Goal: Transaction & Acquisition: Purchase product/service

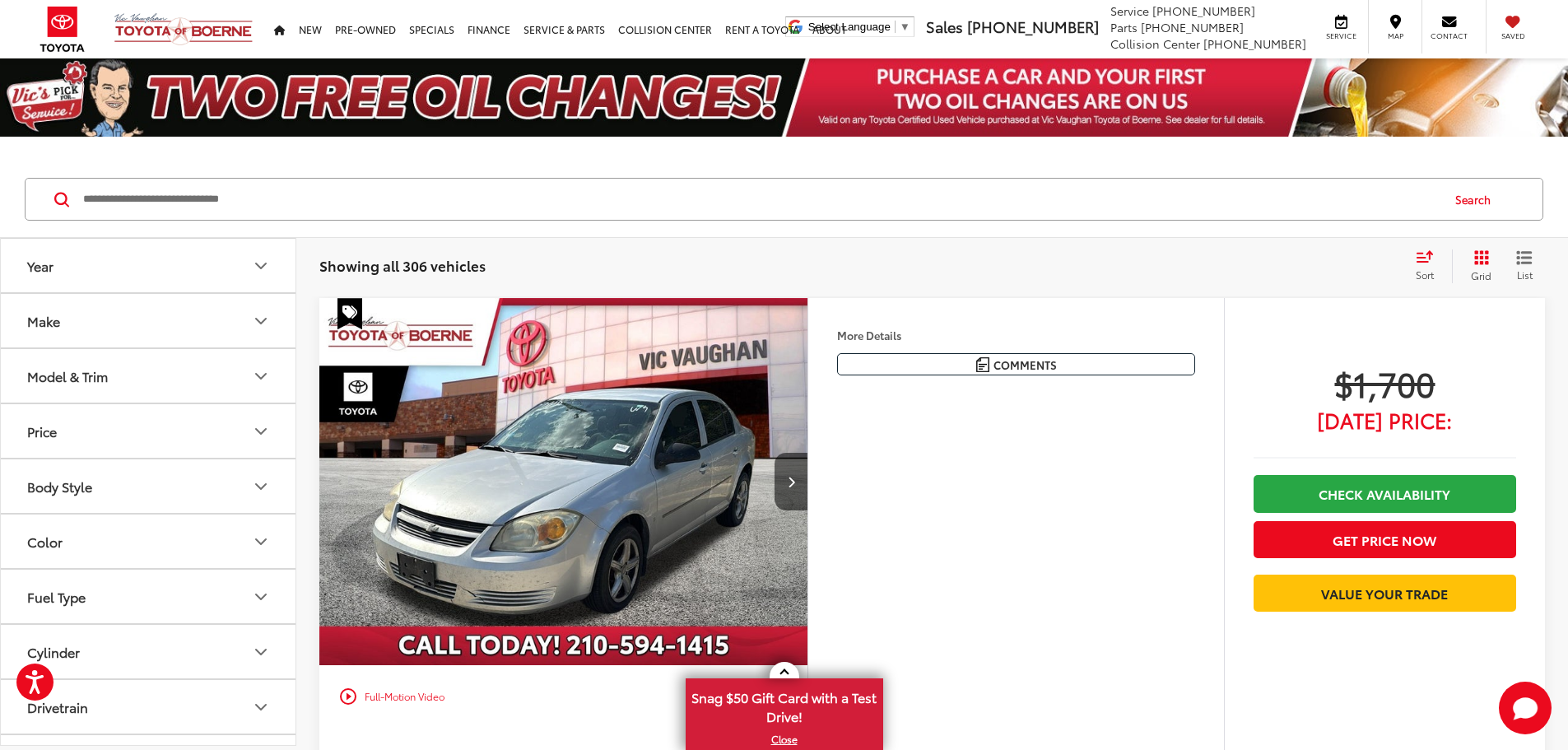
click at [797, 206] on input "Search by Make, Model, or Keyword" at bounding box center [761, 199] width 1359 height 40
paste input "******"
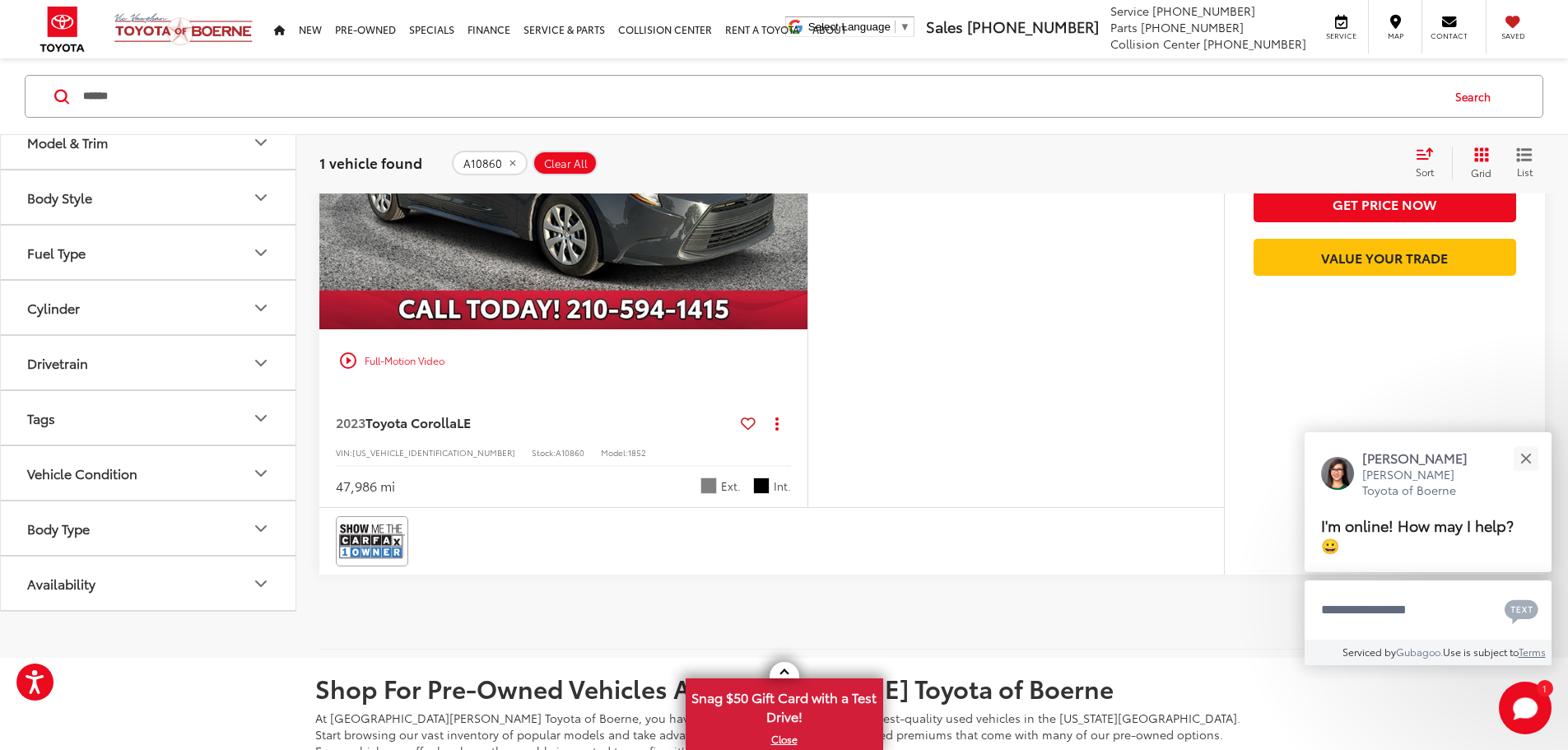
scroll to position [165, 0]
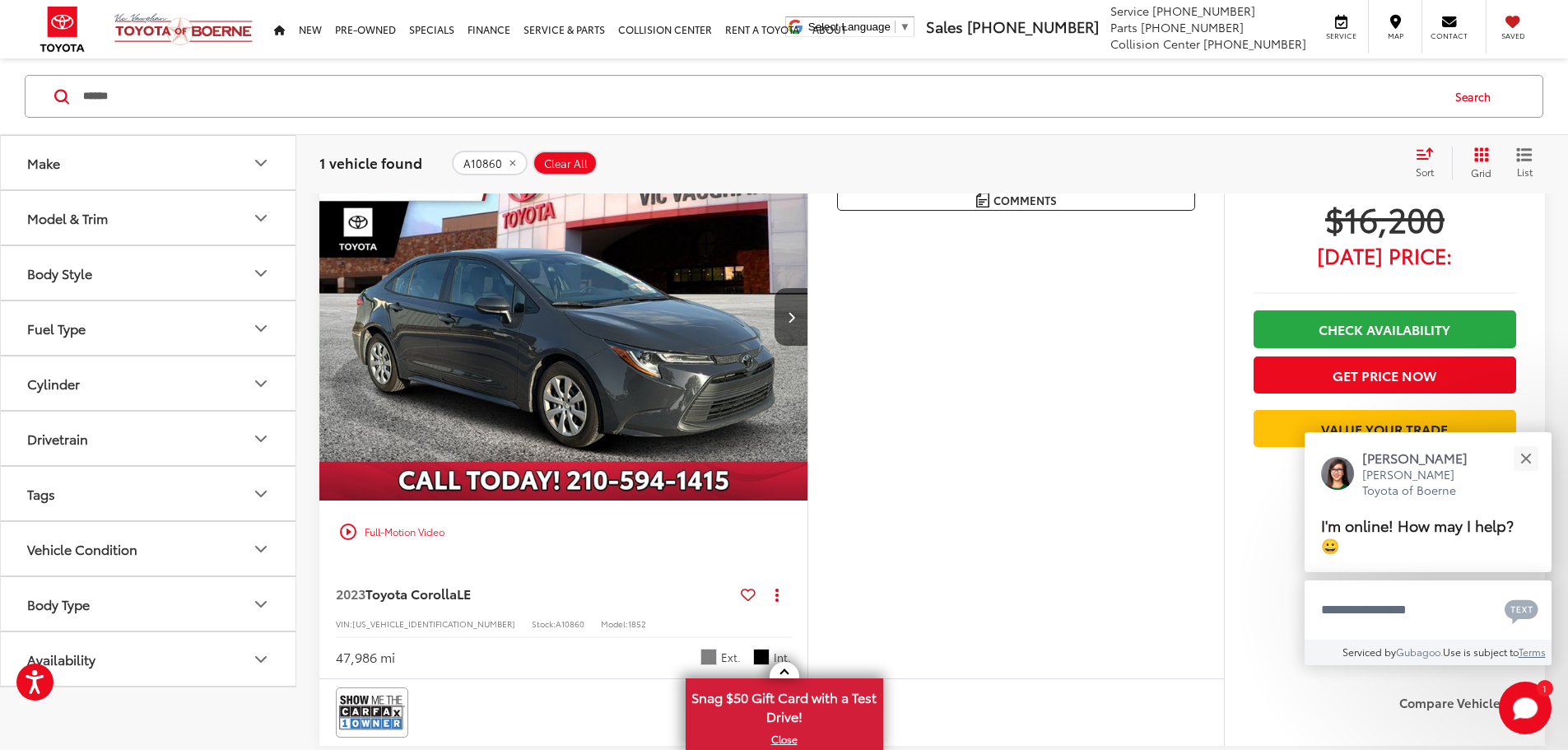
click at [545, 95] on input "******" at bounding box center [761, 96] width 1359 height 40
click at [547, 95] on input "******" at bounding box center [761, 96] width 1359 height 40
click at [545, 93] on input "******" at bounding box center [761, 96] width 1359 height 40
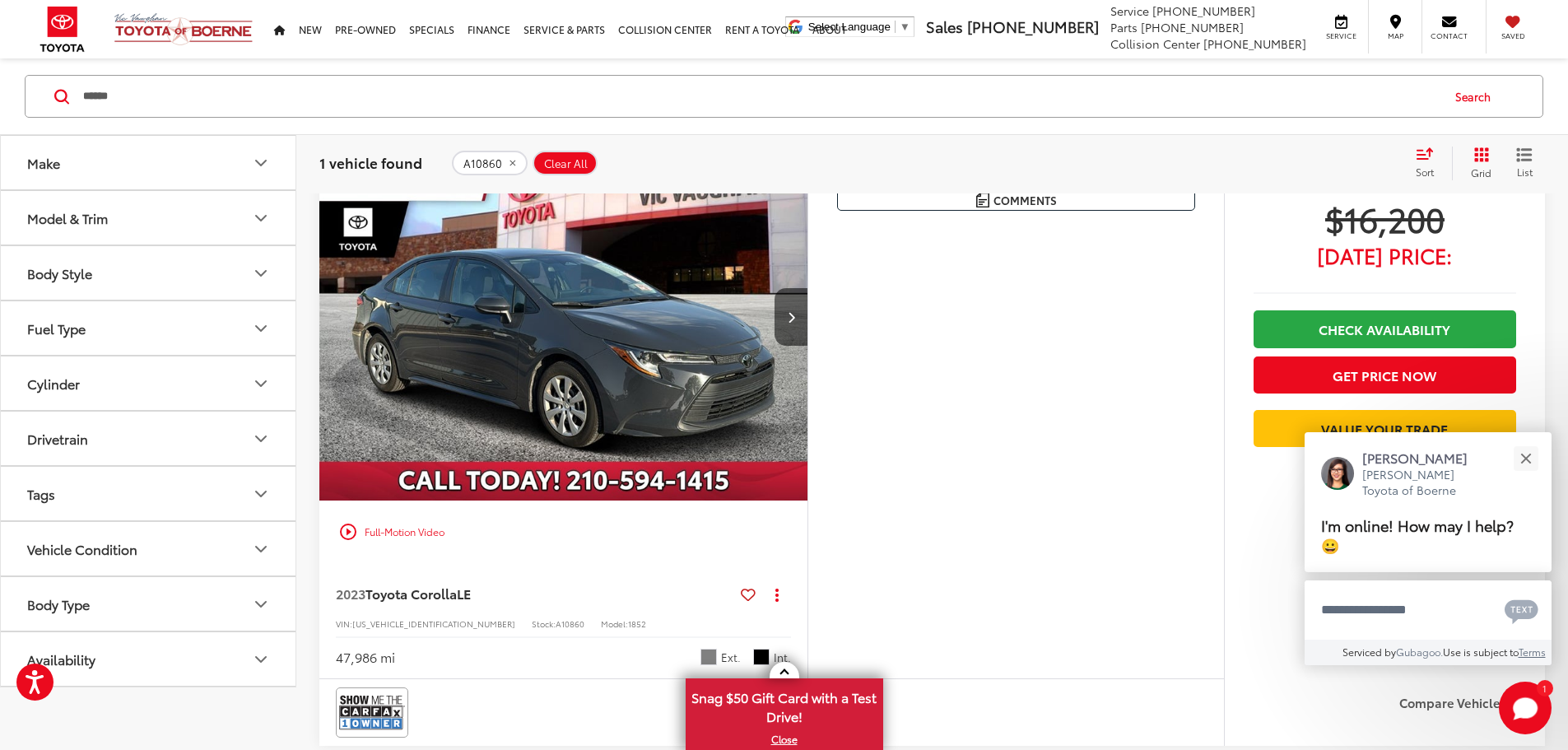
paste input "Search by Make, Model, or Keyword"
type input "******"
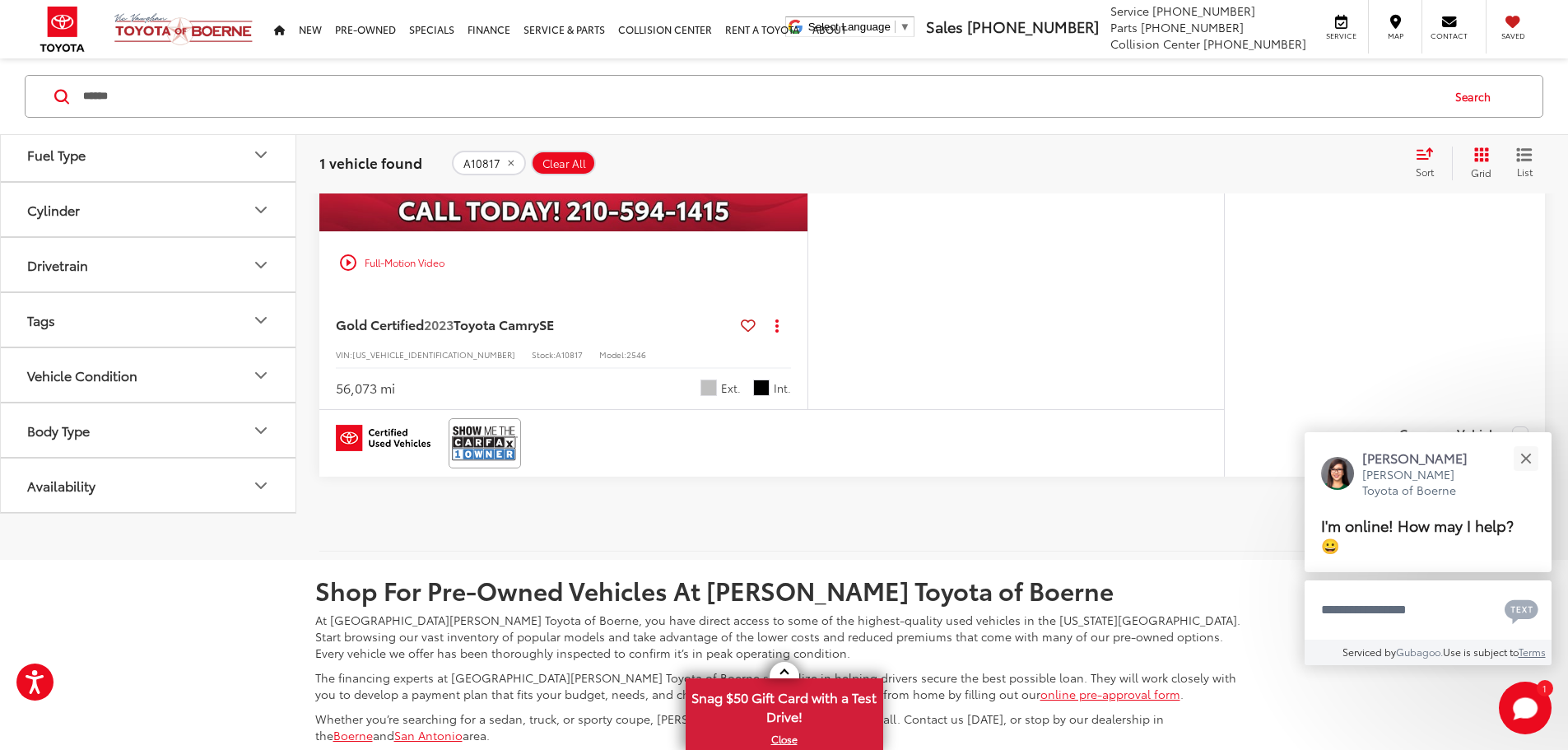
scroll to position [514, 0]
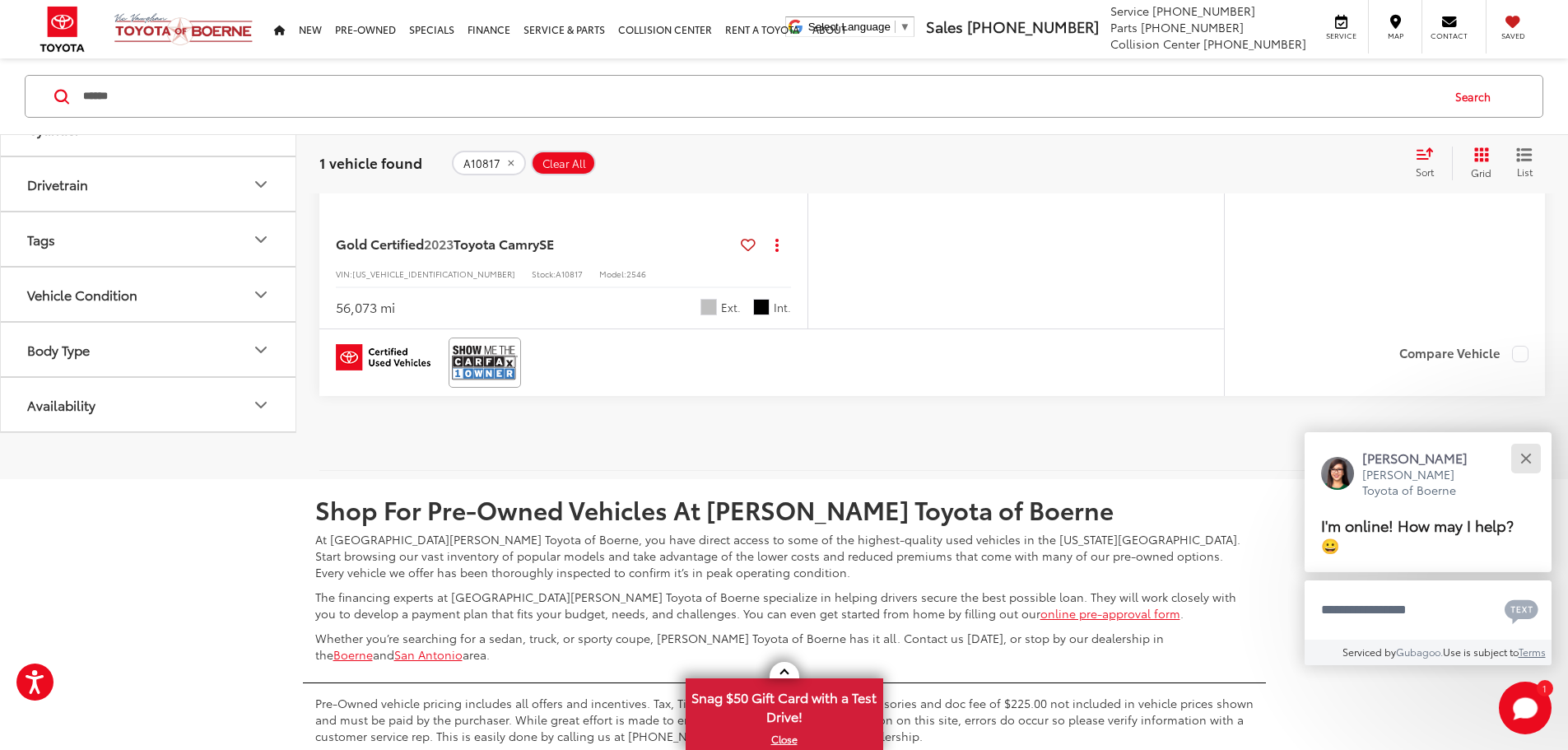
drag, startPoint x: 1525, startPoint y: 452, endPoint x: 1316, endPoint y: 423, distance: 211.0
click at [1526, 453] on button "Close" at bounding box center [1526, 459] width 35 height 35
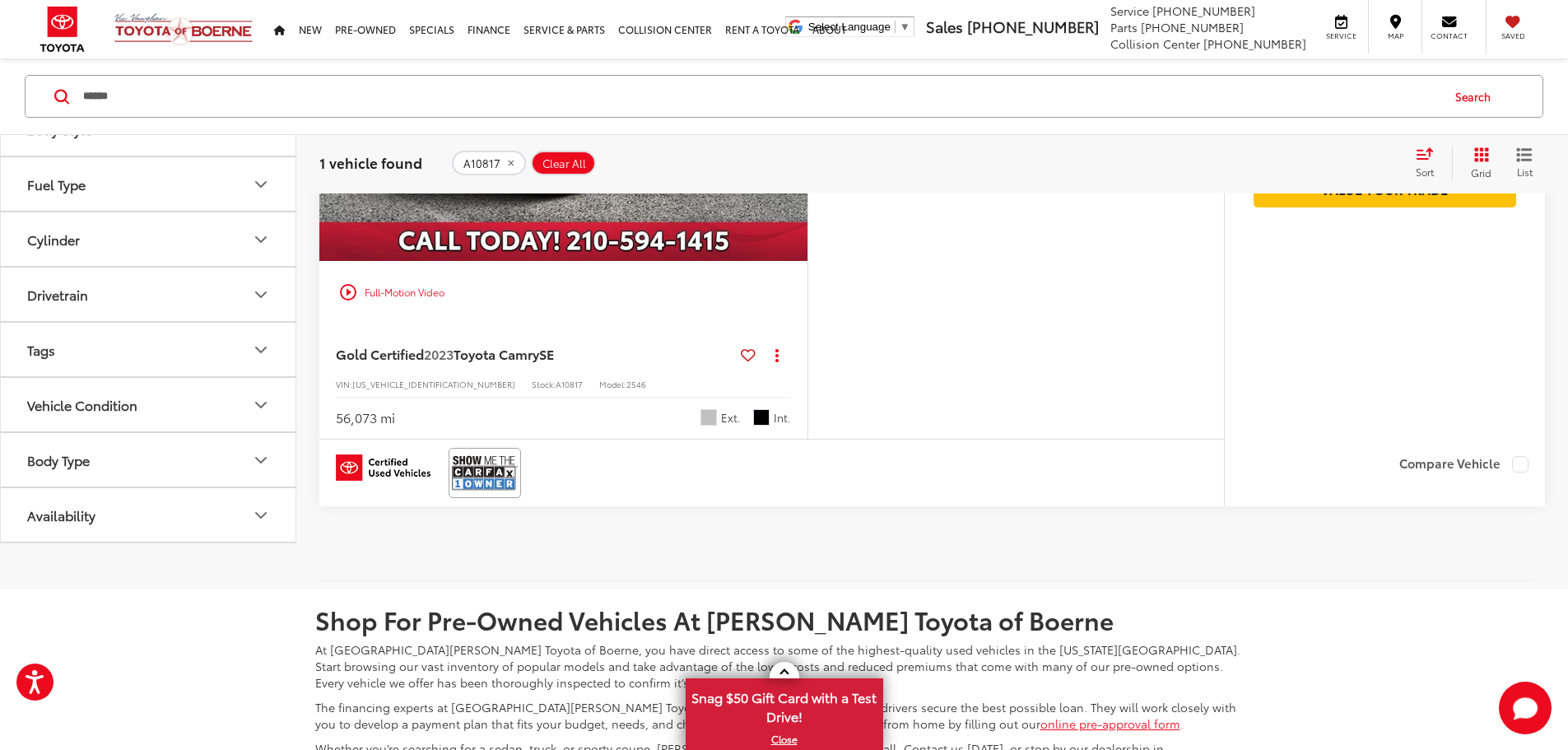
scroll to position [412, 0]
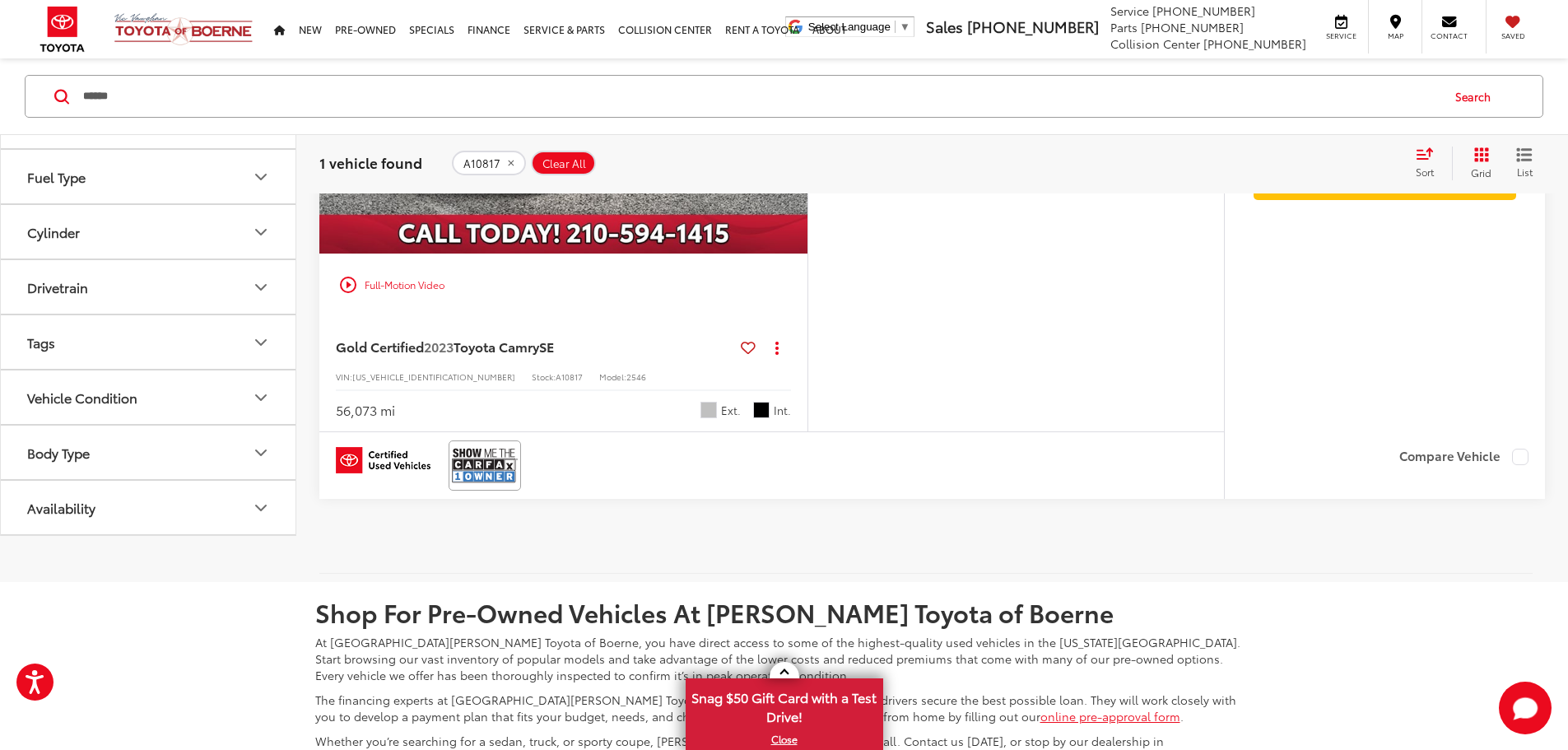
click at [583, 162] on span "Clear All" at bounding box center [565, 163] width 44 height 14
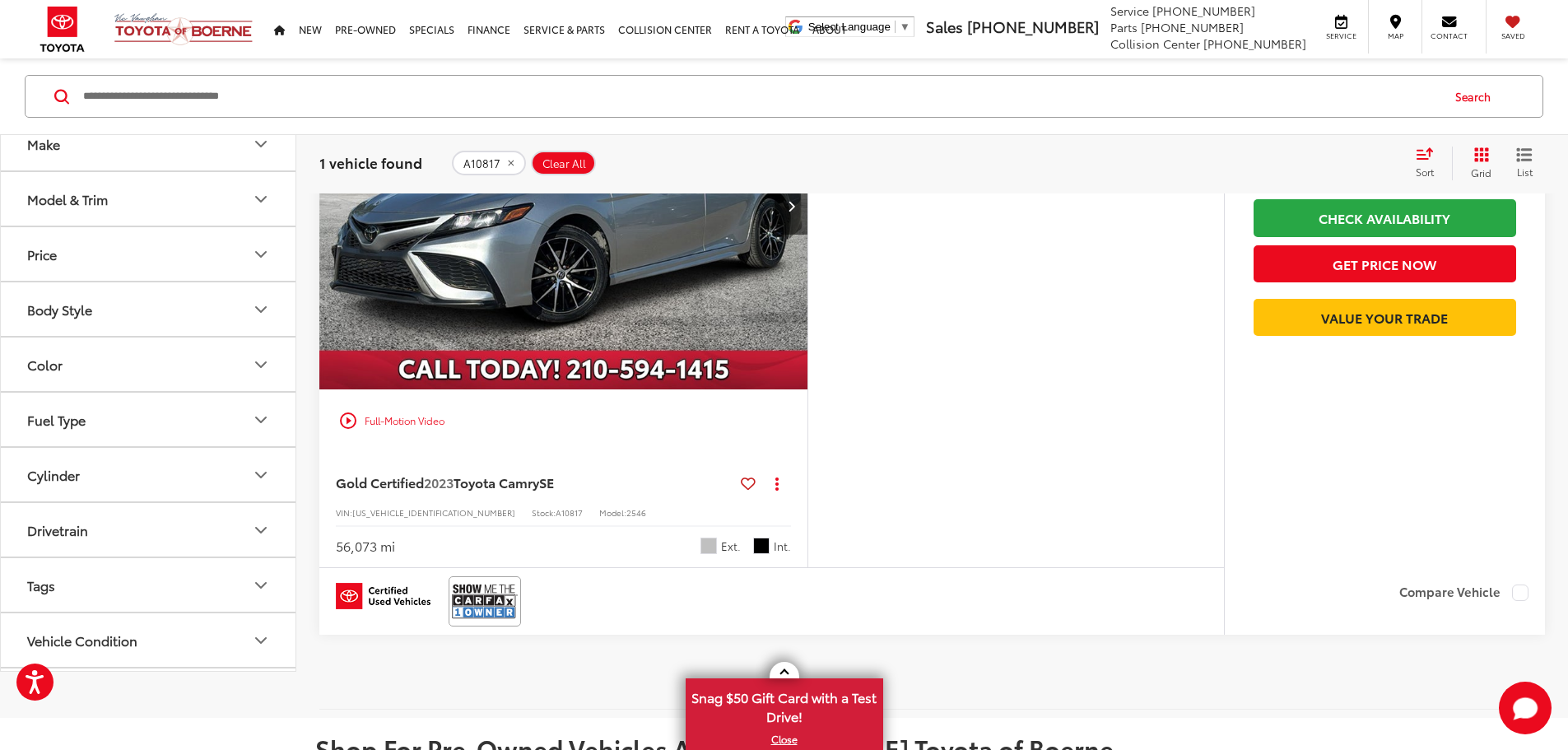
scroll to position [103, 0]
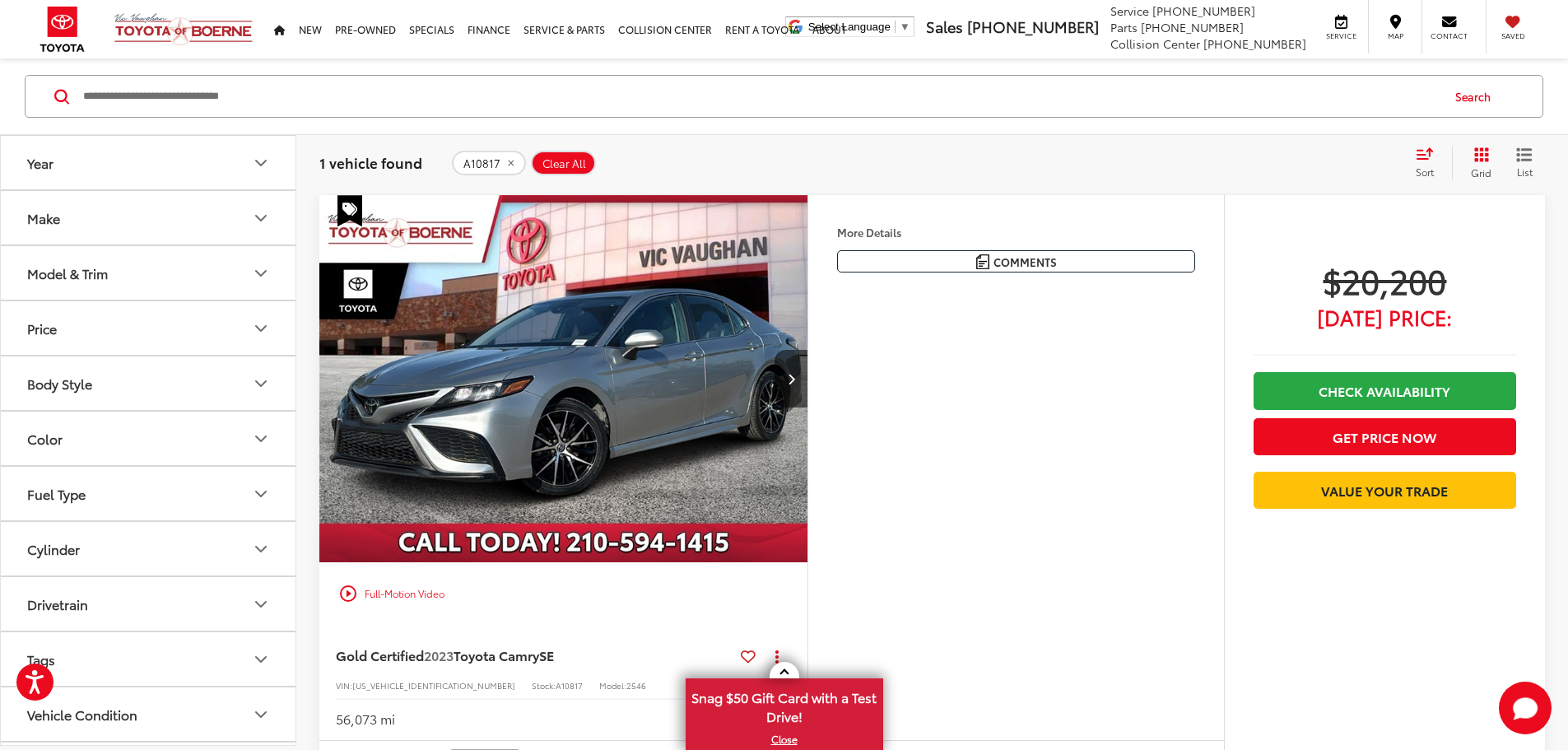
click at [600, 103] on input "Search by Make, Model, or Keyword" at bounding box center [761, 96] width 1359 height 40
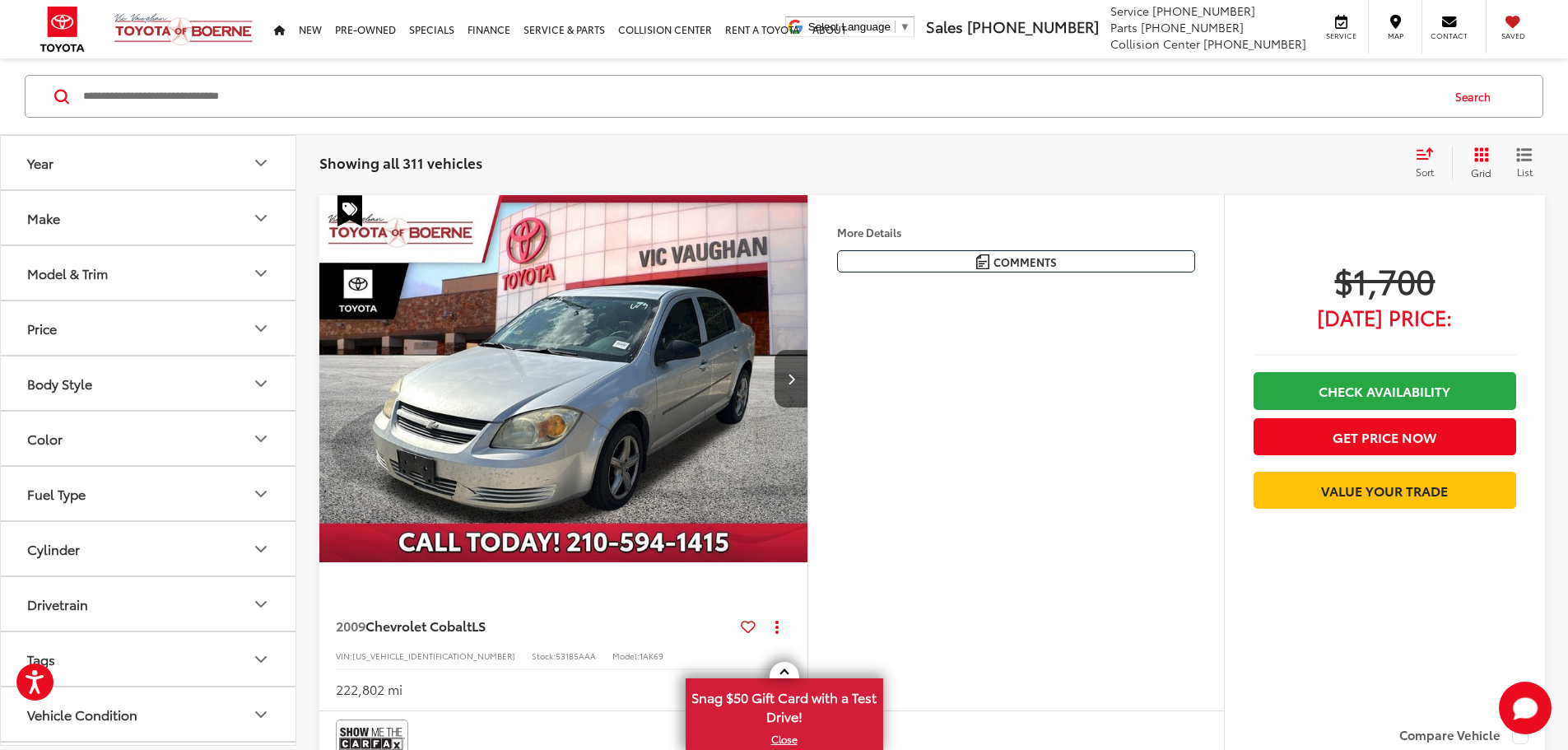
paste input "******"
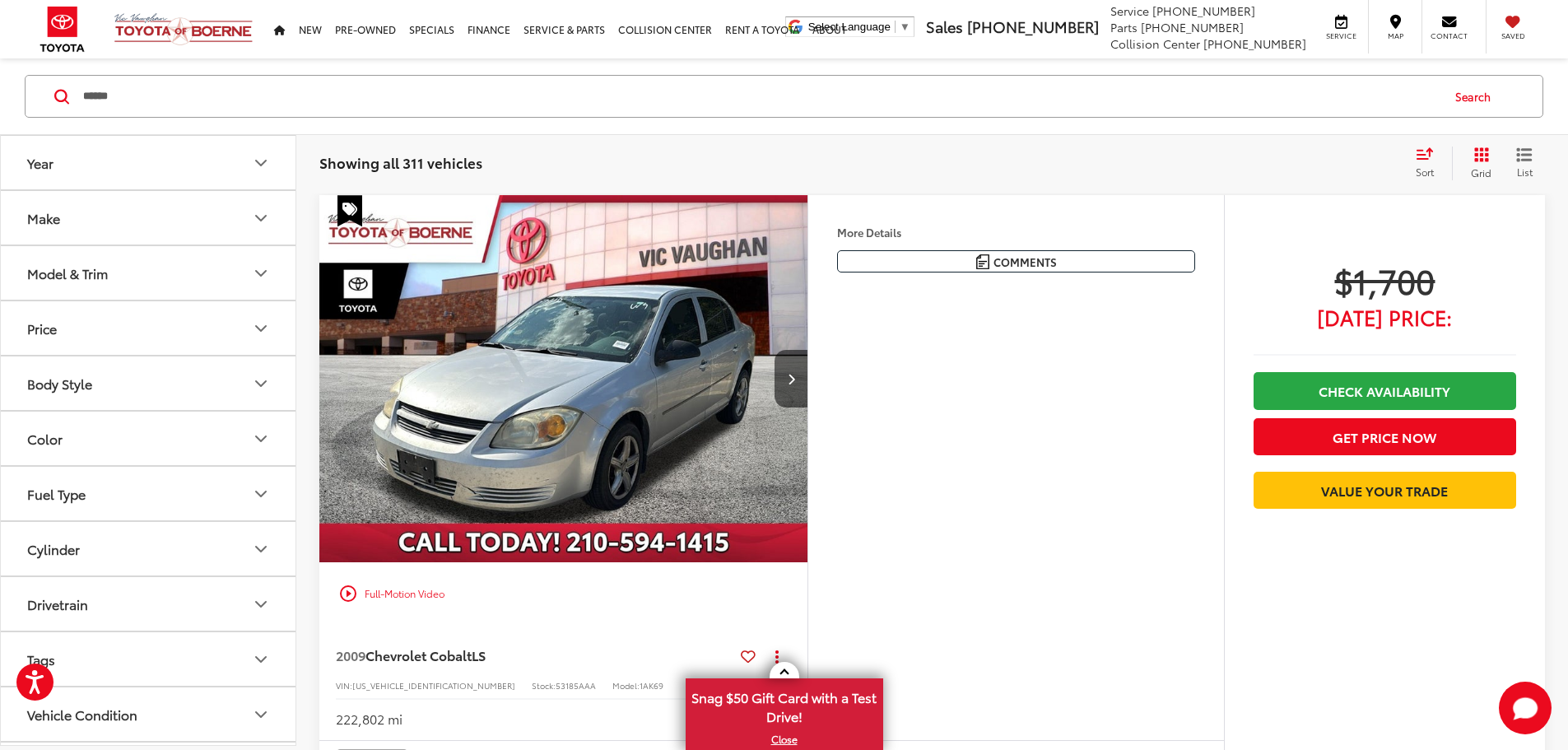
type input "******"
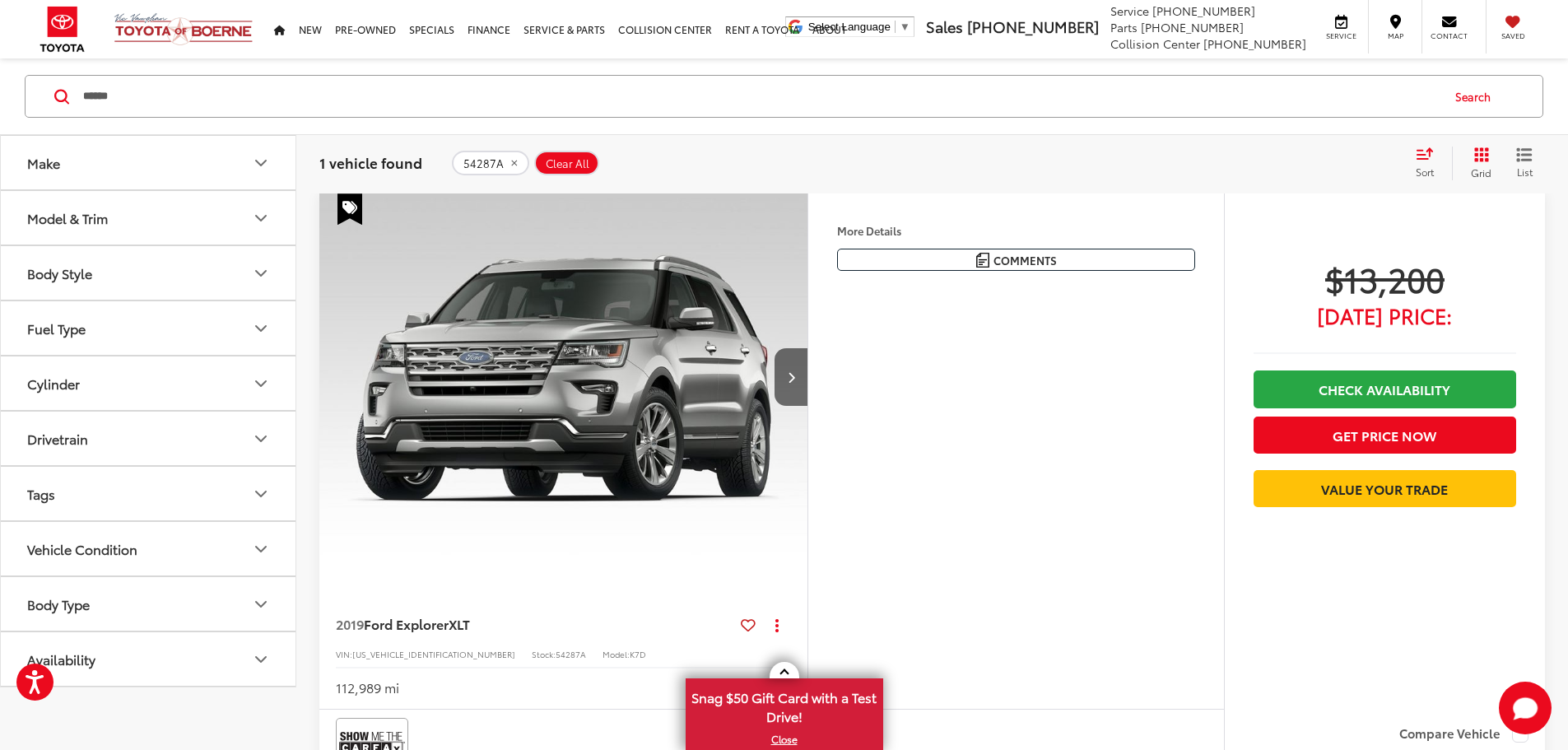
scroll to position [103, 0]
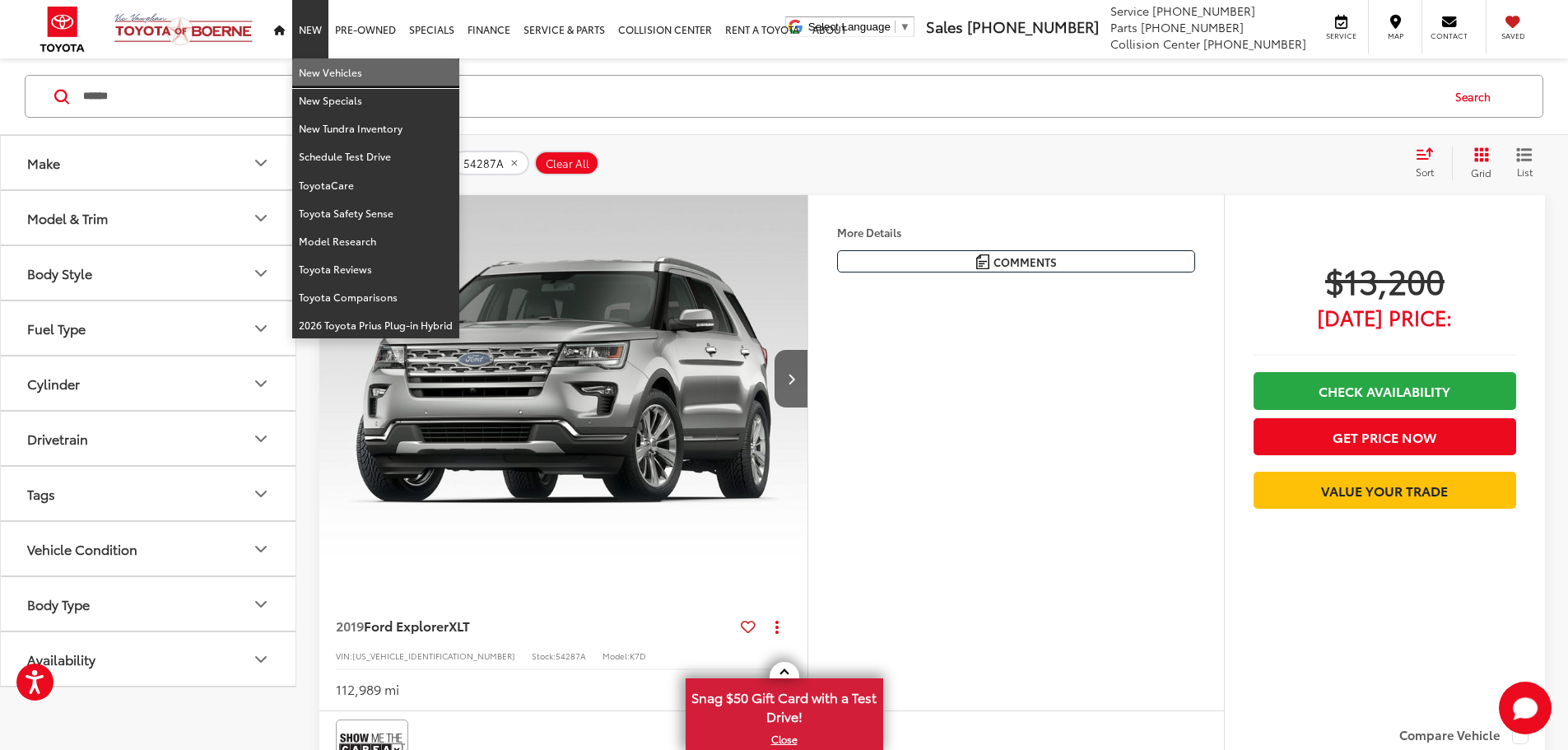
click at [310, 68] on link "New Vehicles" at bounding box center [376, 72] width 167 height 28
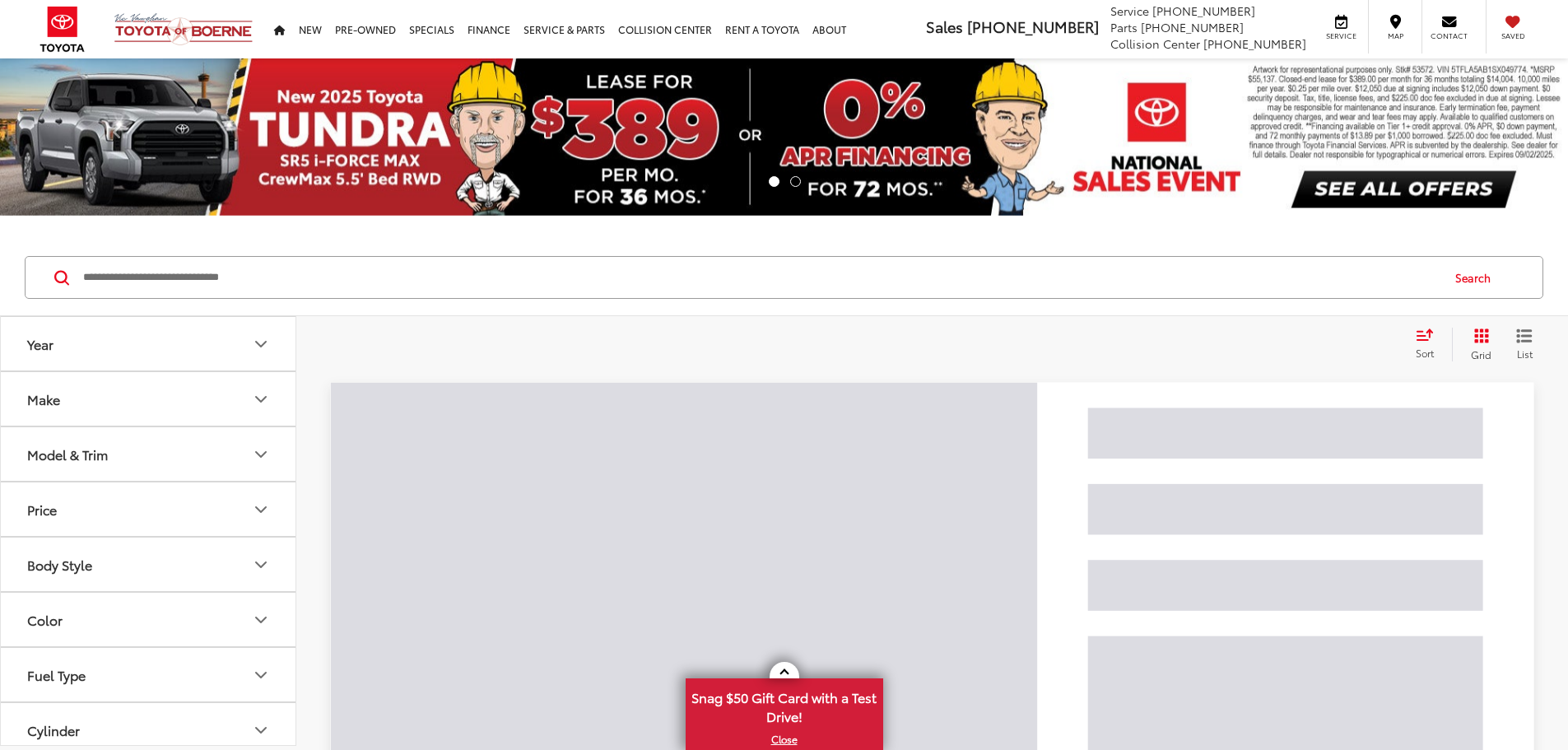
click at [498, 280] on input "Search by Make, Model, or Keyword" at bounding box center [761, 277] width 1359 height 40
paste input "**********"
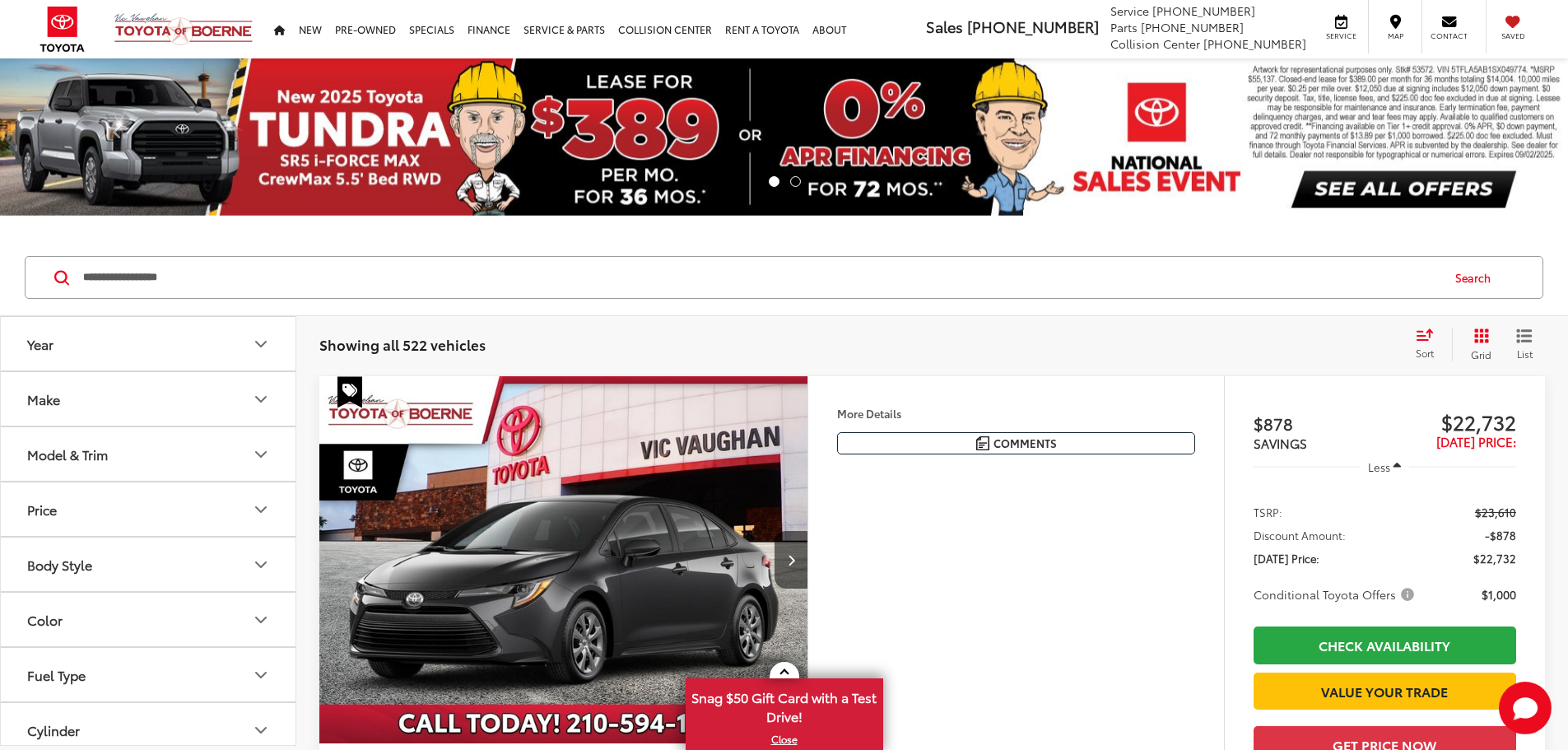
type input "**********"
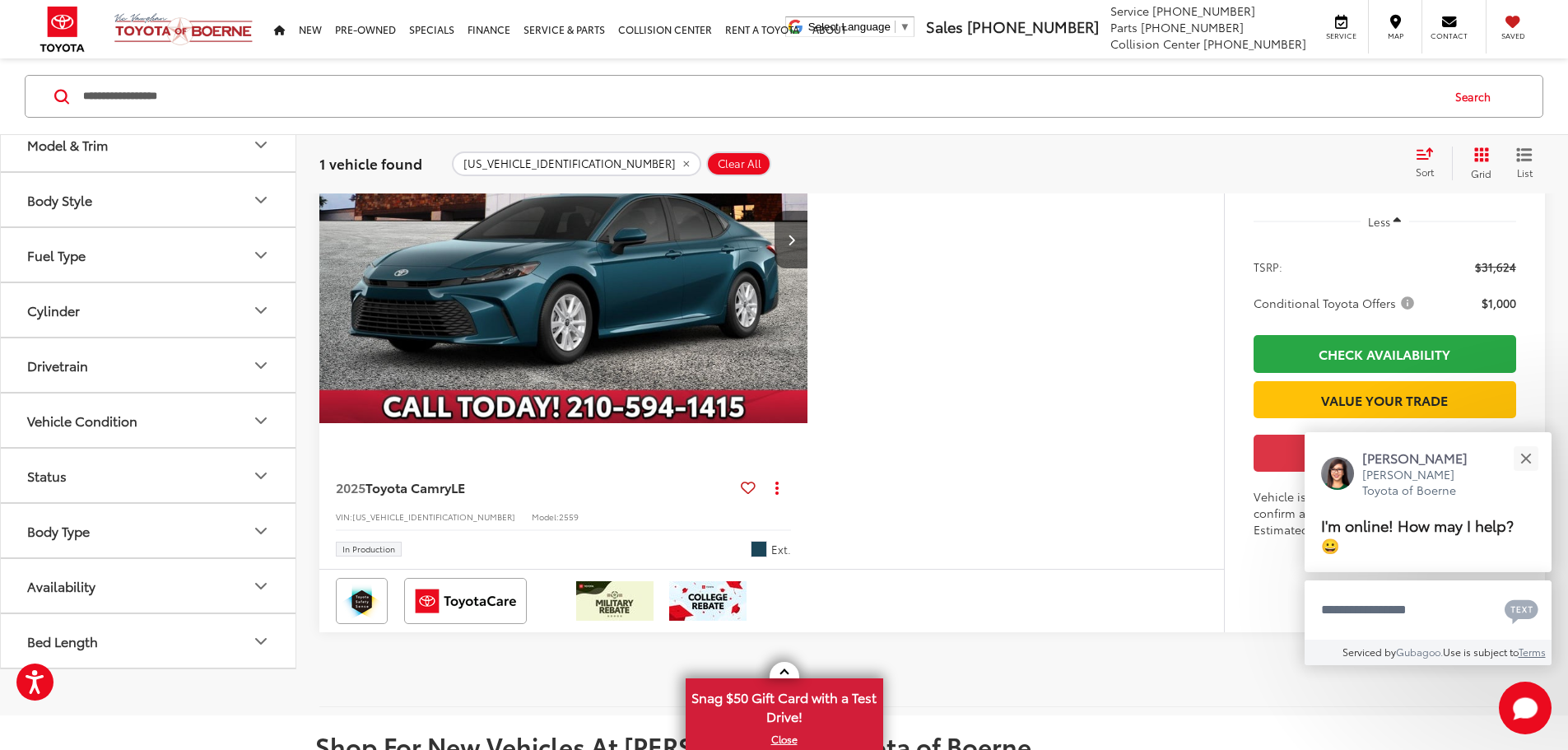
scroll to position [329, 0]
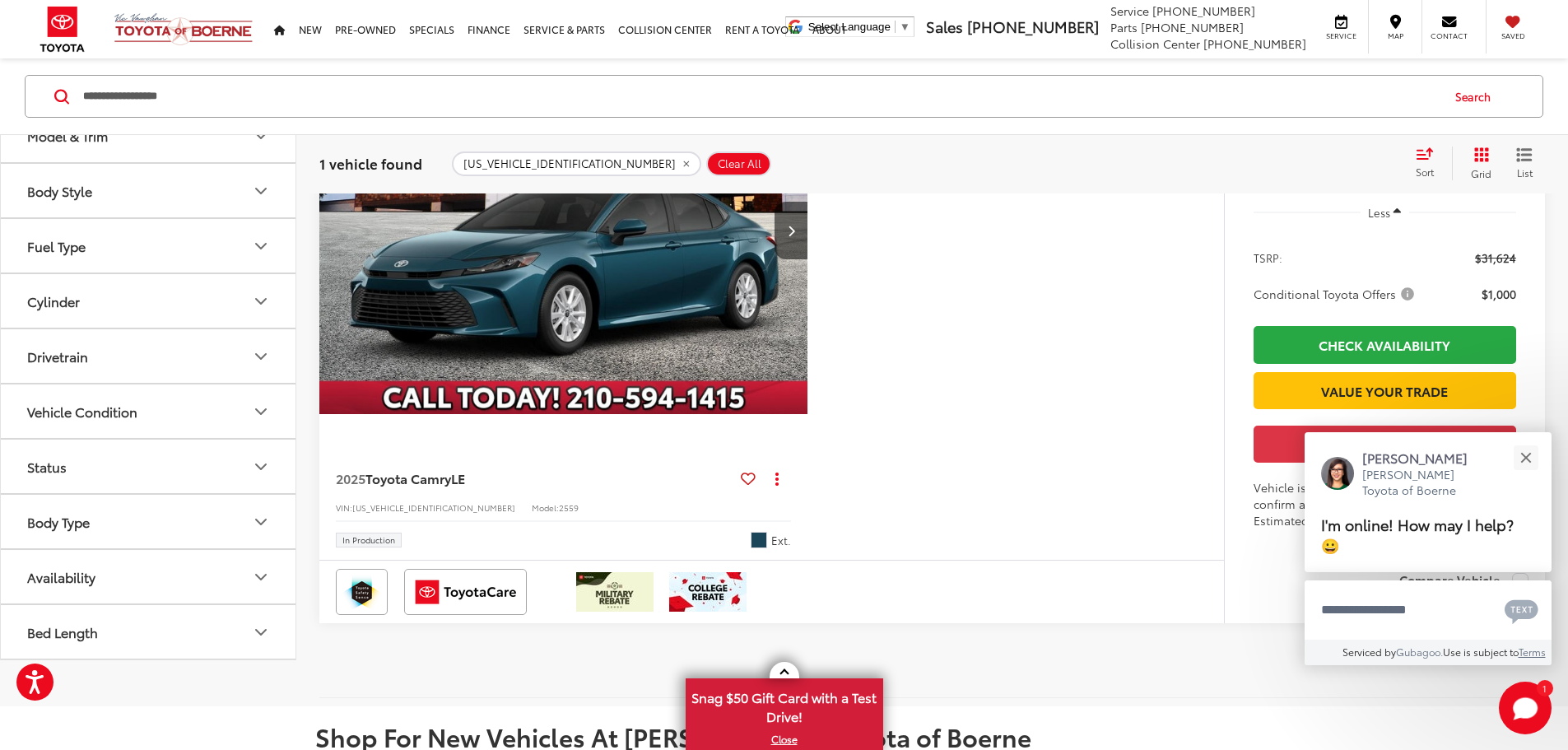
click at [707, 154] on button "Clear All" at bounding box center [739, 162] width 65 height 24
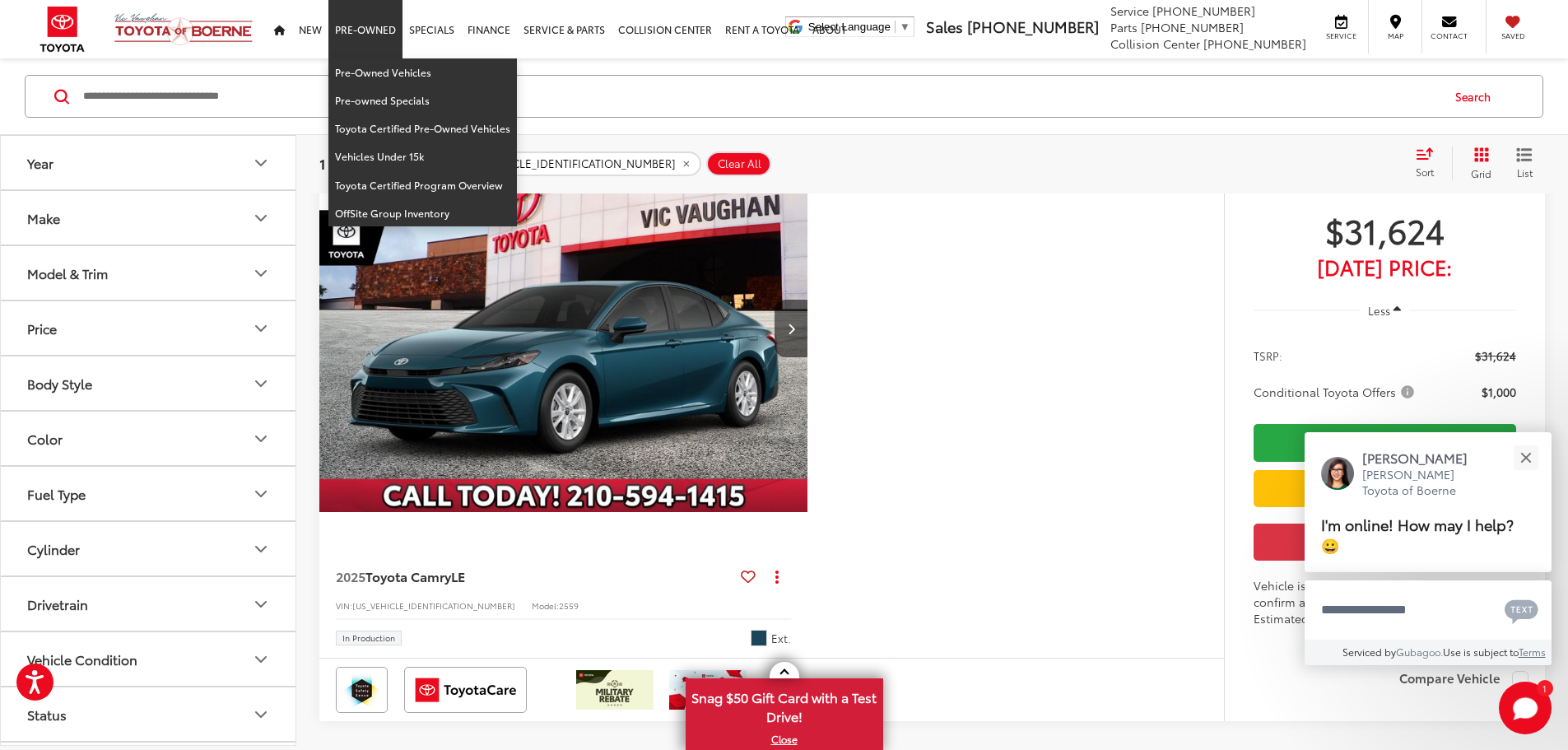
scroll to position [182, 0]
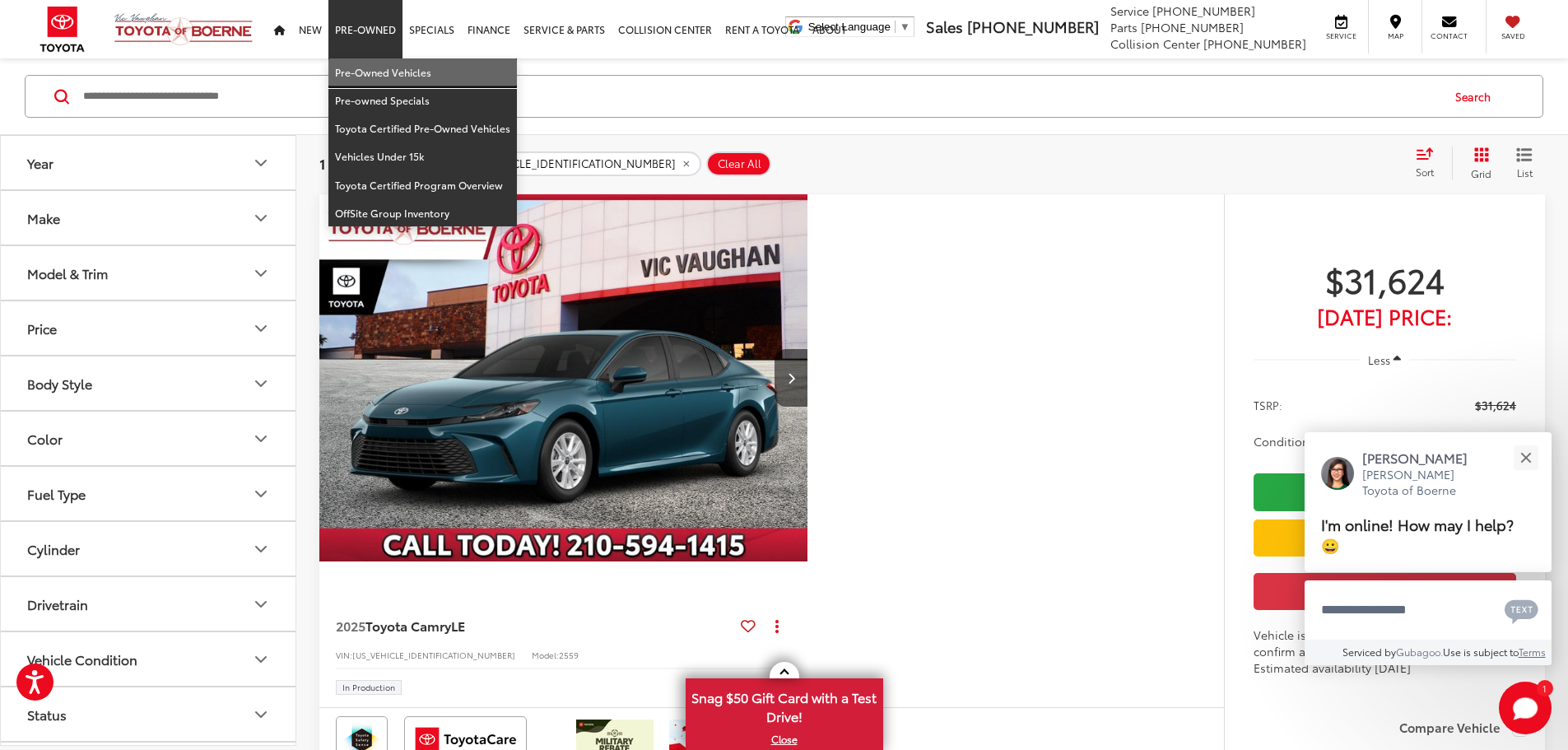
click at [372, 67] on link "Pre-Owned Vehicles" at bounding box center [422, 72] width 188 height 28
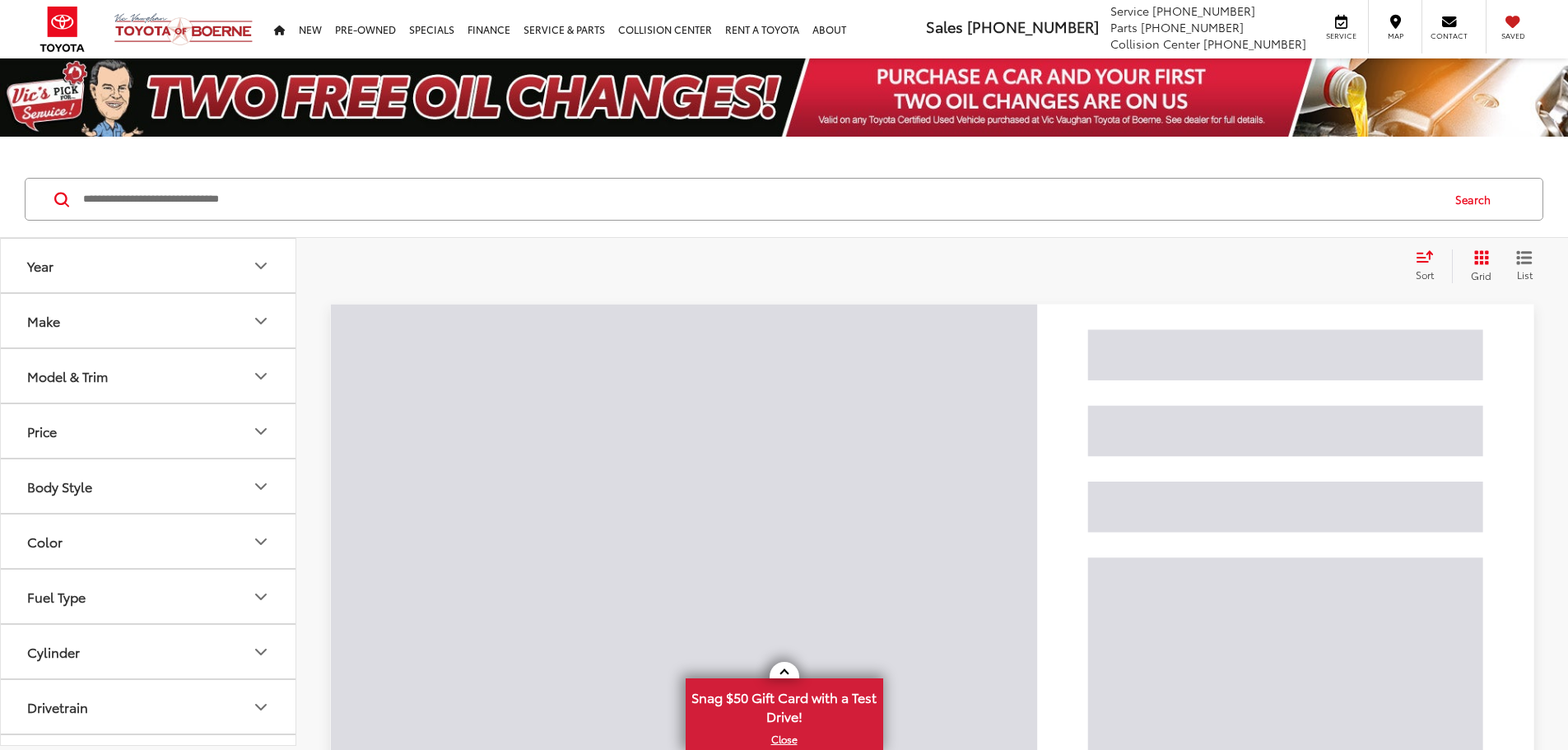
click at [551, 197] on input "Search by Make, Model, or Keyword" at bounding box center [761, 199] width 1359 height 40
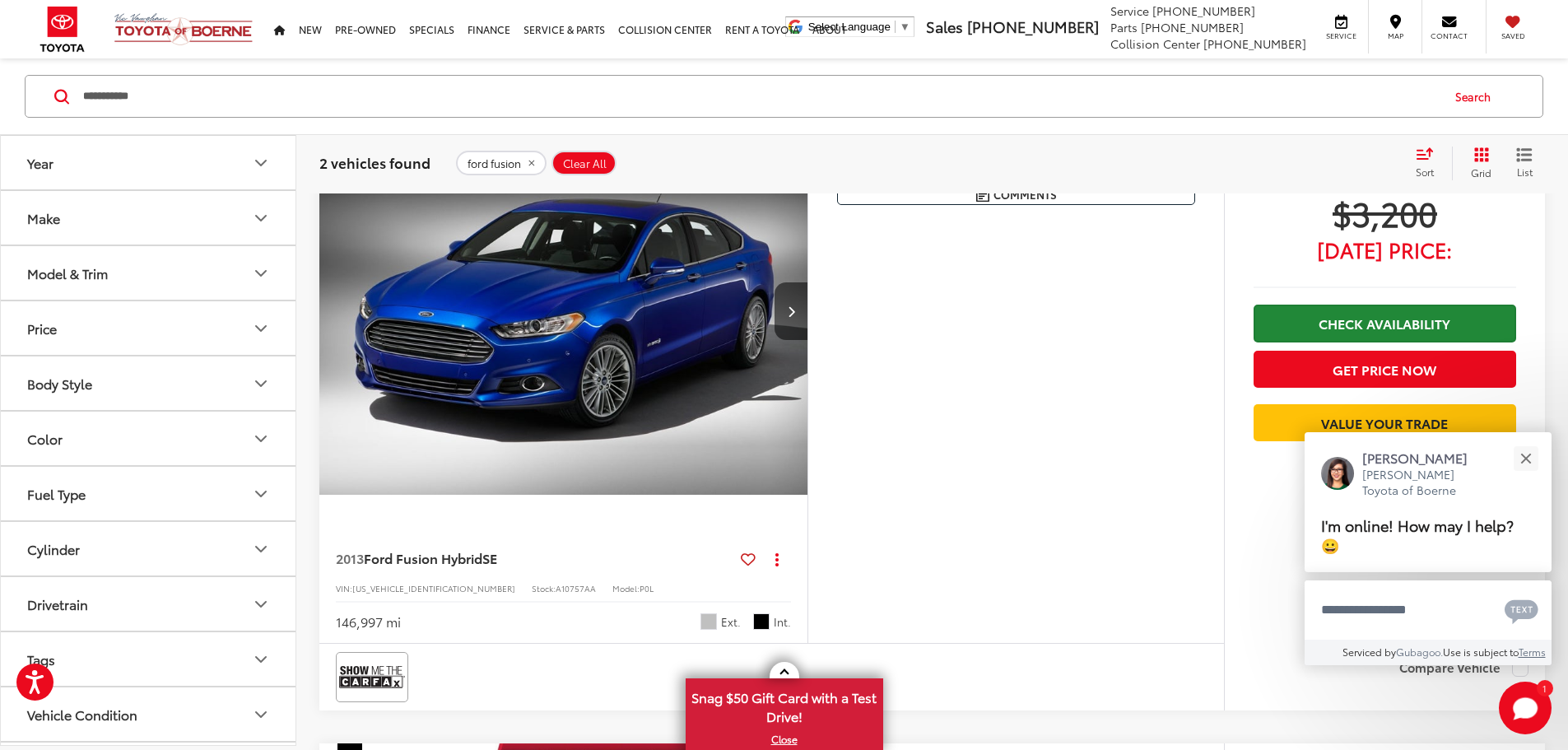
scroll to position [165, 0]
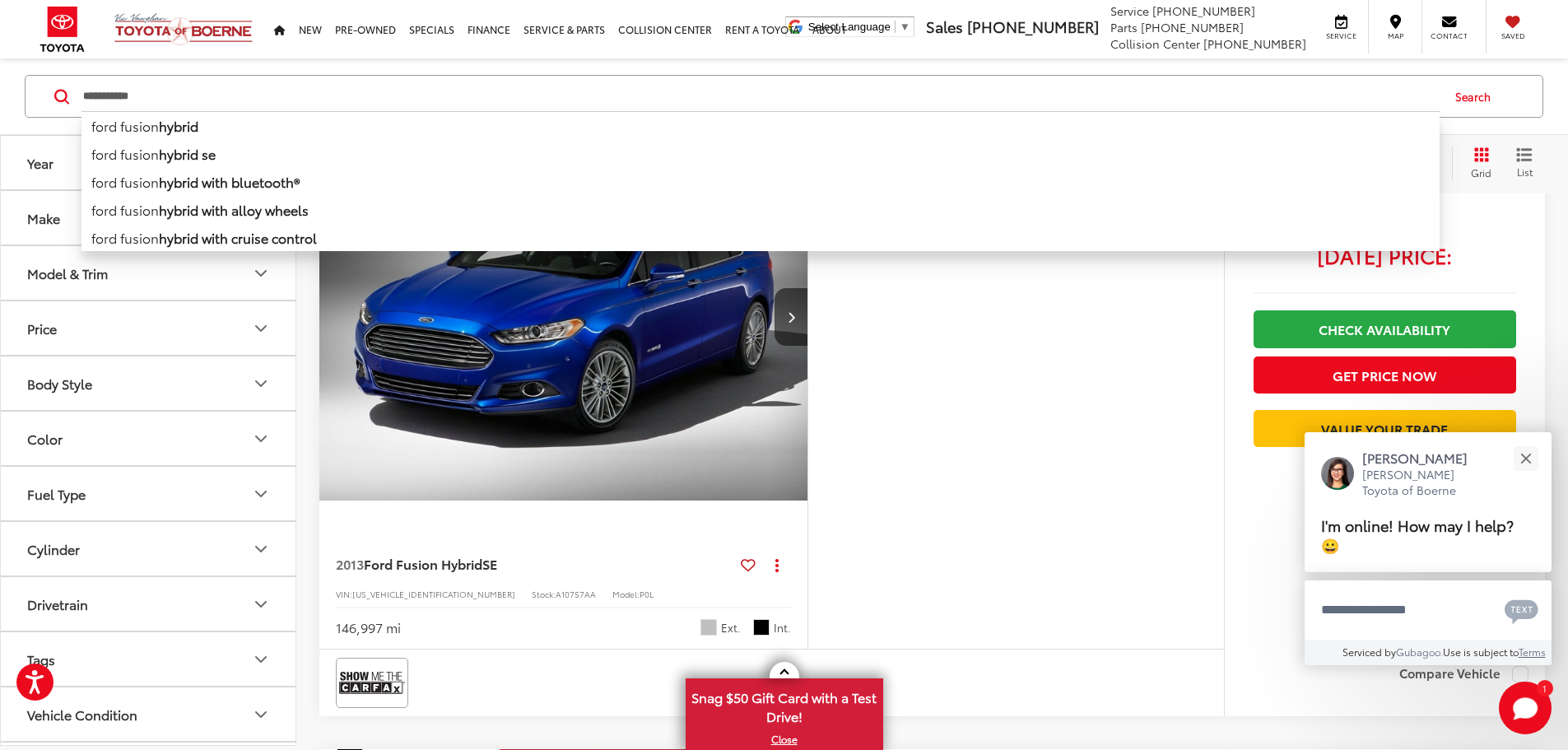
click at [555, 84] on input "**********" at bounding box center [761, 96] width 1359 height 40
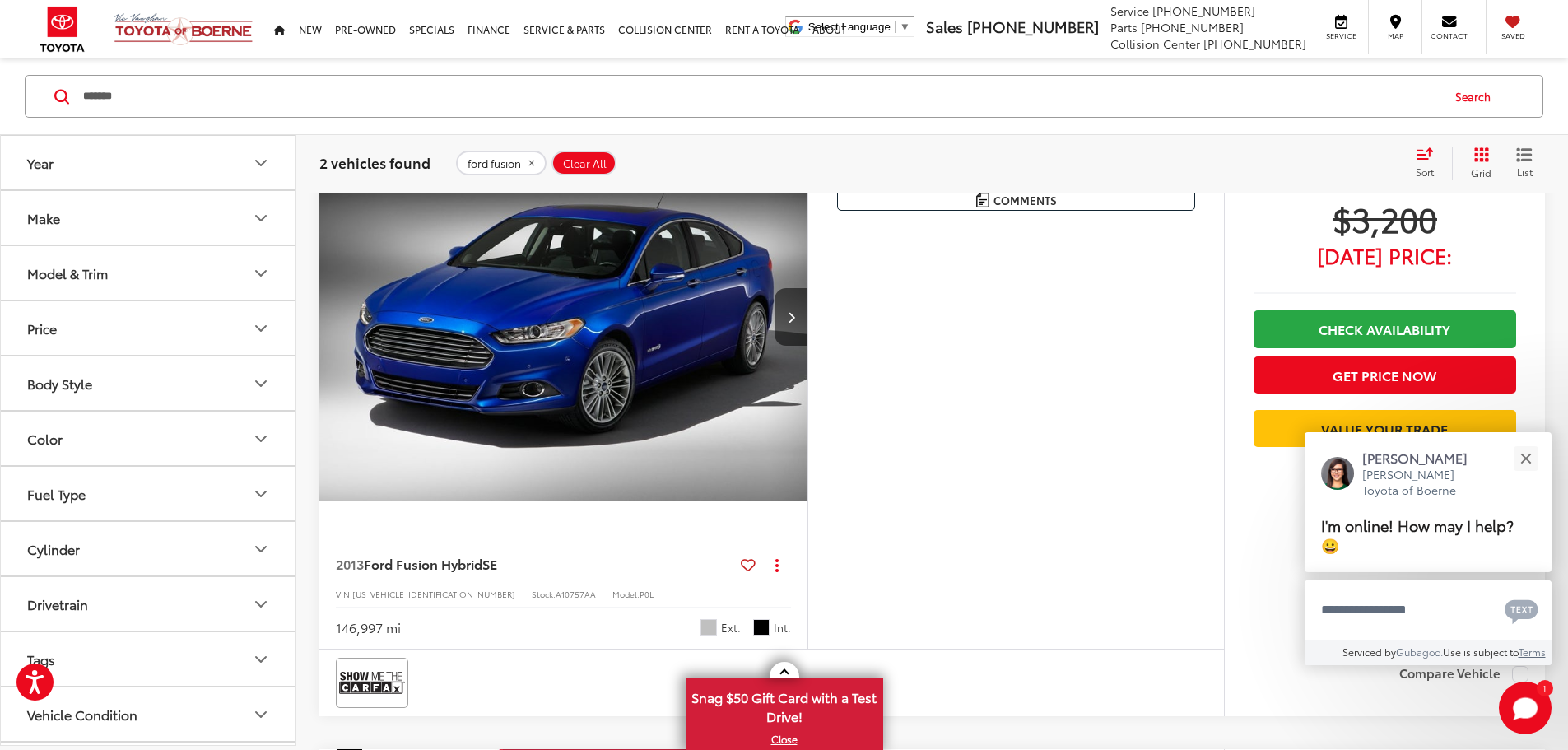
type input "*******"
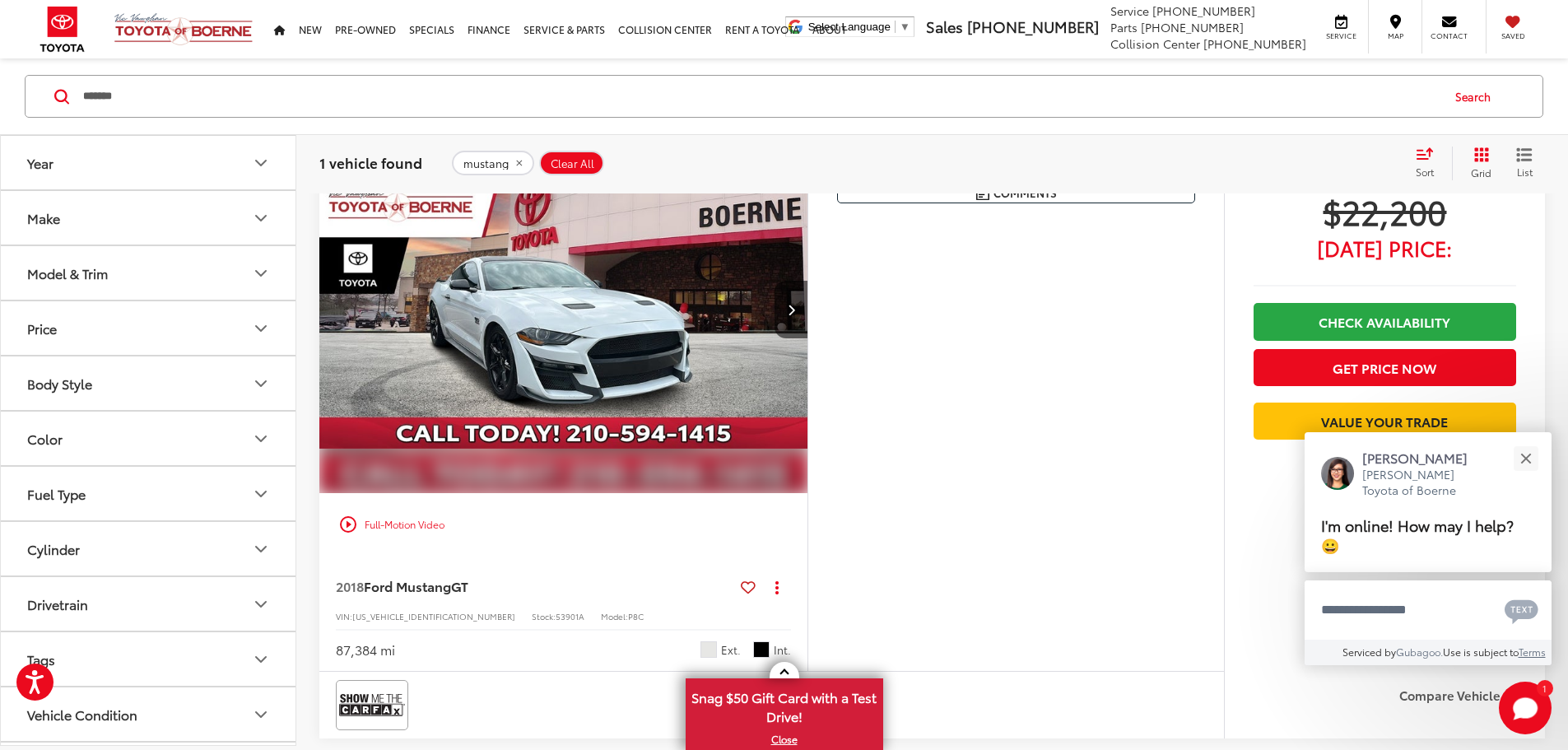
scroll to position [185, 0]
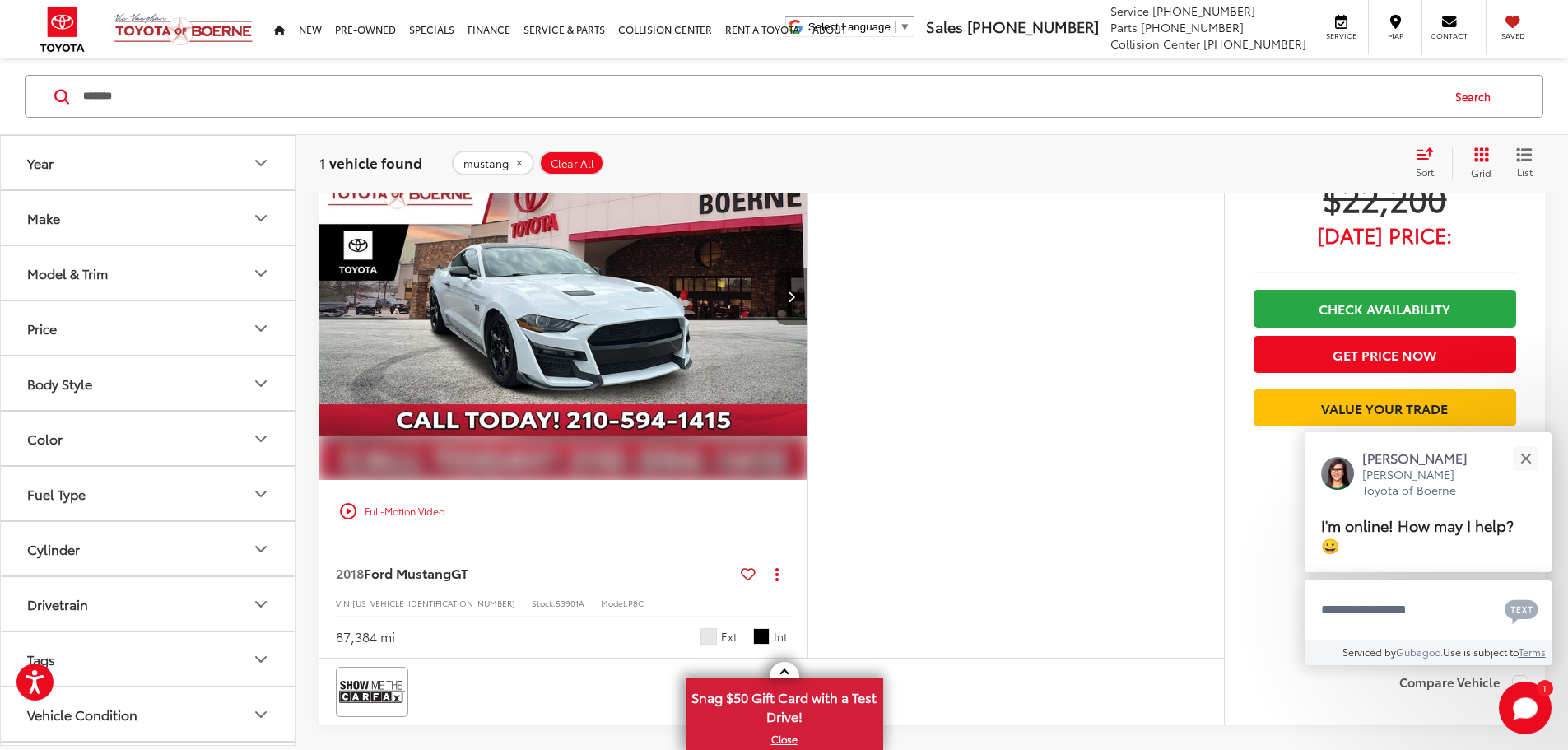
click at [808, 325] on button "Next image" at bounding box center [791, 296] width 33 height 57
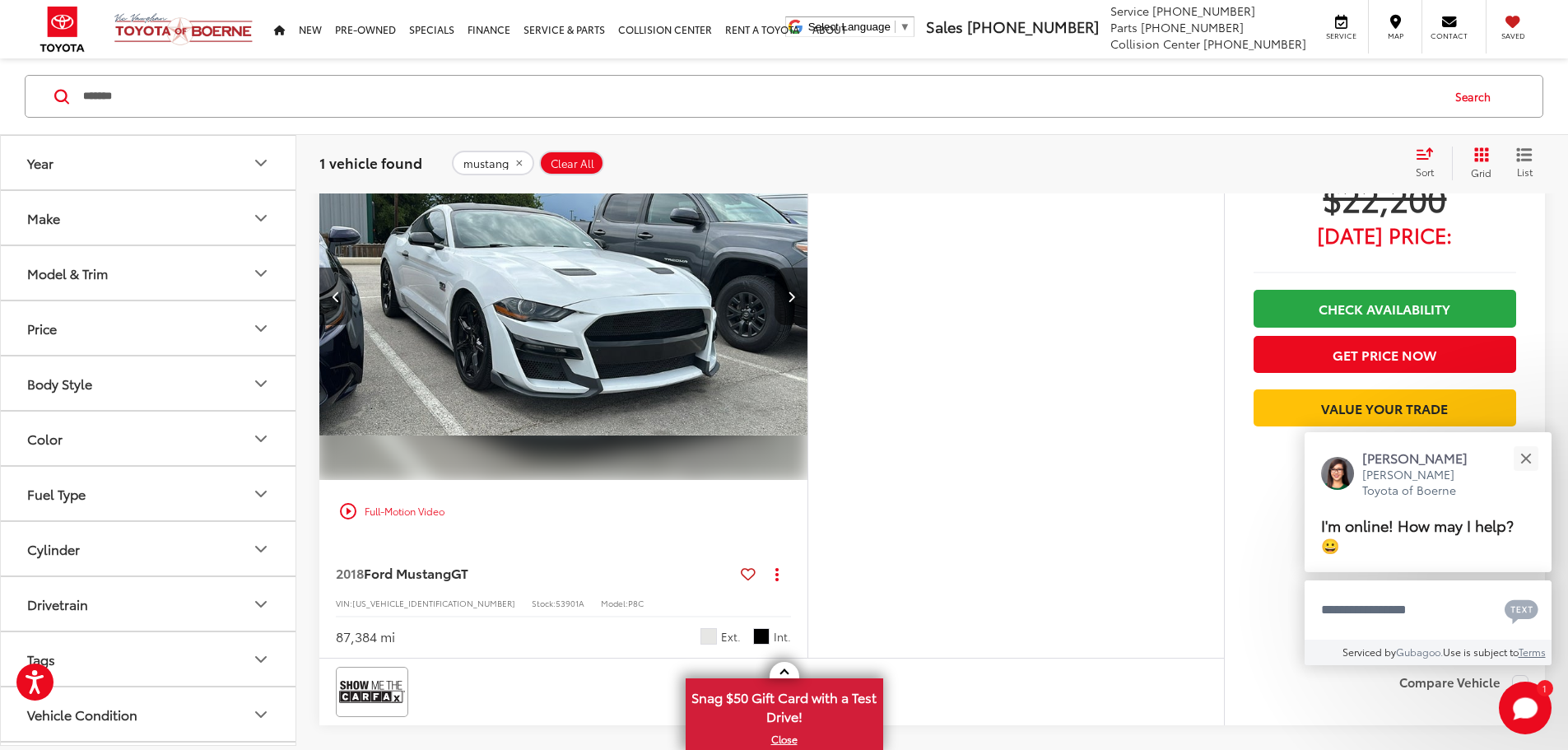
click at [808, 325] on button "Next image" at bounding box center [791, 296] width 33 height 57
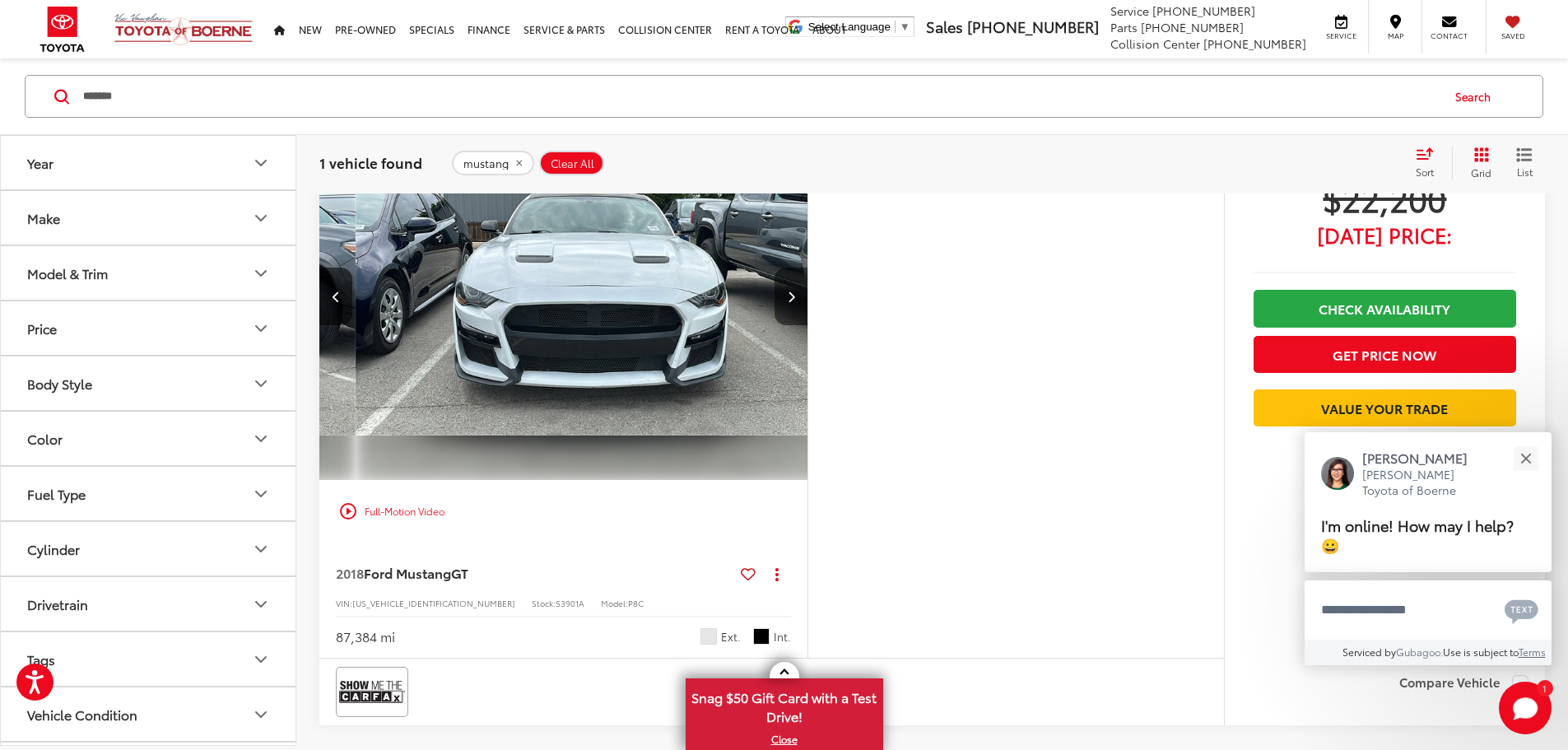
scroll to position [0, 1249]
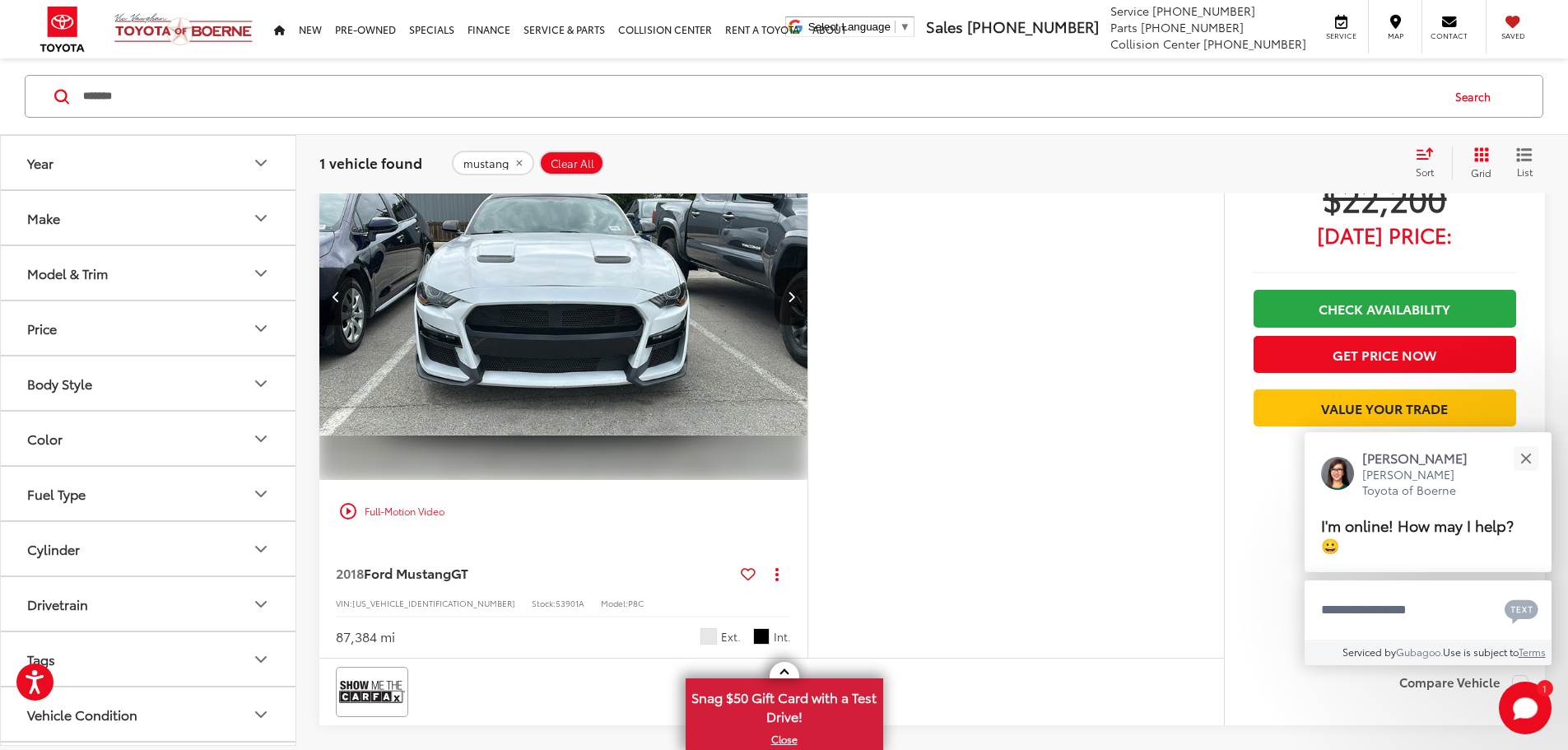
click at [723, 359] on img "2018 Ford Mustang GT 2" at bounding box center [562, 297] width 491 height 368
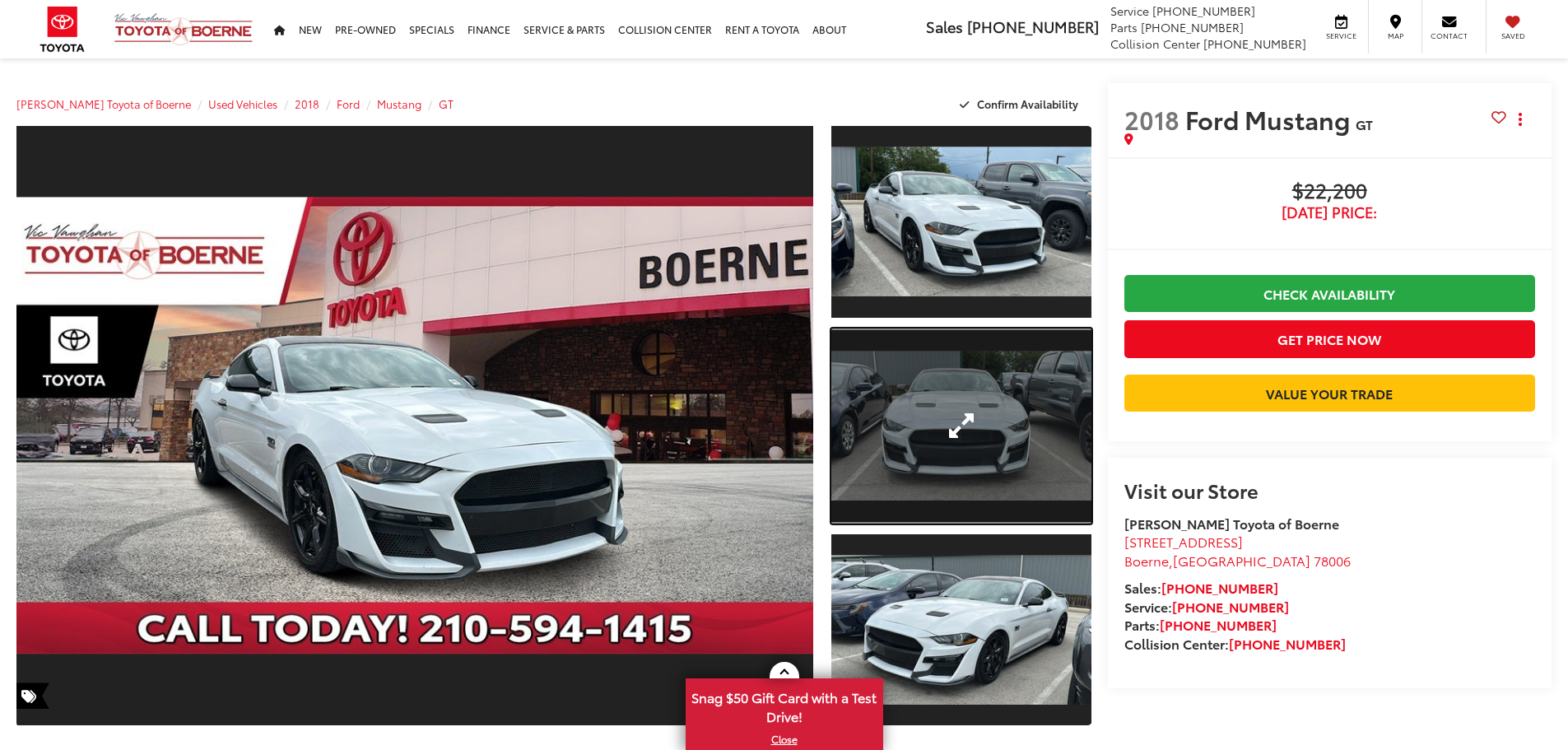
click at [940, 423] on link "Expand Photo 2" at bounding box center [962, 426] width 260 height 195
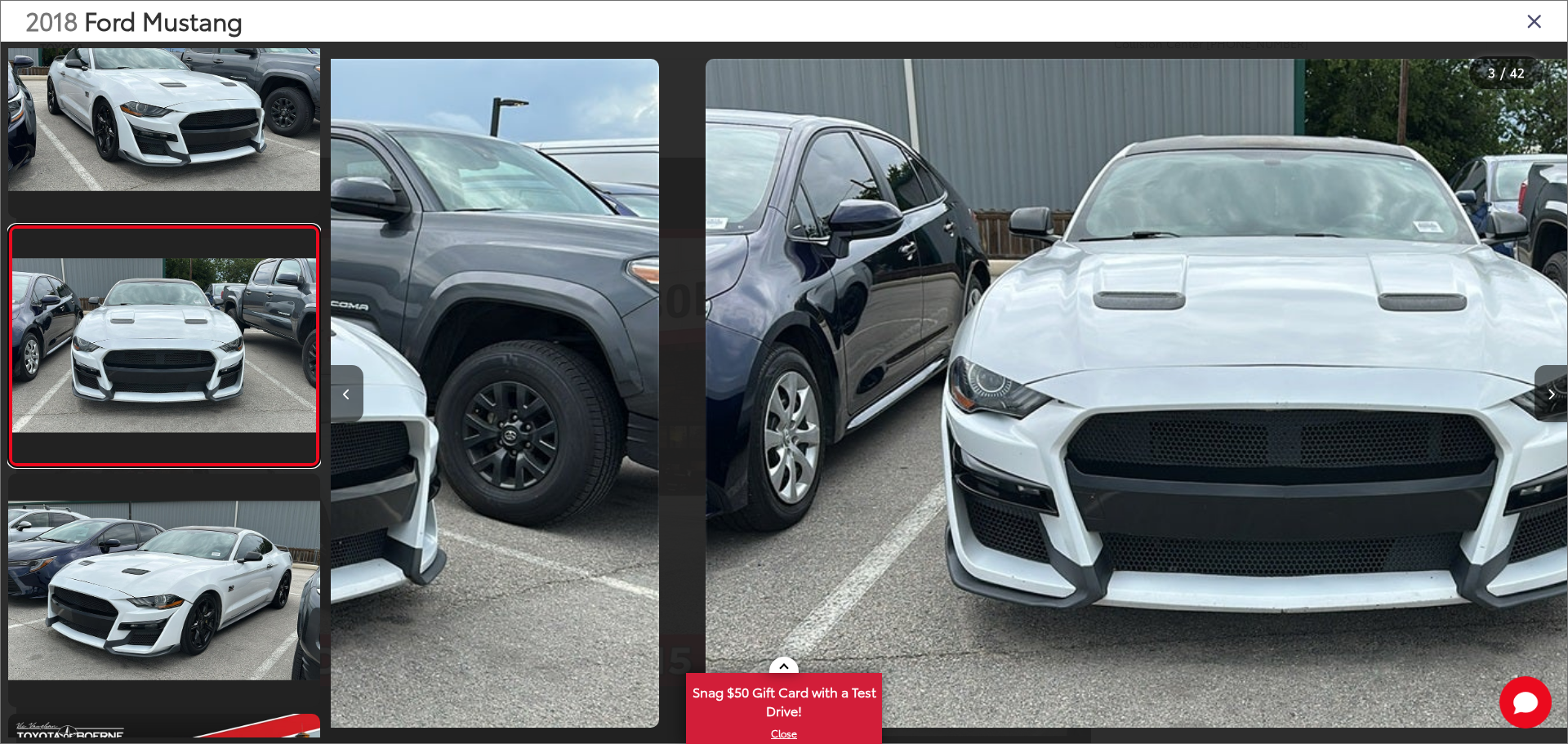
scroll to position [0, 2473]
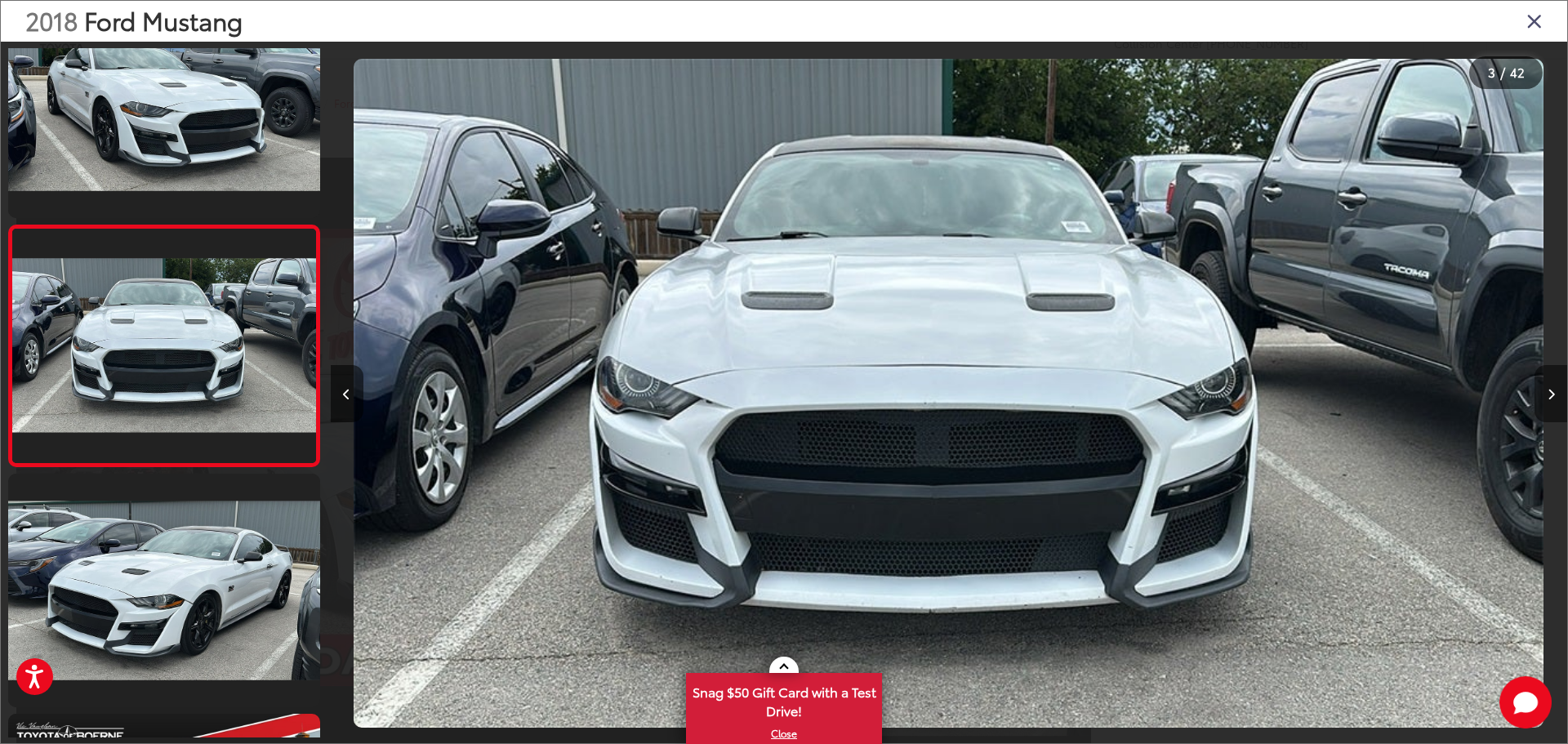
click at [1550, 403] on button "Next image" at bounding box center [1550, 394] width 33 height 57
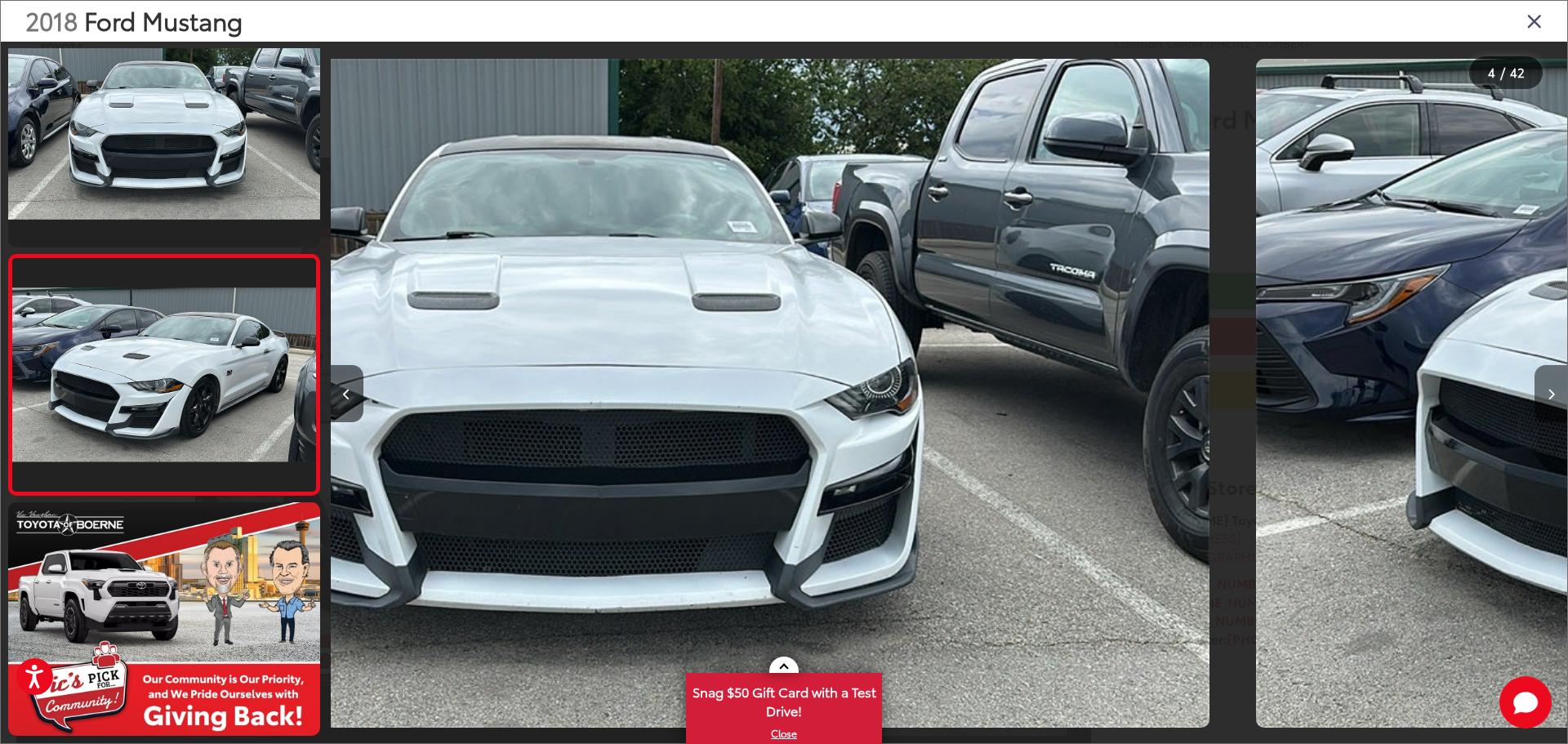
scroll to position [545, 0]
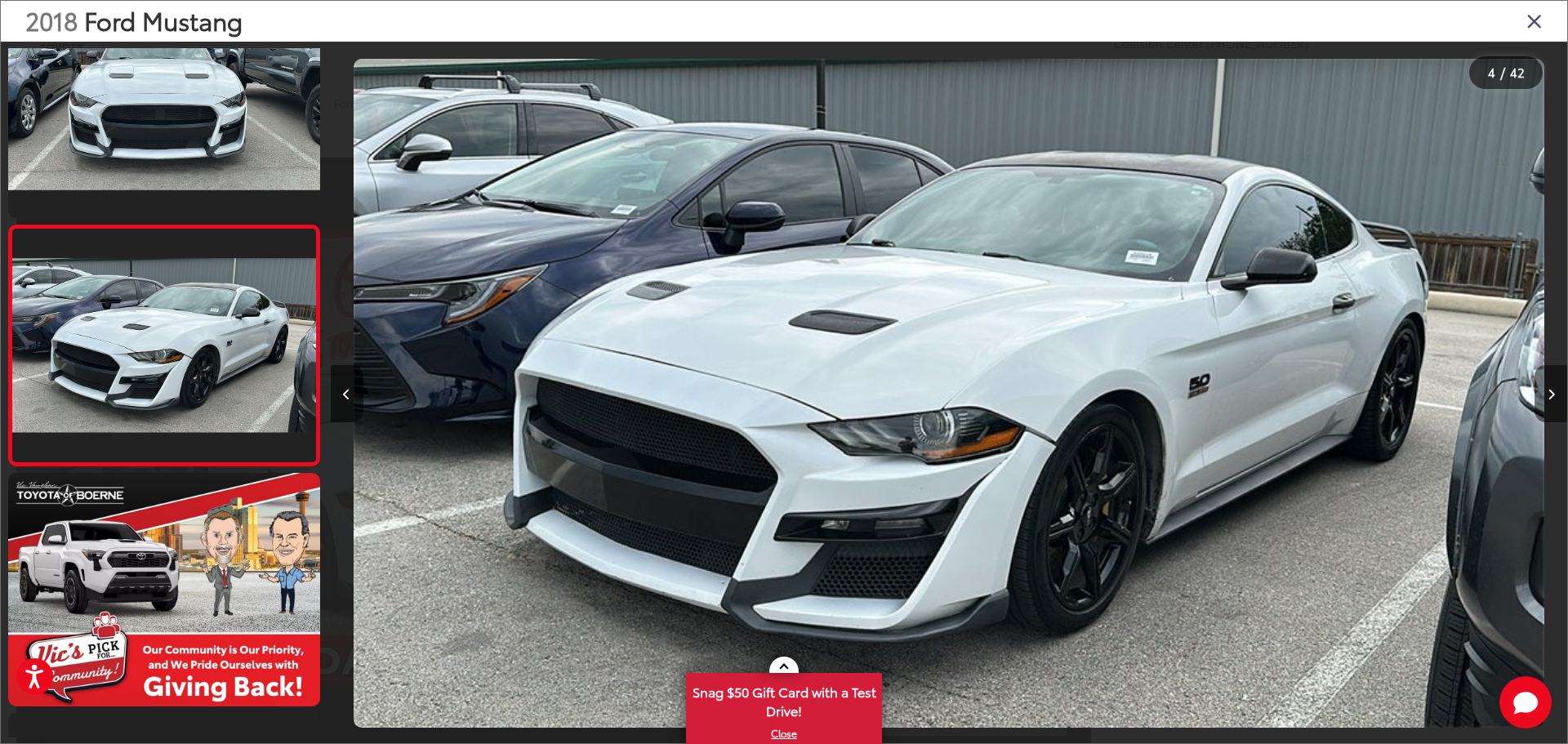
click at [1550, 400] on button "Next image" at bounding box center [1550, 394] width 33 height 57
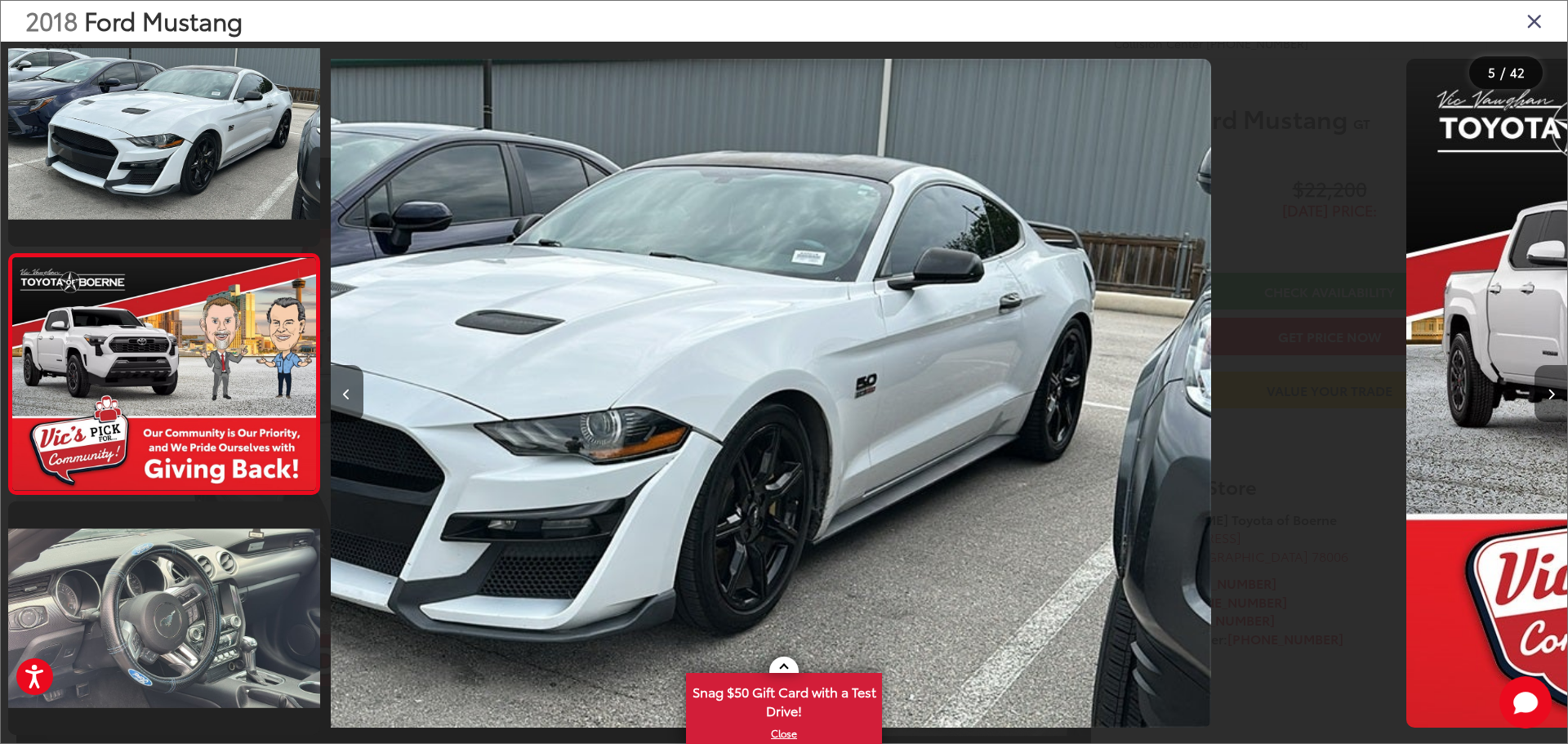
scroll to position [786, 0]
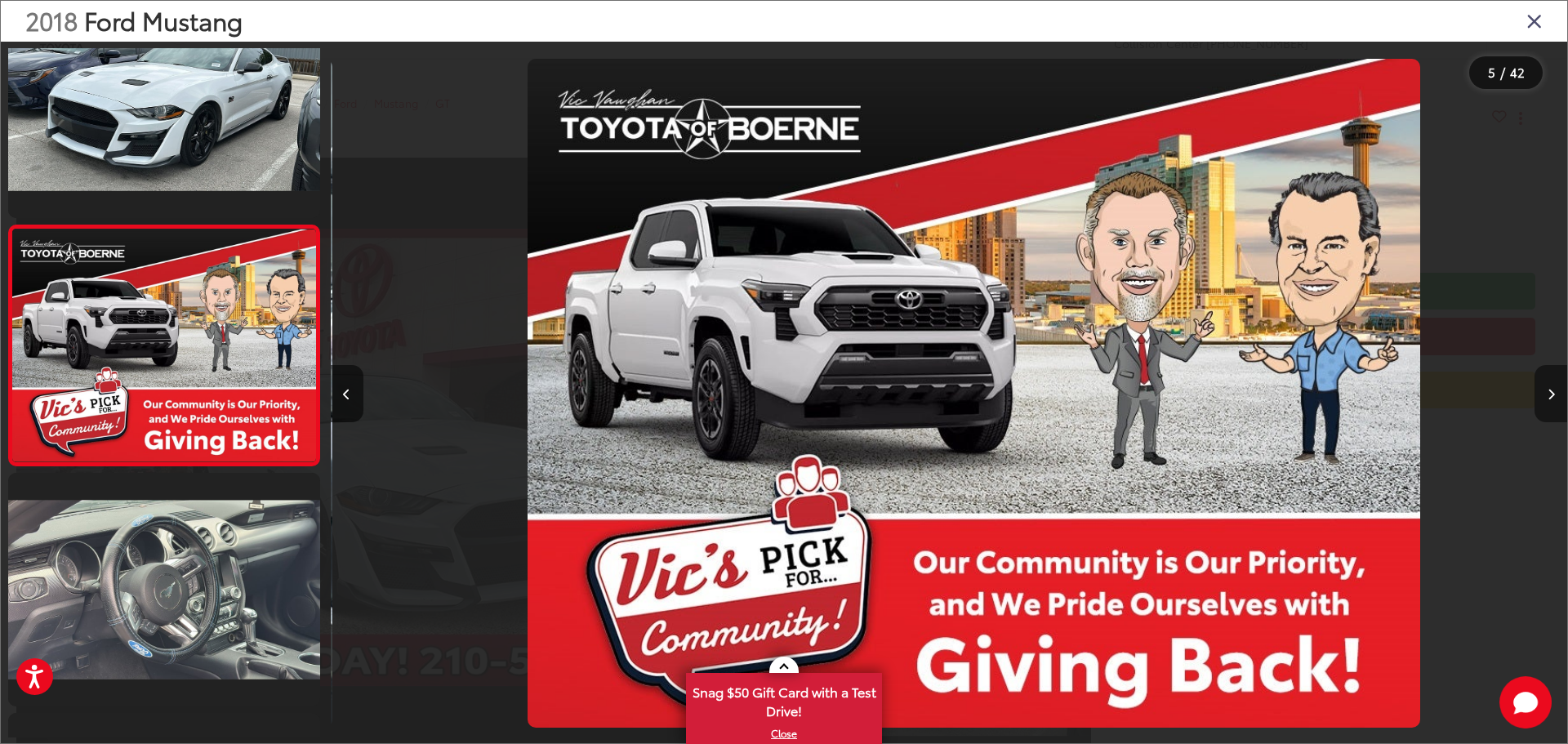
click at [1550, 400] on button "Next image" at bounding box center [1550, 394] width 33 height 57
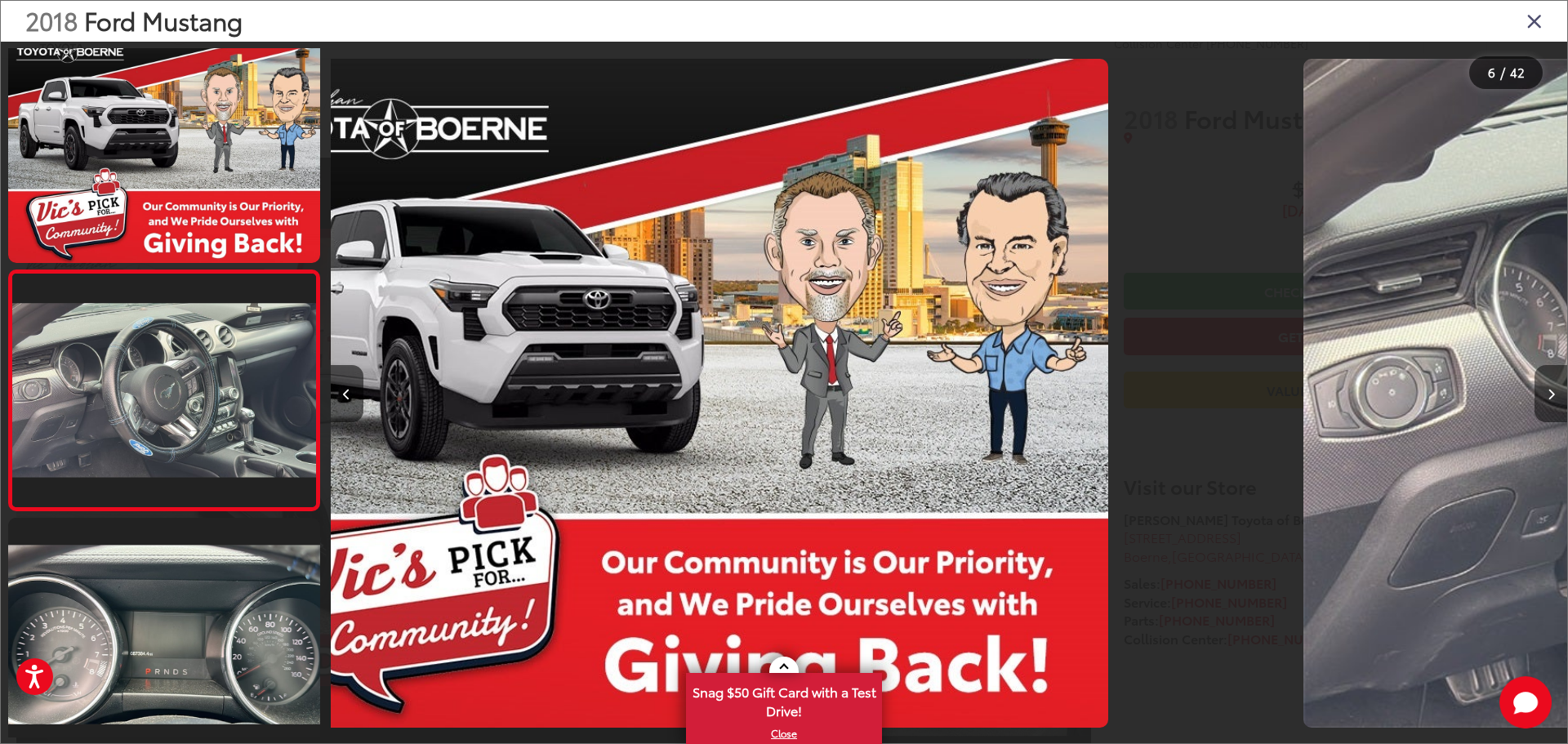
scroll to position [1026, 0]
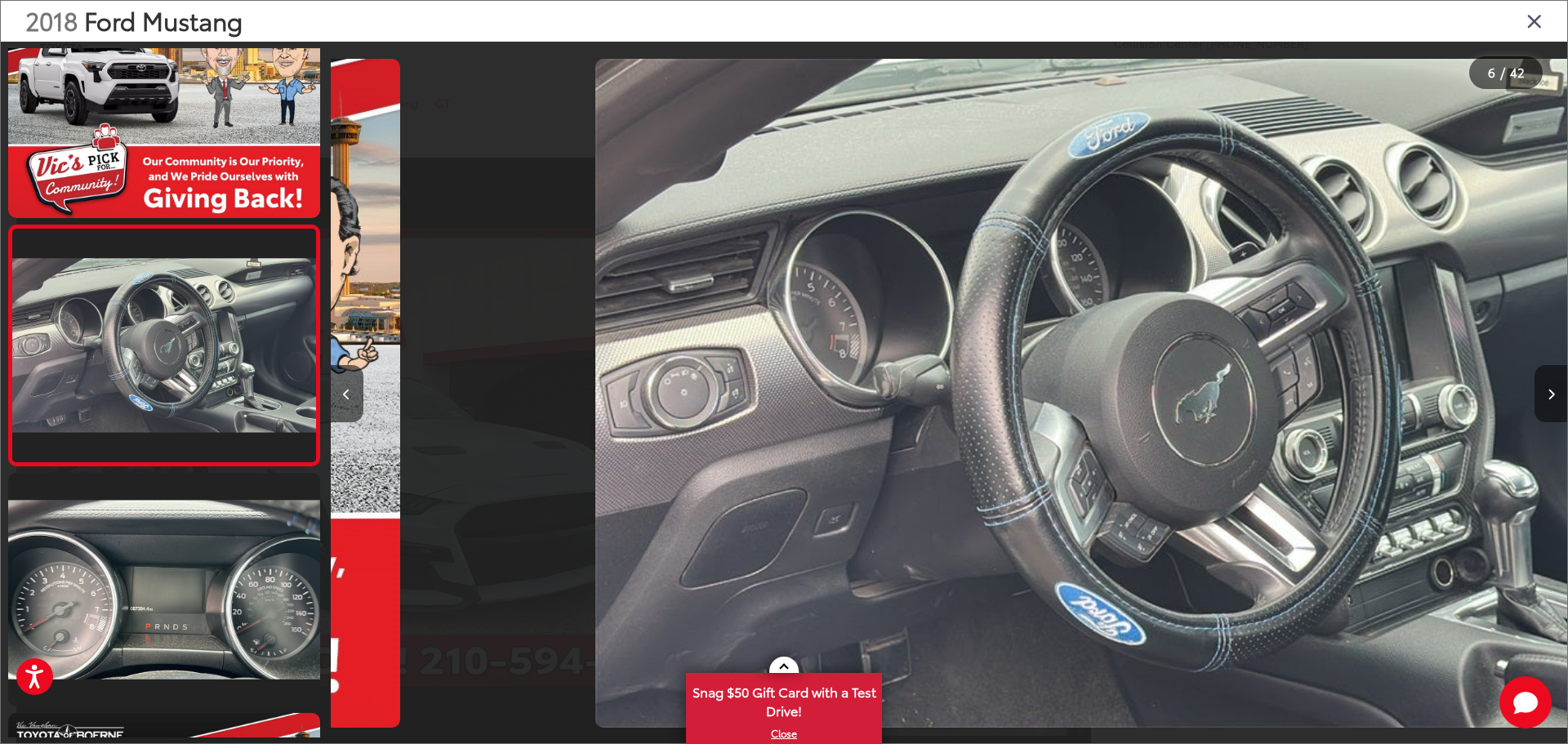
click at [1549, 400] on button "Next image" at bounding box center [1550, 394] width 33 height 57
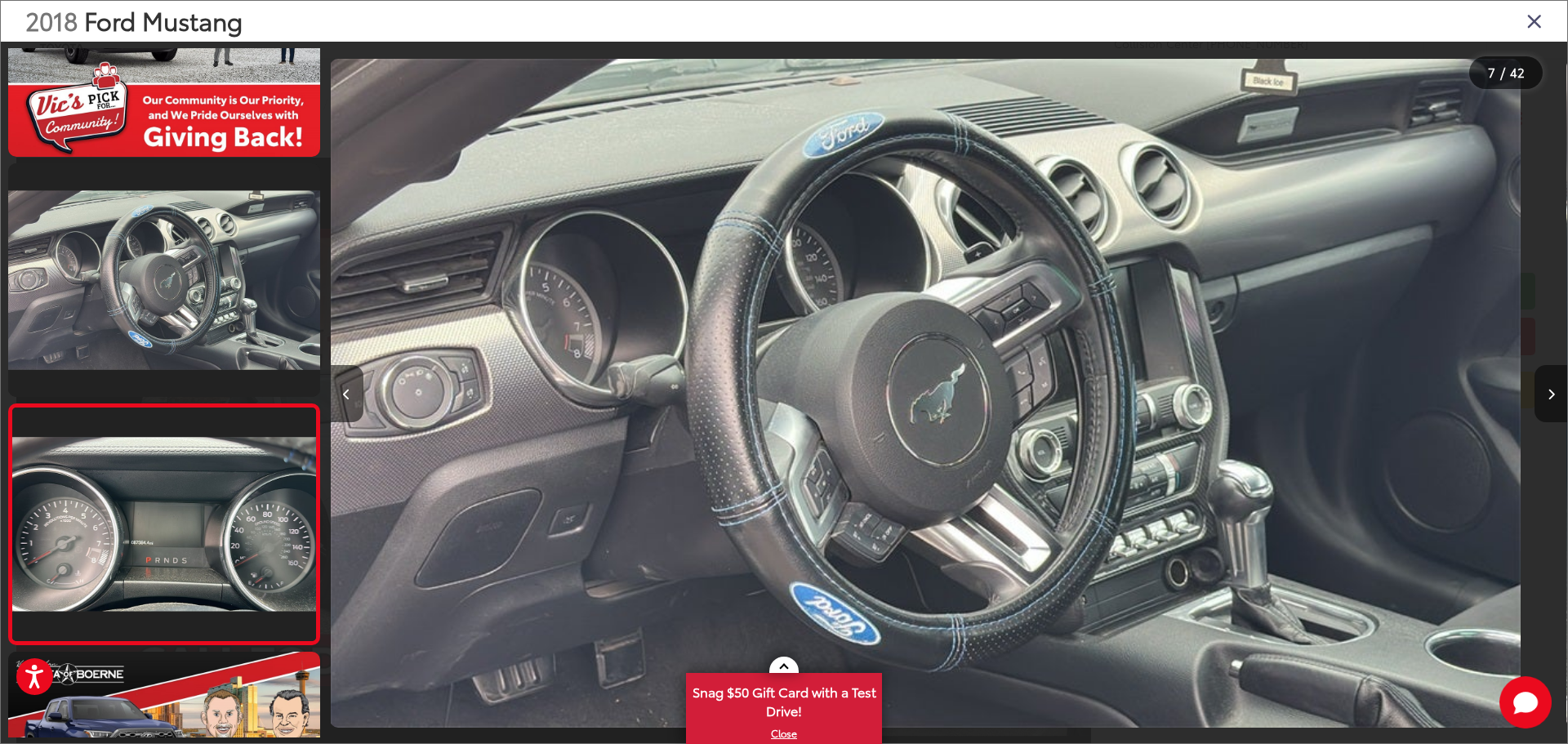
scroll to position [0, 0]
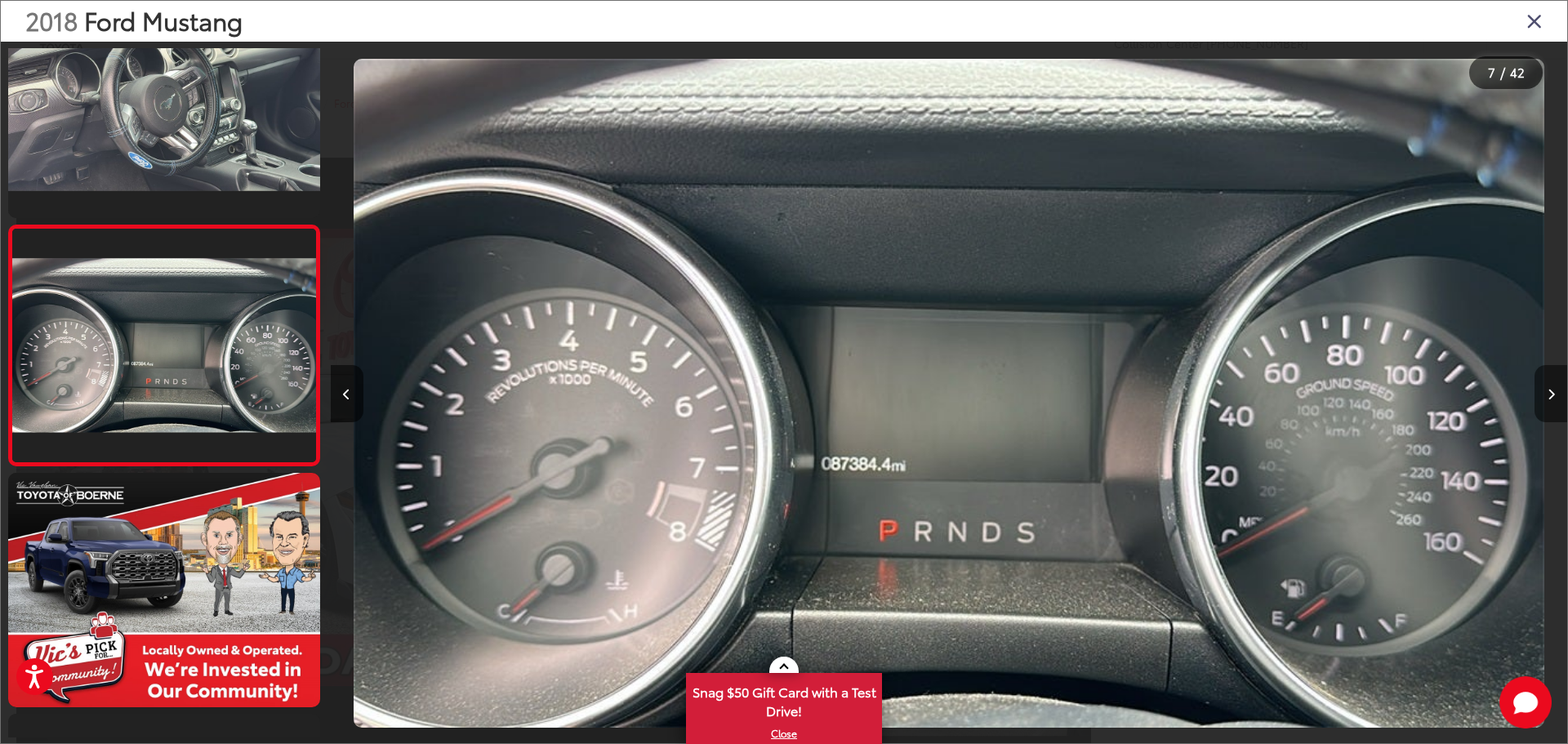
click at [1549, 400] on button "Next image" at bounding box center [1550, 394] width 33 height 57
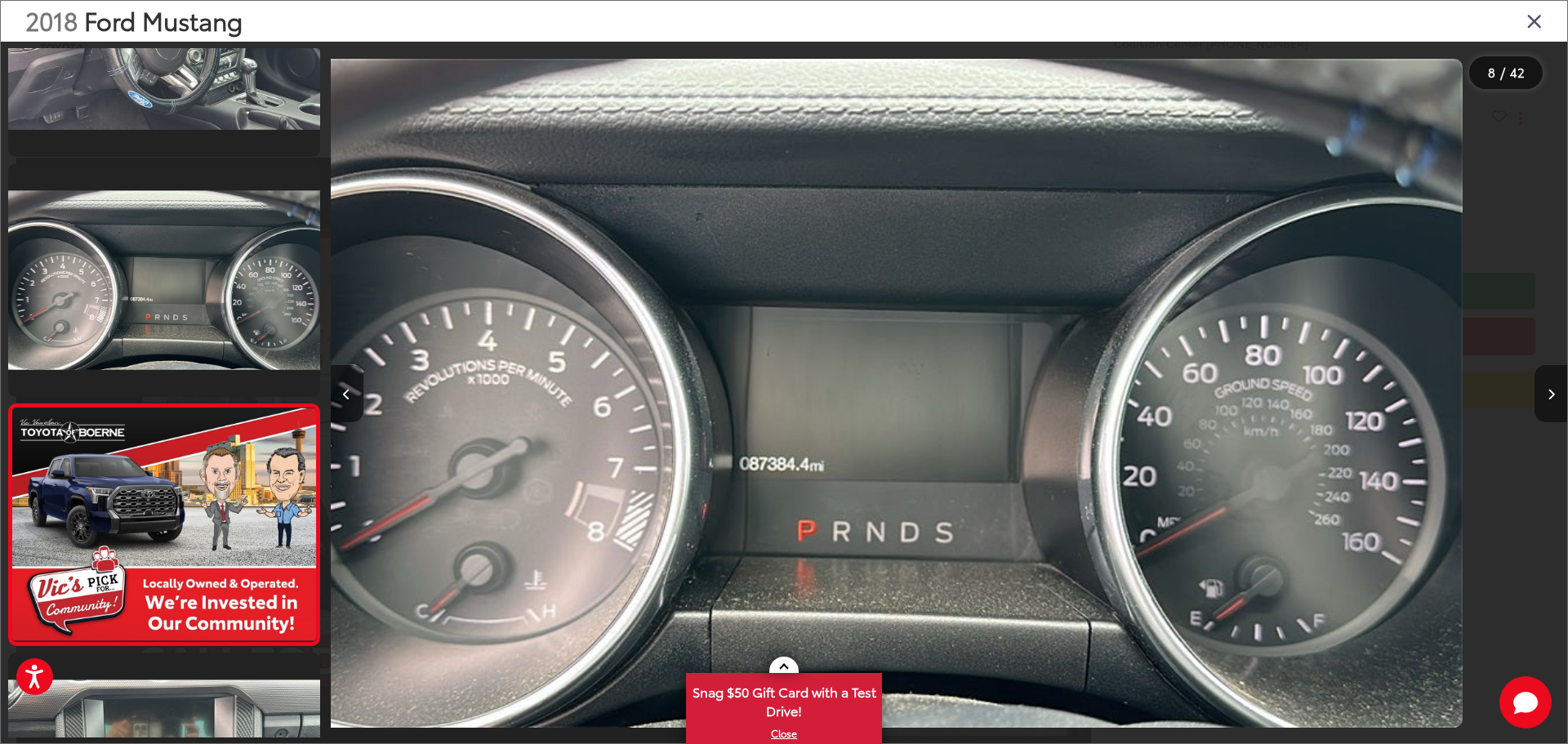
scroll to position [1442, 0]
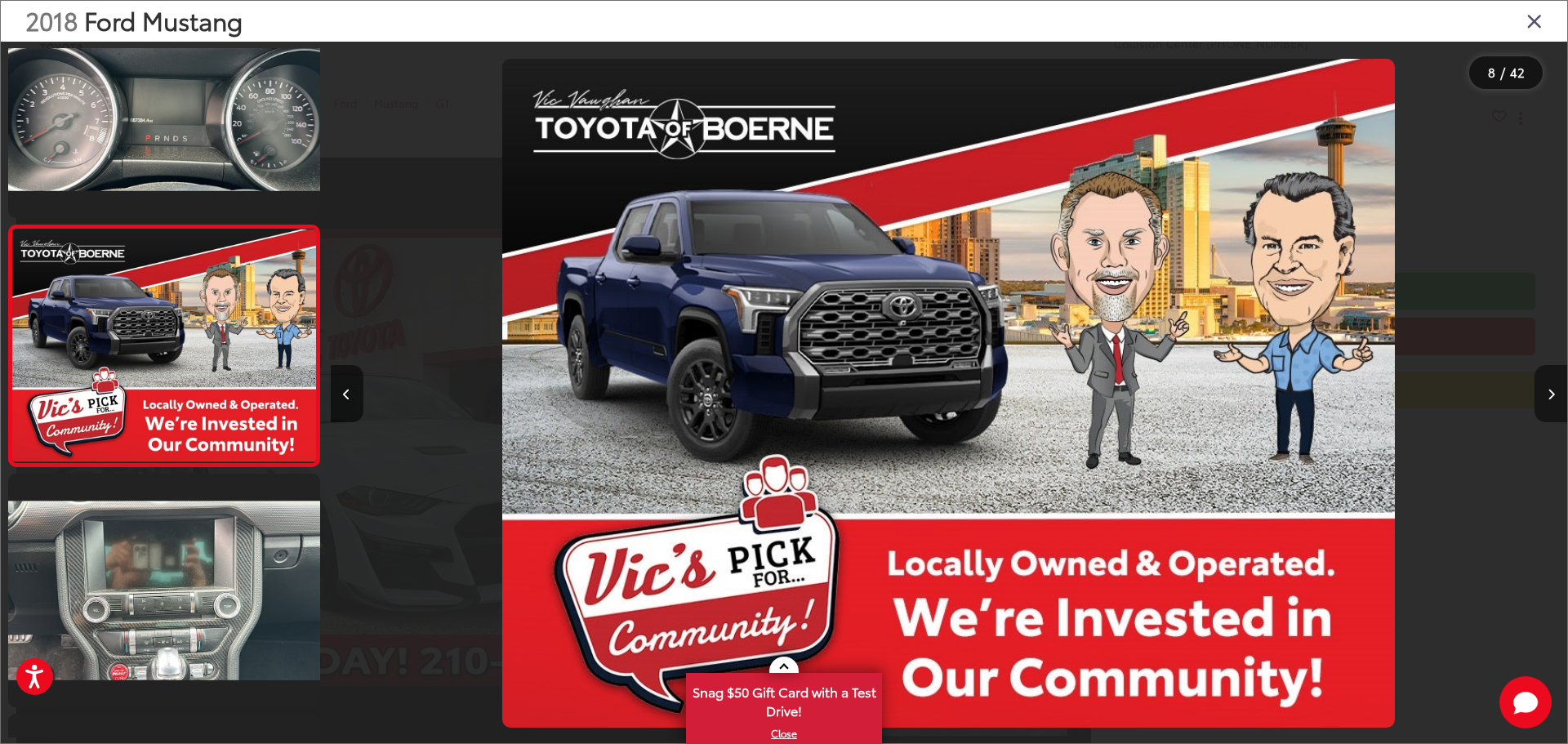
click at [1549, 400] on button "Next image" at bounding box center [1550, 394] width 33 height 57
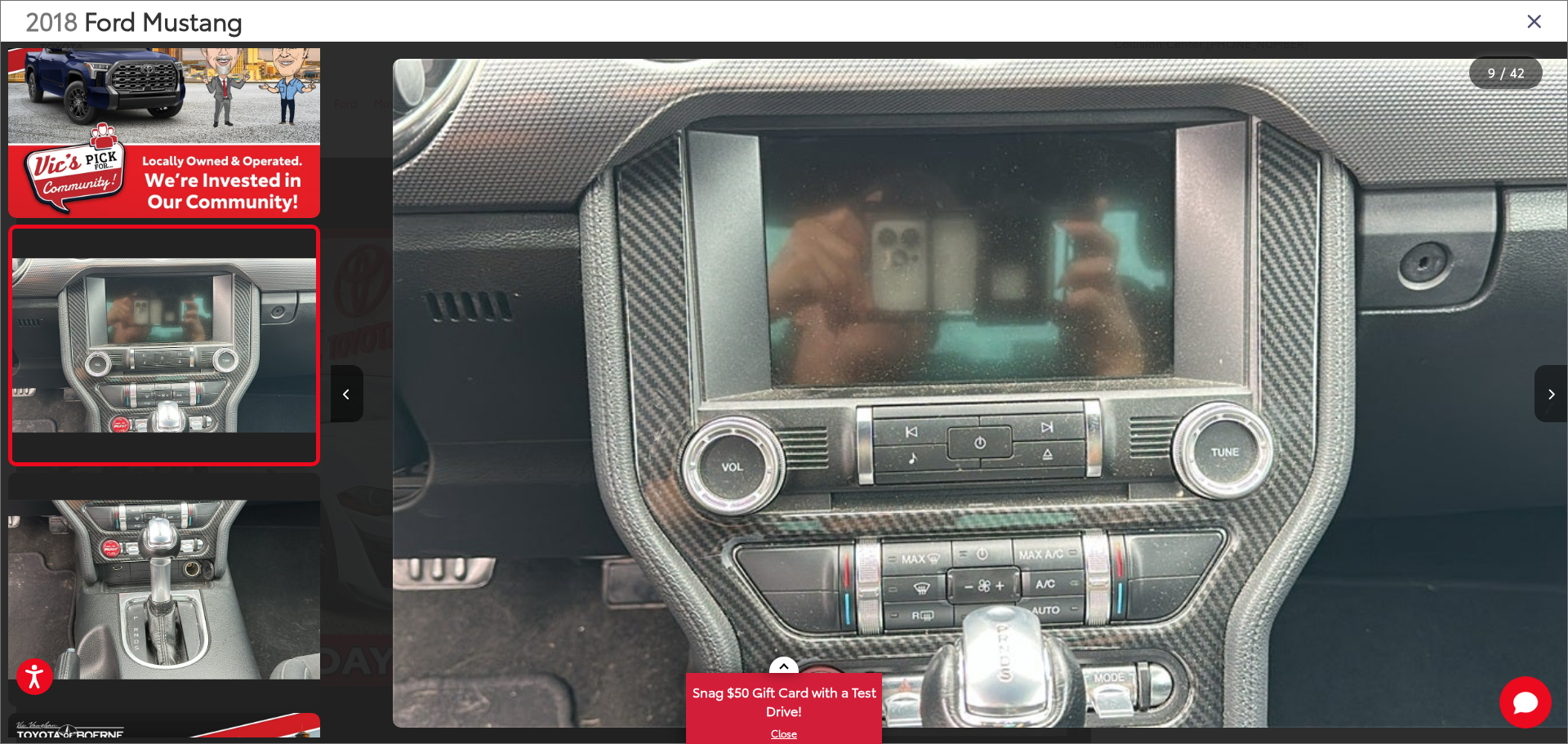
click at [1549, 400] on button "Next image" at bounding box center [1550, 394] width 33 height 57
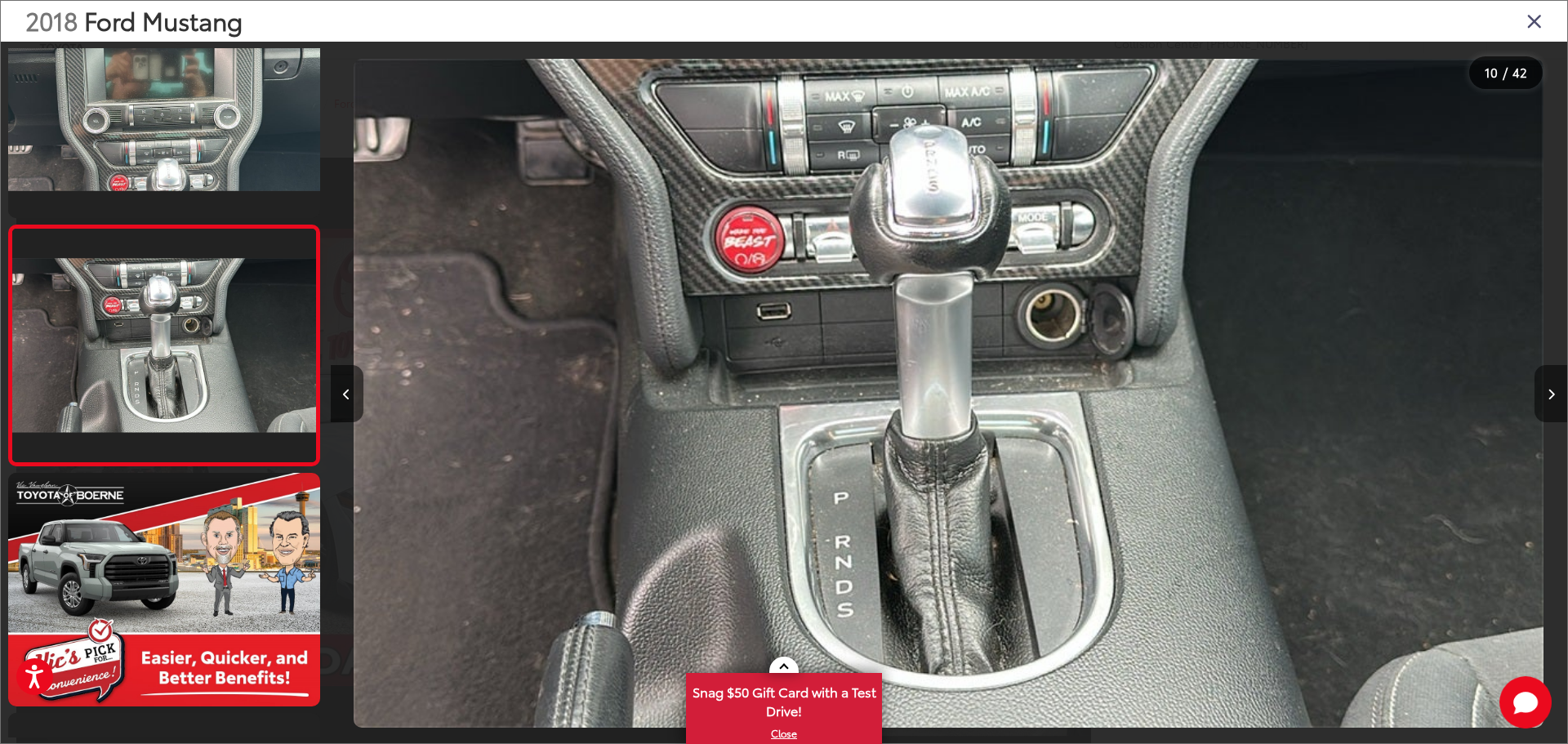
click at [1549, 400] on button "Next image" at bounding box center [1550, 394] width 33 height 57
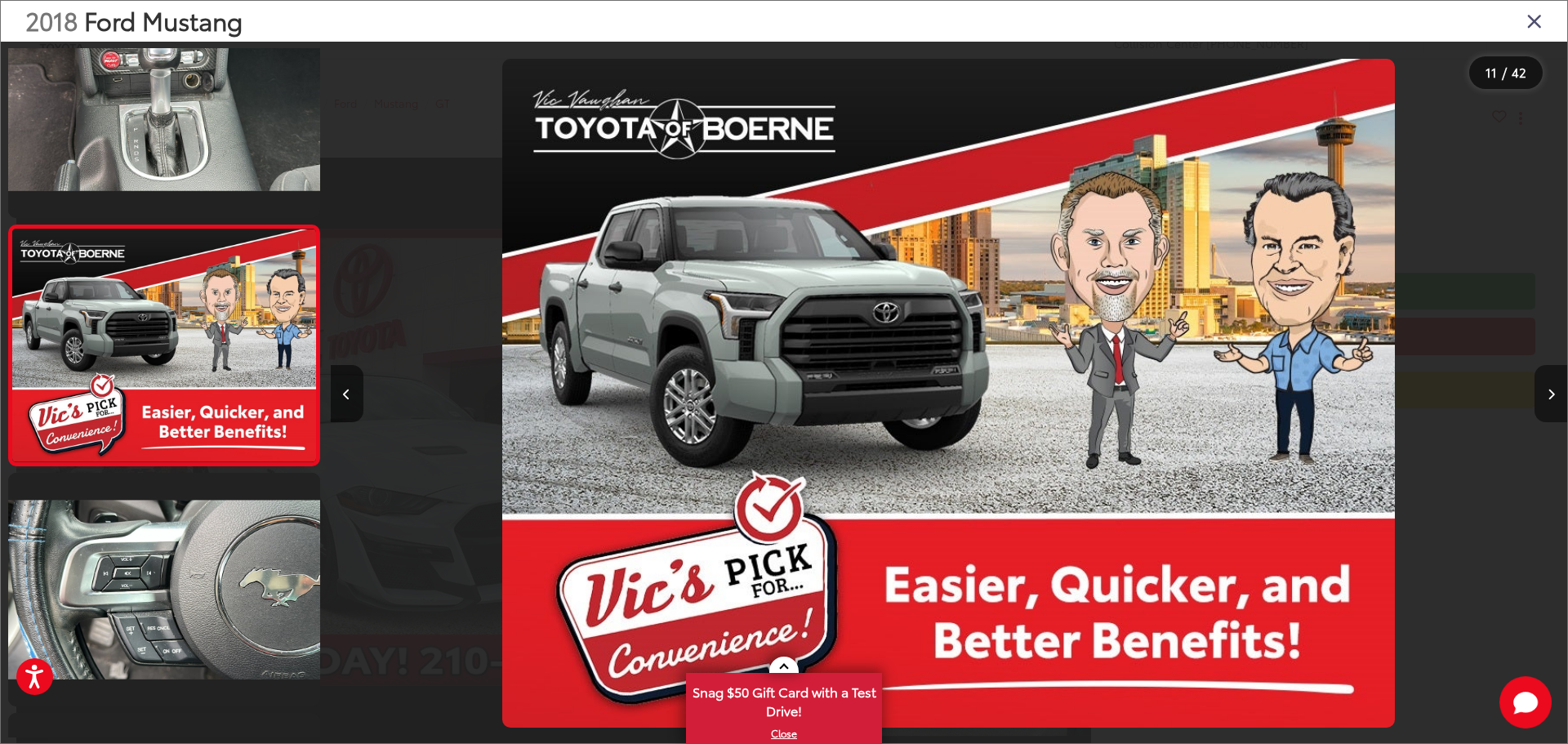
click at [1549, 400] on button "Next image" at bounding box center [1550, 394] width 33 height 57
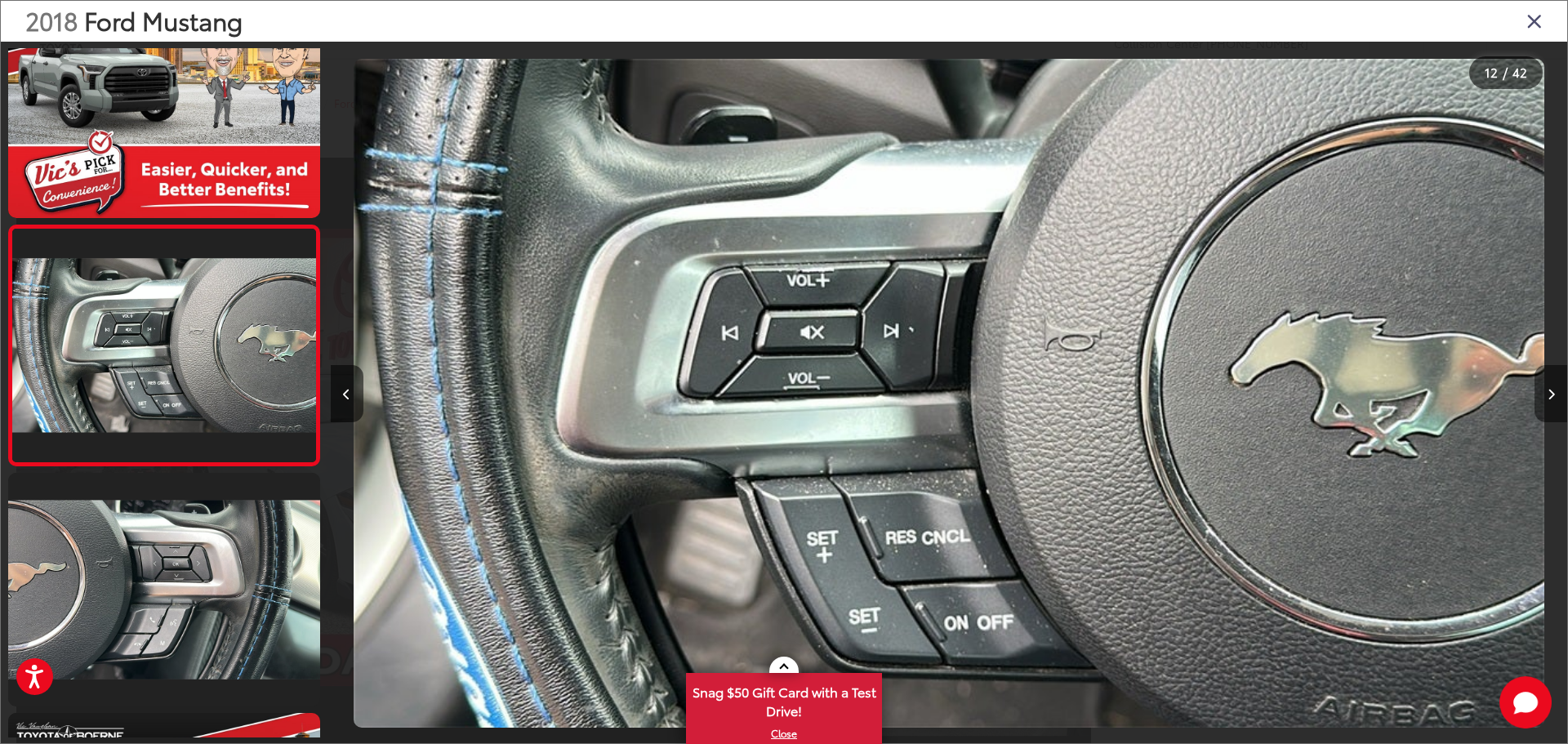
click at [1549, 400] on button "Next image" at bounding box center [1550, 394] width 33 height 57
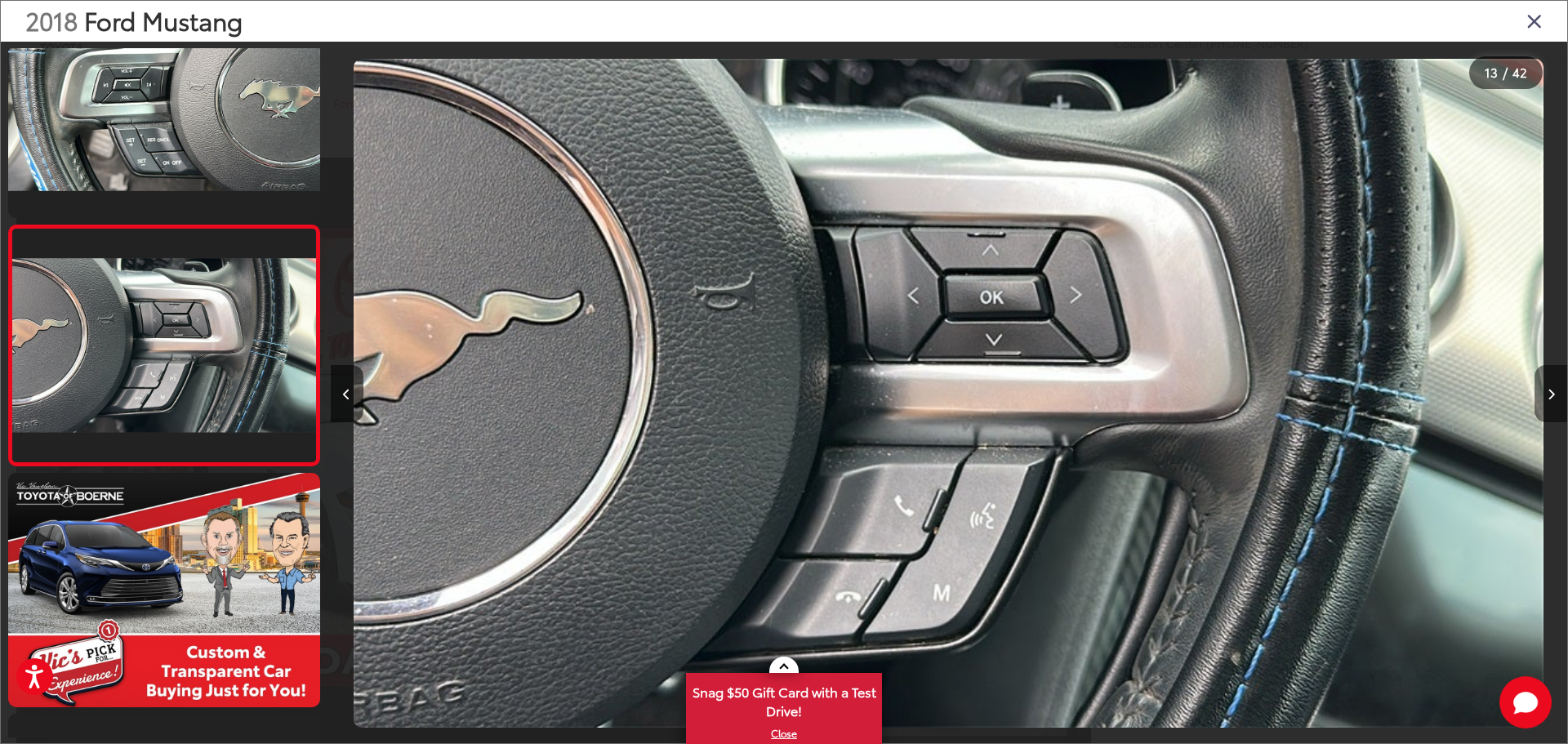
click at [1549, 400] on button "Next image" at bounding box center [1550, 394] width 33 height 57
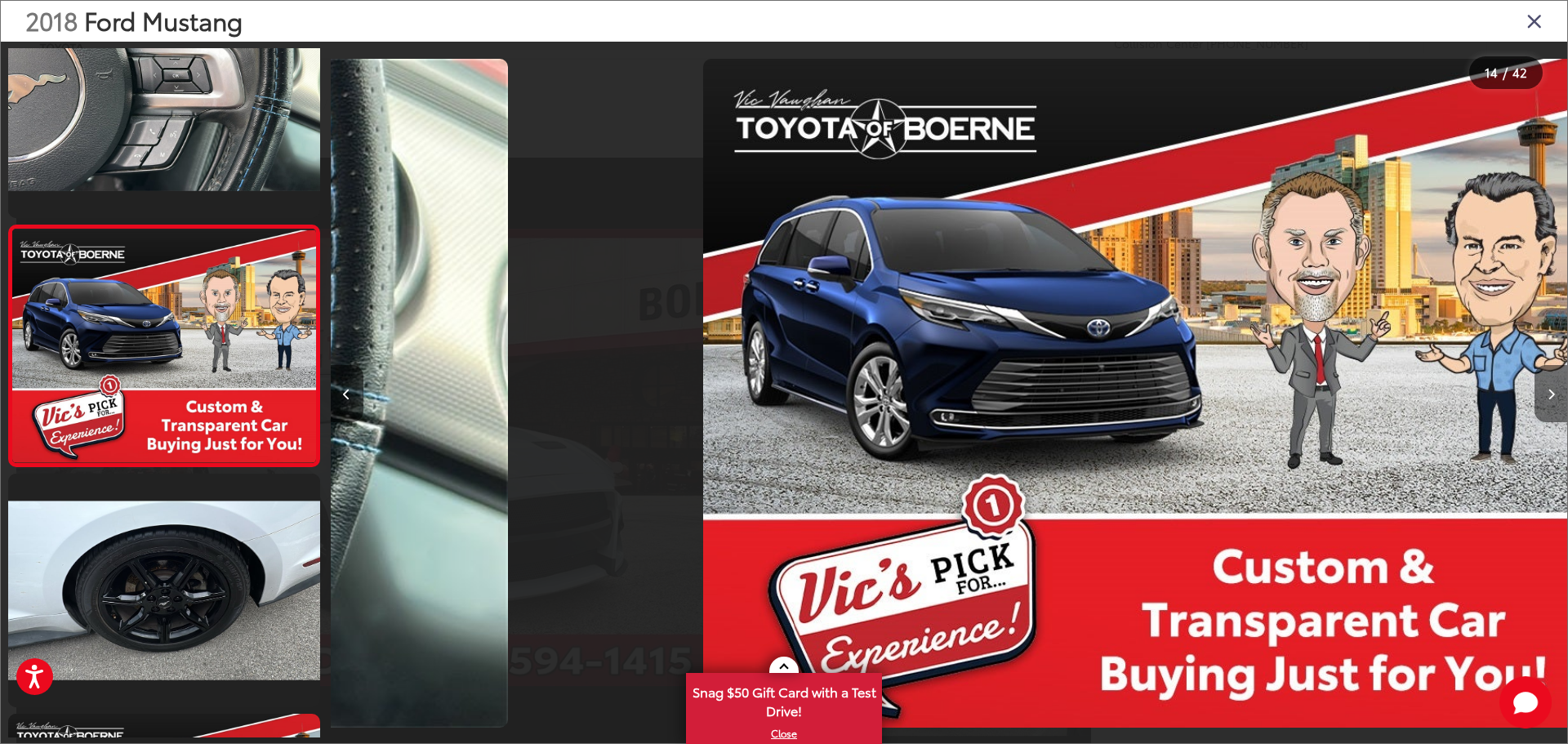
click at [1549, 400] on button "Next image" at bounding box center [1550, 394] width 33 height 57
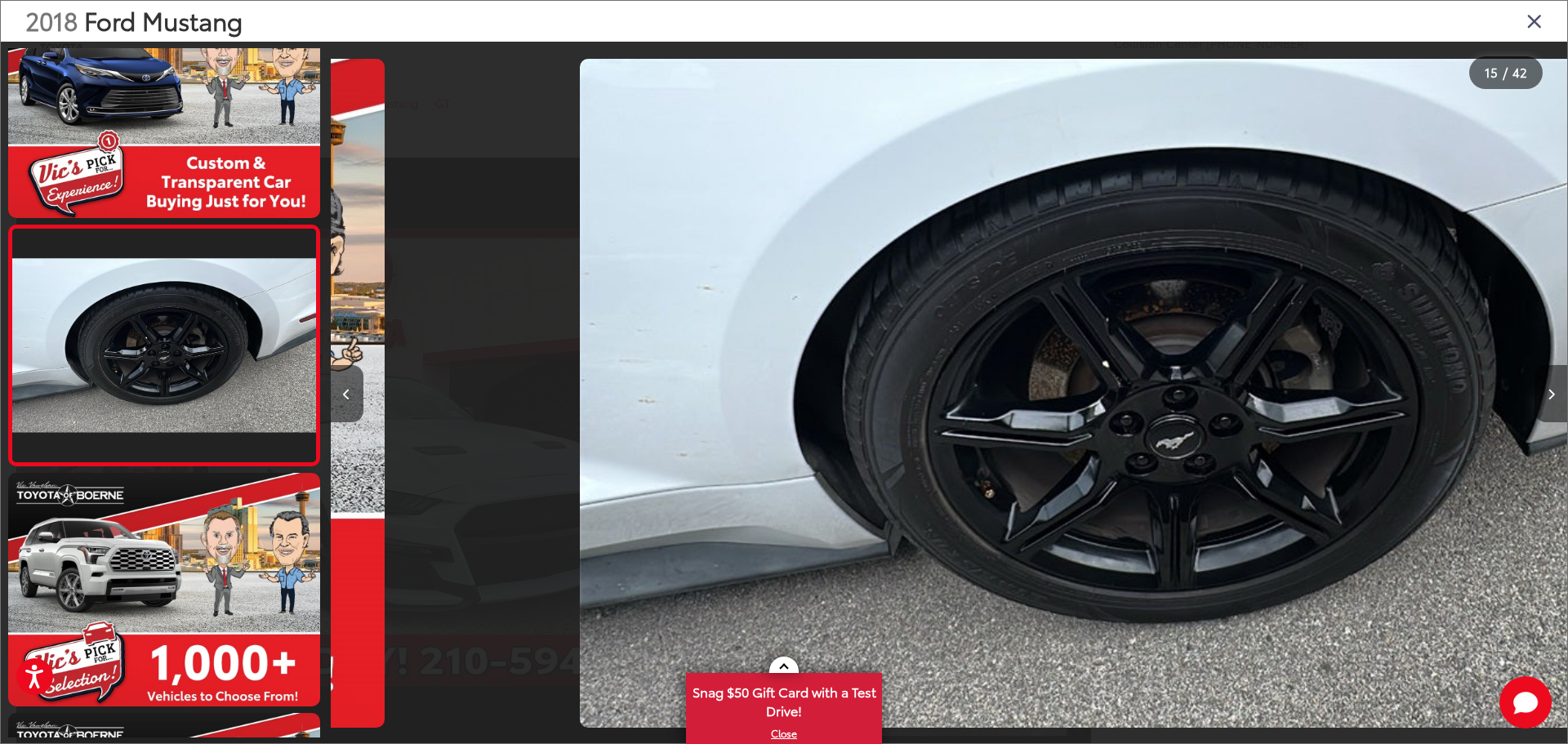
click at [1549, 400] on button "Next image" at bounding box center [1550, 394] width 33 height 57
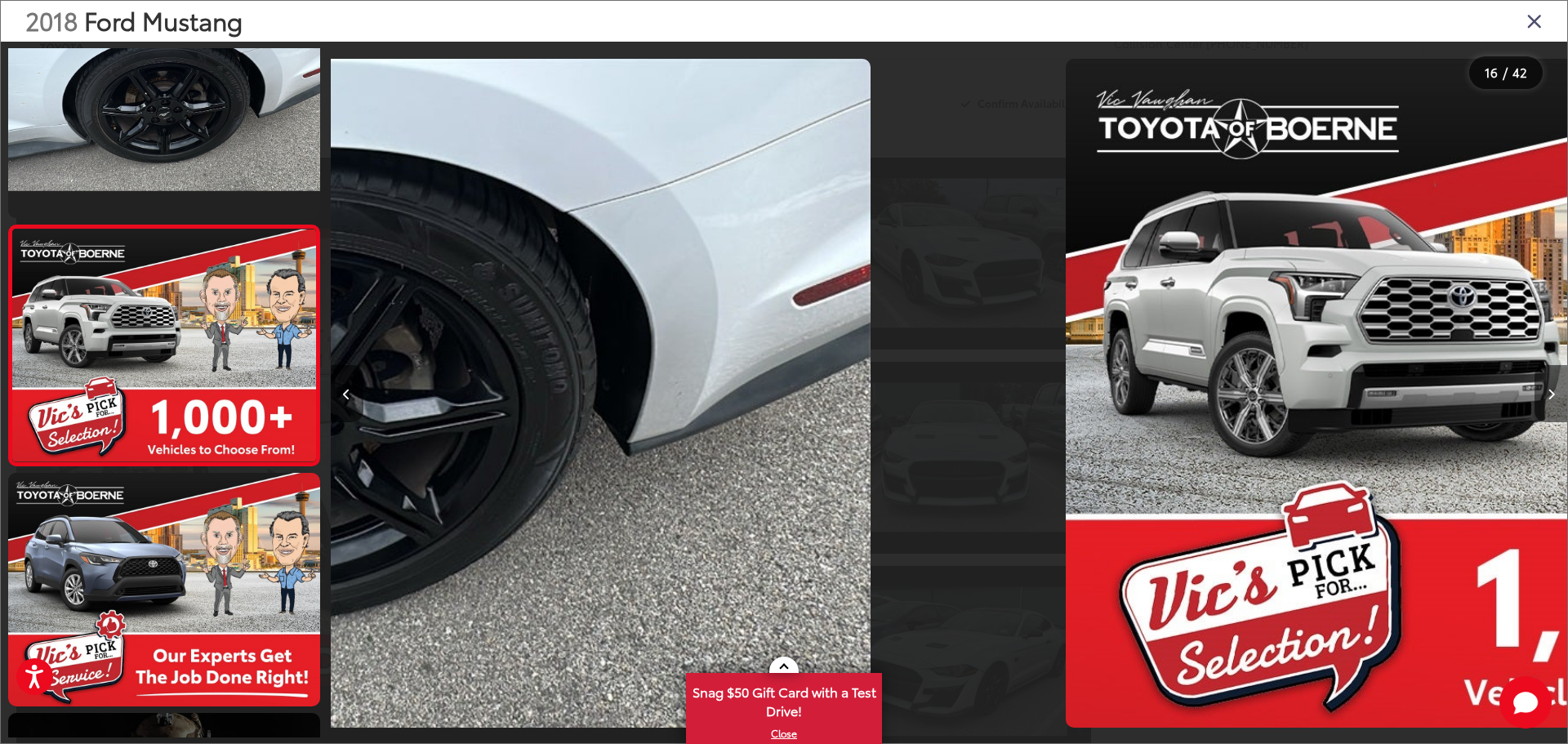
click at [1549, 400] on button "Next image" at bounding box center [1550, 394] width 33 height 57
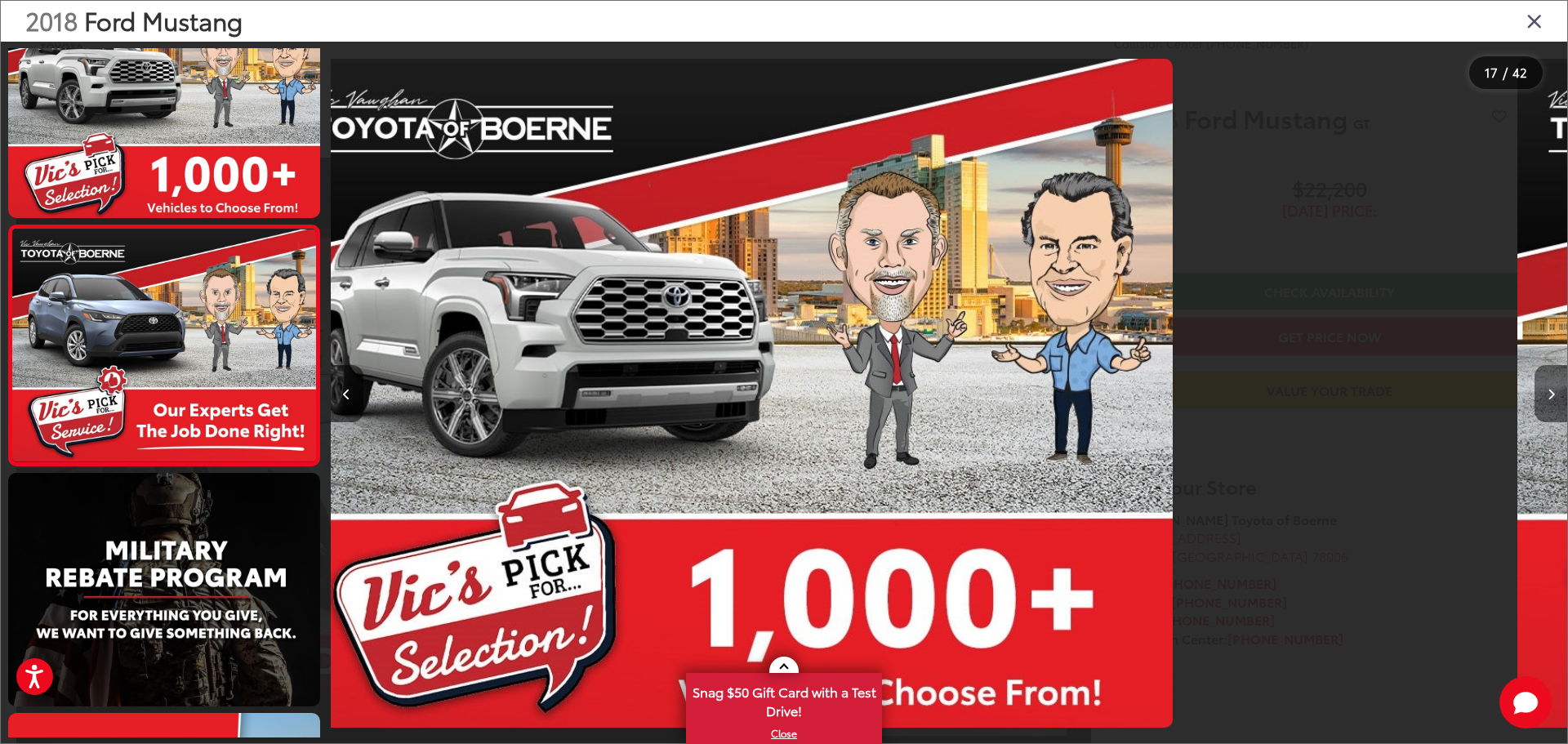
click at [1549, 400] on button "Next image" at bounding box center [1550, 394] width 33 height 57
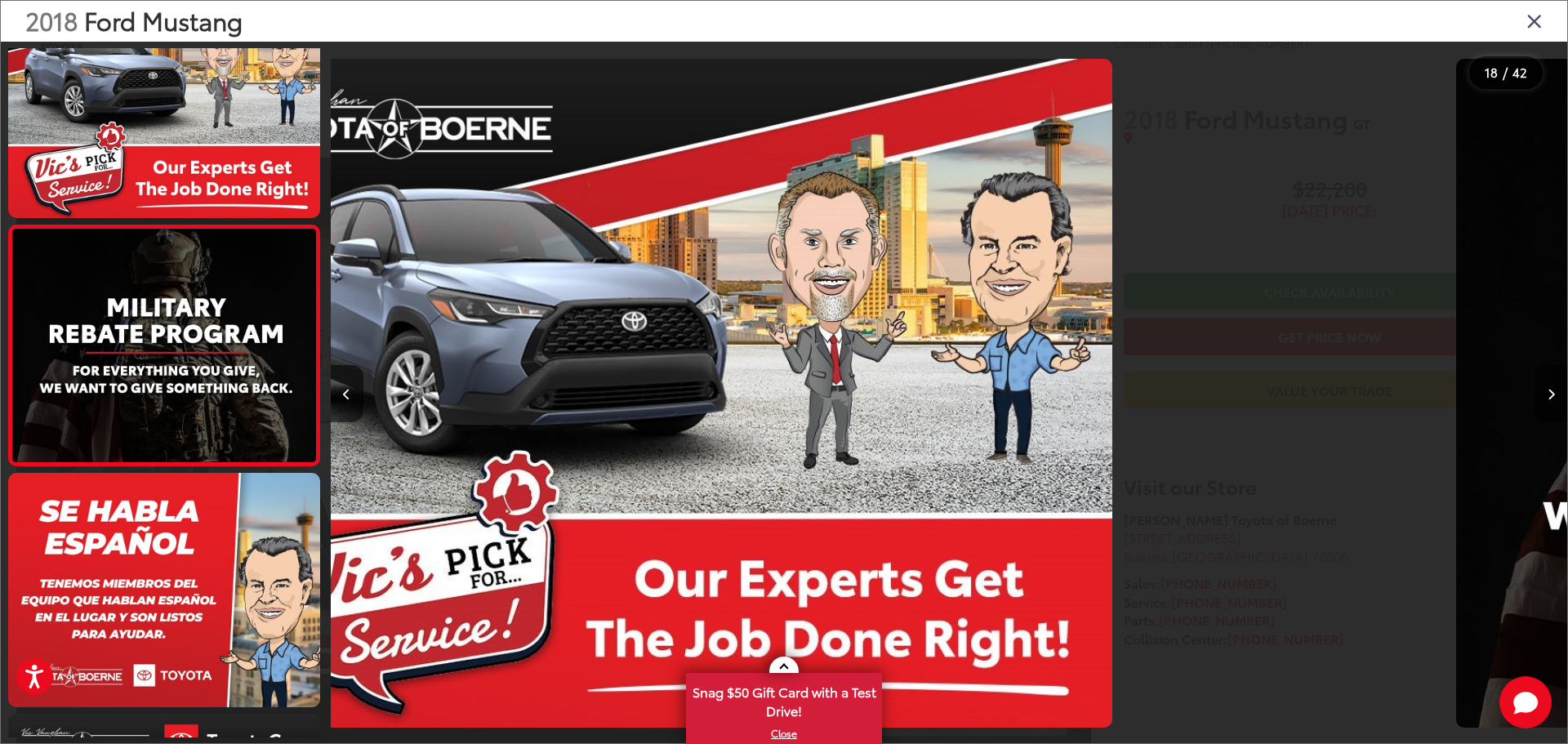
click at [1548, 400] on button "Next image" at bounding box center [1550, 394] width 33 height 57
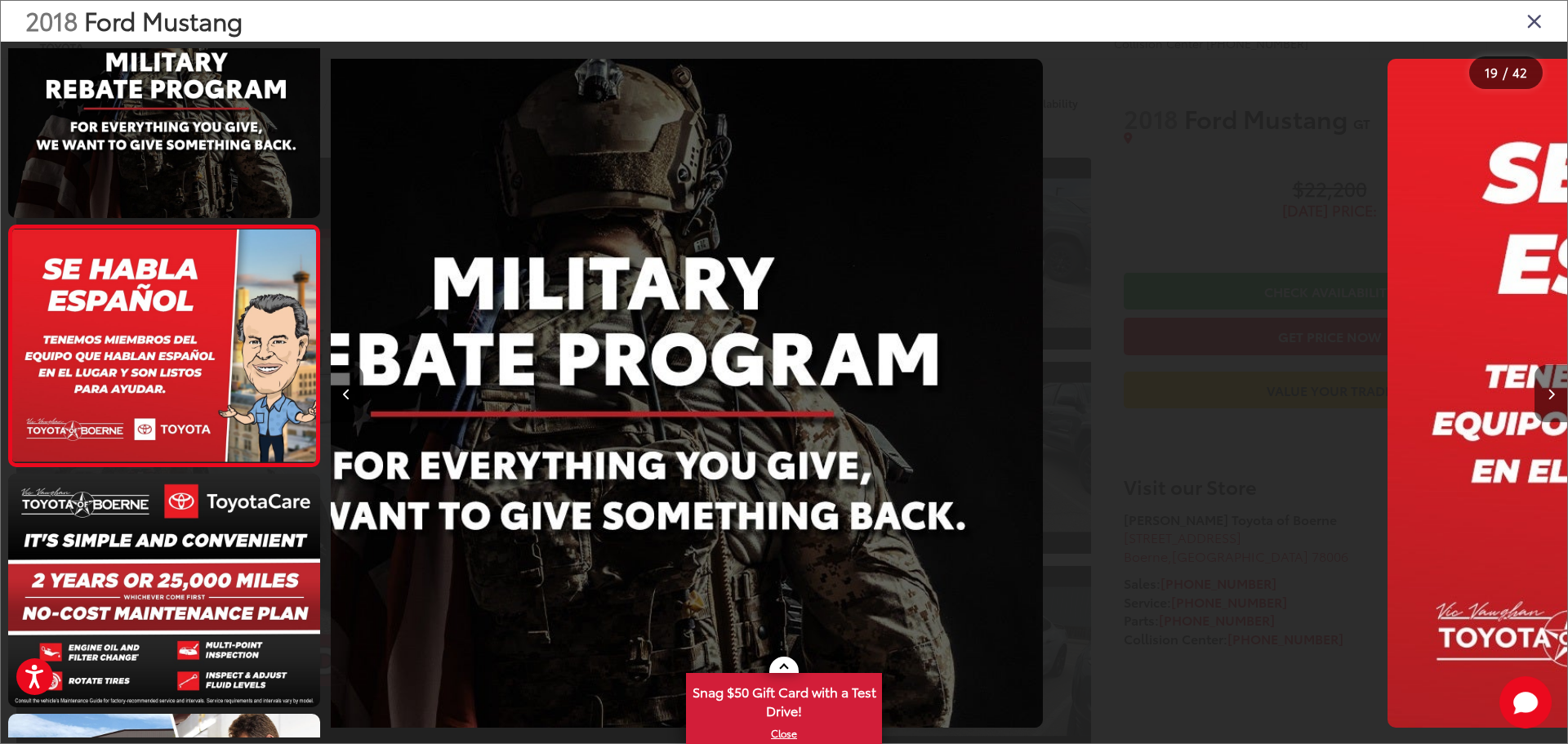
click at [1548, 400] on button "Next image" at bounding box center [1550, 394] width 33 height 57
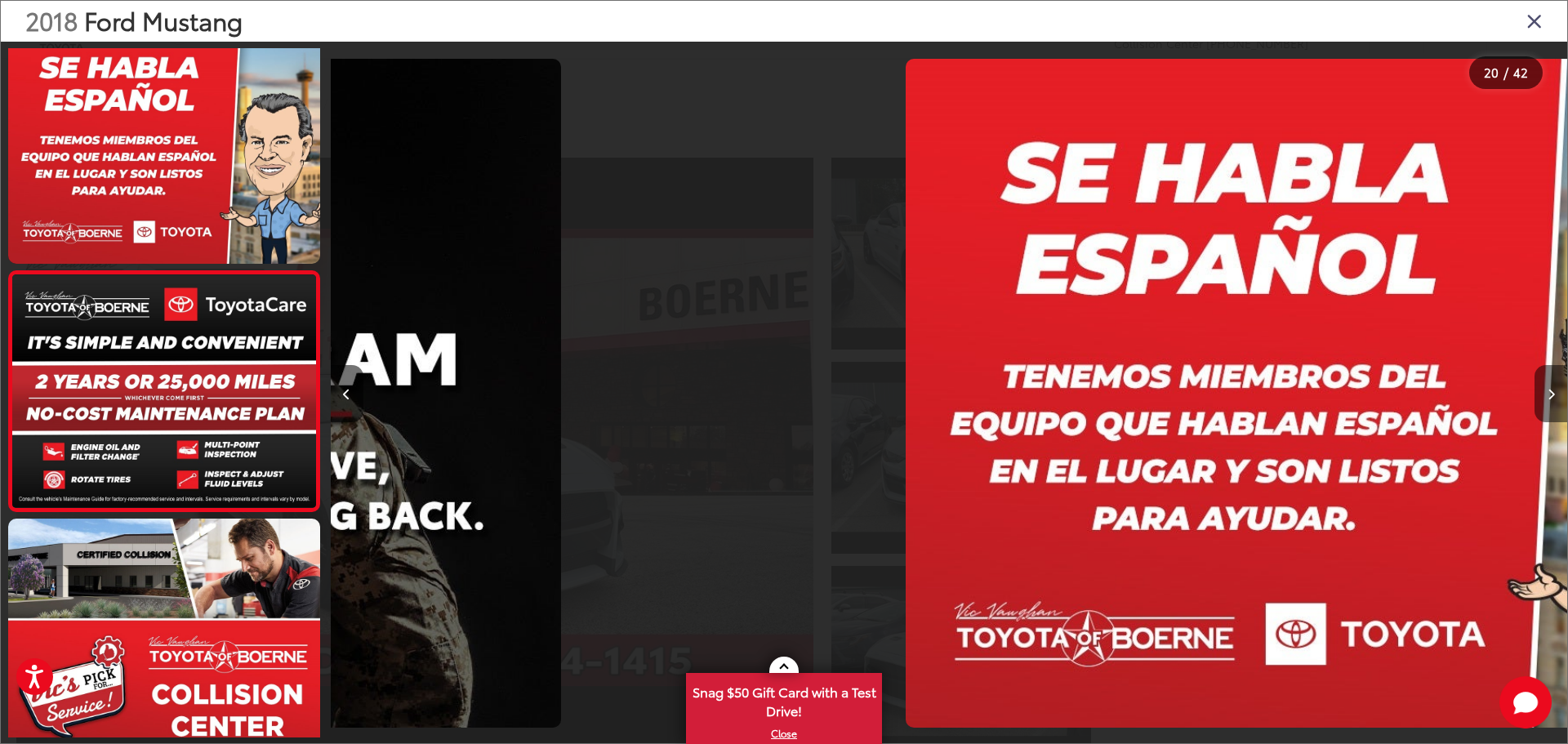
click at [1548, 400] on button "Next image" at bounding box center [1550, 394] width 33 height 57
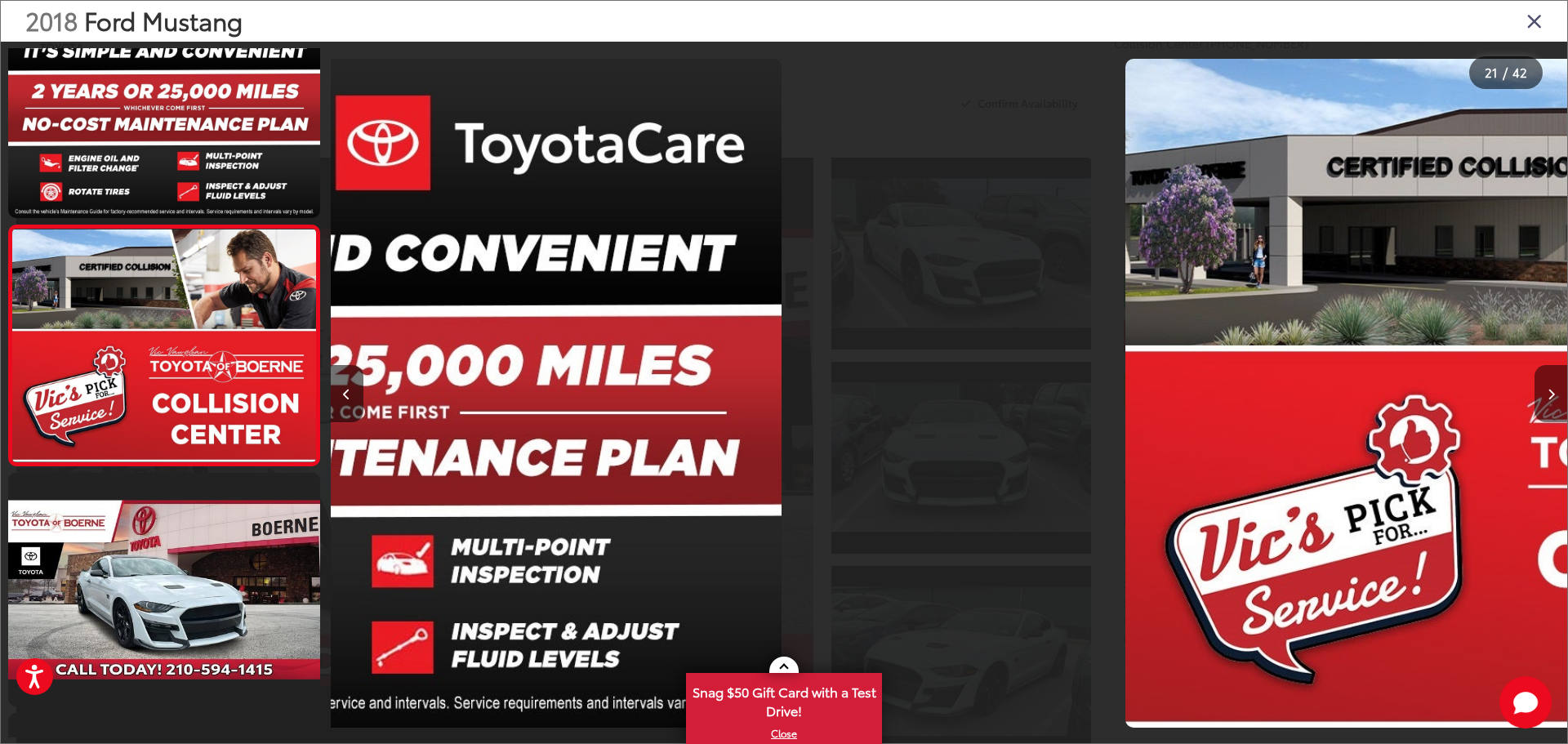
click at [1548, 400] on button "Next image" at bounding box center [1550, 394] width 33 height 57
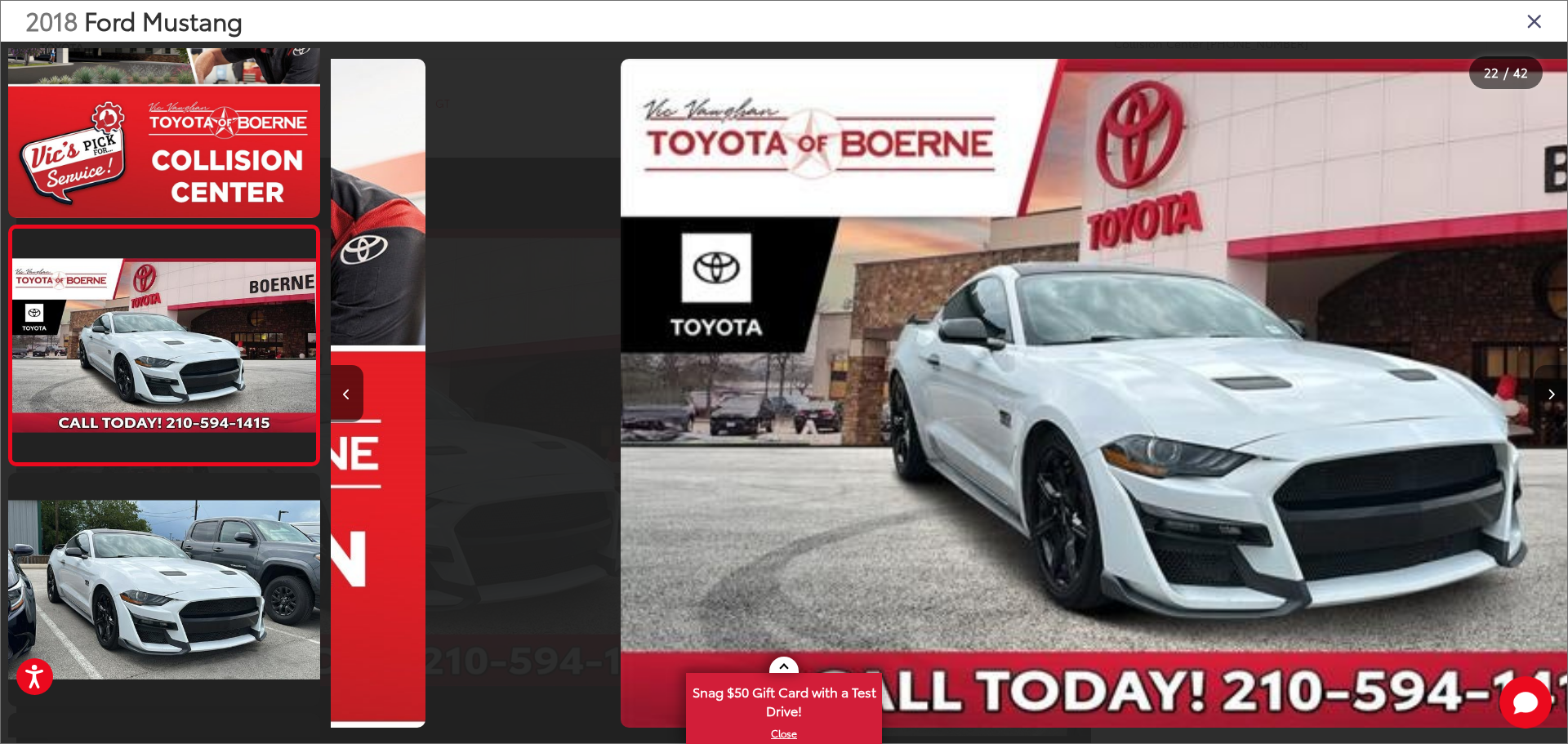
click at [1548, 400] on button "Next image" at bounding box center [1550, 394] width 33 height 57
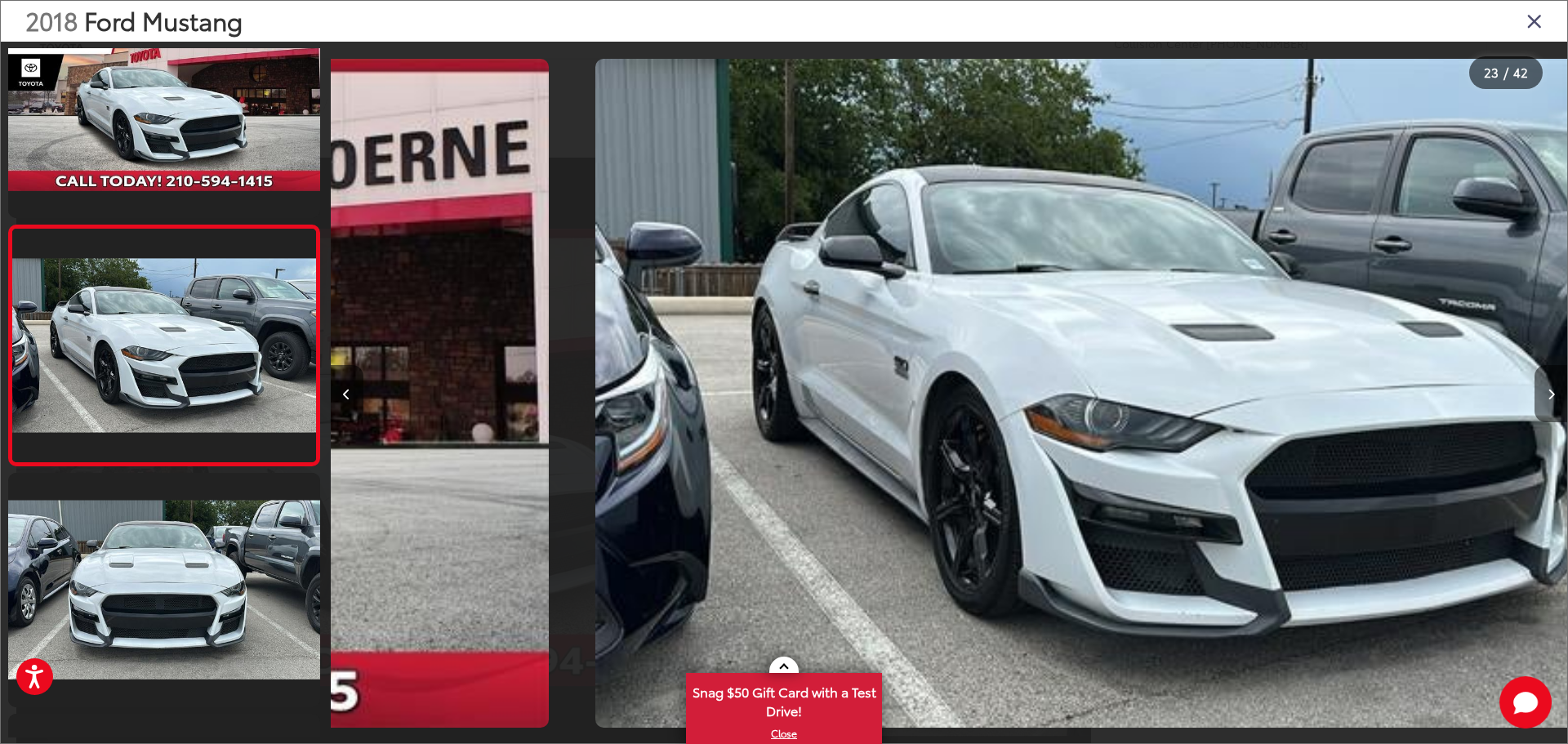
click at [1548, 400] on button "Next image" at bounding box center [1550, 394] width 33 height 57
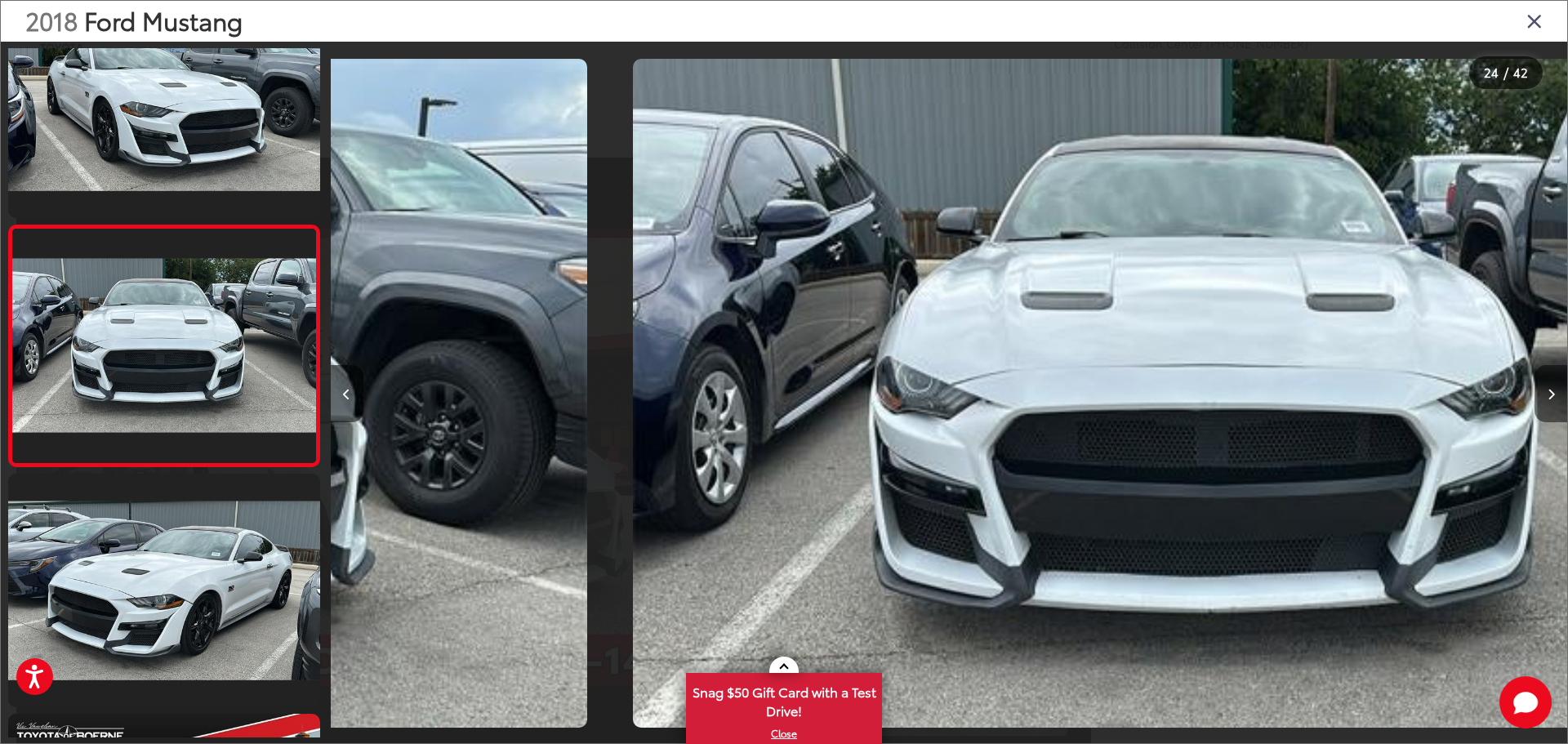
click at [1548, 400] on button "Next image" at bounding box center [1550, 394] width 33 height 57
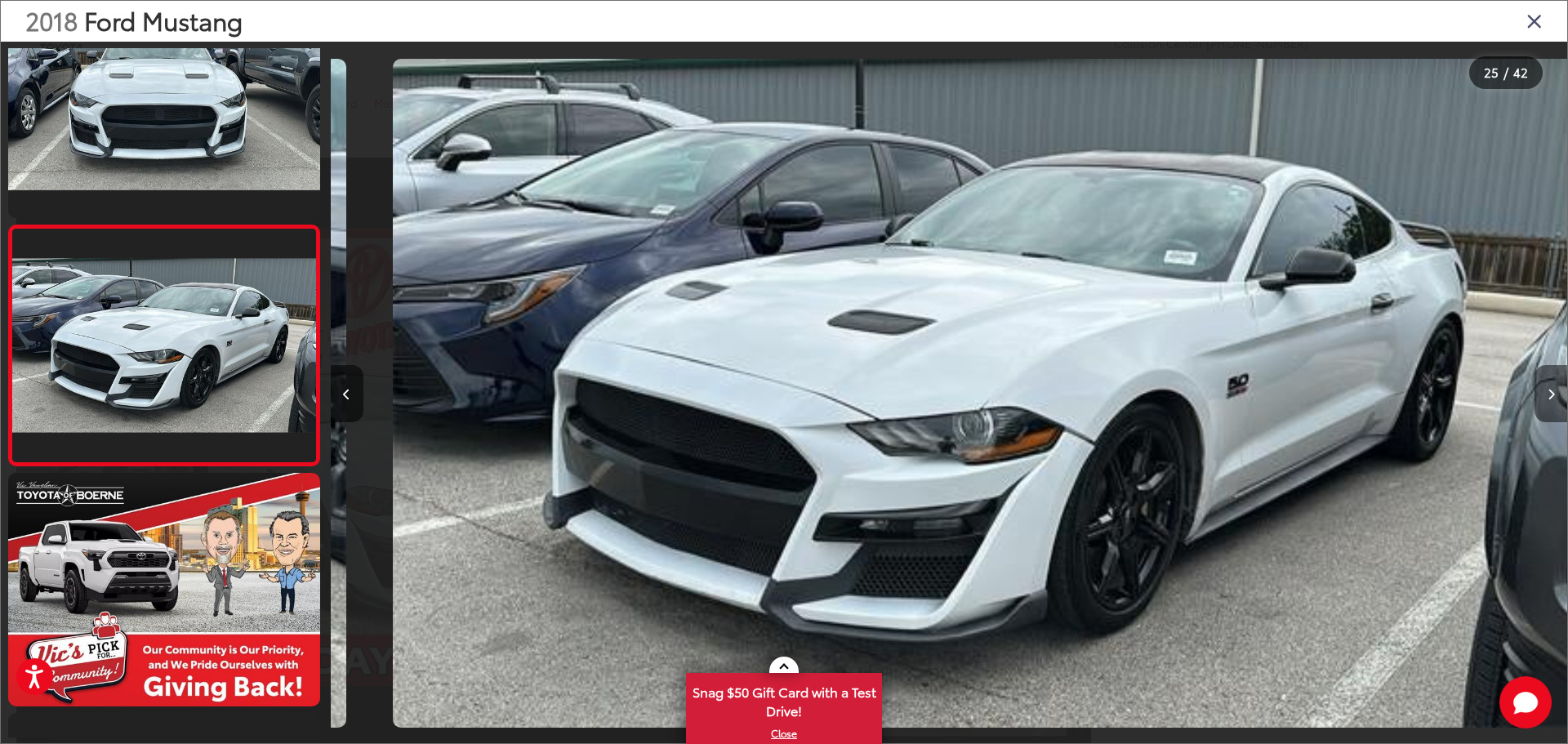
click at [1548, 400] on button "Next image" at bounding box center [1550, 394] width 33 height 57
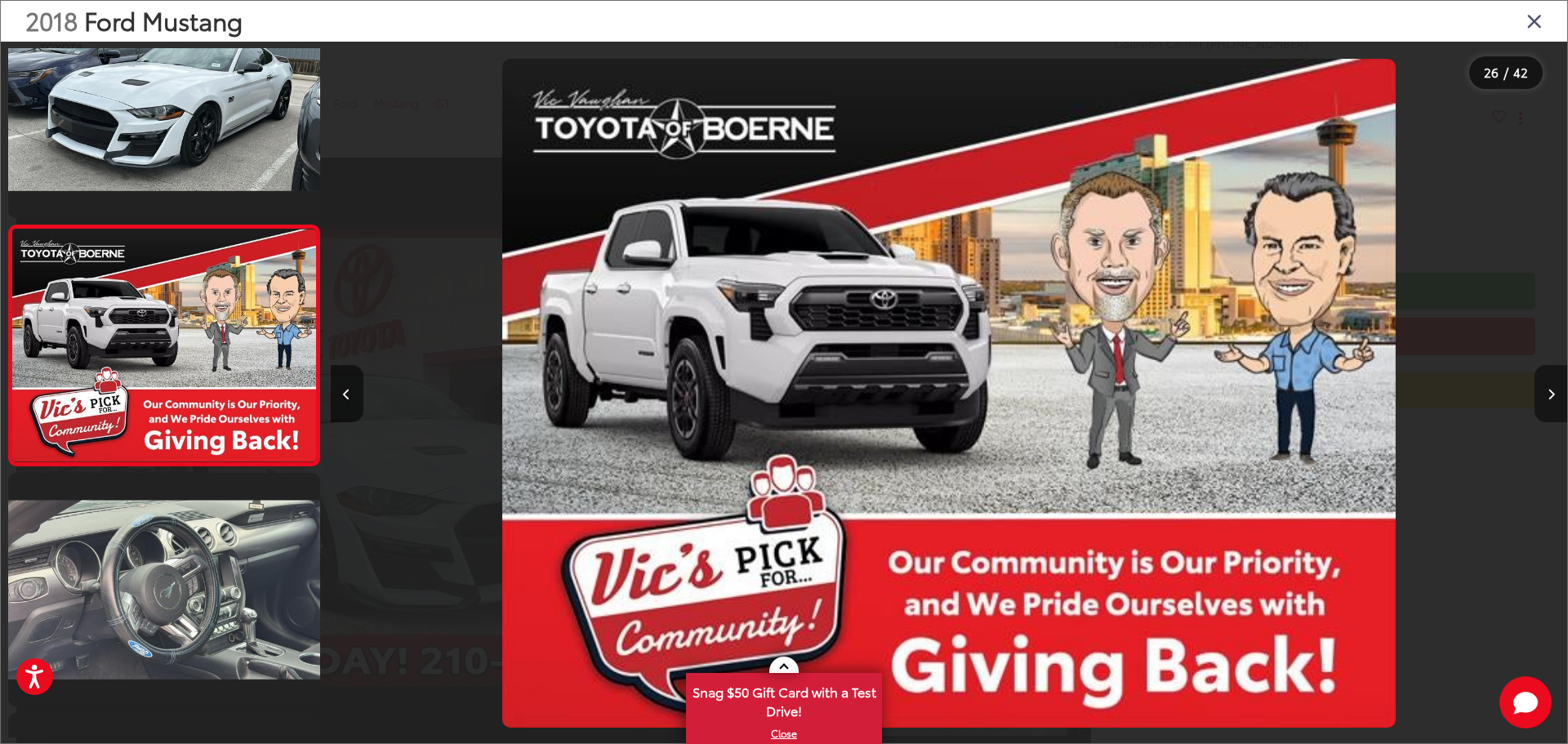
click at [1547, 400] on button "Next image" at bounding box center [1550, 394] width 33 height 57
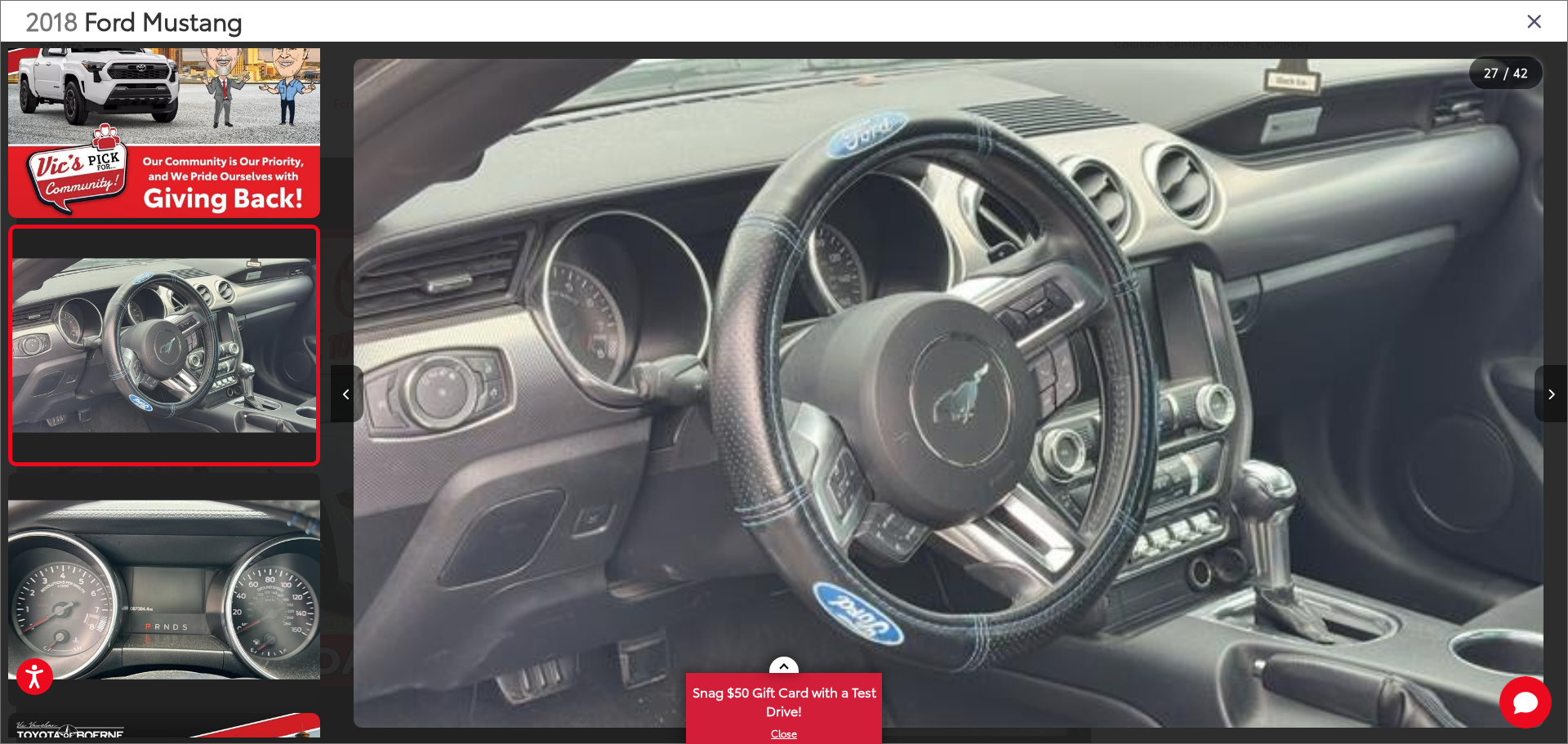
click at [1547, 400] on button "Next image" at bounding box center [1550, 394] width 33 height 57
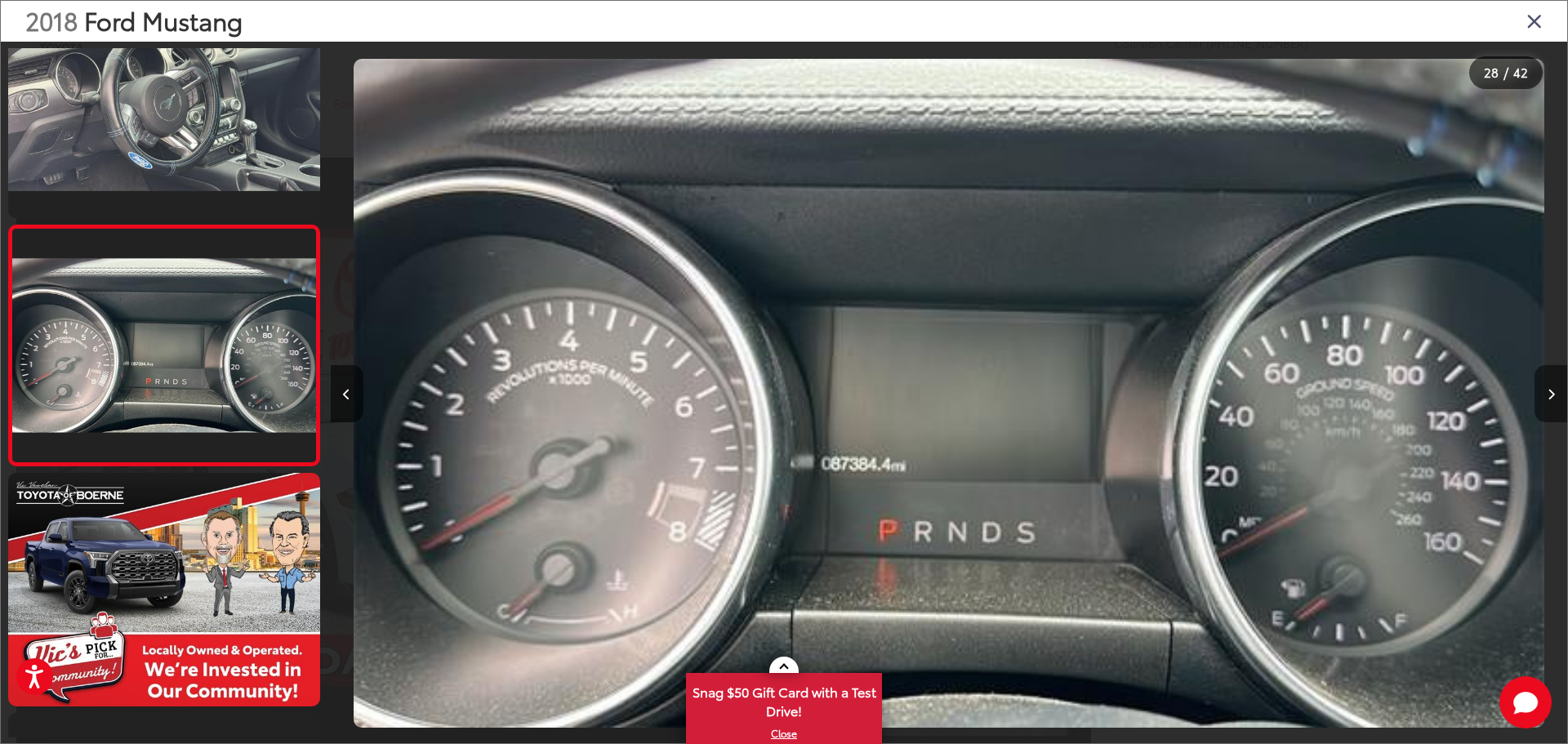
click at [1547, 400] on button "Next image" at bounding box center [1550, 394] width 33 height 57
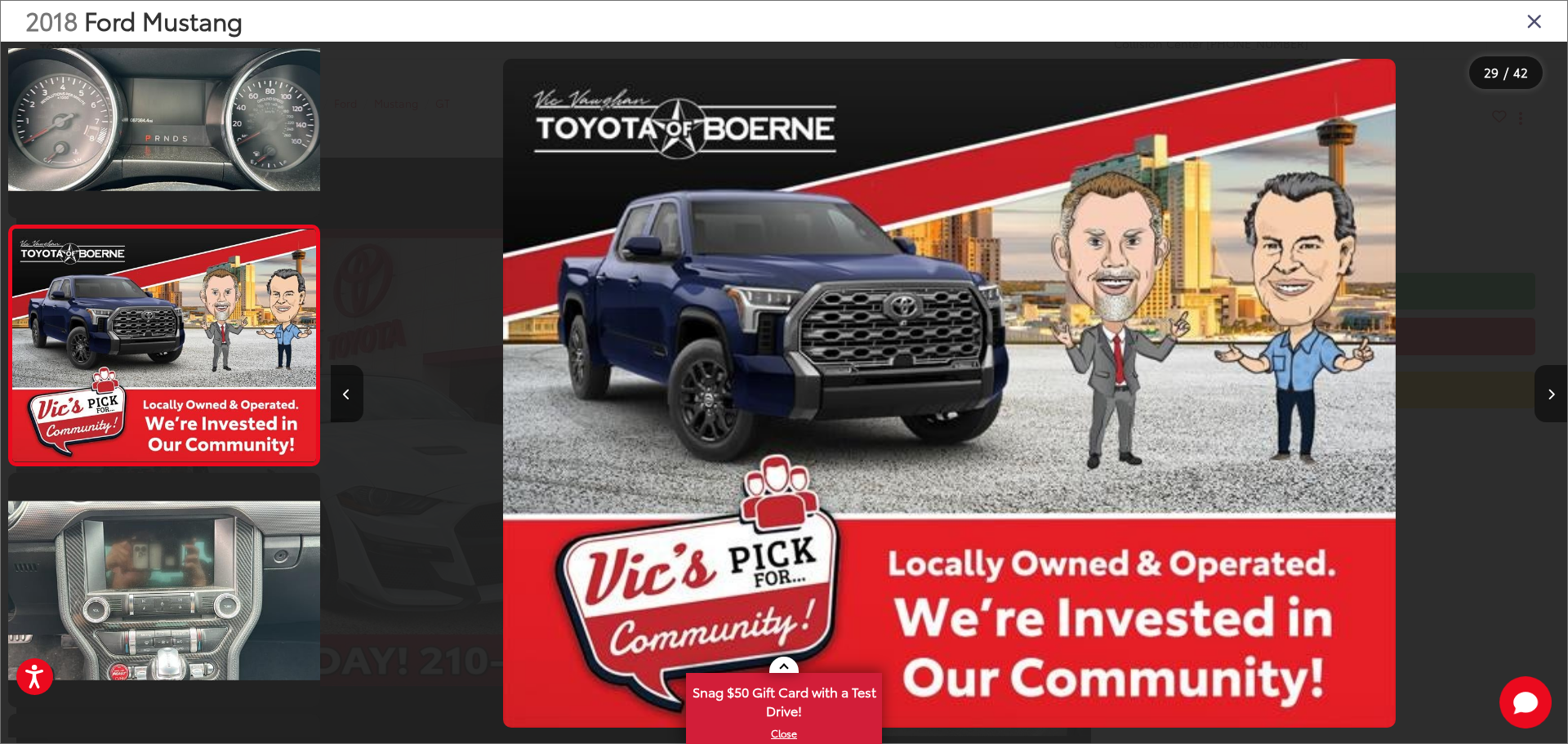
click at [1547, 400] on button "Next image" at bounding box center [1550, 394] width 33 height 57
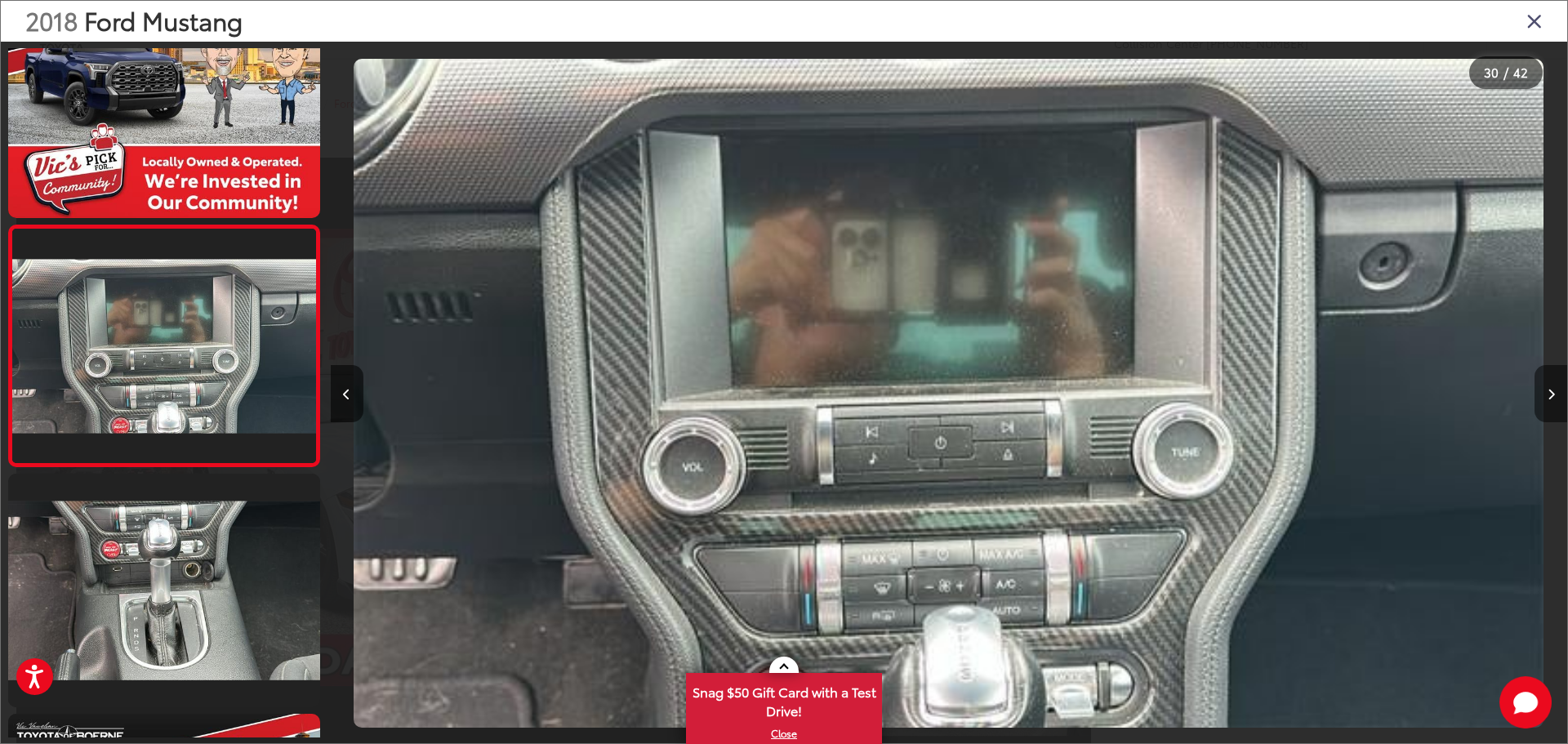
click at [1548, 399] on icon "Next image" at bounding box center [1551, 395] width 8 height 12
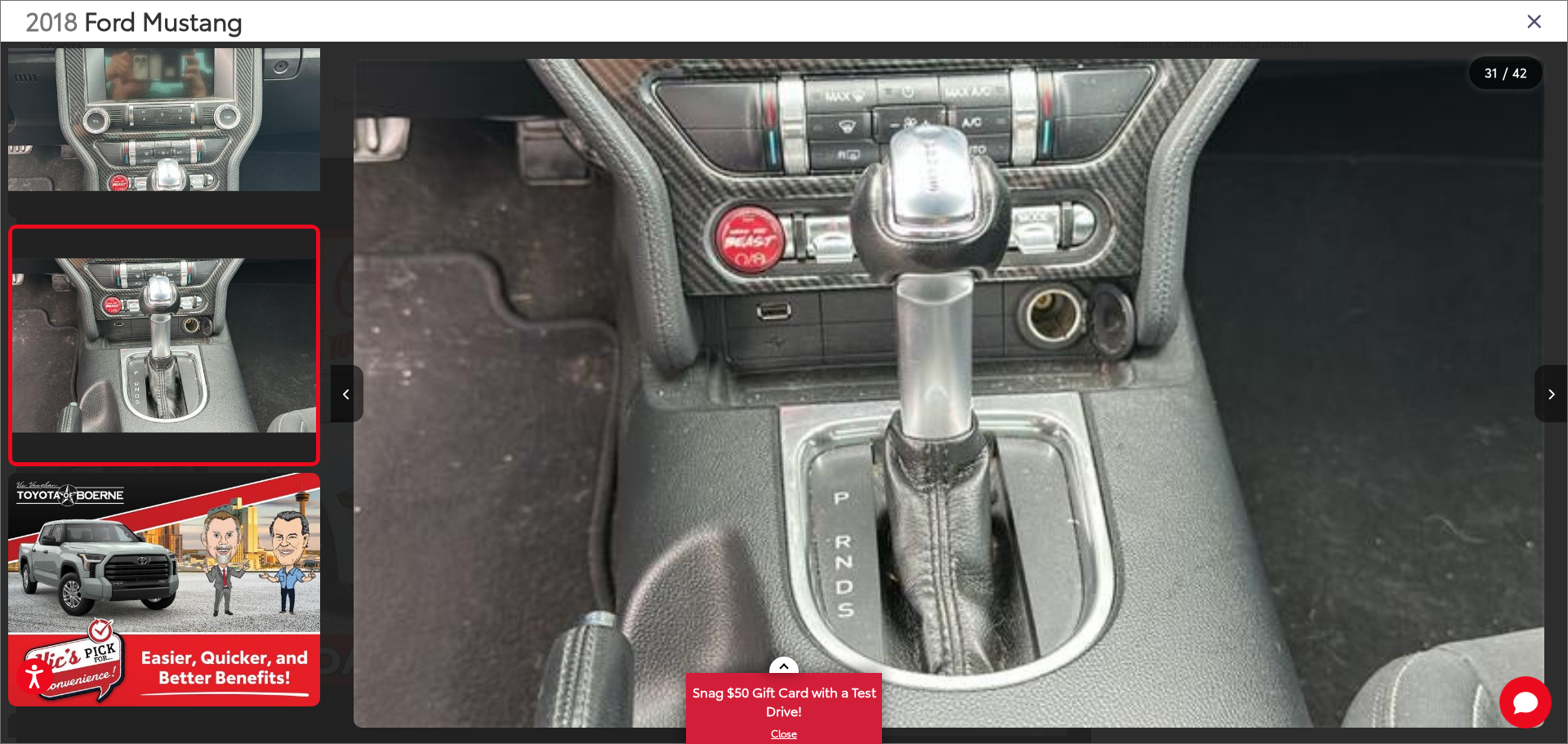
click at [1546, 395] on button "Next image" at bounding box center [1550, 394] width 33 height 57
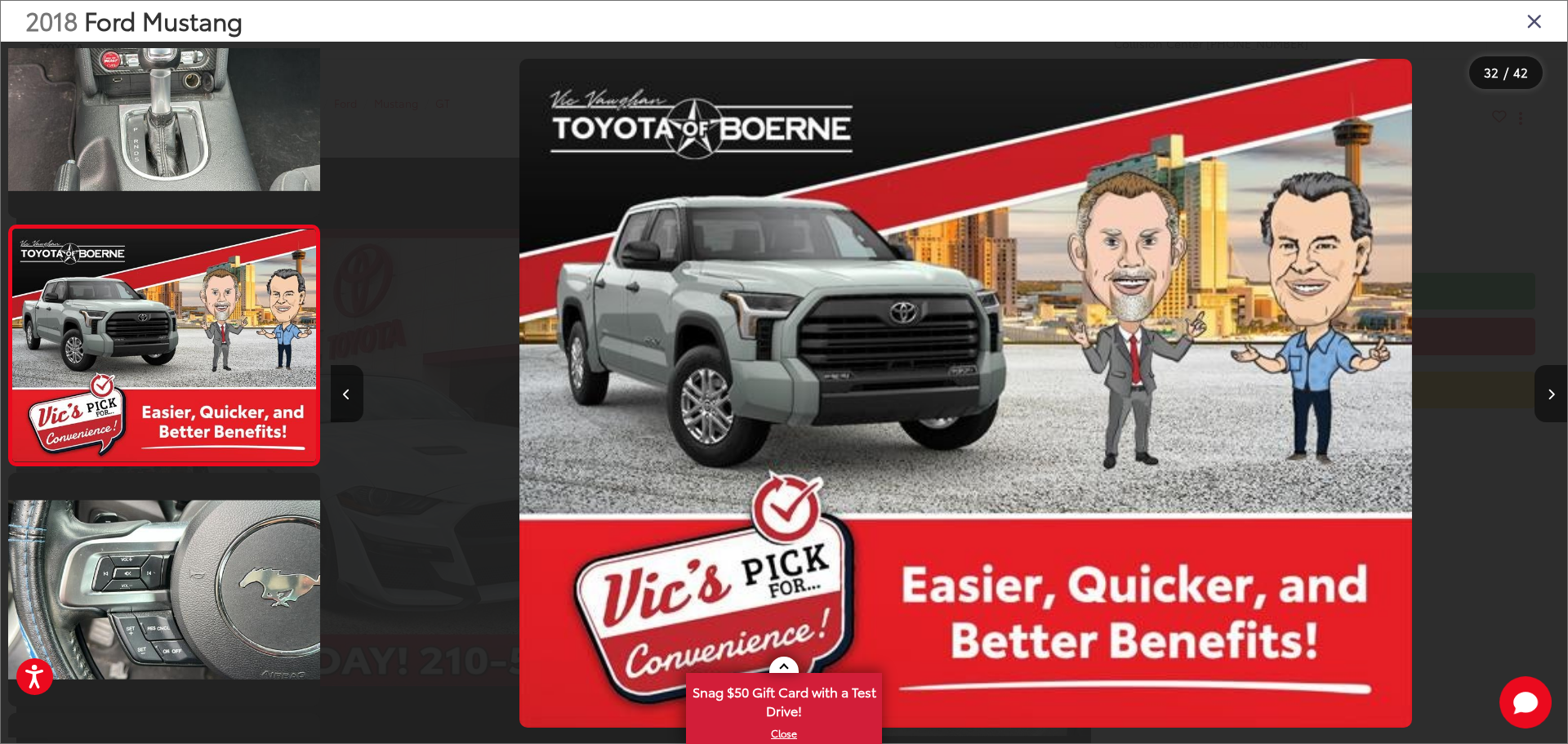
click at [1546, 395] on button "Next image" at bounding box center [1550, 394] width 33 height 57
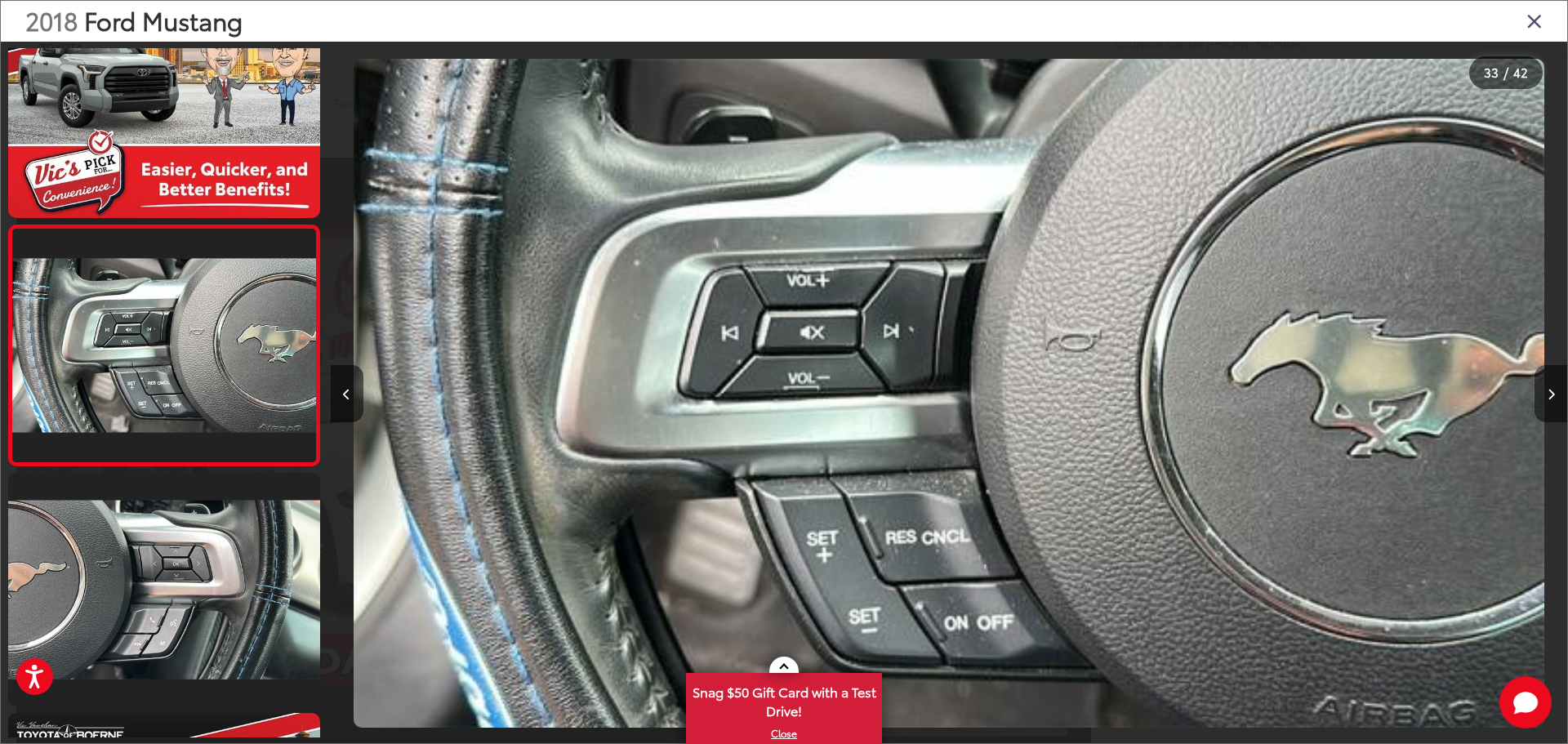
click at [1546, 395] on button "Next image" at bounding box center [1550, 394] width 33 height 57
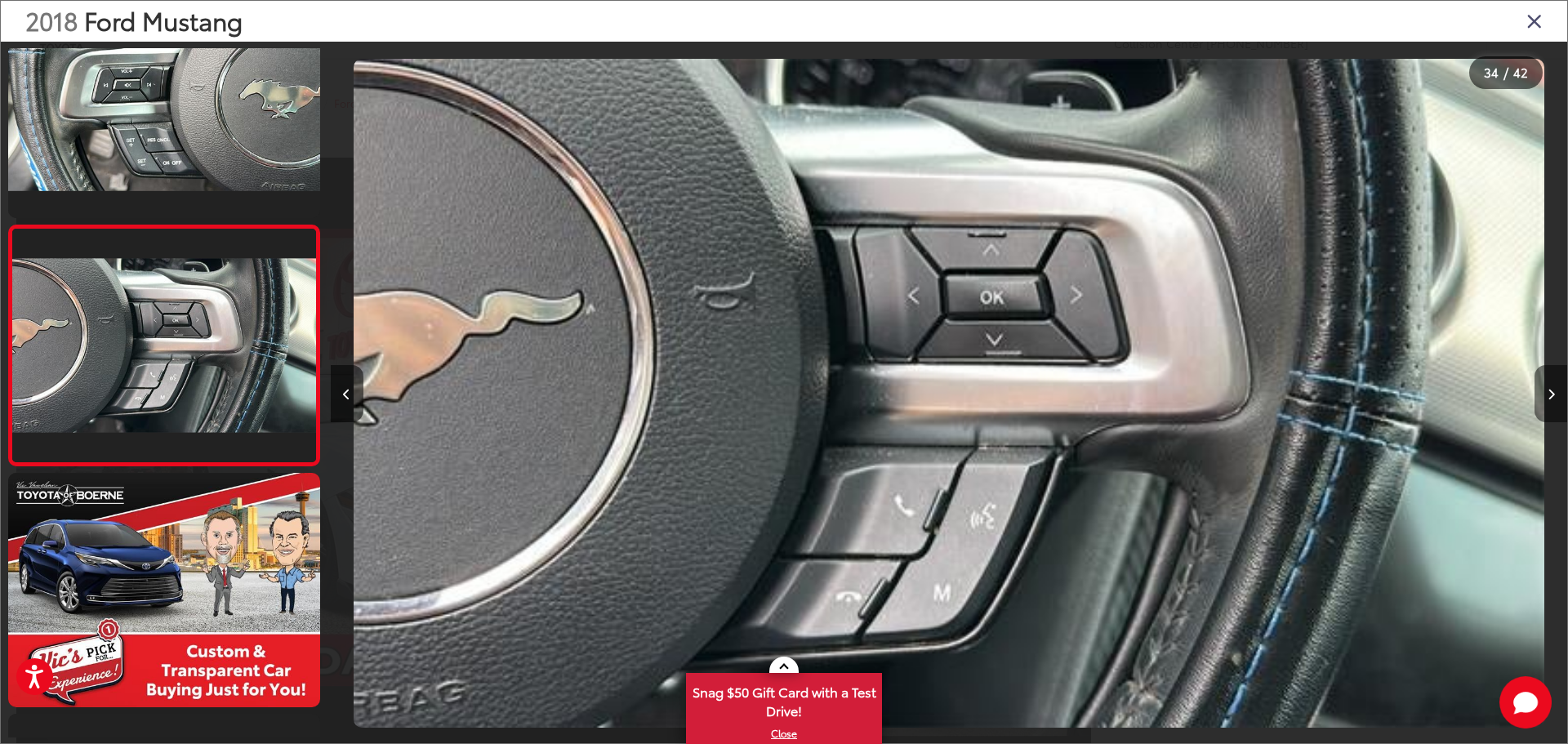
click at [1549, 402] on button "Next image" at bounding box center [1550, 394] width 33 height 57
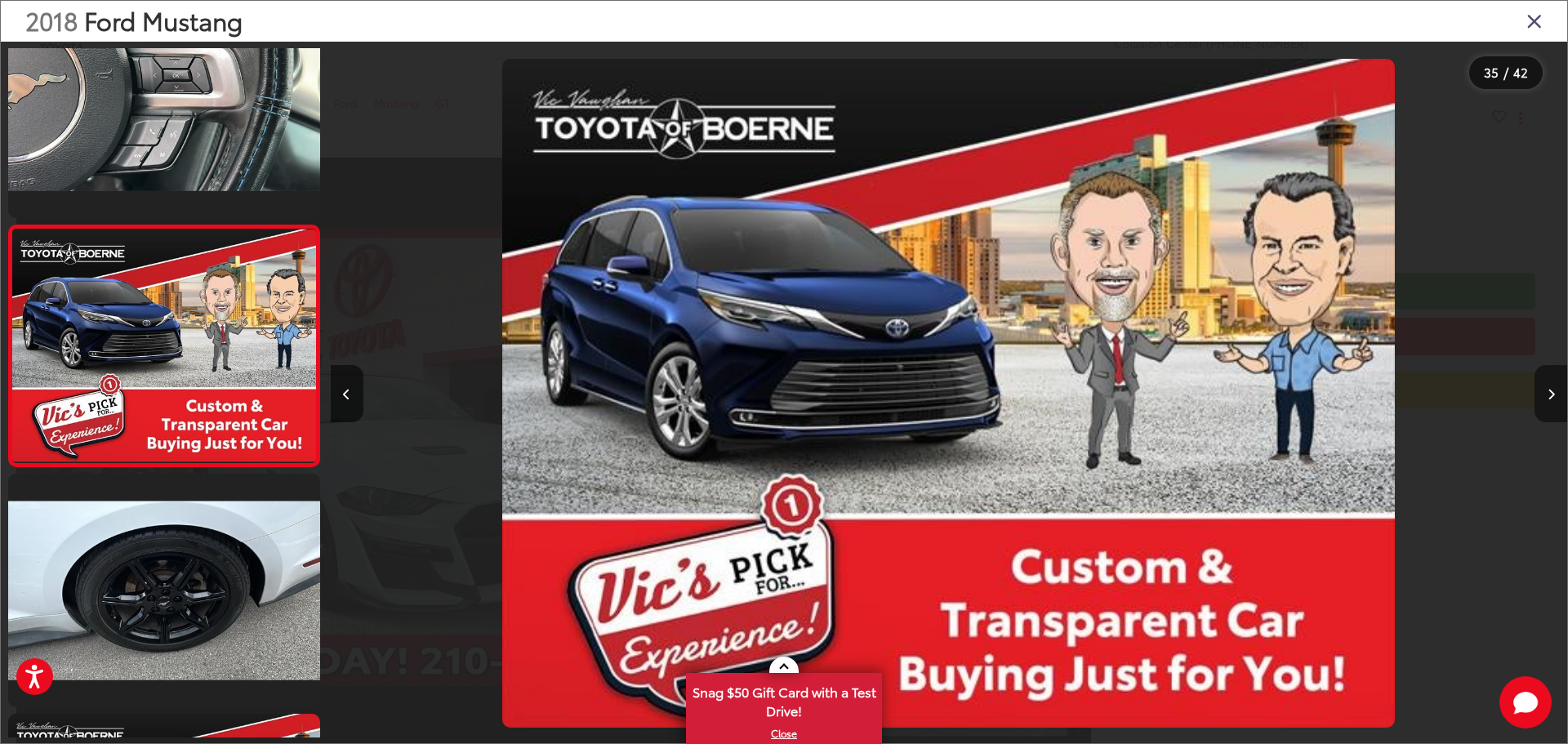
click at [1546, 404] on button "Next image" at bounding box center [1550, 394] width 33 height 57
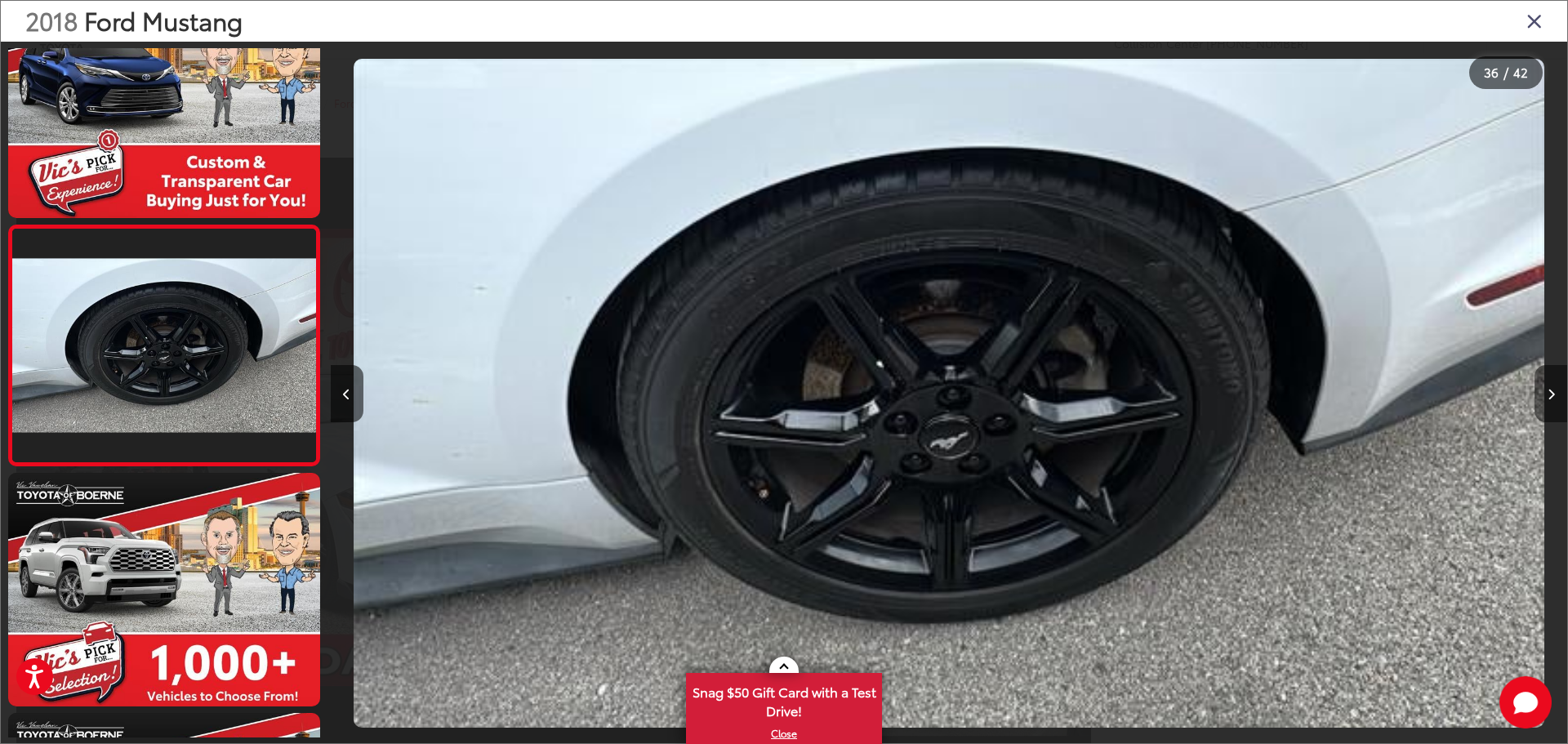
click at [1548, 403] on button "Next image" at bounding box center [1550, 394] width 33 height 57
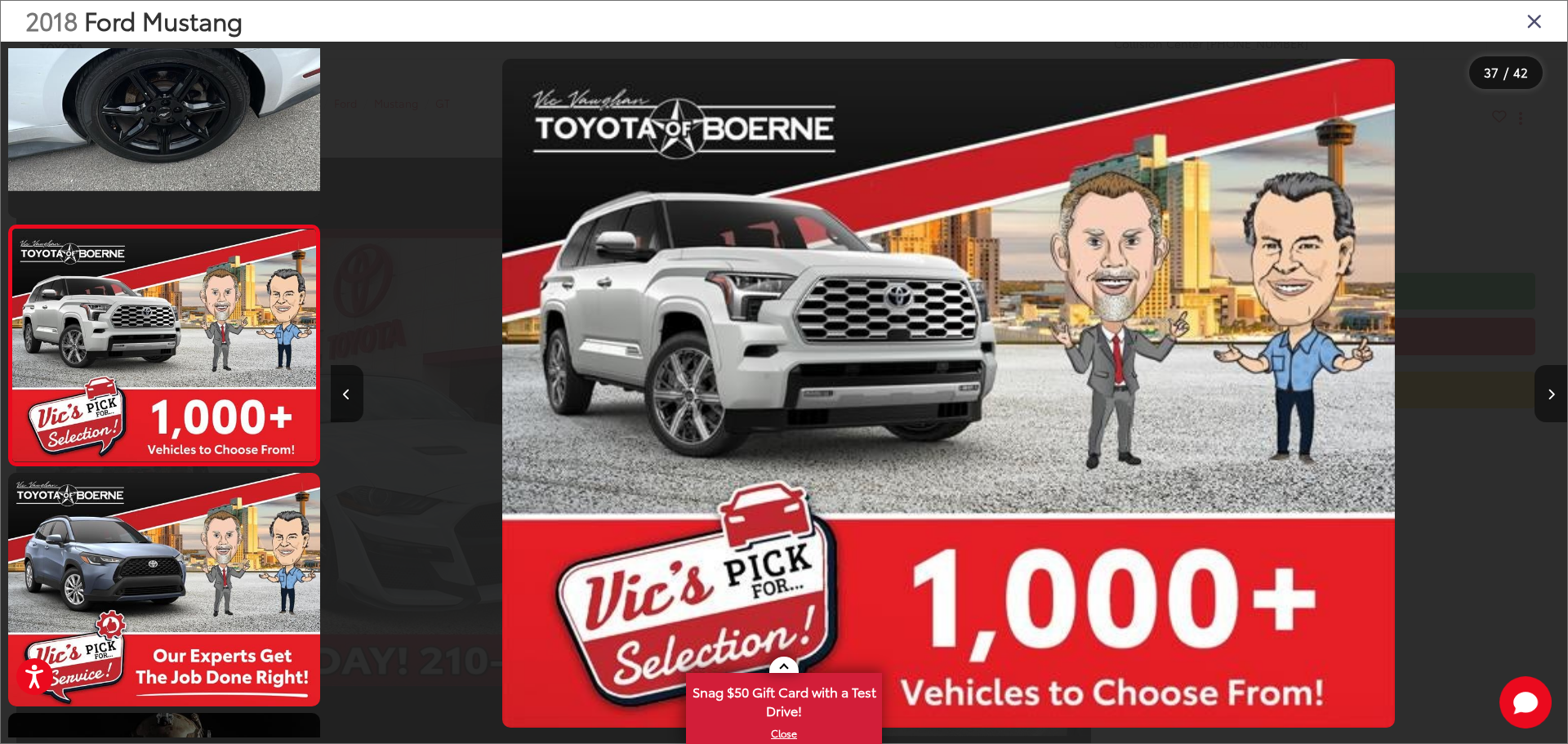
click at [1546, 403] on button "Next image" at bounding box center [1550, 394] width 33 height 57
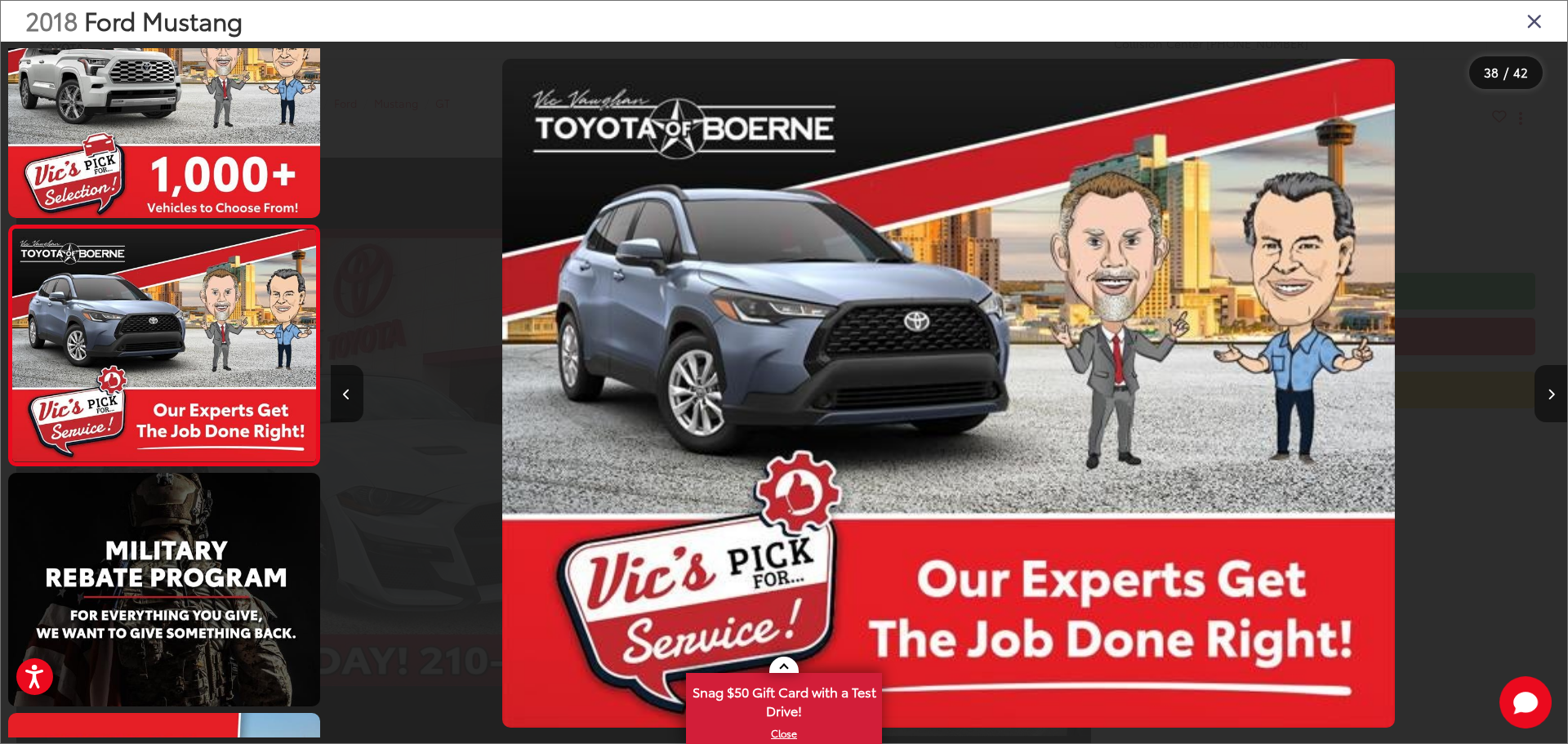
click at [1546, 403] on button "Next image" at bounding box center [1550, 394] width 33 height 57
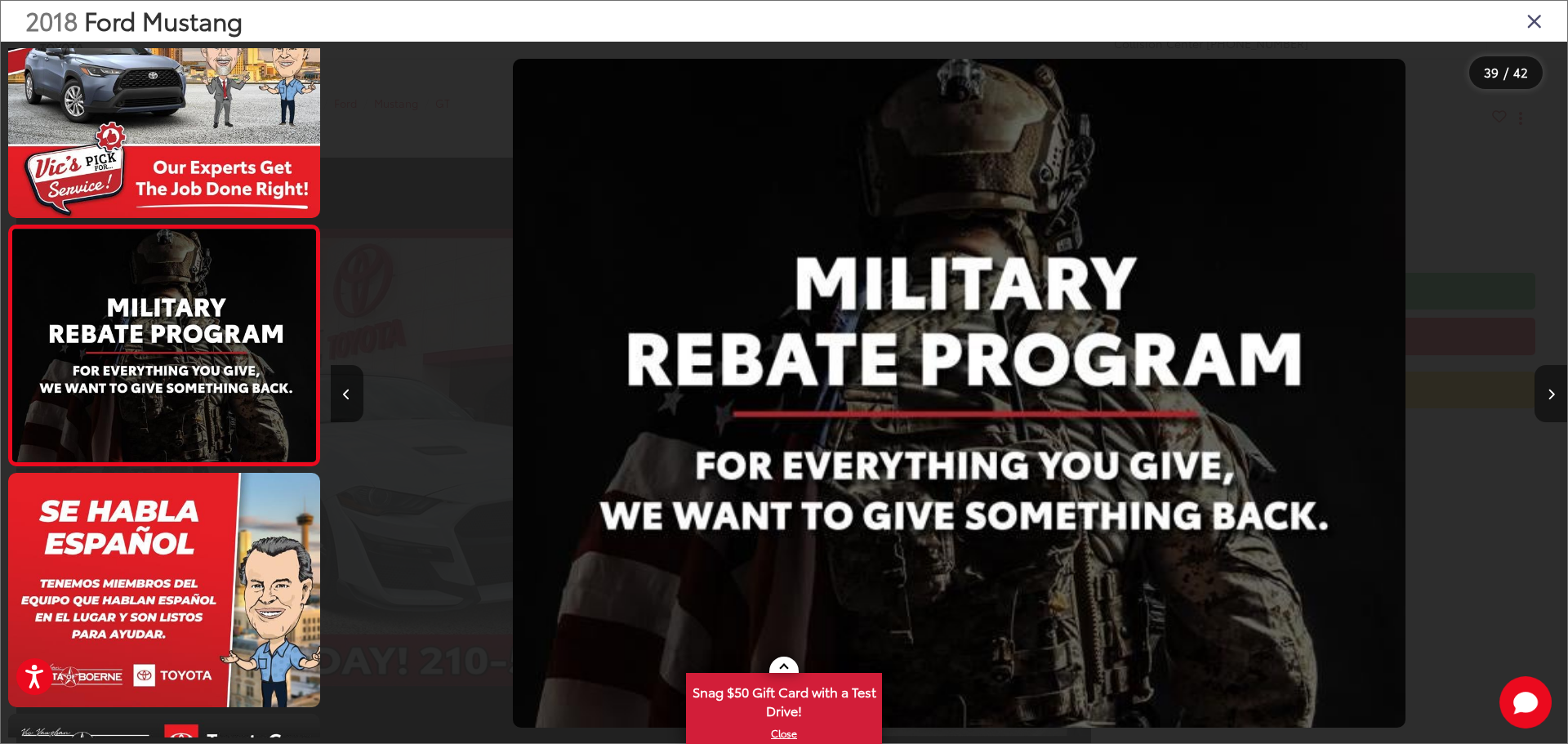
click at [1543, 403] on button "Next image" at bounding box center [1550, 394] width 33 height 57
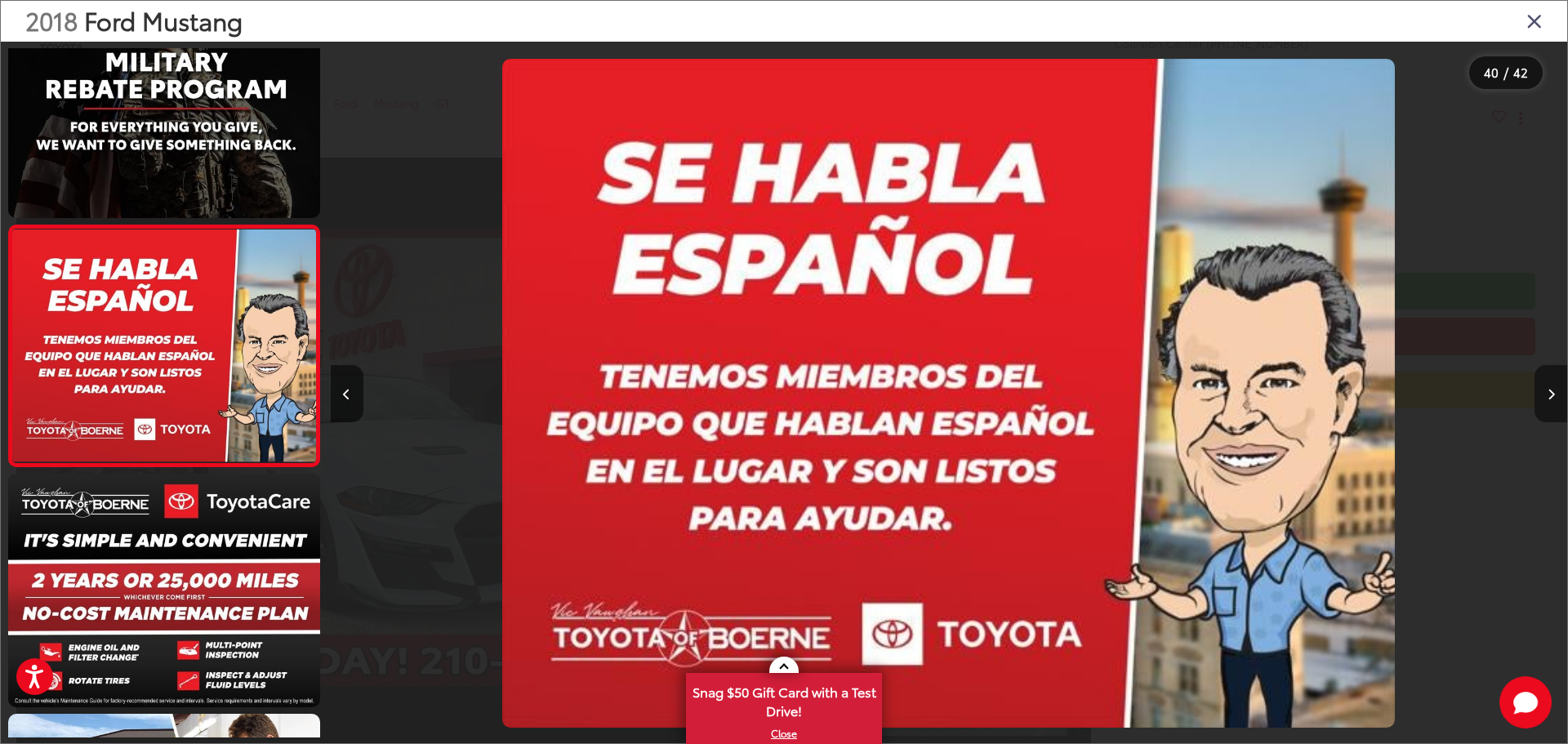
click at [1543, 402] on button "Next image" at bounding box center [1550, 394] width 33 height 57
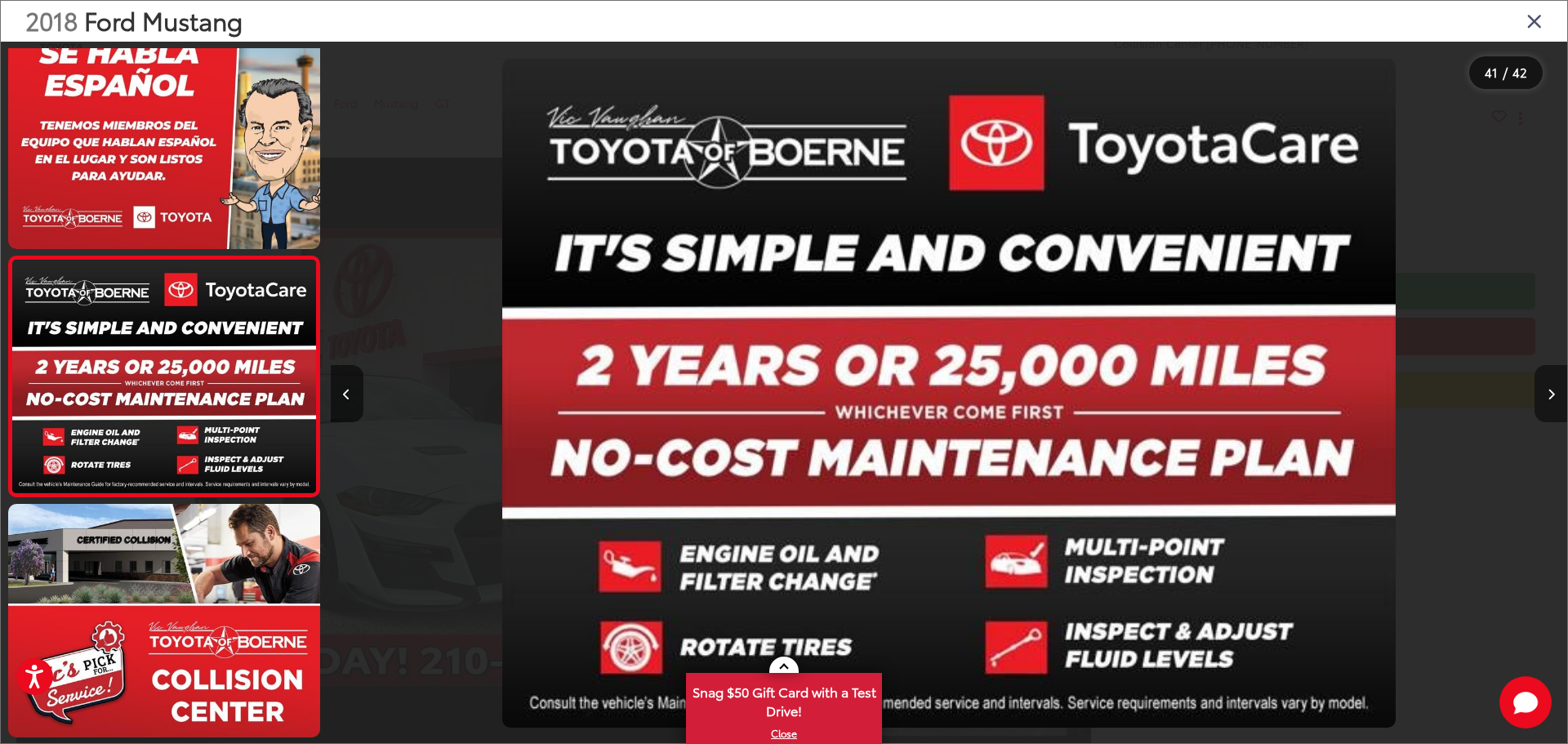
click at [1543, 402] on button "Next image" at bounding box center [1550, 394] width 33 height 57
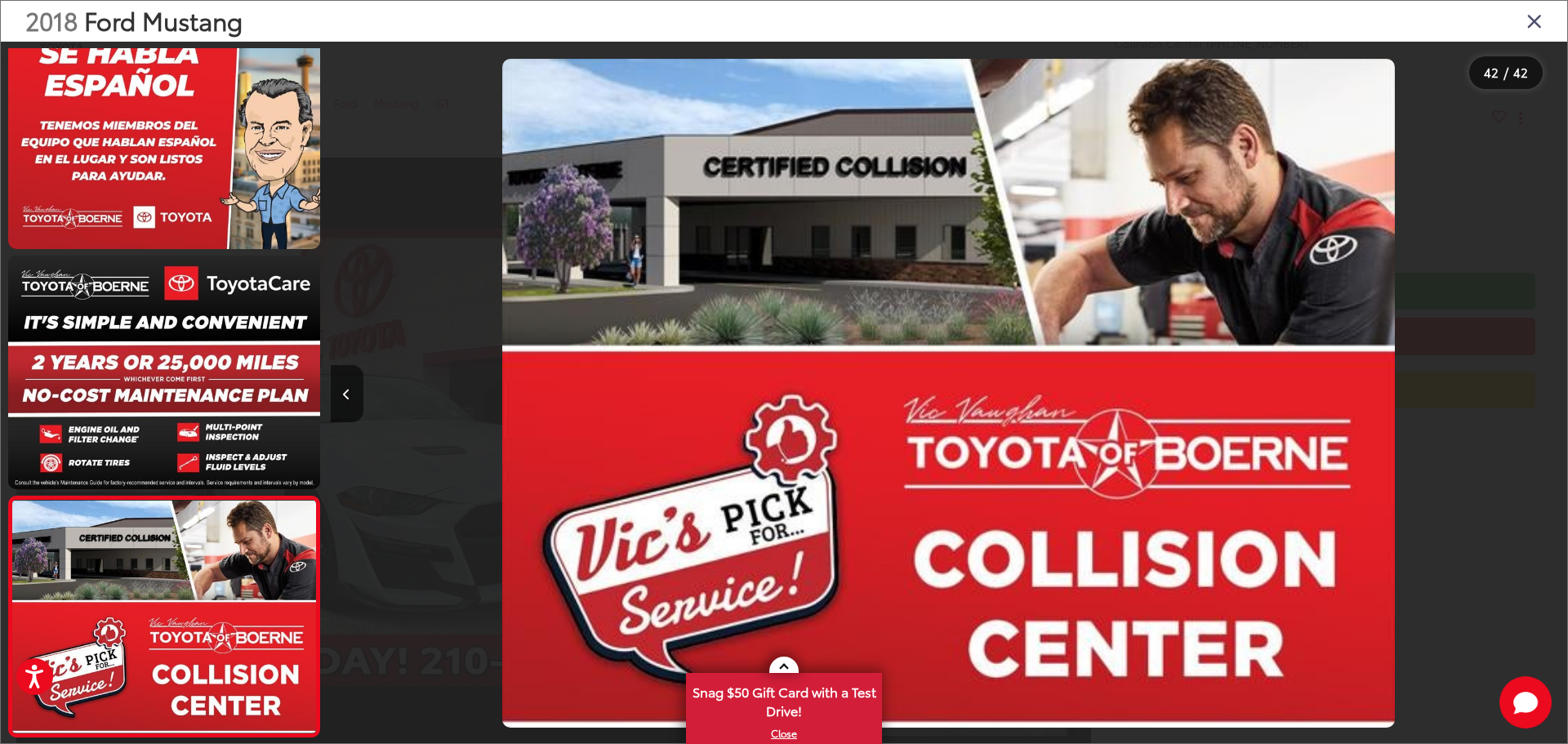
click at [1542, 401] on div at bounding box center [1413, 394] width 310 height 704
click at [1534, 23] on icon "Close gallery" at bounding box center [1534, 20] width 17 height 21
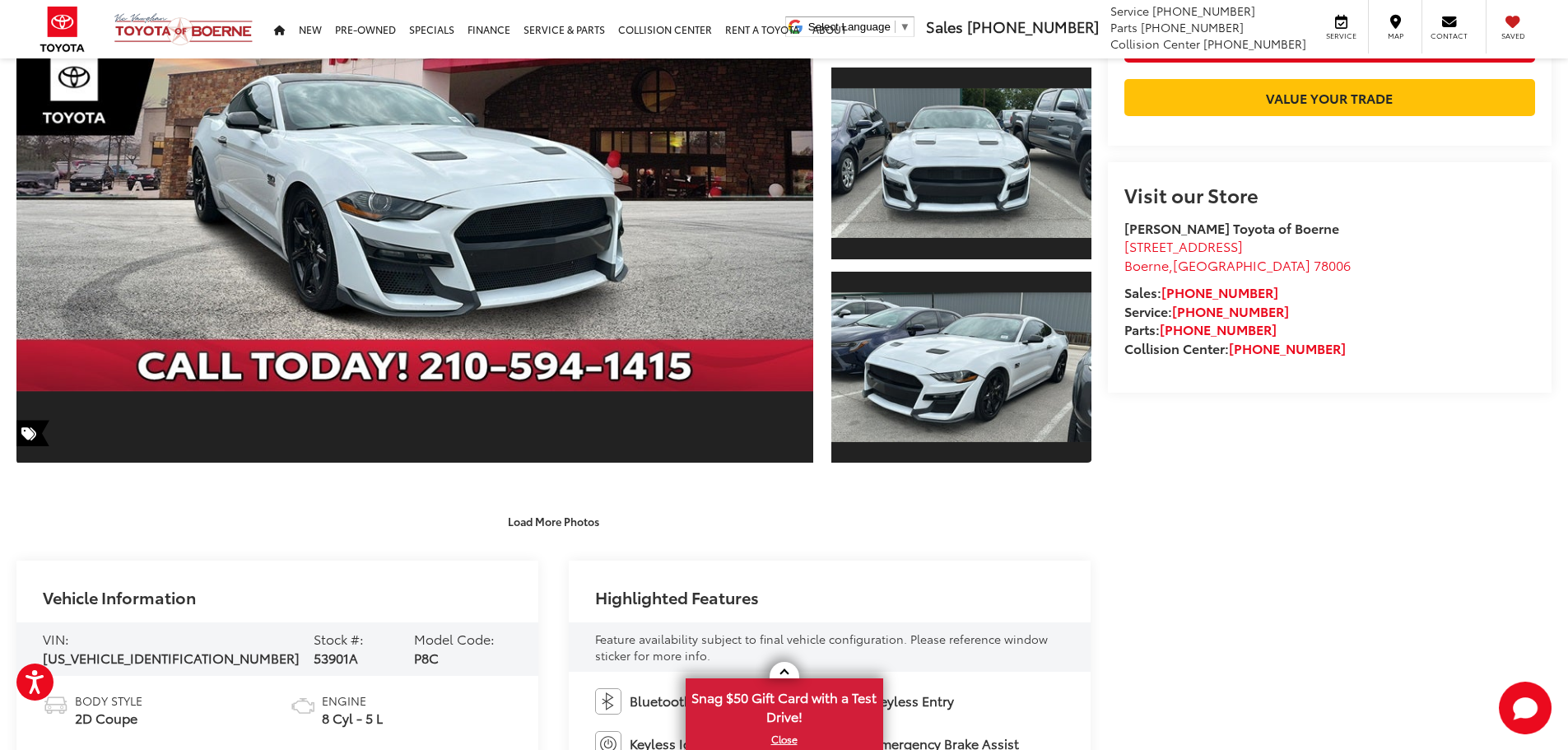
drag, startPoint x: 1284, startPoint y: 463, endPoint x: 1266, endPoint y: 367, distance: 97.7
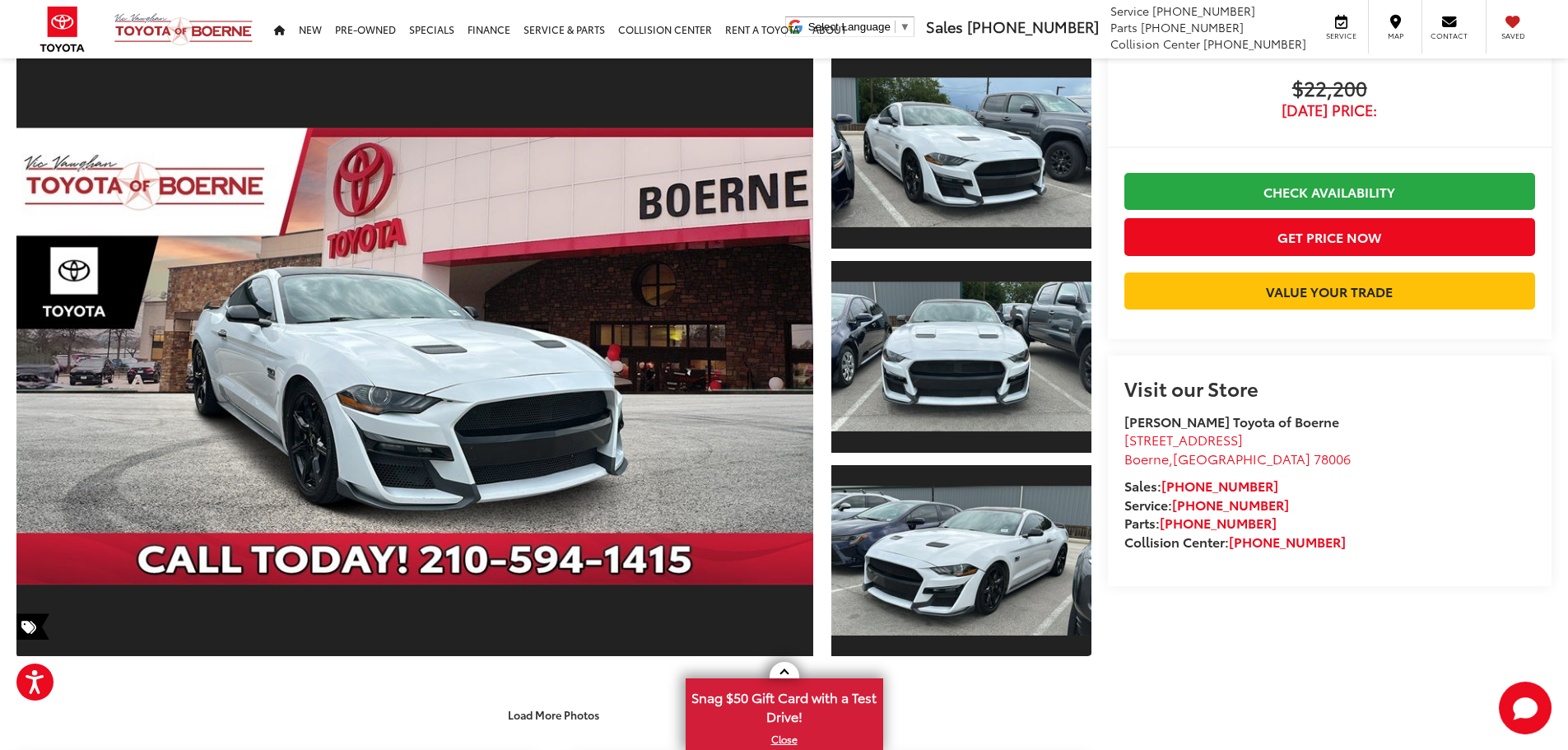
drag, startPoint x: 1369, startPoint y: 441, endPoint x: 1359, endPoint y: 352, distance: 89.6
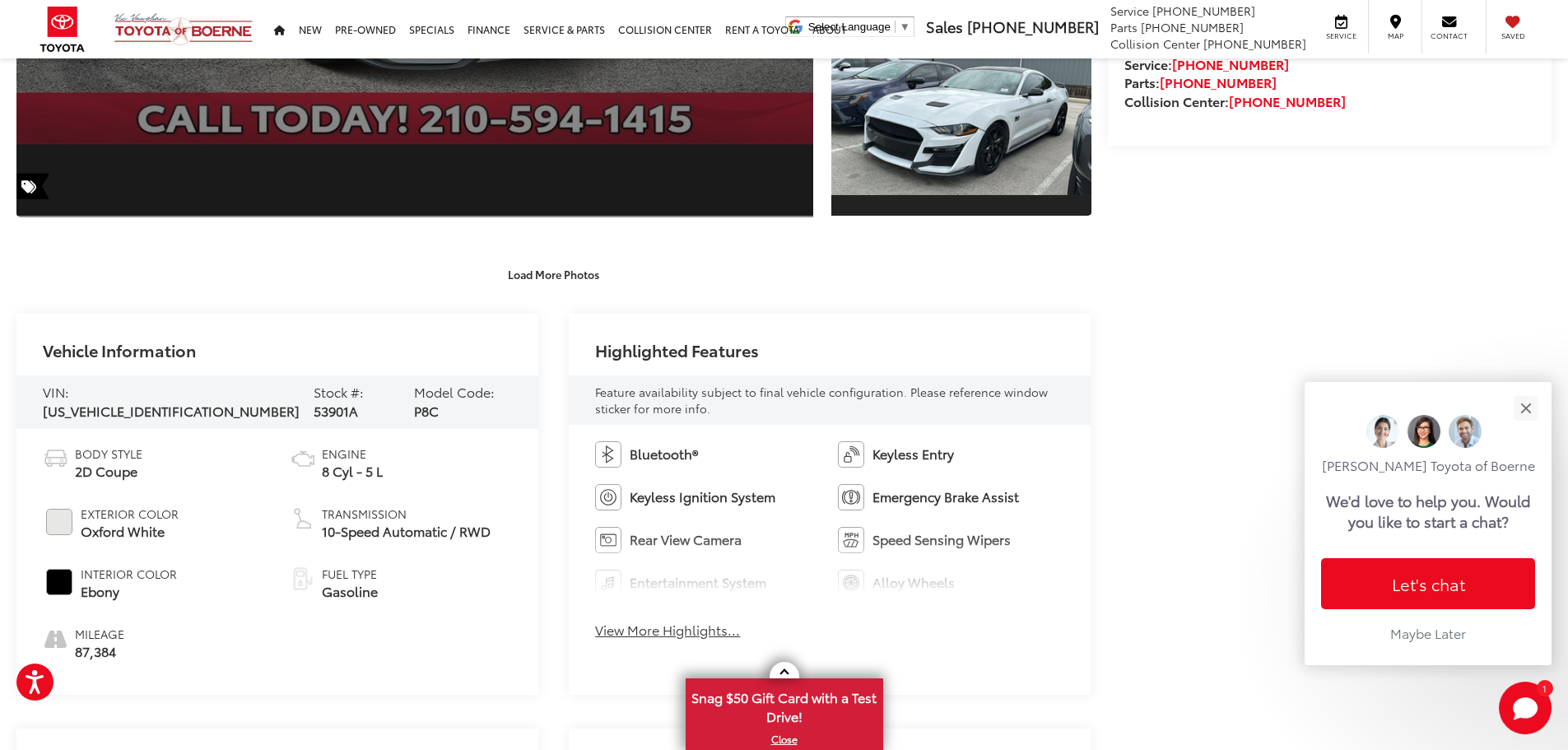
scroll to position [639, 0]
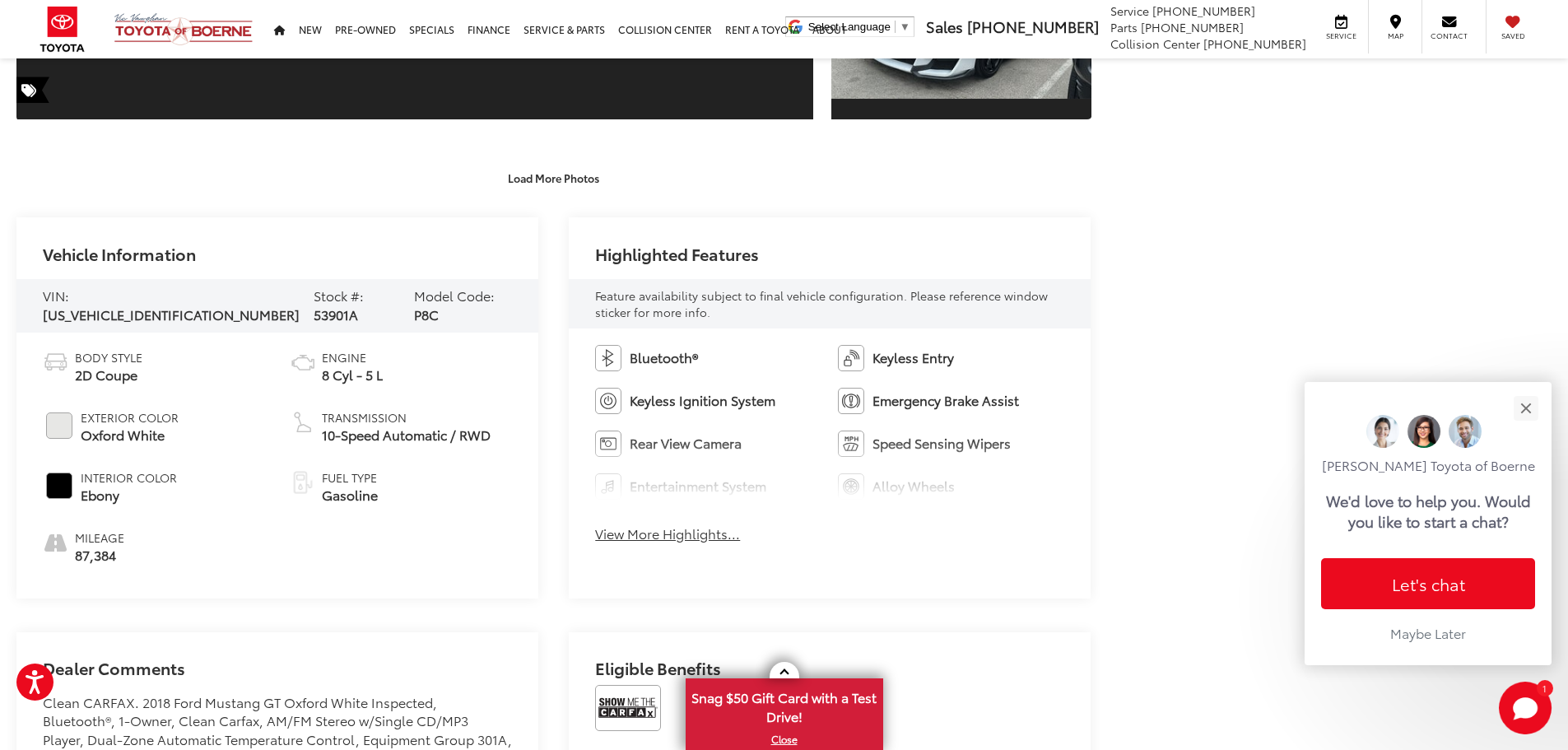
click at [313, 305] on span "53901A" at bounding box center [335, 314] width 45 height 19
copy span "53901A"
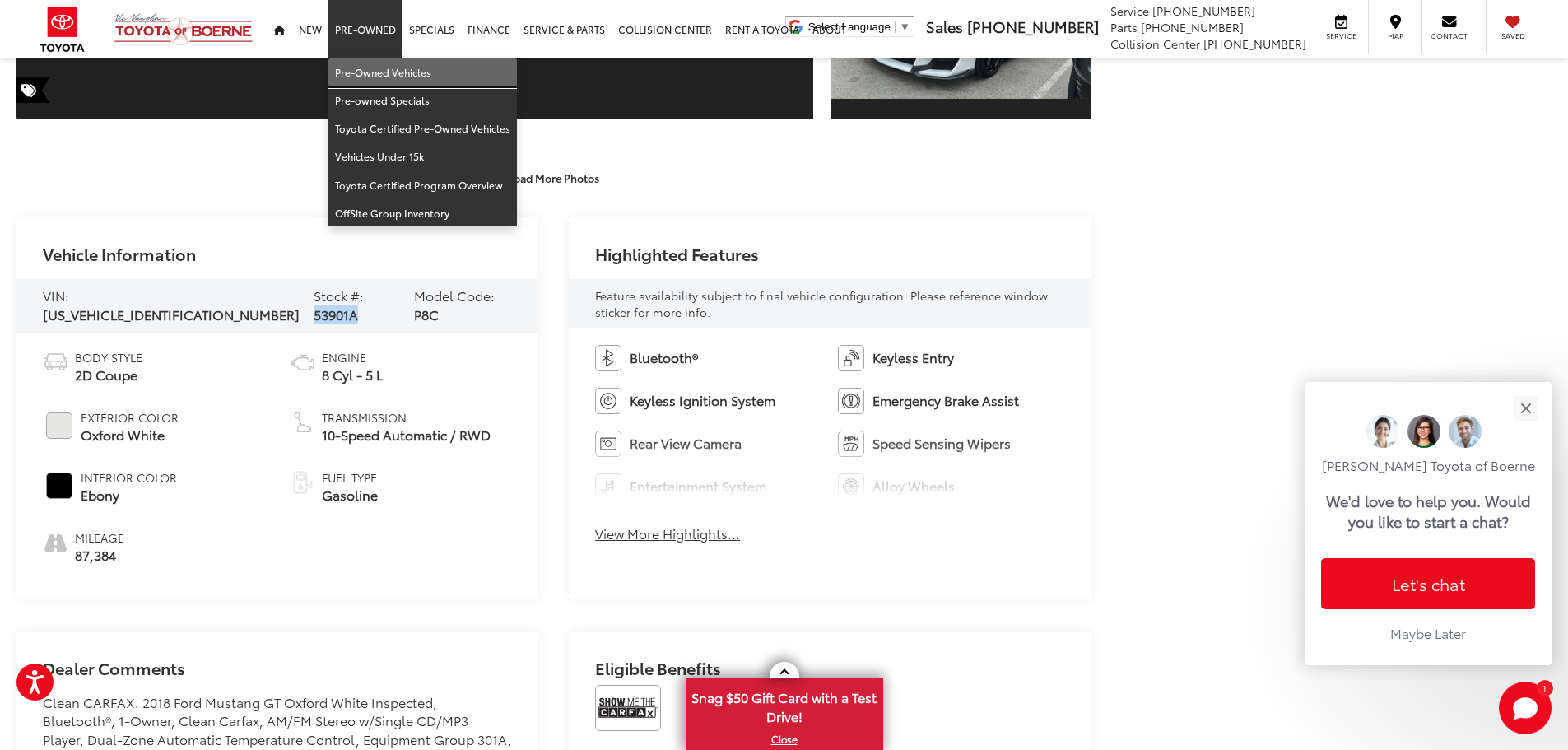
click at [348, 79] on link "Pre-Owned Vehicles" at bounding box center [422, 72] width 188 height 28
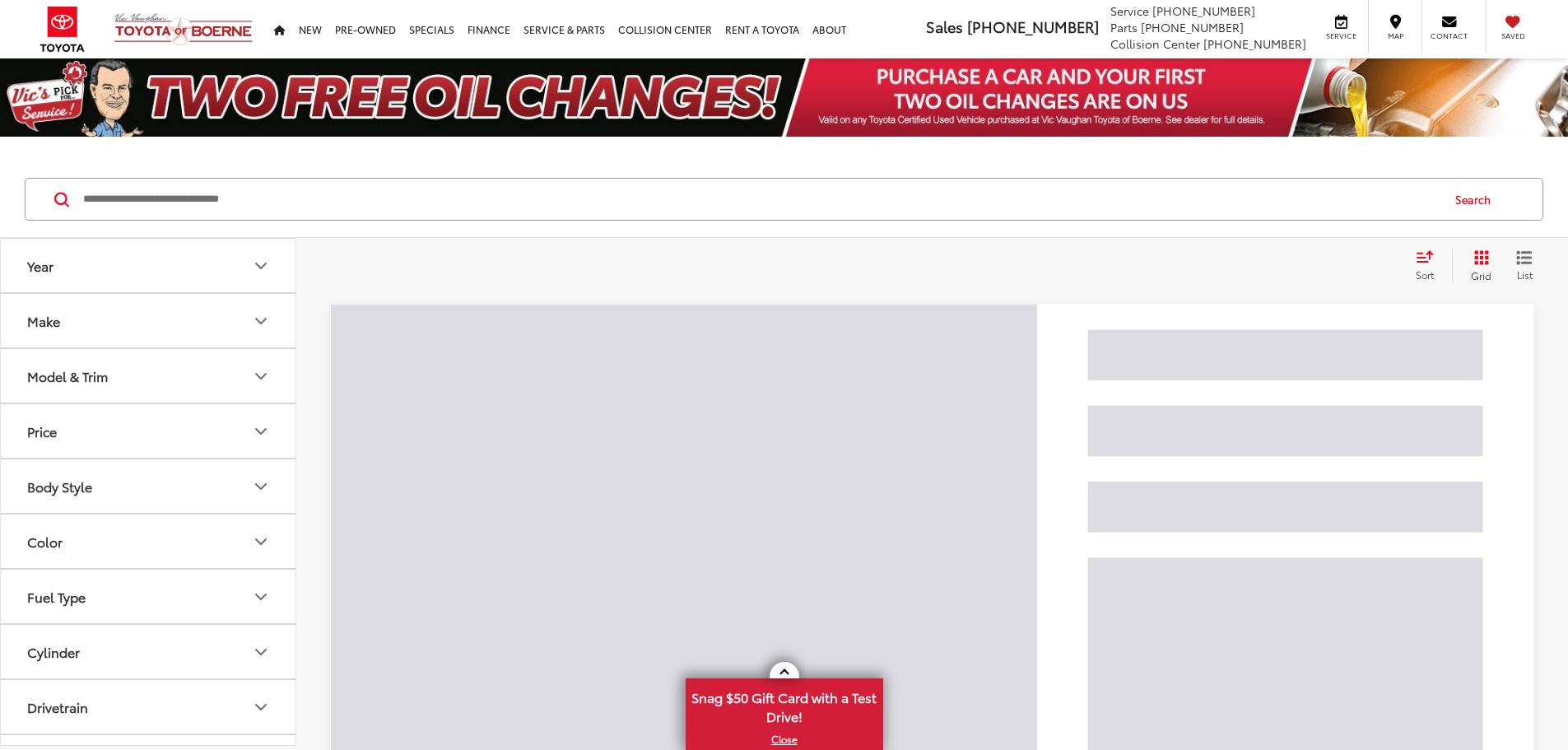
click at [627, 191] on input "Search by Make, Model, or Keyword" at bounding box center [761, 199] width 1359 height 40
paste input "******"
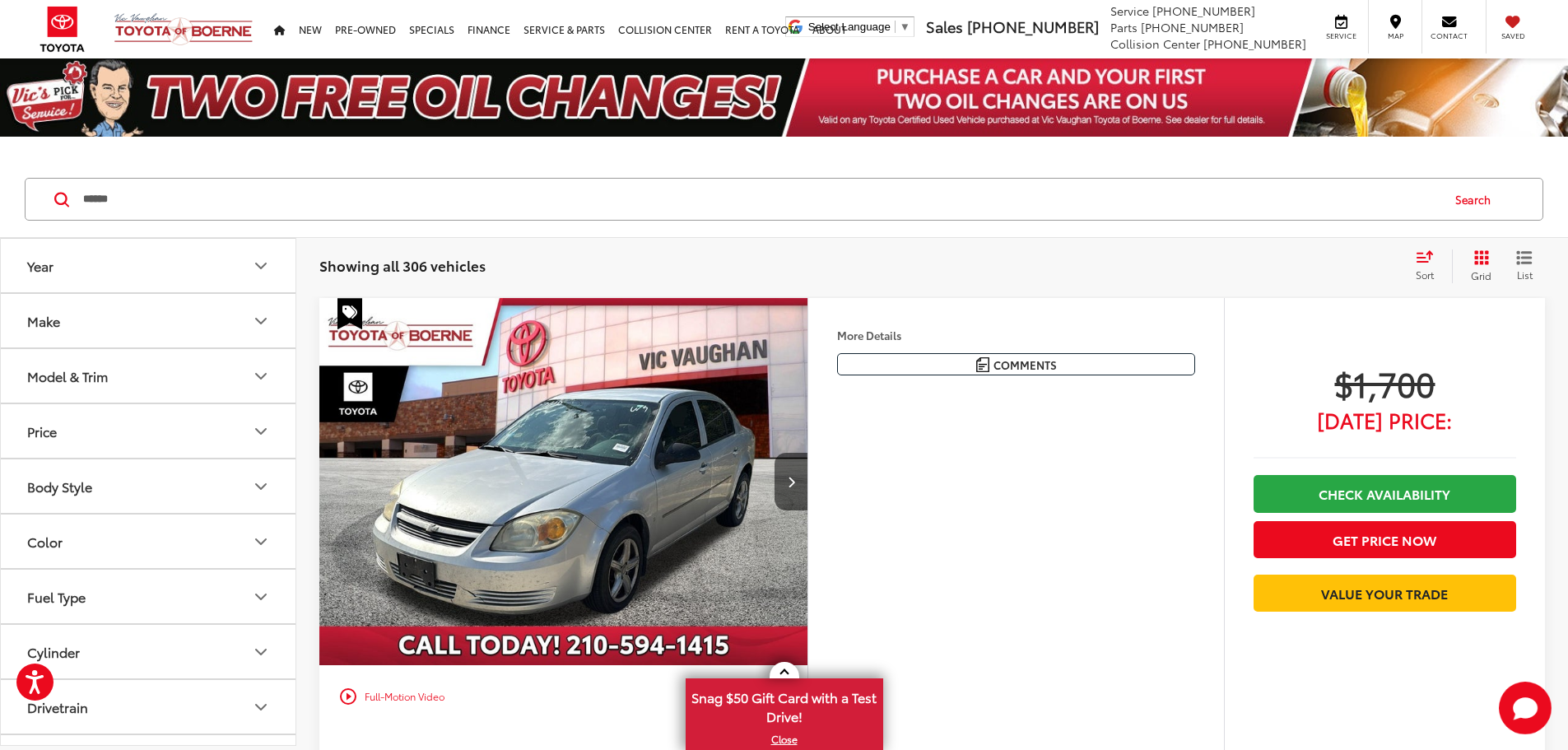
type input "******"
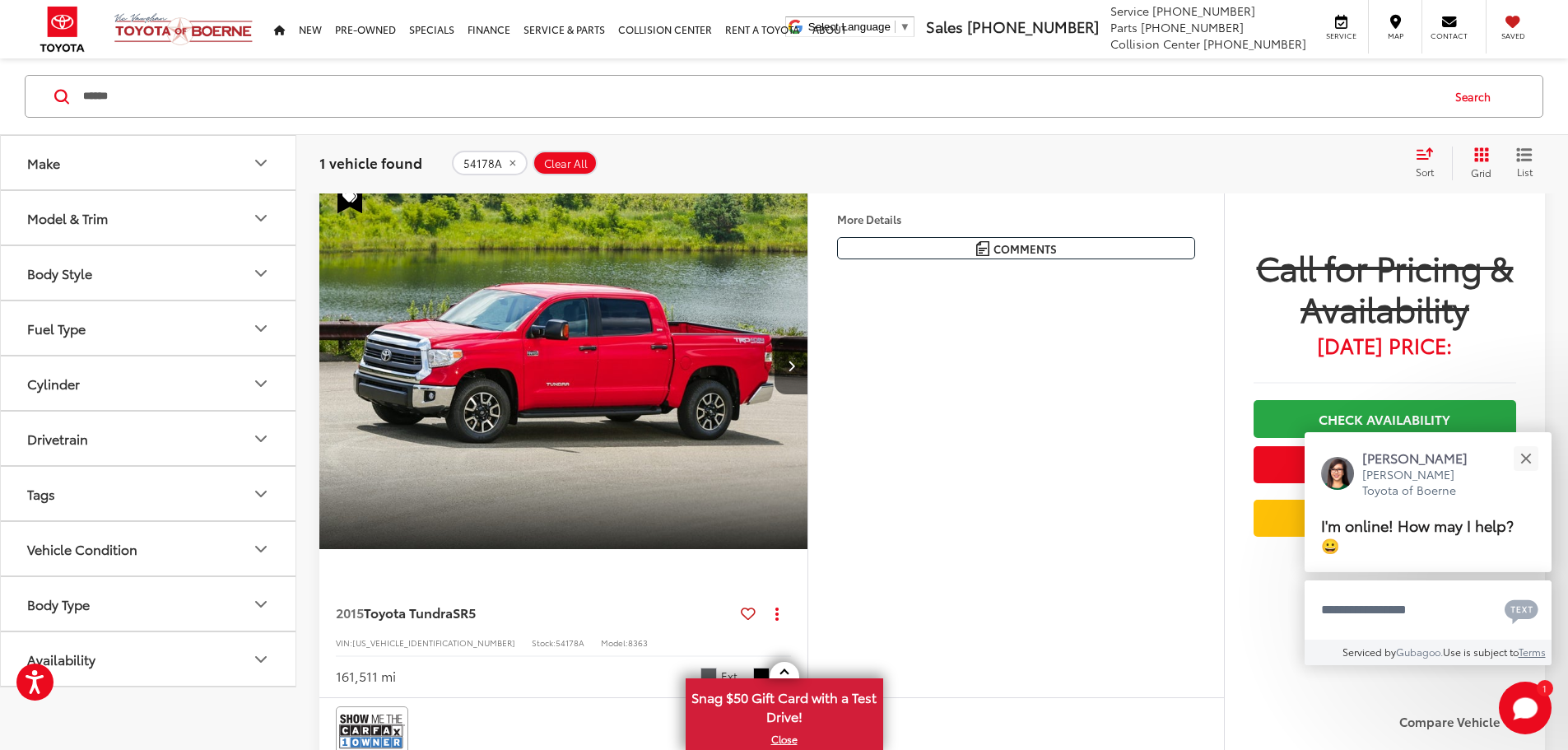
scroll to position [48, 0]
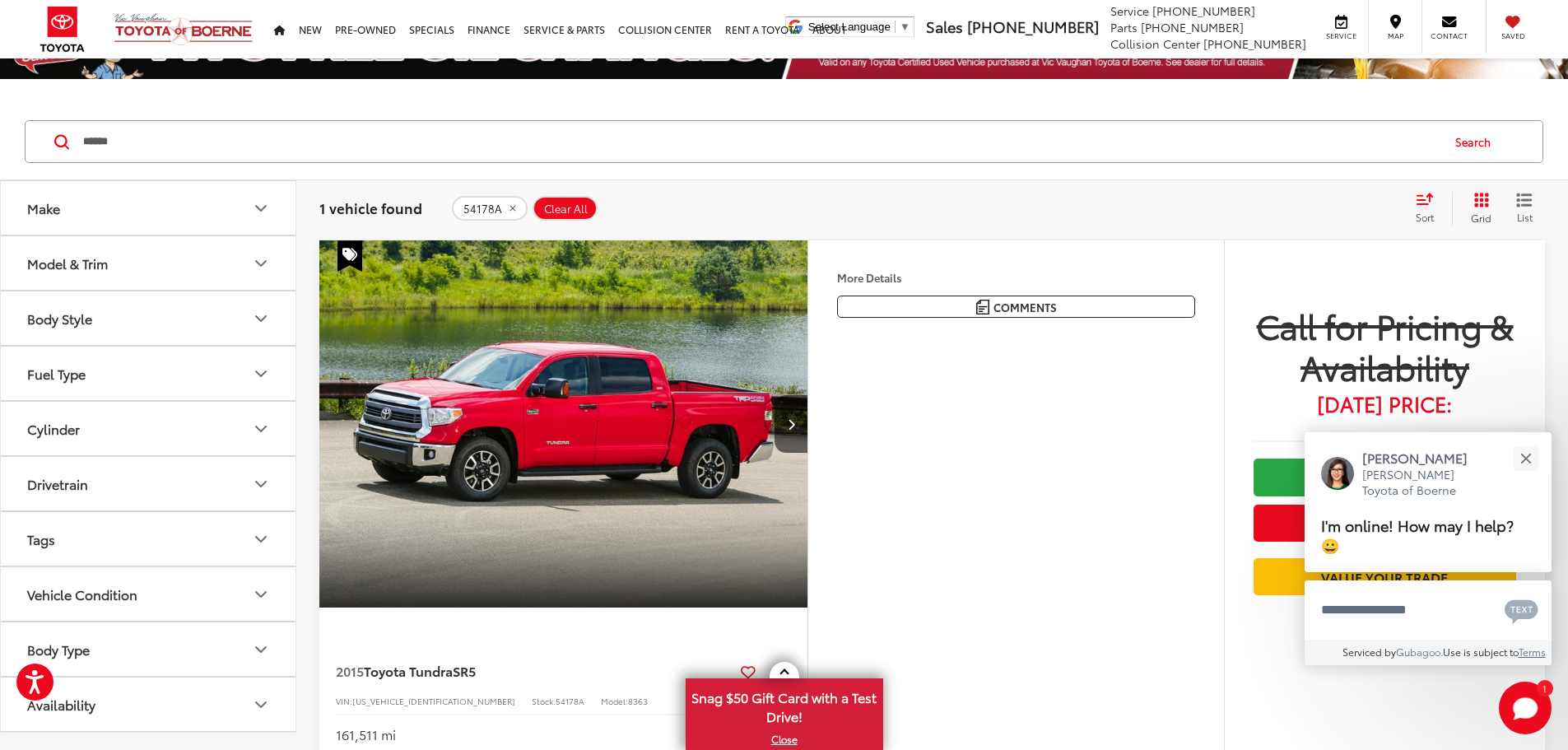
drag, startPoint x: 1144, startPoint y: 427, endPoint x: 1137, endPoint y: 376, distance: 51.5
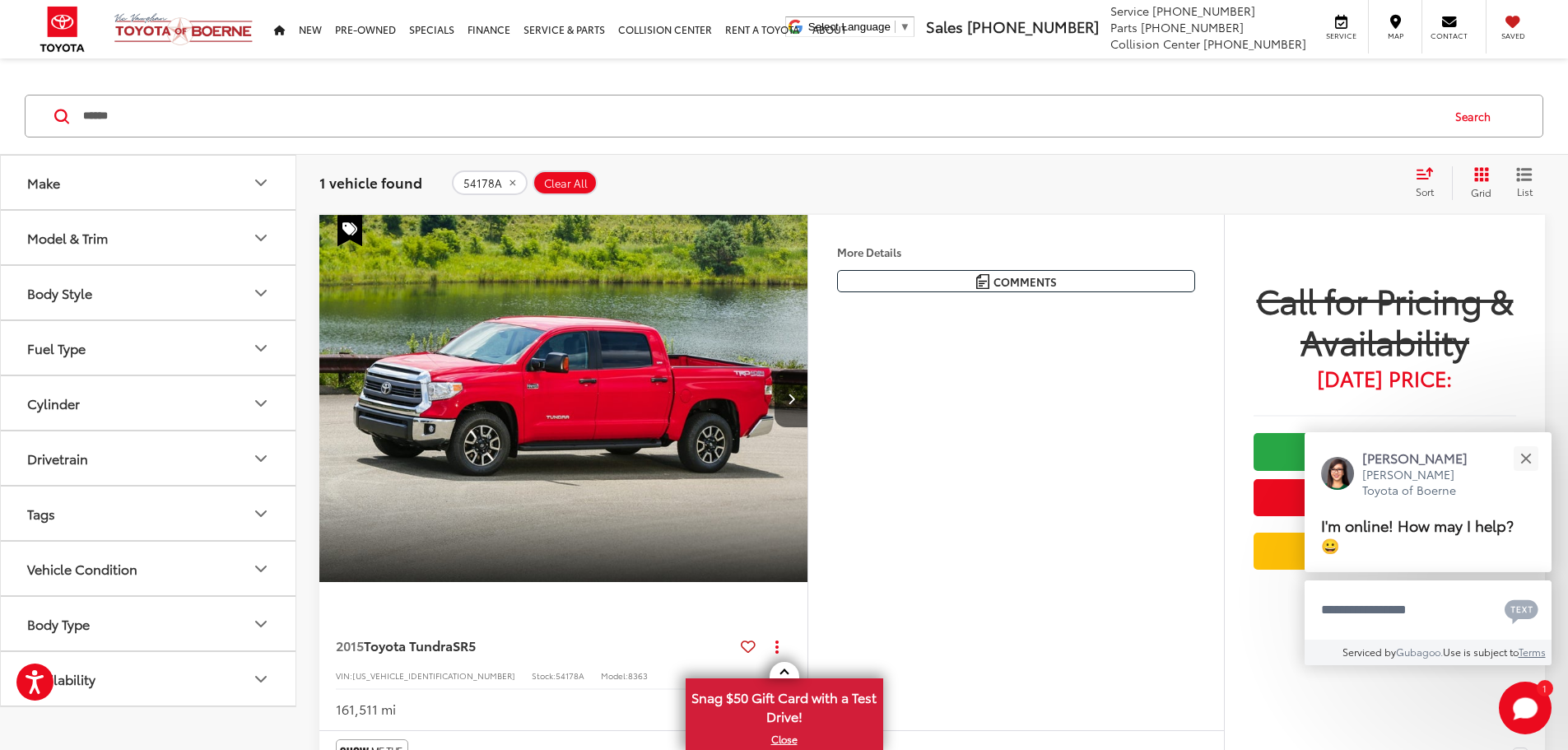
scroll to position [219, 0]
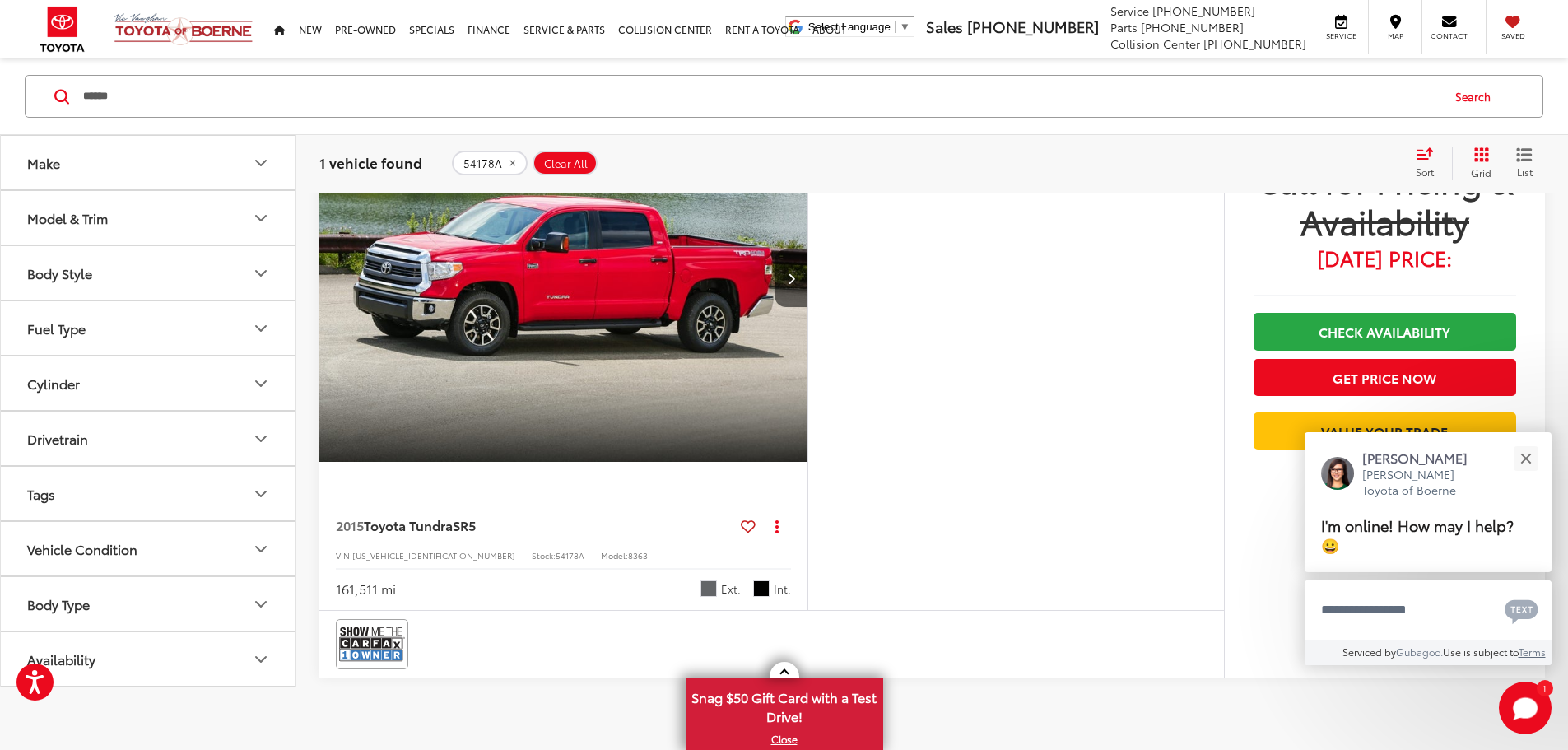
drag, startPoint x: 1179, startPoint y: 425, endPoint x: 1179, endPoint y: 470, distance: 45.0
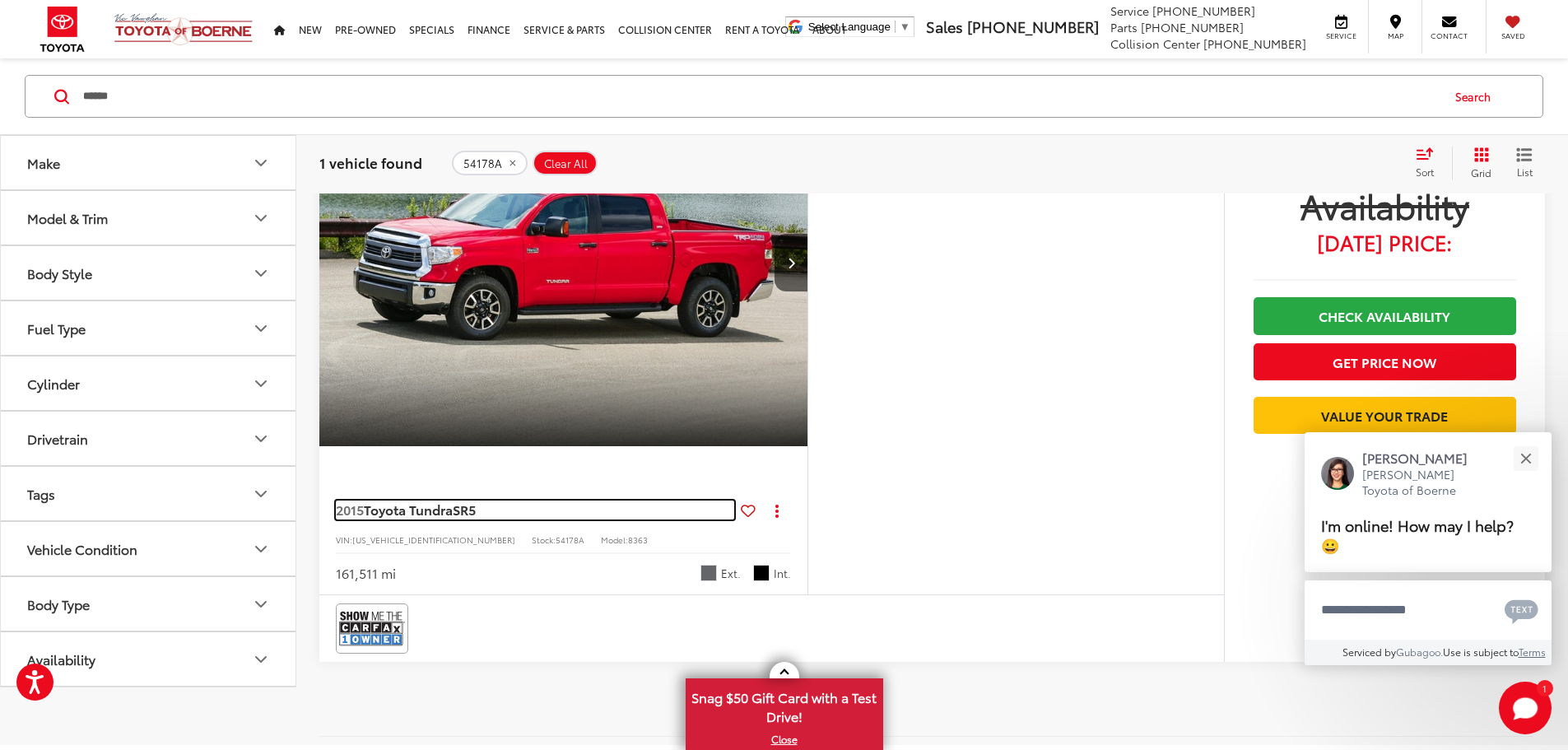
click at [410, 519] on span "Toyota Tundra" at bounding box center [408, 509] width 89 height 19
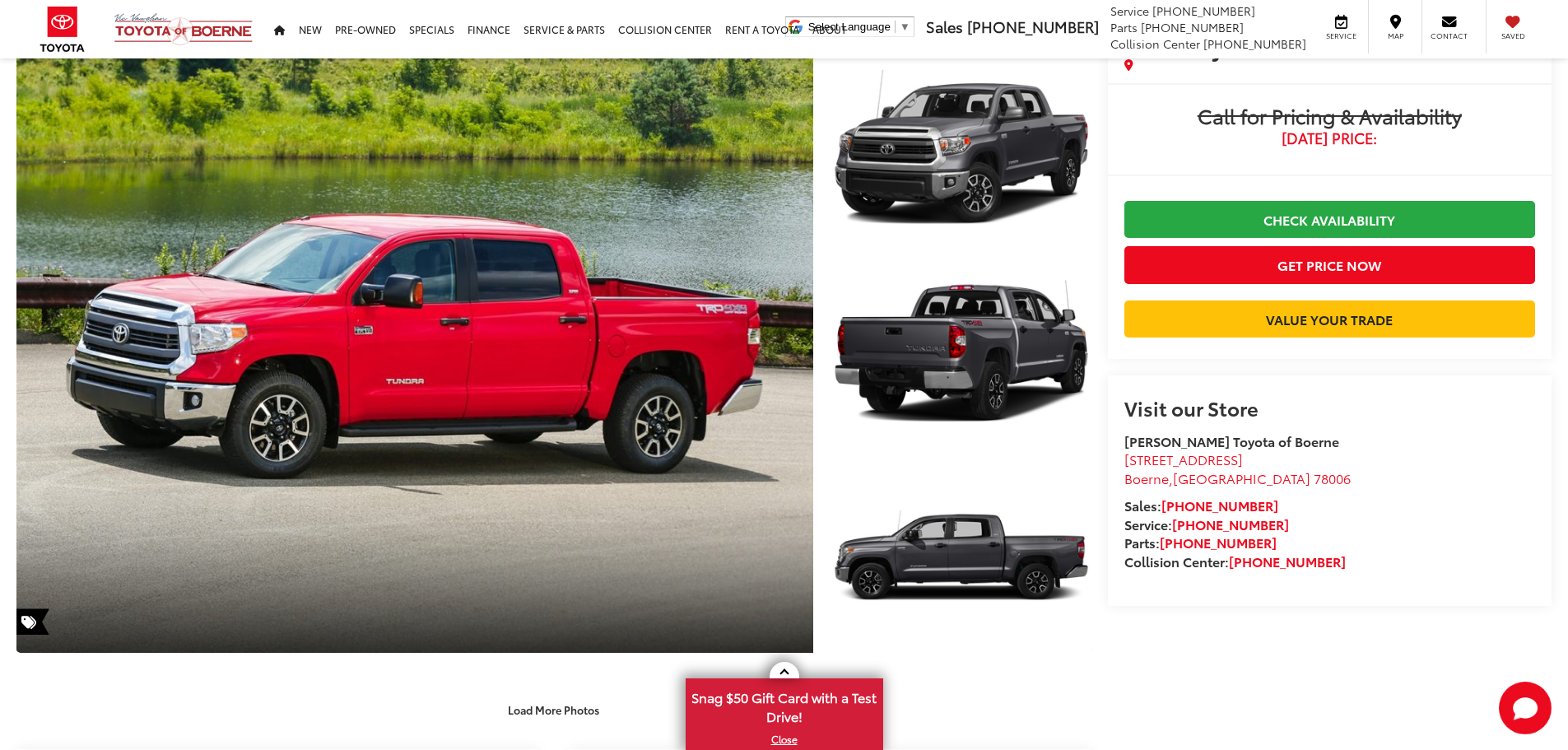
scroll to position [400, 0]
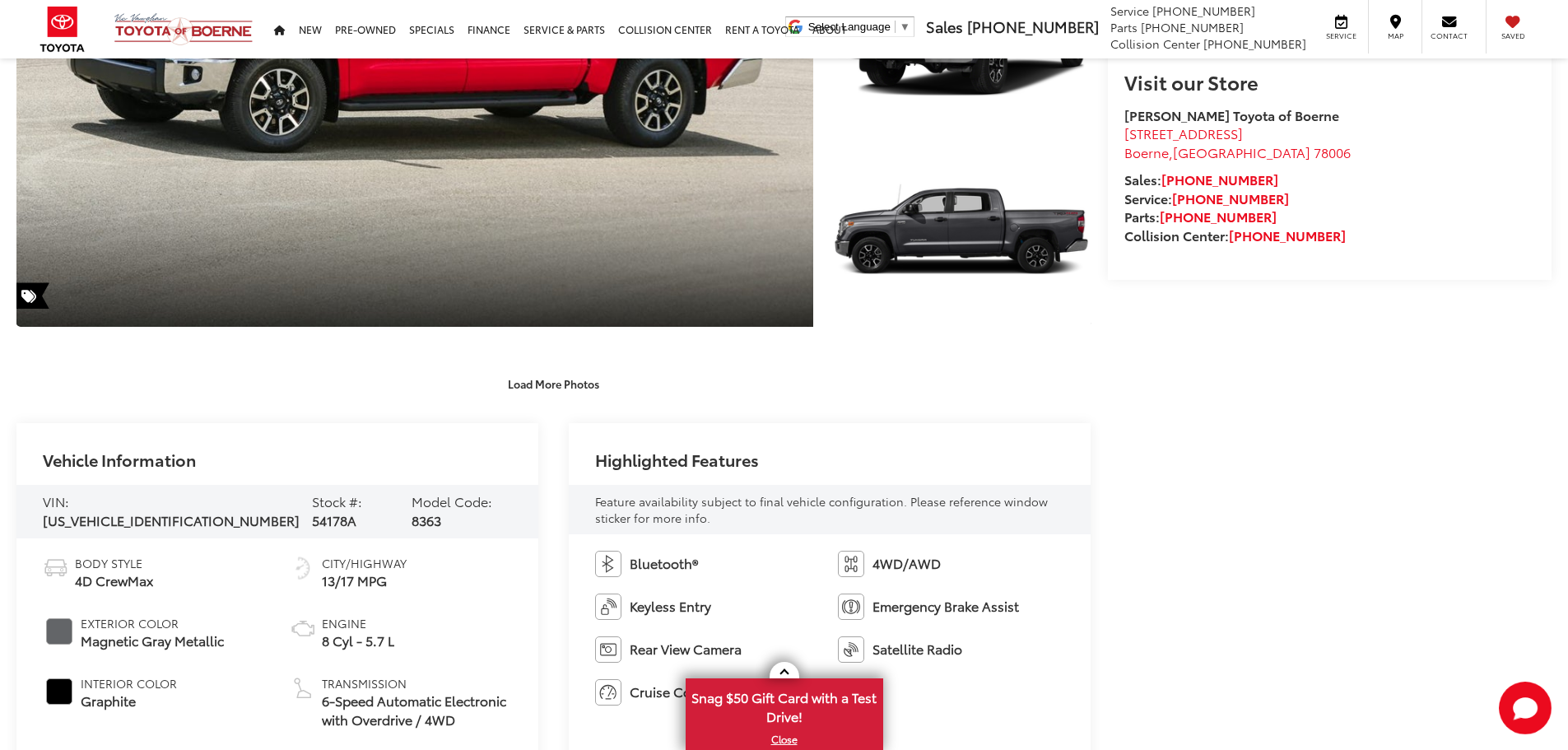
drag, startPoint x: 1269, startPoint y: 512, endPoint x: 1300, endPoint y: 592, distance: 85.8
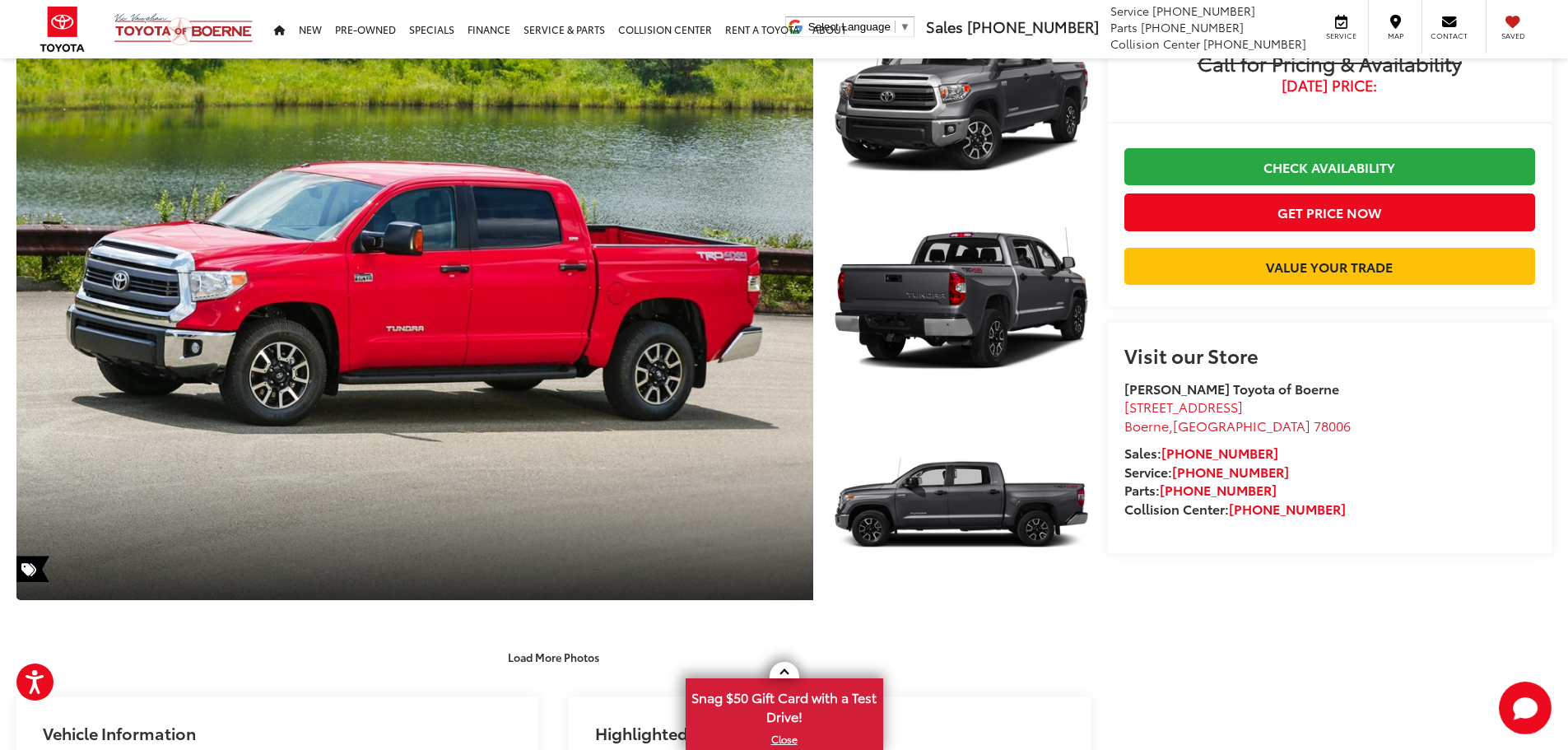
drag, startPoint x: 1430, startPoint y: 455, endPoint x: 1429, endPoint y: 383, distance: 72.0
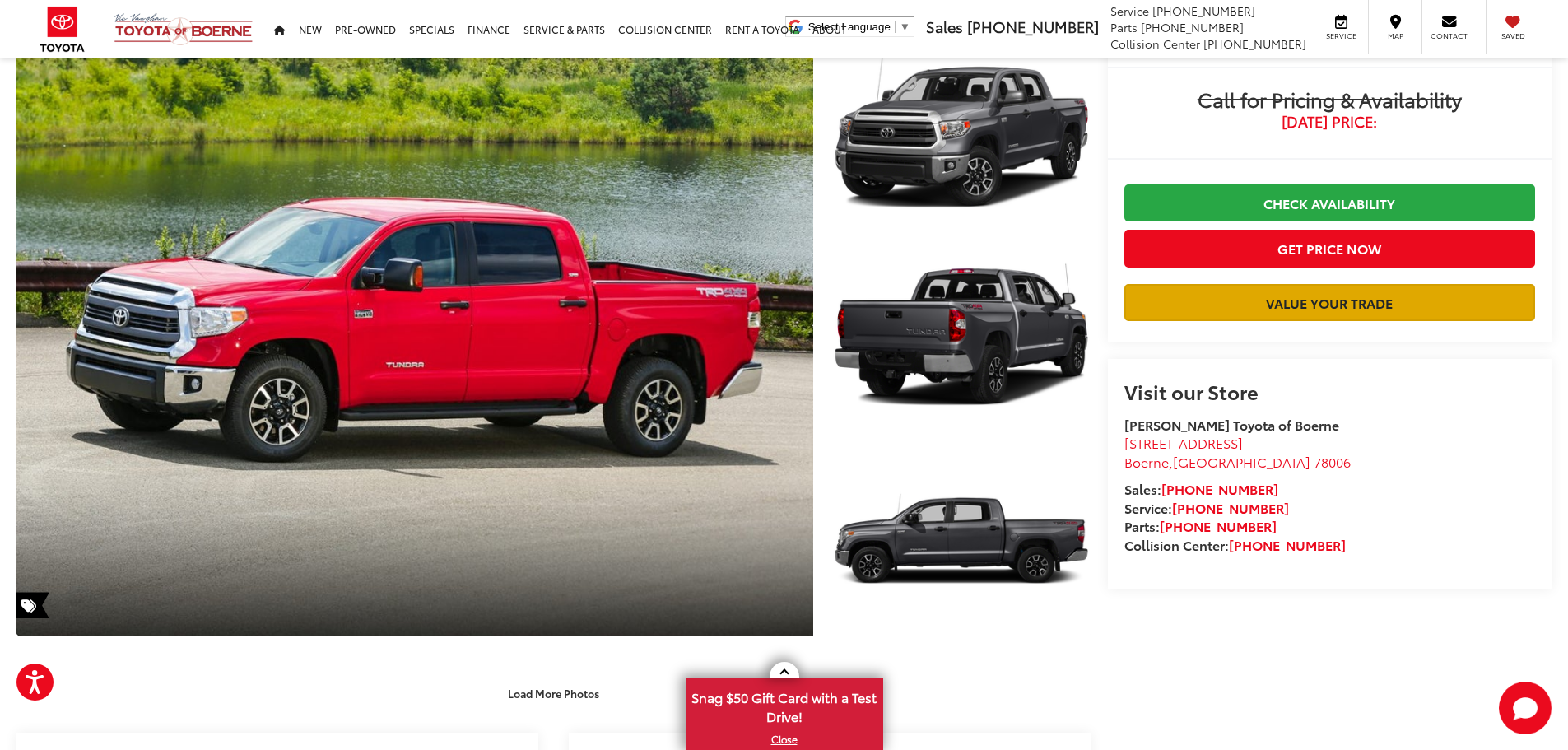
scroll to position [22, 0]
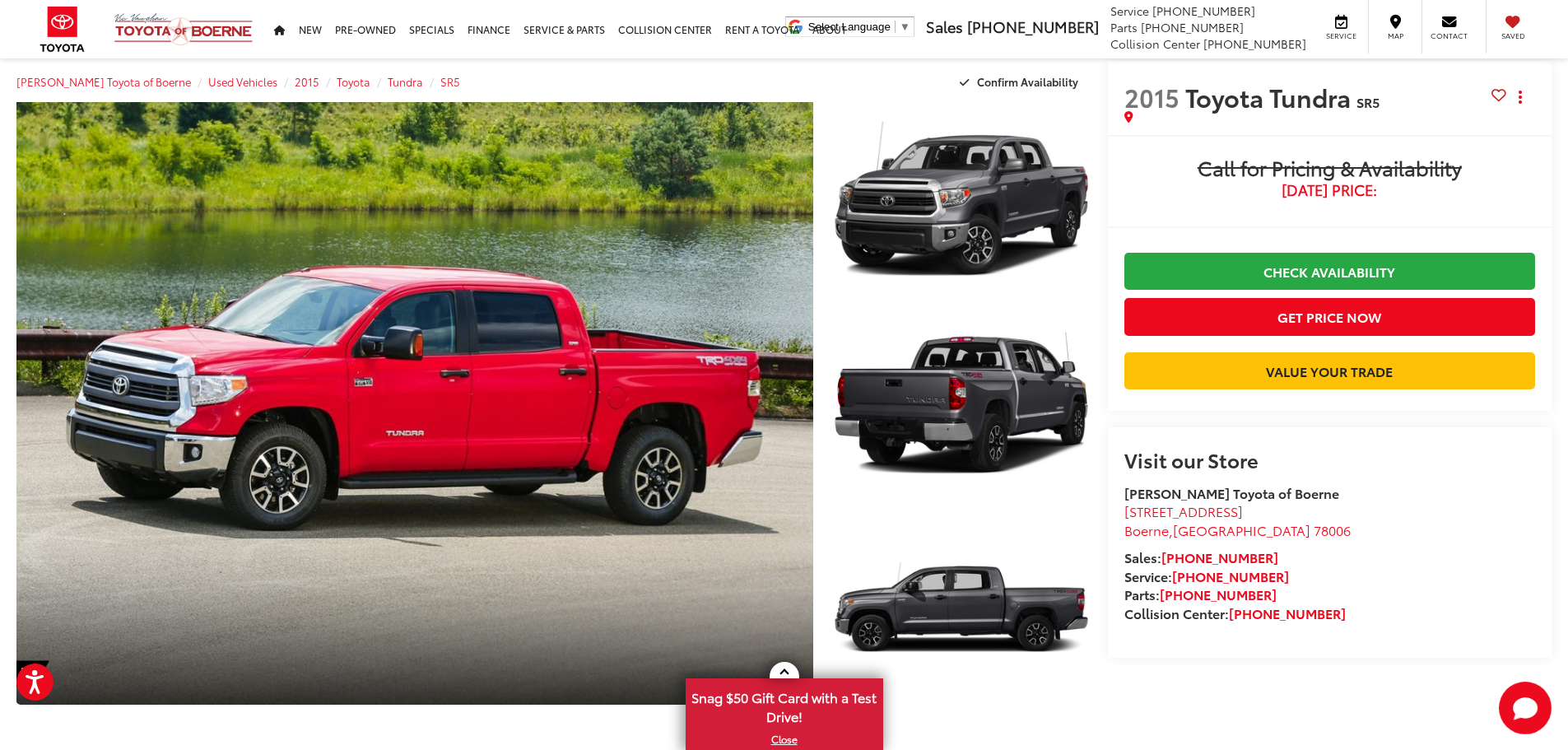
drag, startPoint x: 1462, startPoint y: 391, endPoint x: 1461, endPoint y: 367, distance: 24.0
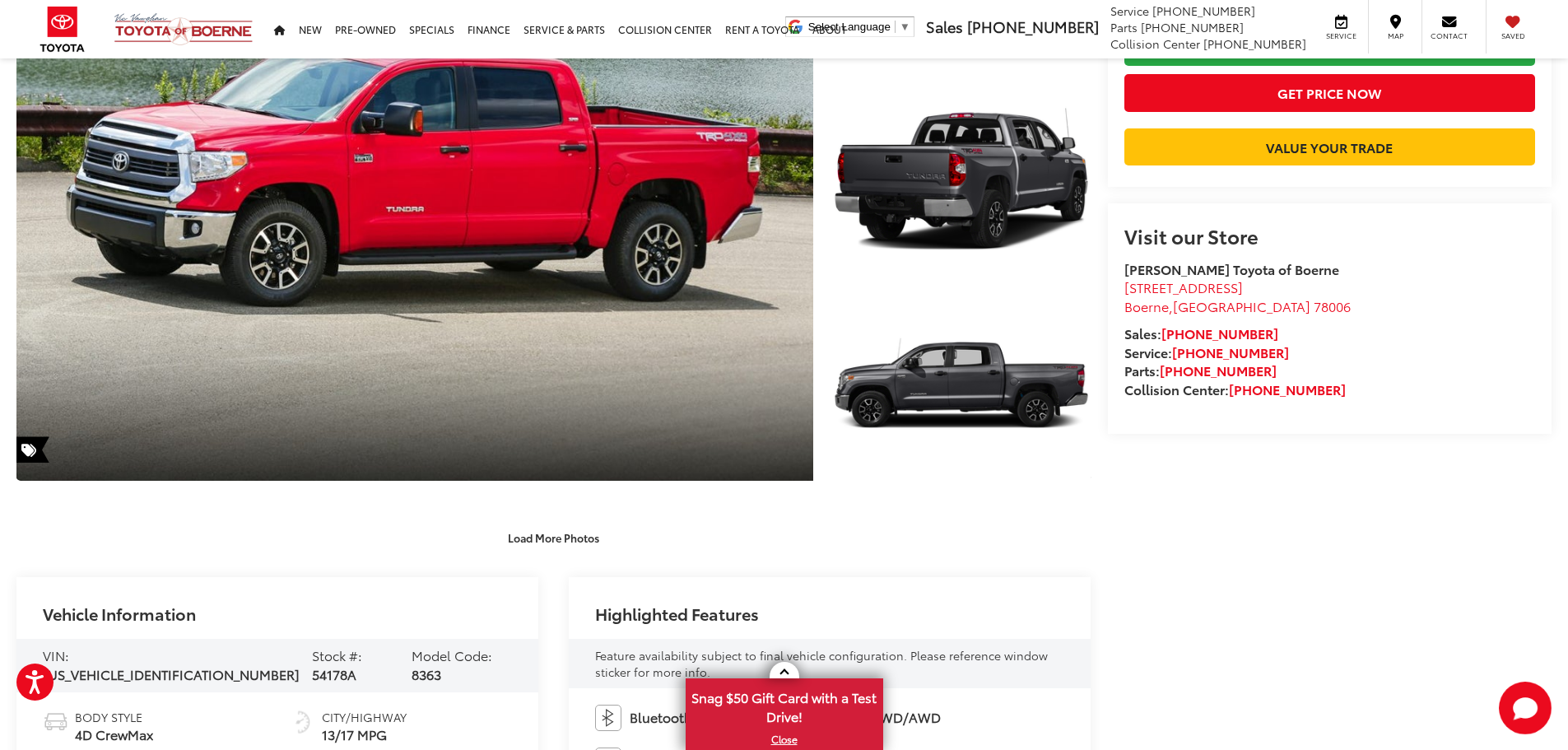
drag, startPoint x: 1440, startPoint y: 476, endPoint x: 1457, endPoint y: 550, distance: 75.9
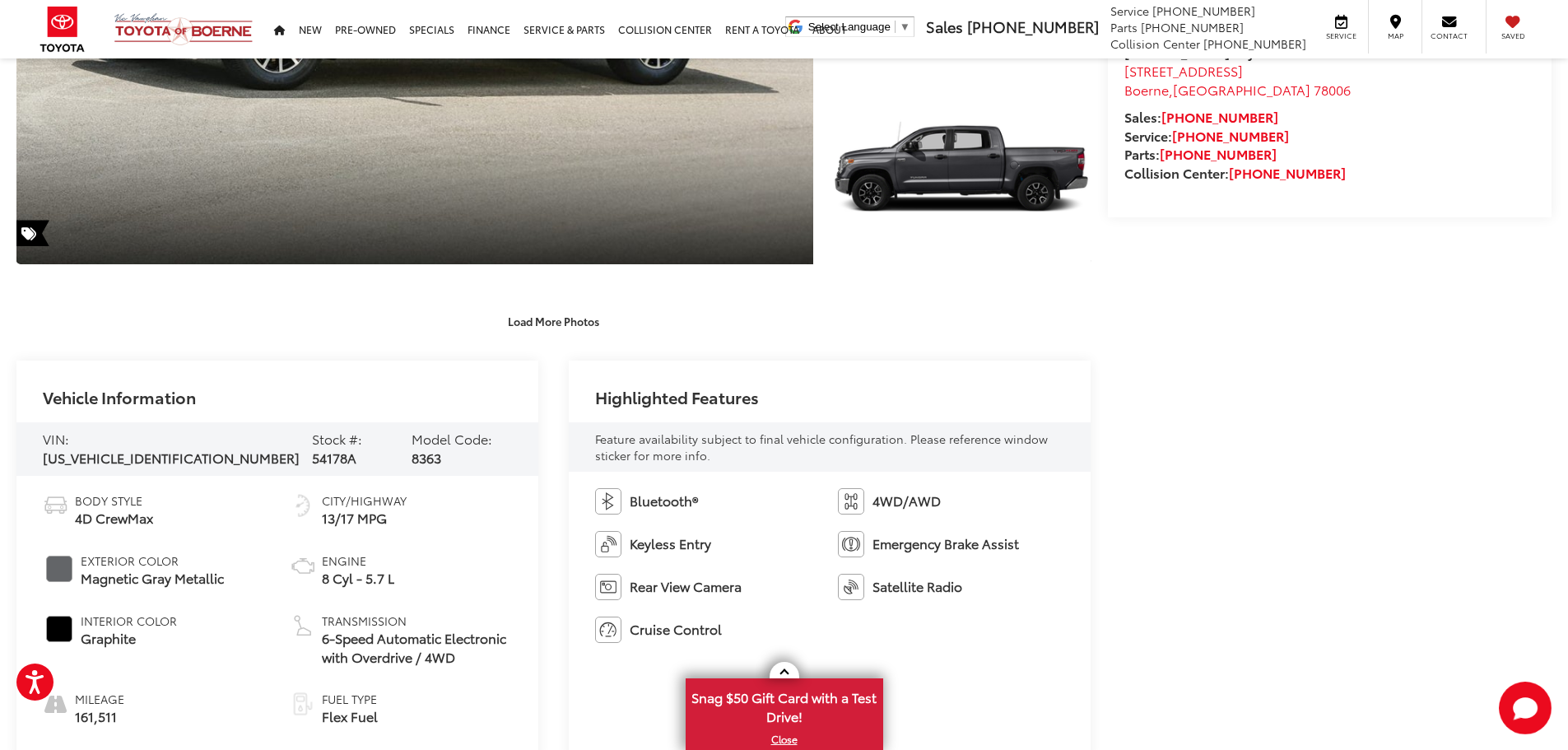
drag, startPoint x: 1452, startPoint y: 437, endPoint x: 1427, endPoint y: 493, distance: 61.3
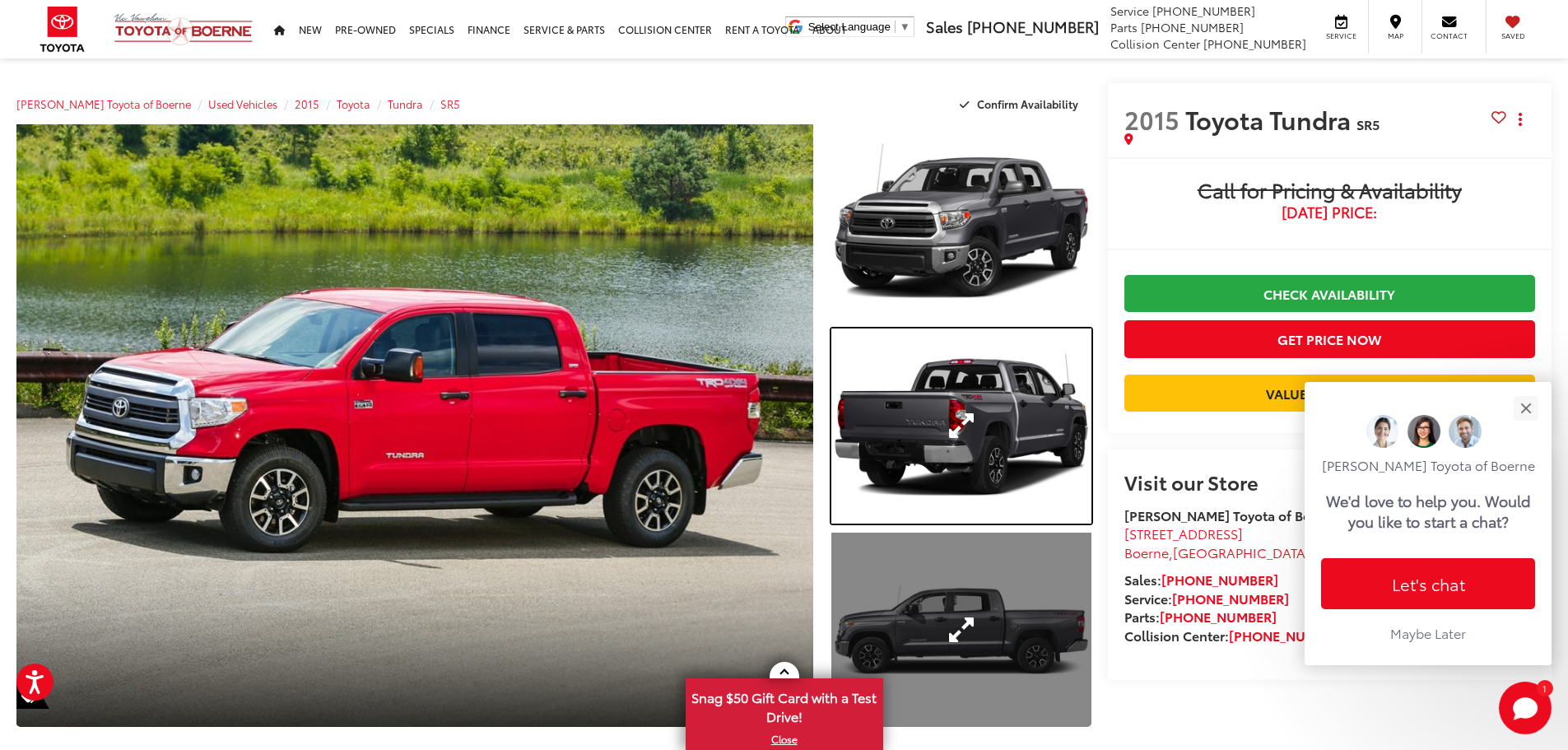
drag, startPoint x: 895, startPoint y: 346, endPoint x: 960, endPoint y: 535, distance: 199.9
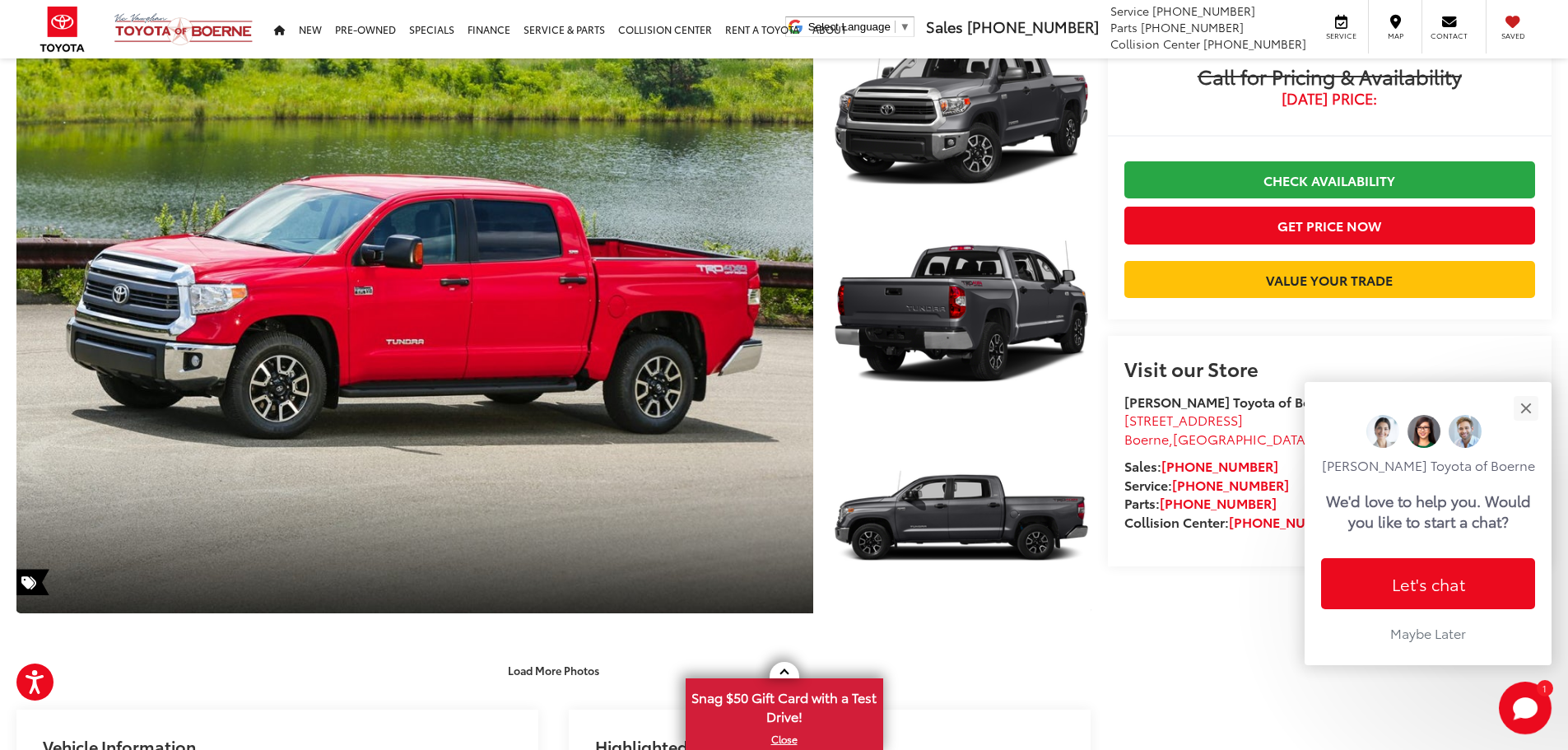
scroll to position [173, 0]
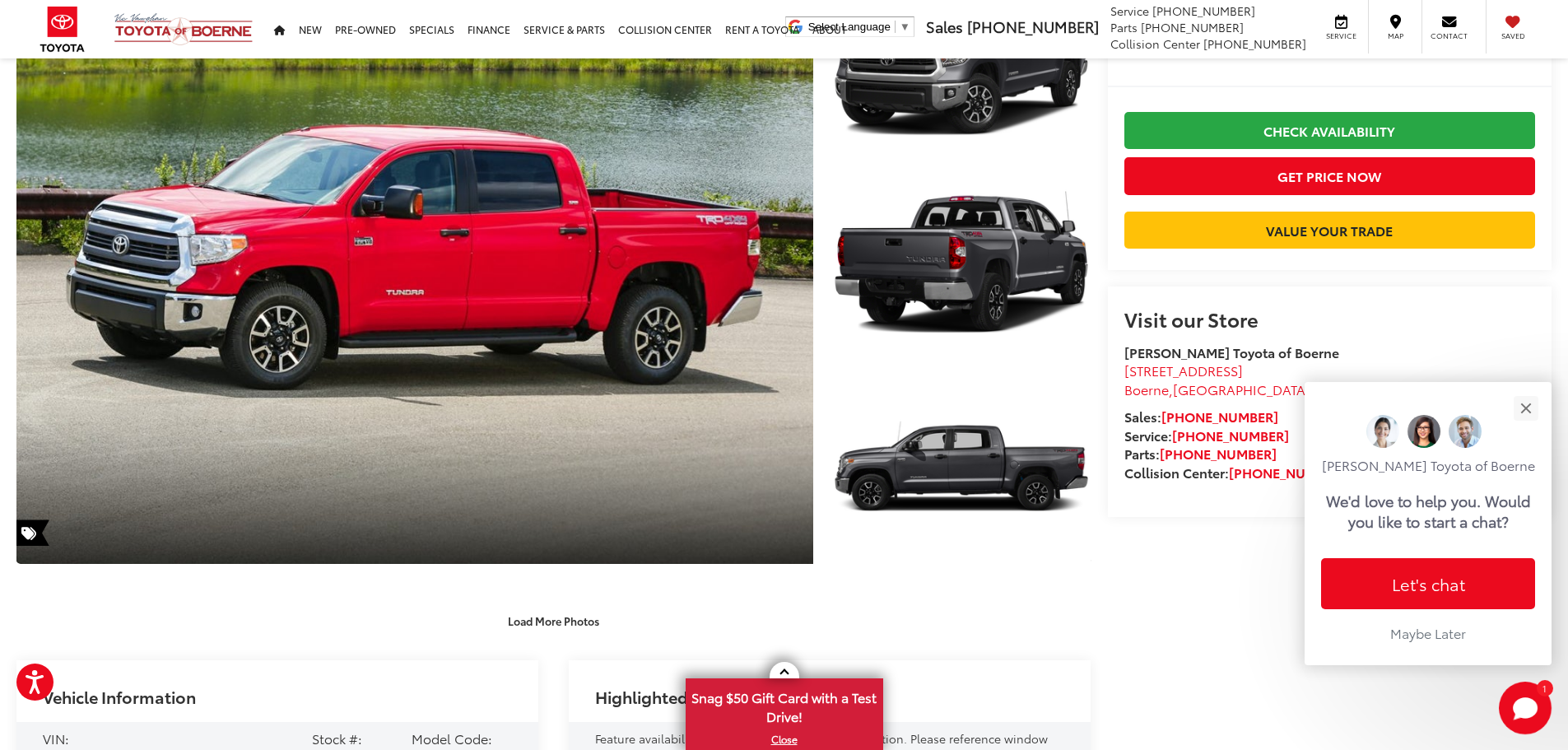
drag, startPoint x: 1245, startPoint y: 476, endPoint x: 1238, endPoint y: 540, distance: 64.4
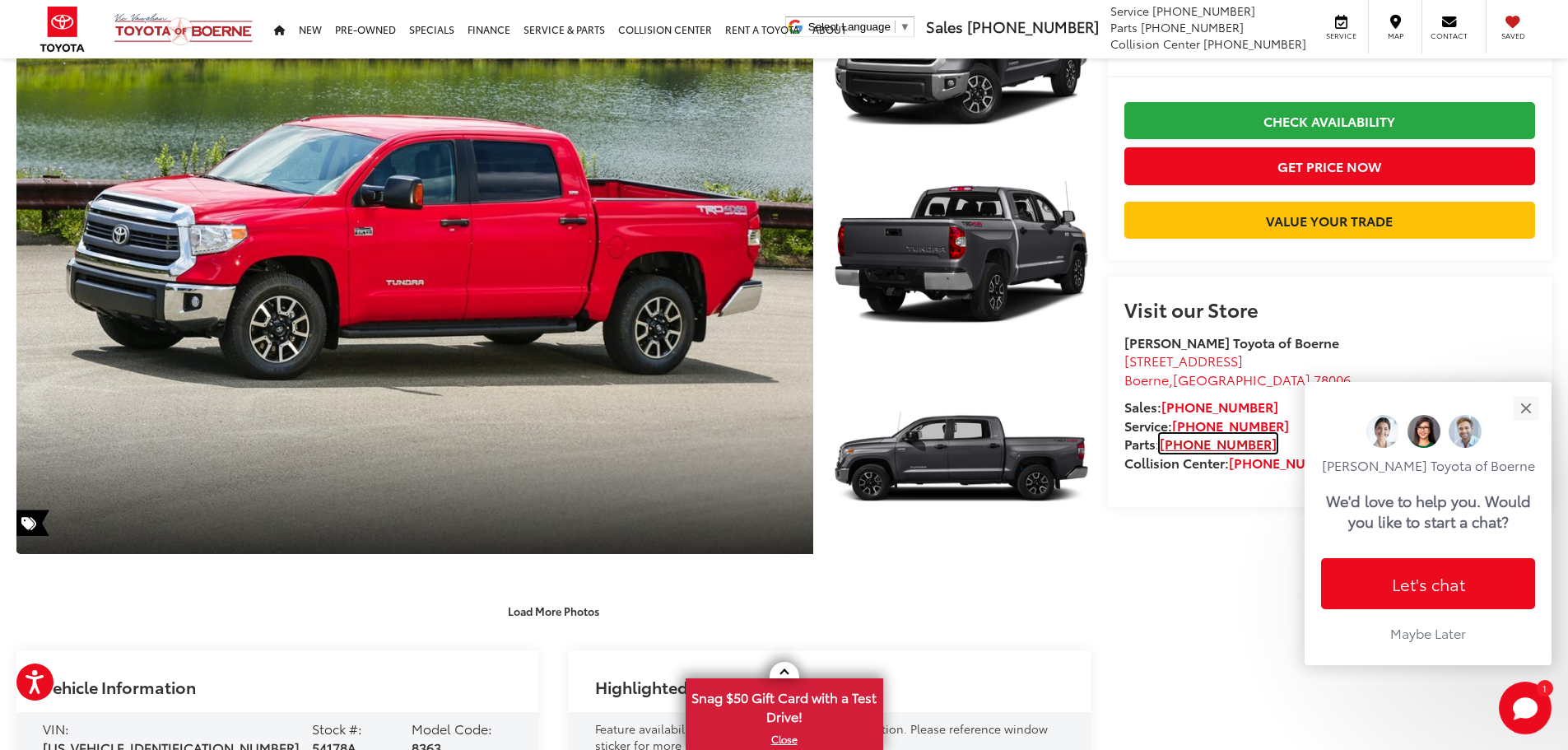
drag, startPoint x: 1215, startPoint y: 453, endPoint x: 1208, endPoint y: 525, distance: 72.3
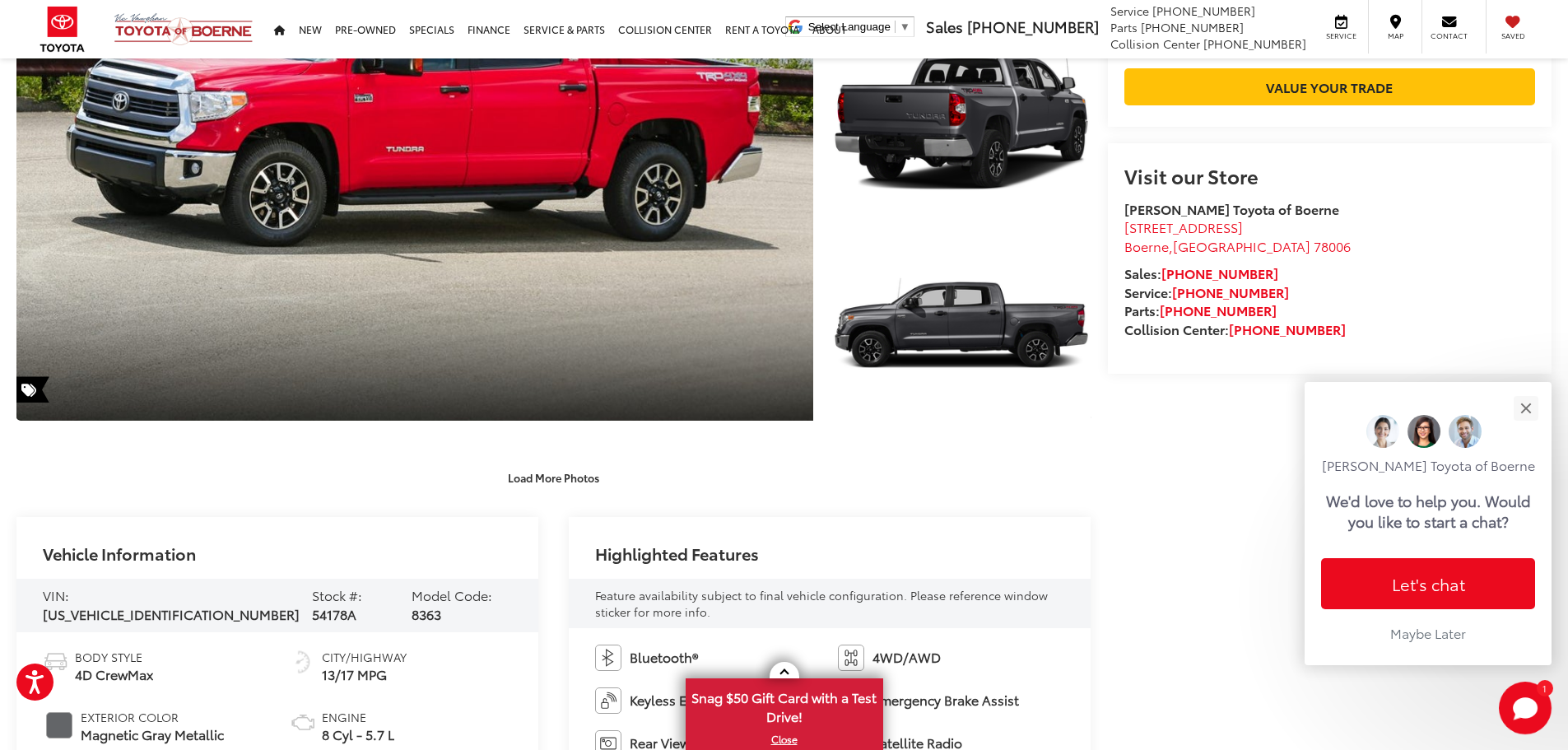
drag, startPoint x: 1221, startPoint y: 578, endPoint x: 1182, endPoint y: 594, distance: 42.2
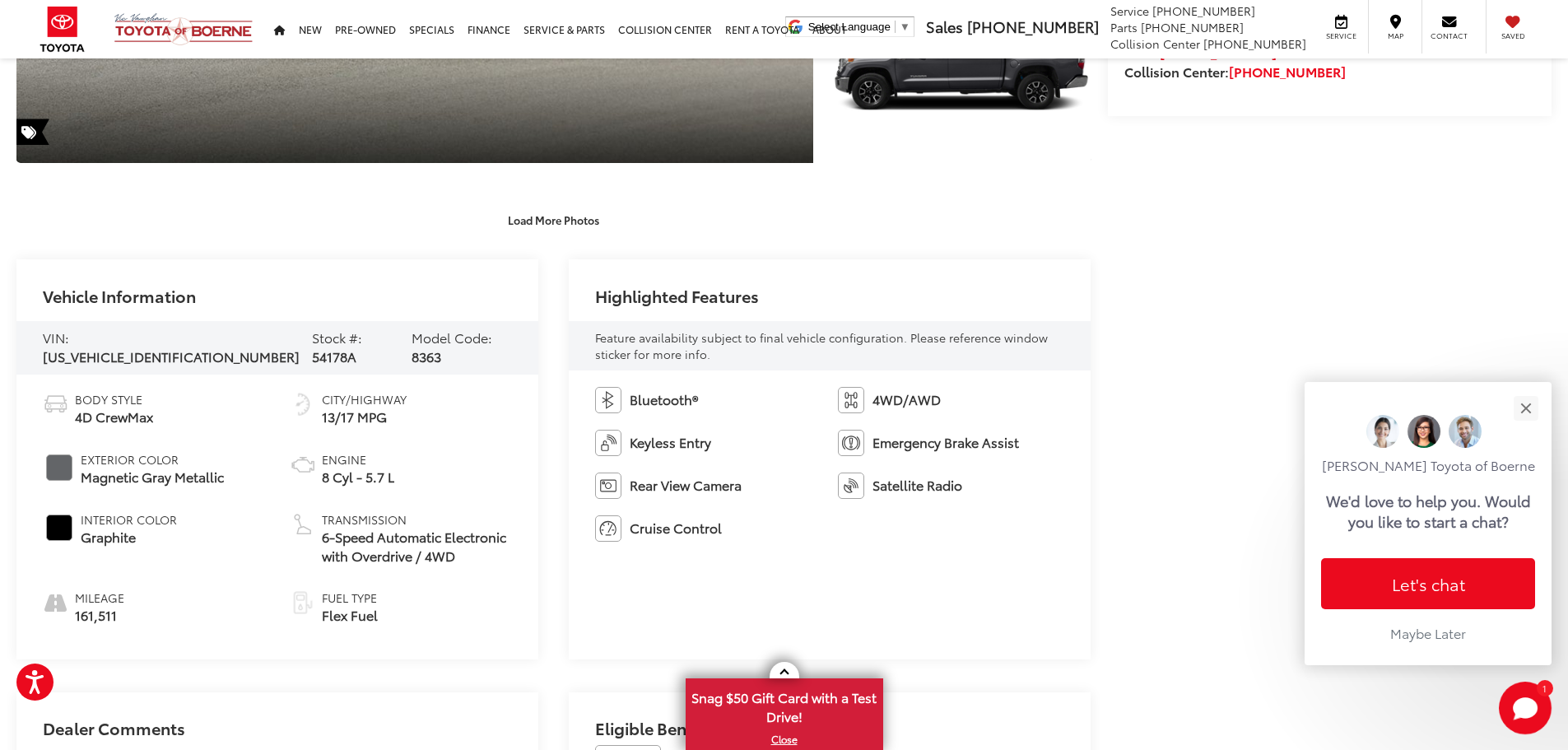
drag, startPoint x: 1144, startPoint y: 535, endPoint x: 1115, endPoint y: 638, distance: 107.0
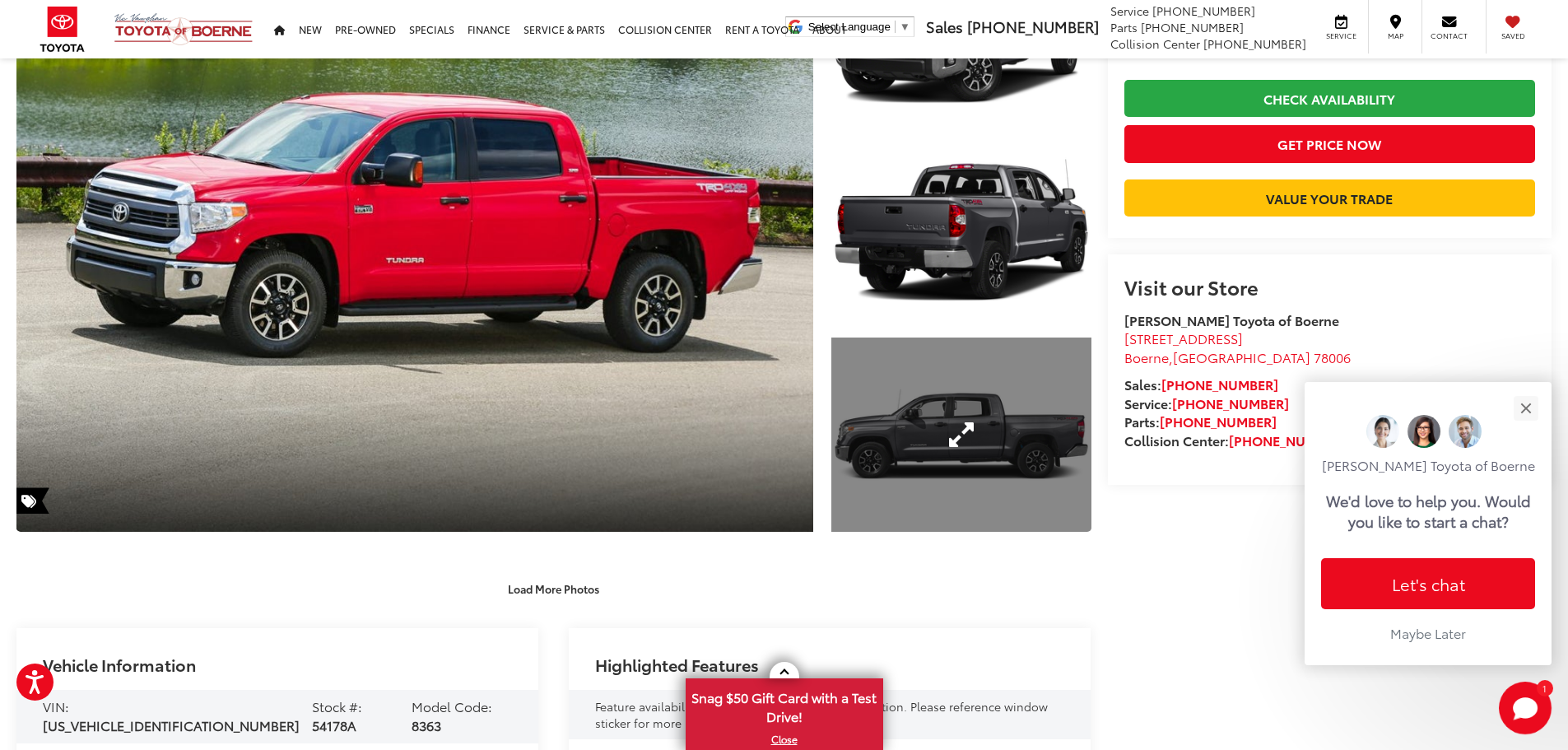
drag, startPoint x: 1030, startPoint y: 503, endPoint x: 1039, endPoint y: 405, distance: 98.4
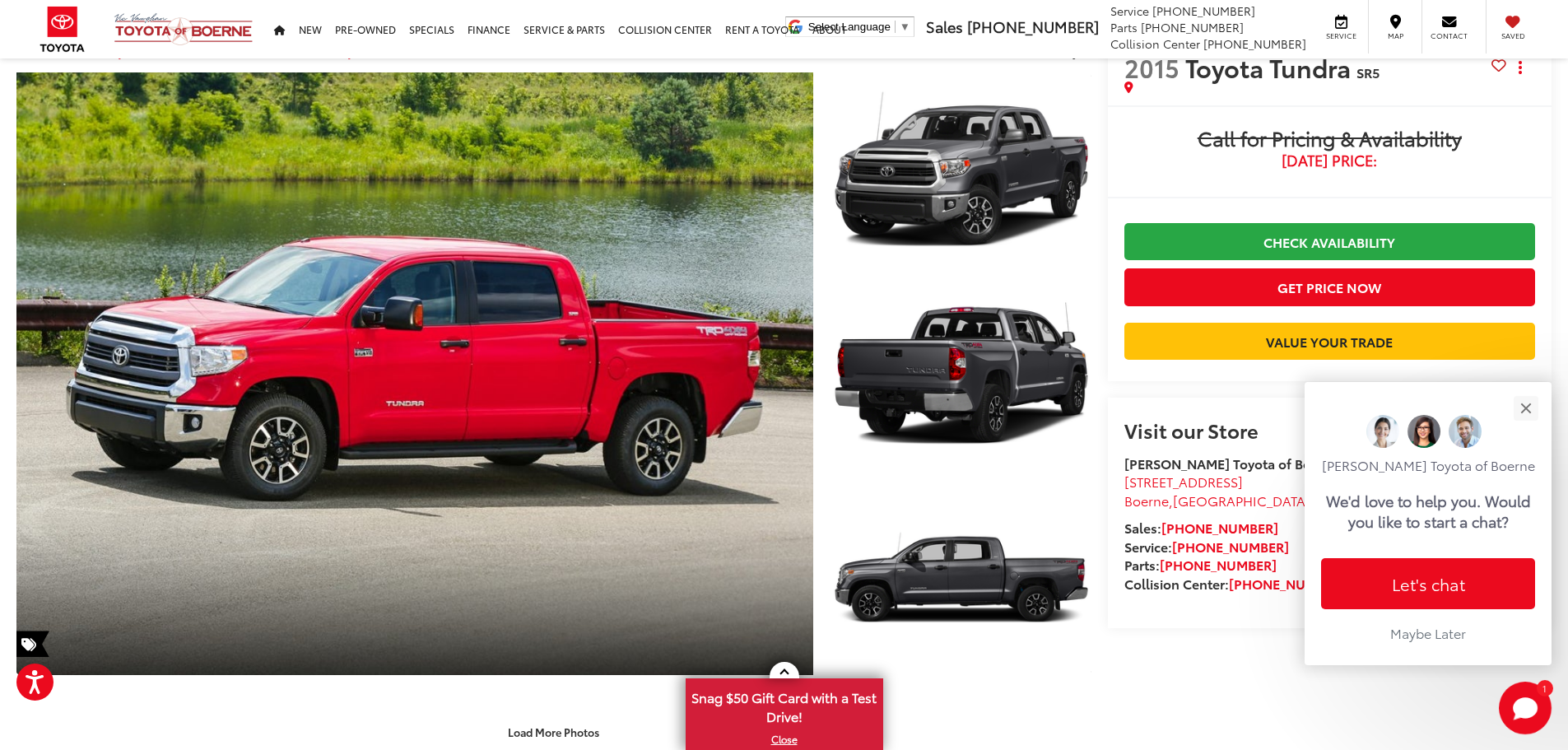
scroll to position [0, 0]
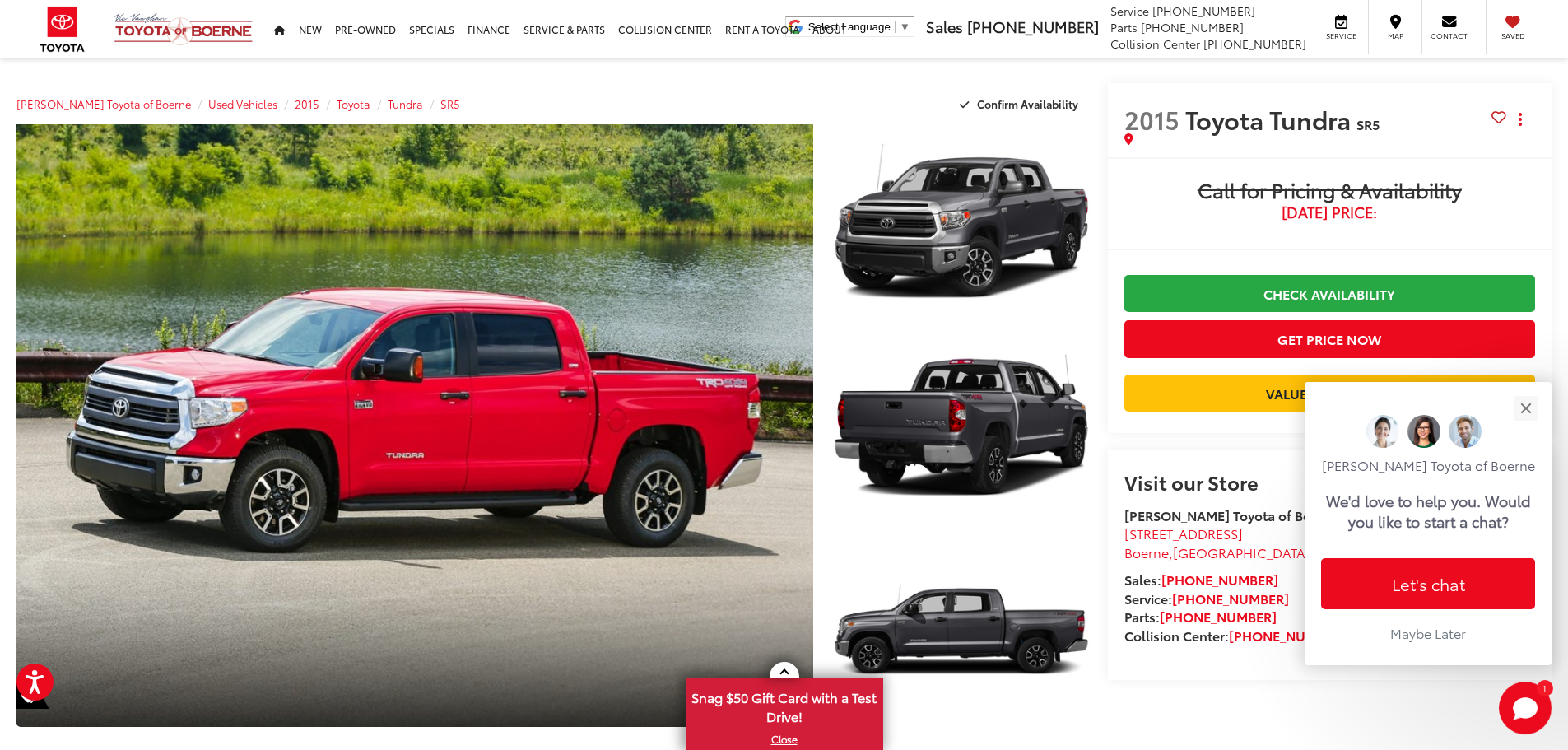
drag, startPoint x: 1144, startPoint y: 603, endPoint x: 1126, endPoint y: 435, distance: 169.0
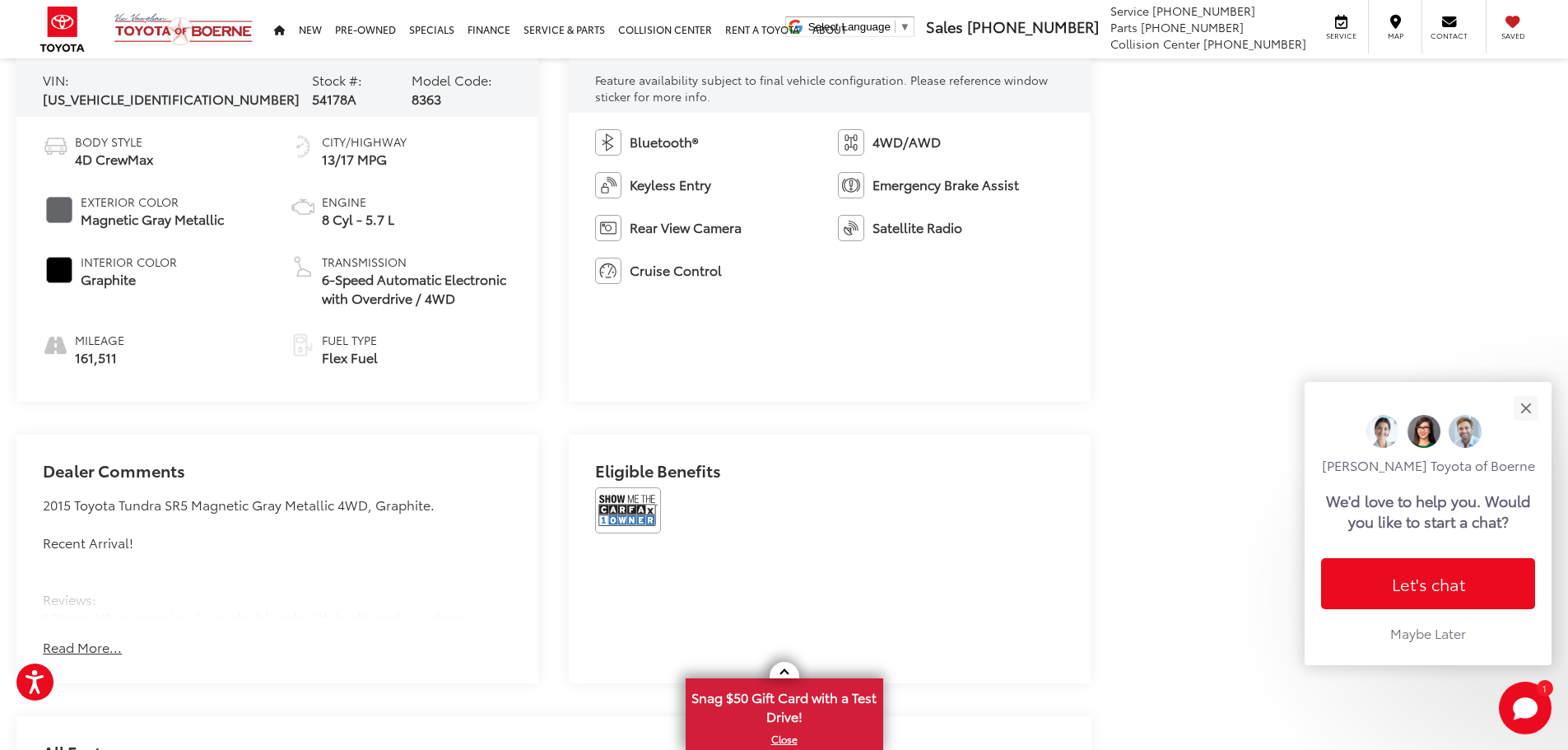
scroll to position [494, 0]
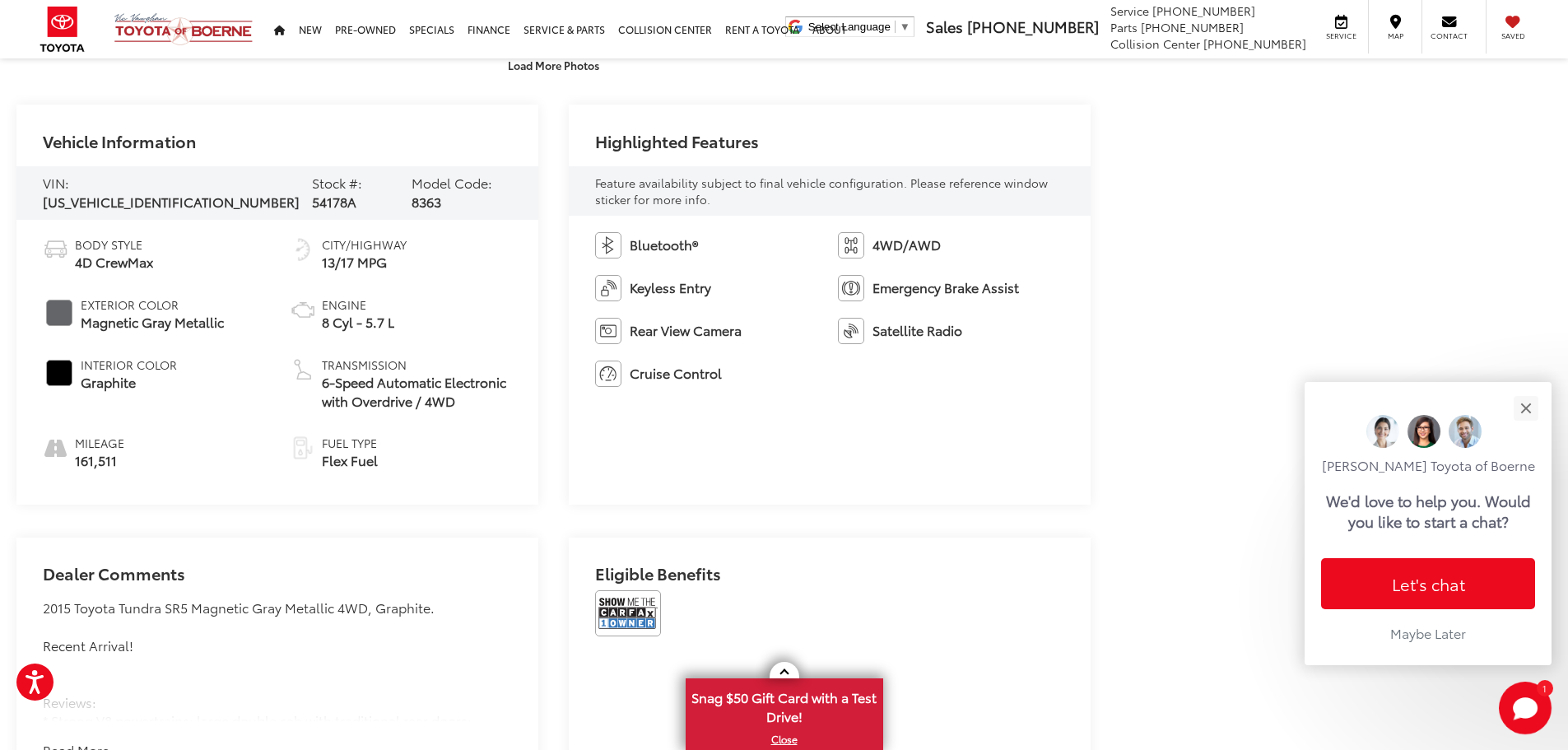
drag, startPoint x: 1110, startPoint y: 523, endPoint x: 1102, endPoint y: 555, distance: 33.0
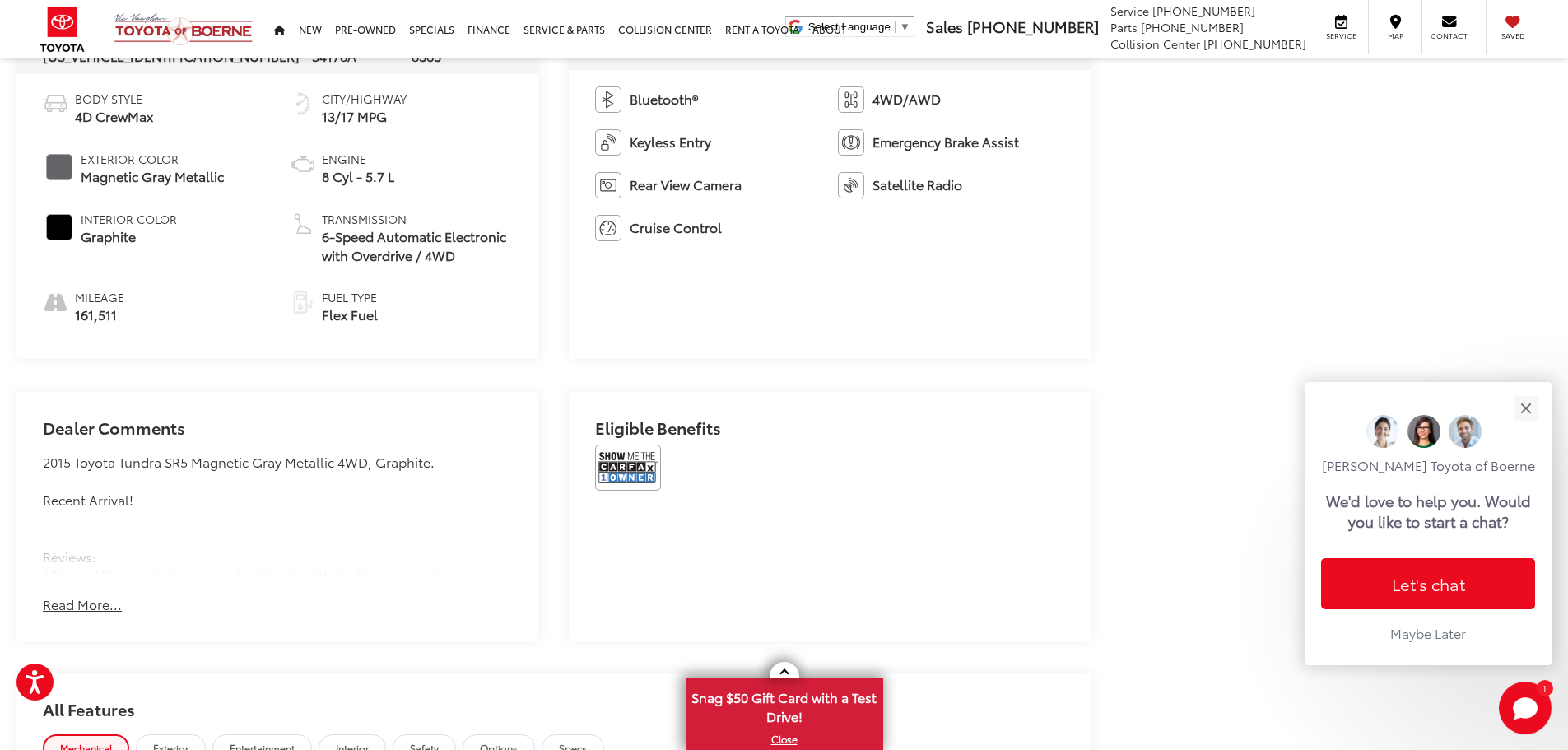
drag, startPoint x: 1084, startPoint y: 572, endPoint x: 1077, endPoint y: 584, distance: 13.9
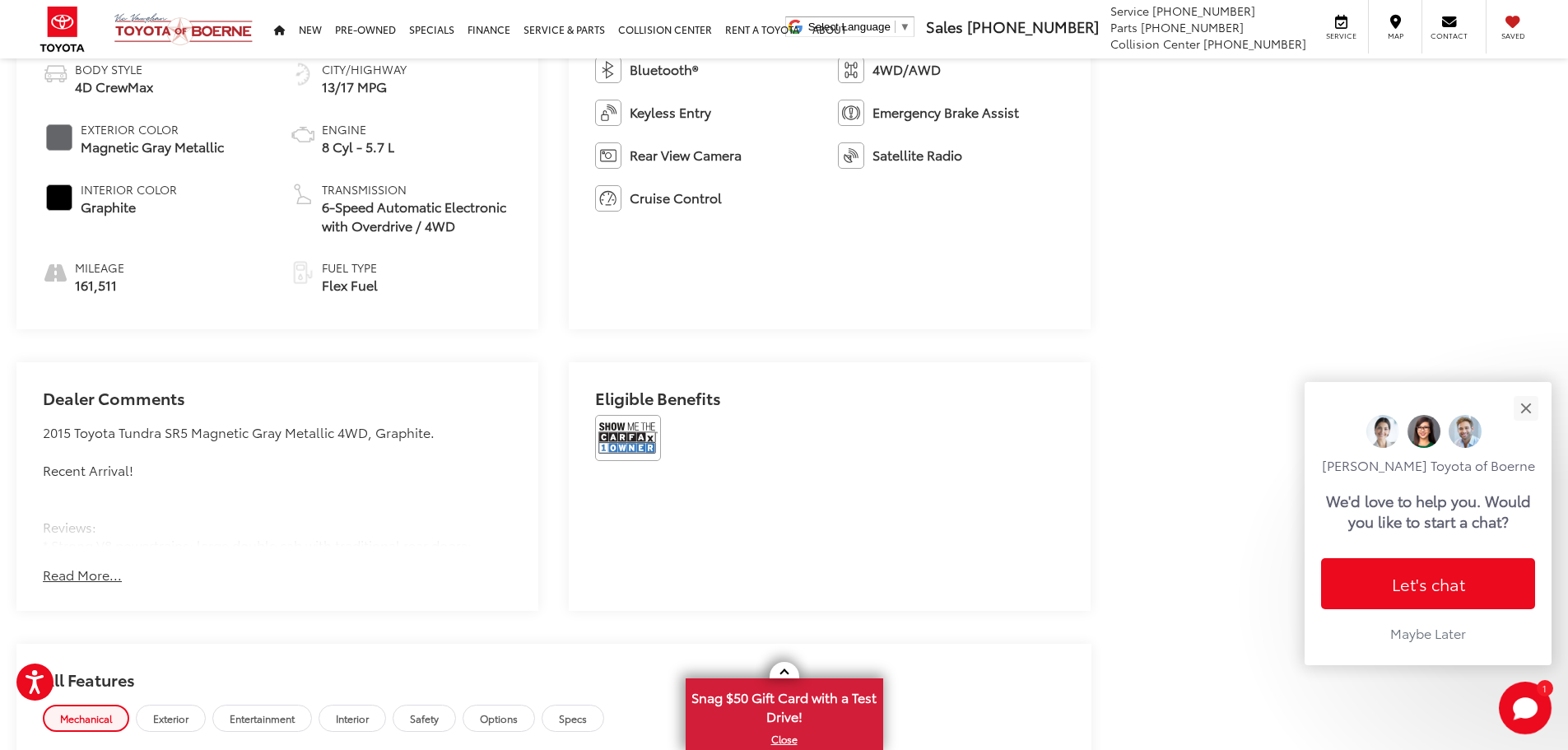
click at [61, 568] on button "Read More..." at bounding box center [83, 575] width 79 height 19
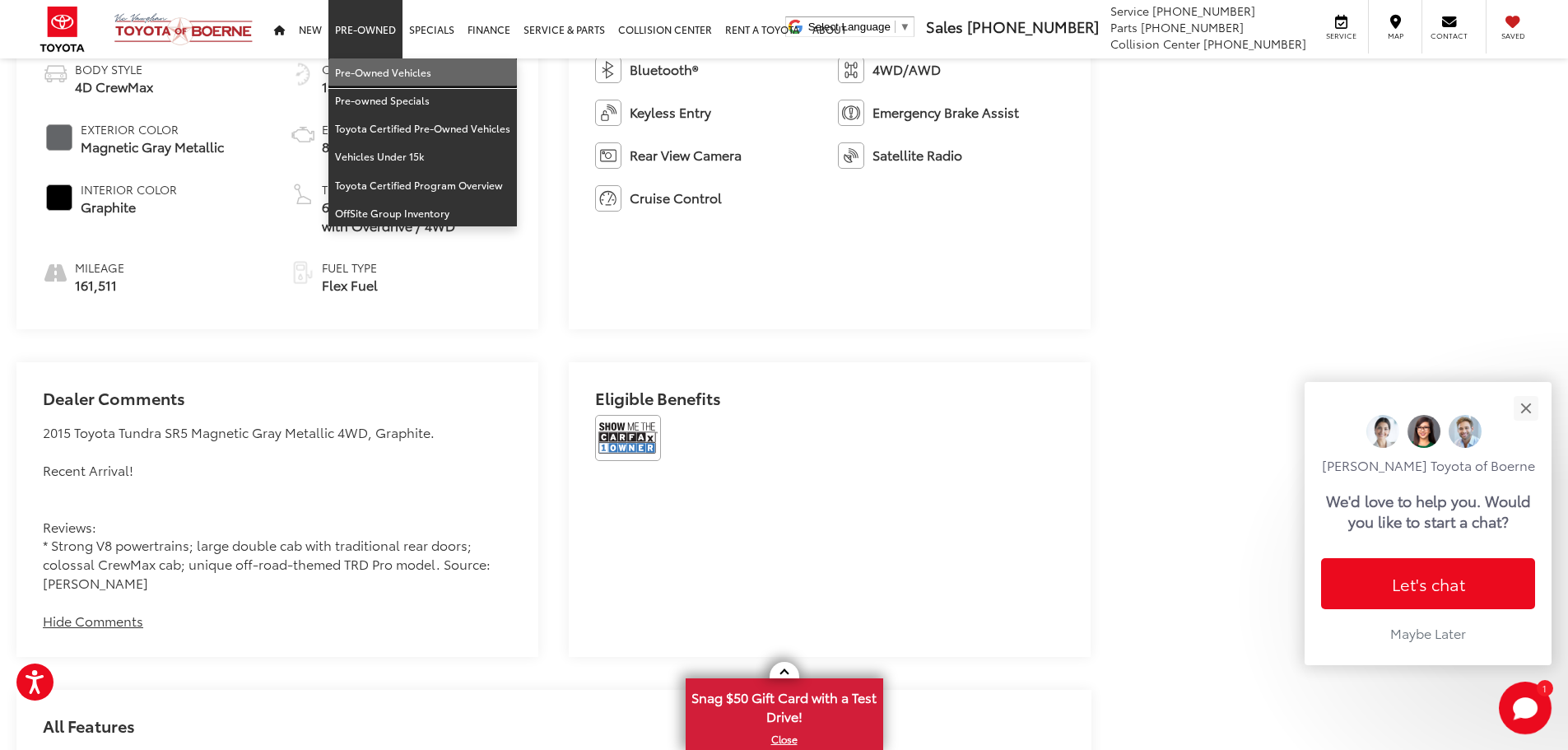
click at [378, 67] on link "Pre-Owned Vehicles" at bounding box center [422, 72] width 188 height 28
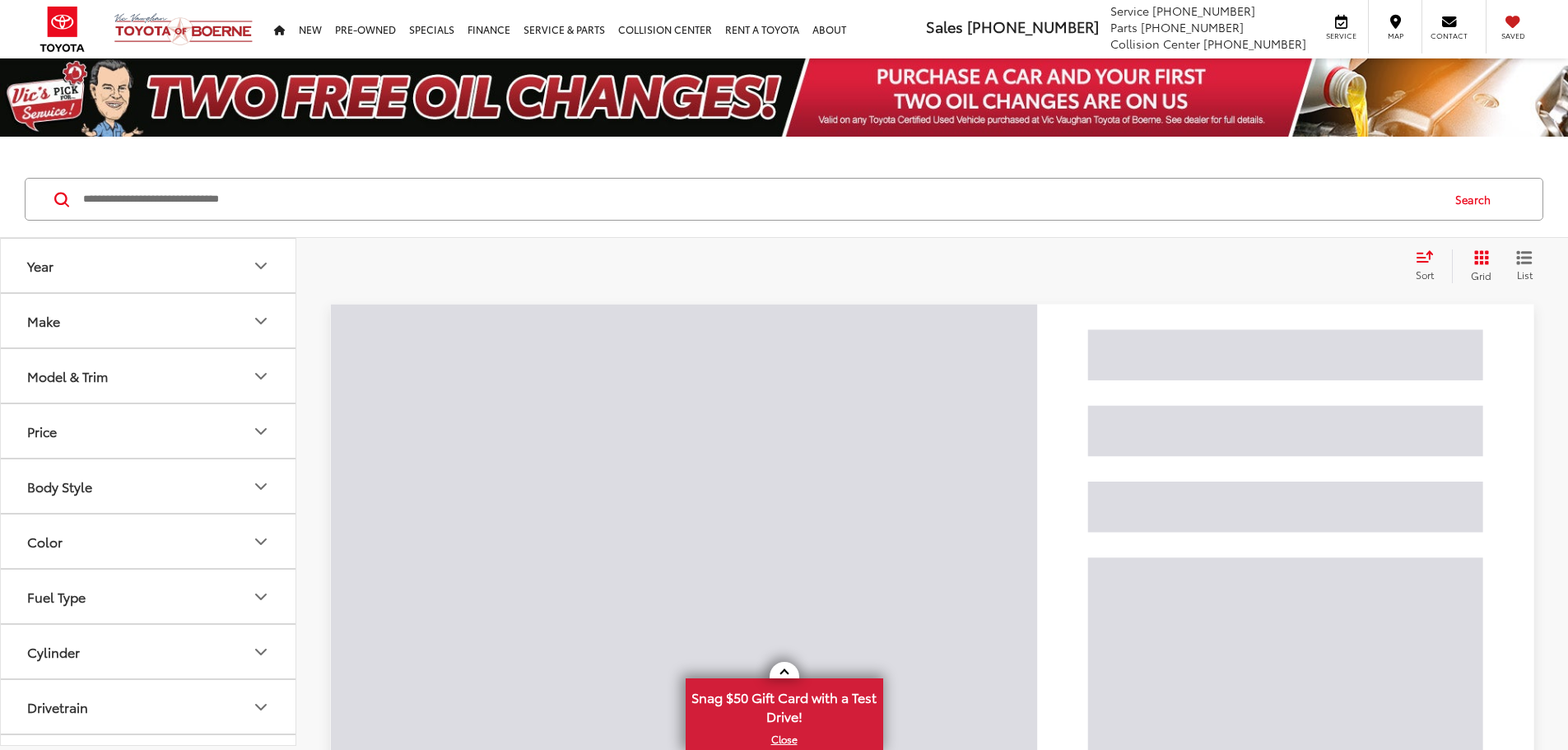
click at [214, 320] on button "Make" at bounding box center [149, 320] width 296 height 53
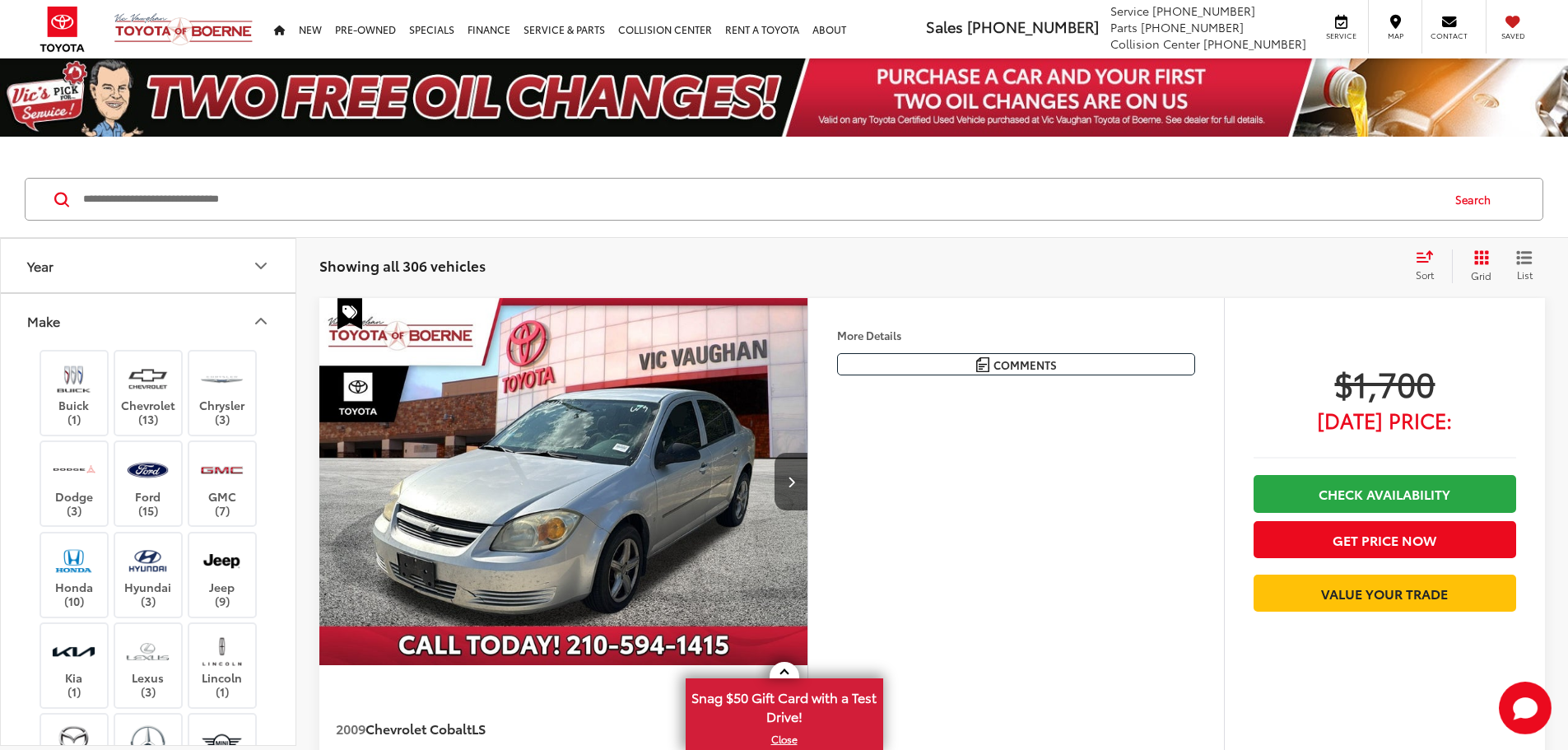
scroll to position [329, 0]
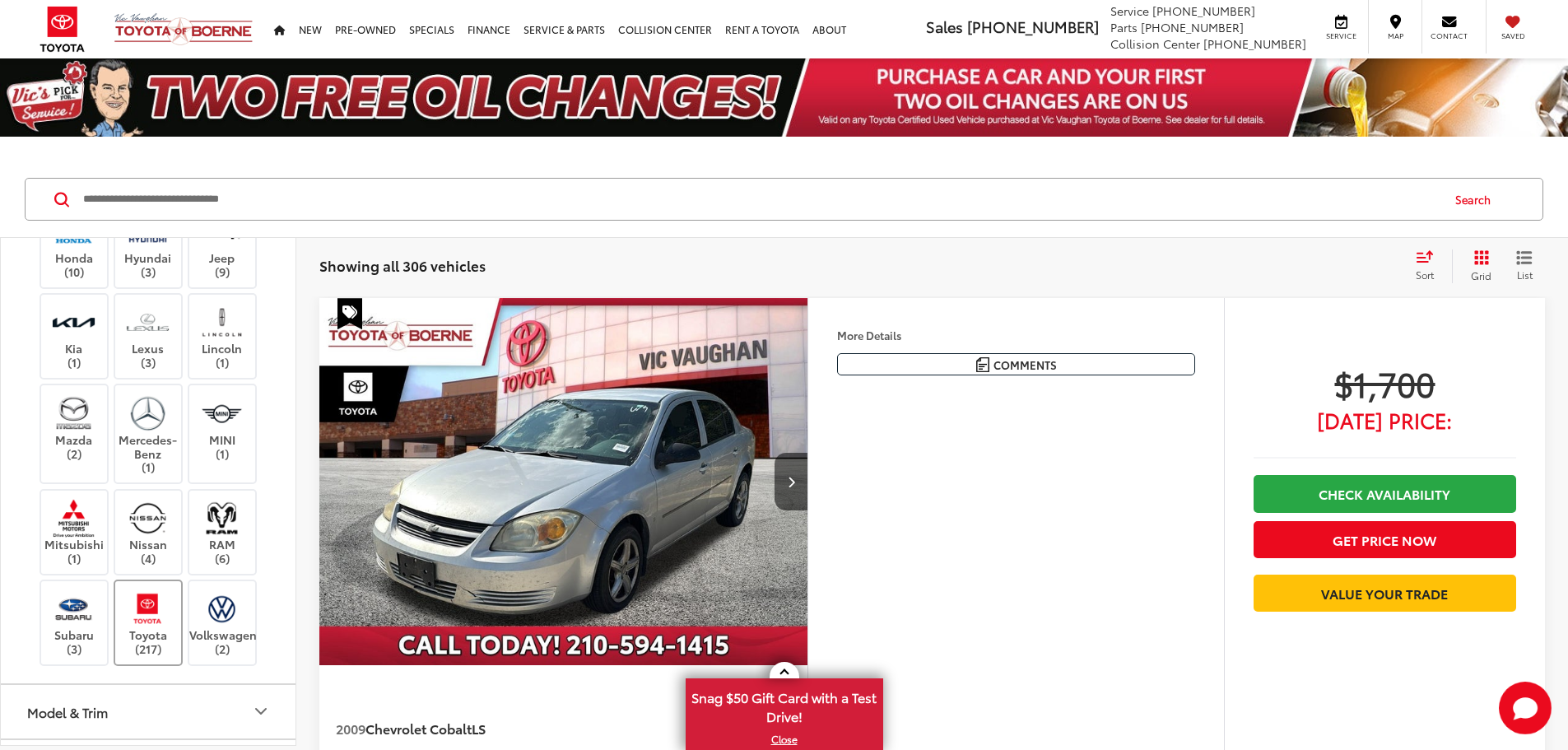
click at [159, 607] on img at bounding box center [148, 609] width 46 height 39
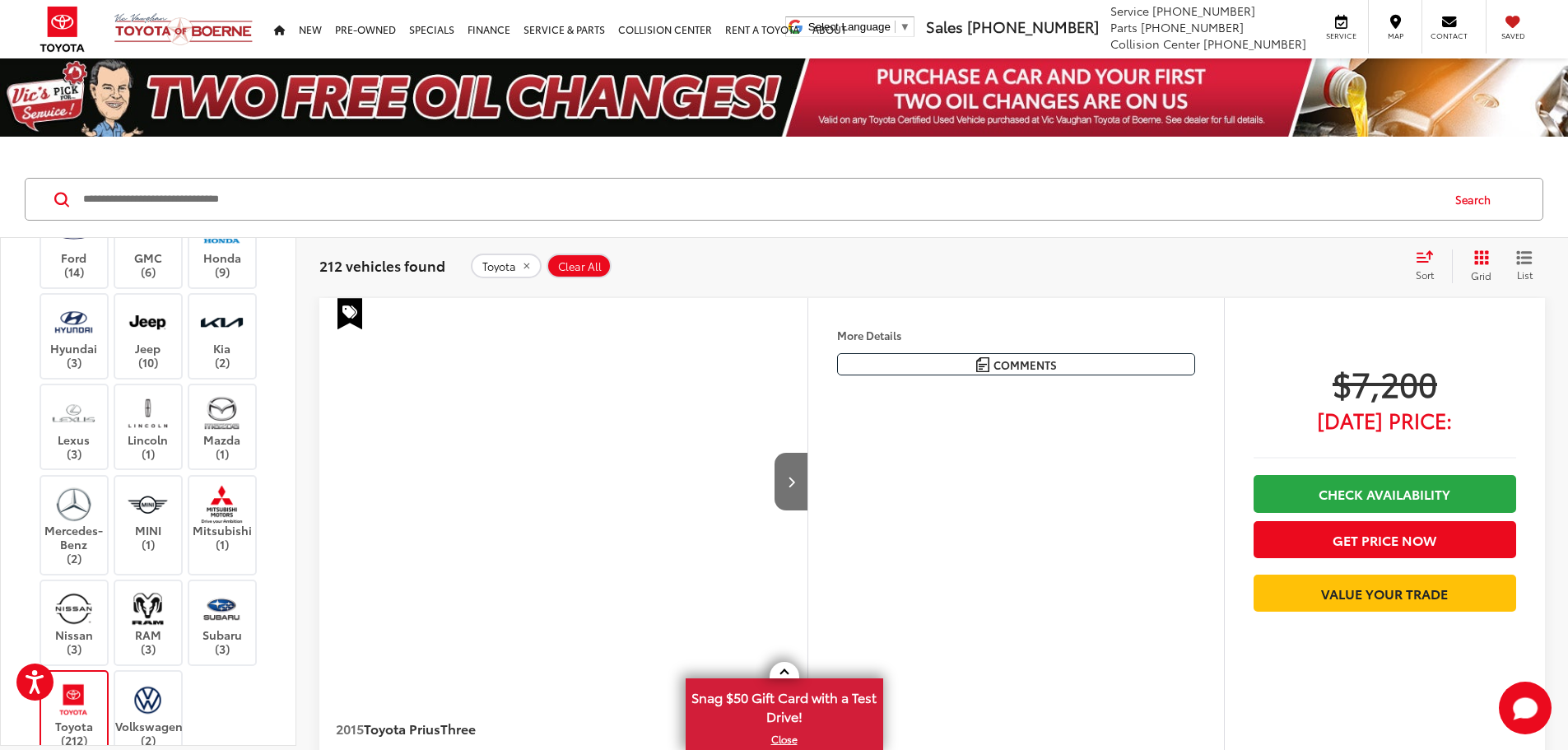
scroll to position [659, 0]
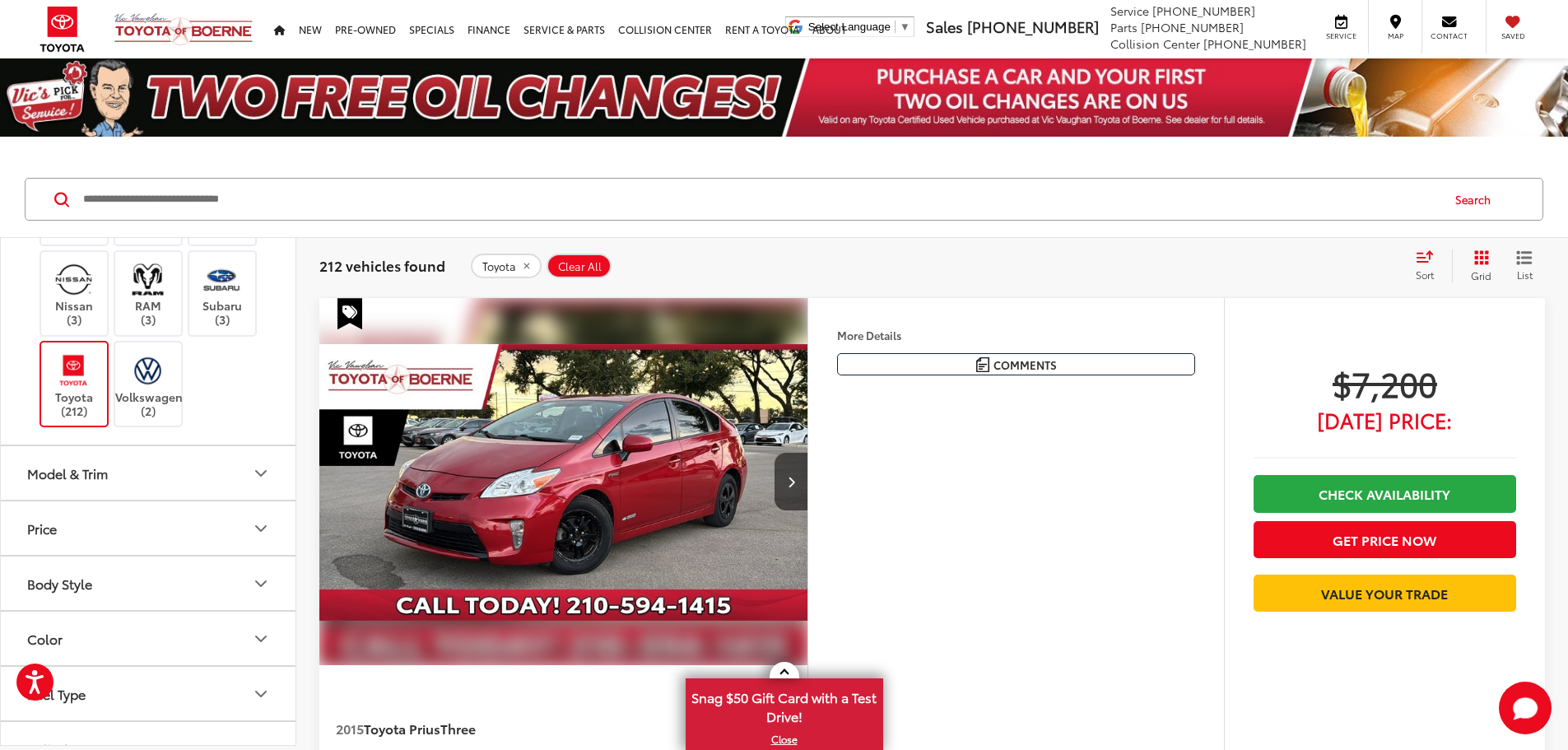
click at [202, 476] on button "Model & Trim" at bounding box center [149, 472] width 296 height 53
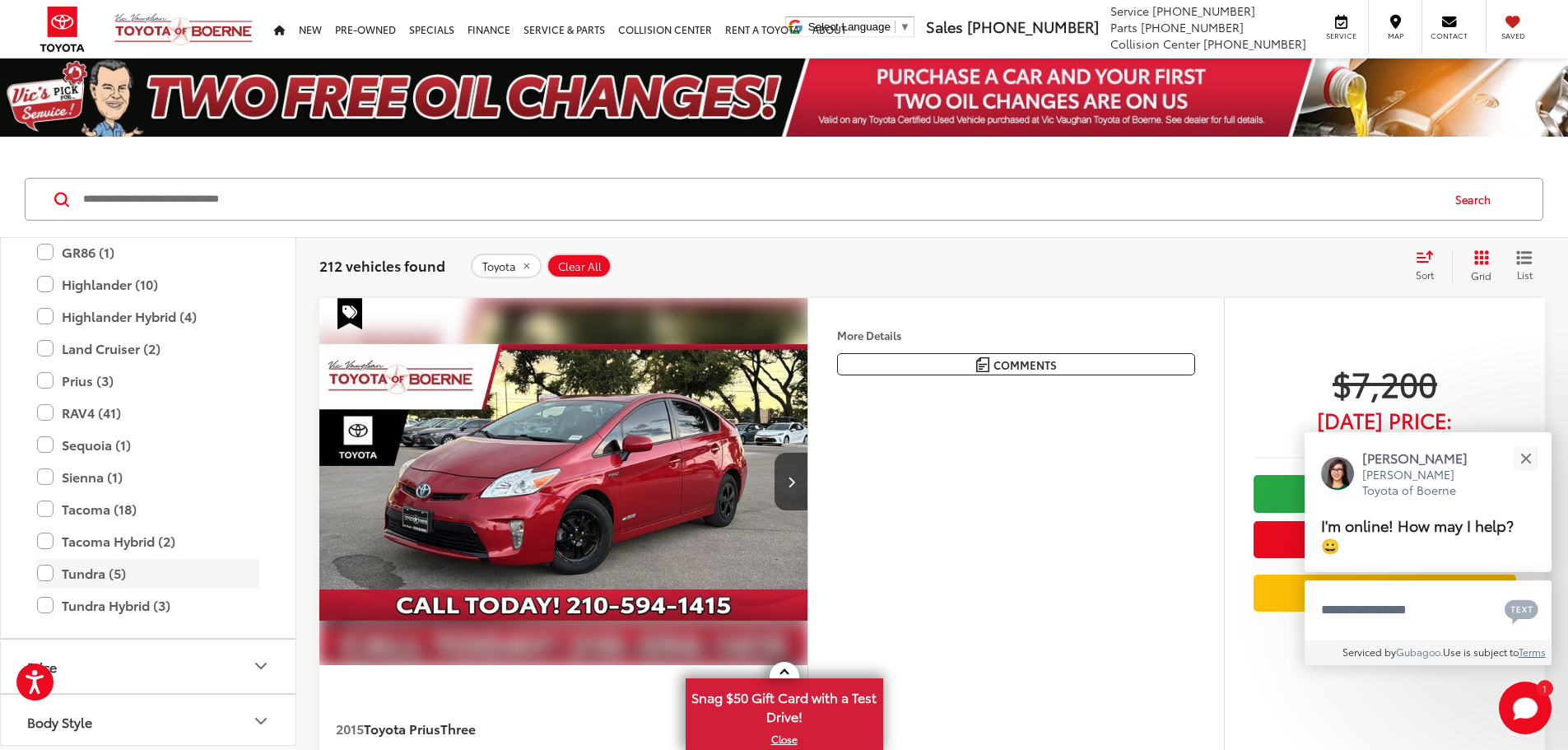
scroll to position [1236, 0]
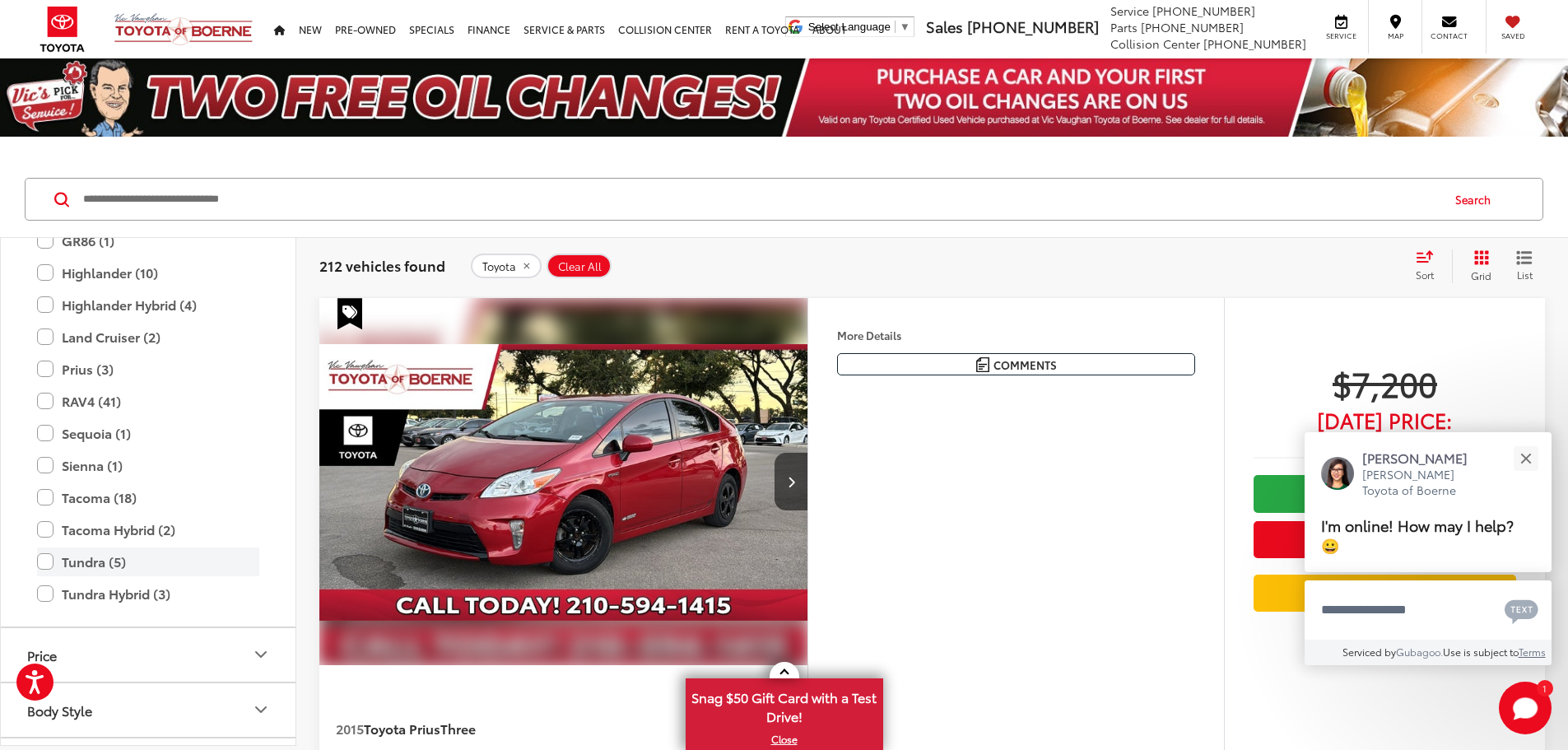
click at [37, 562] on label "Tundra (5)" at bounding box center [148, 562] width 222 height 29
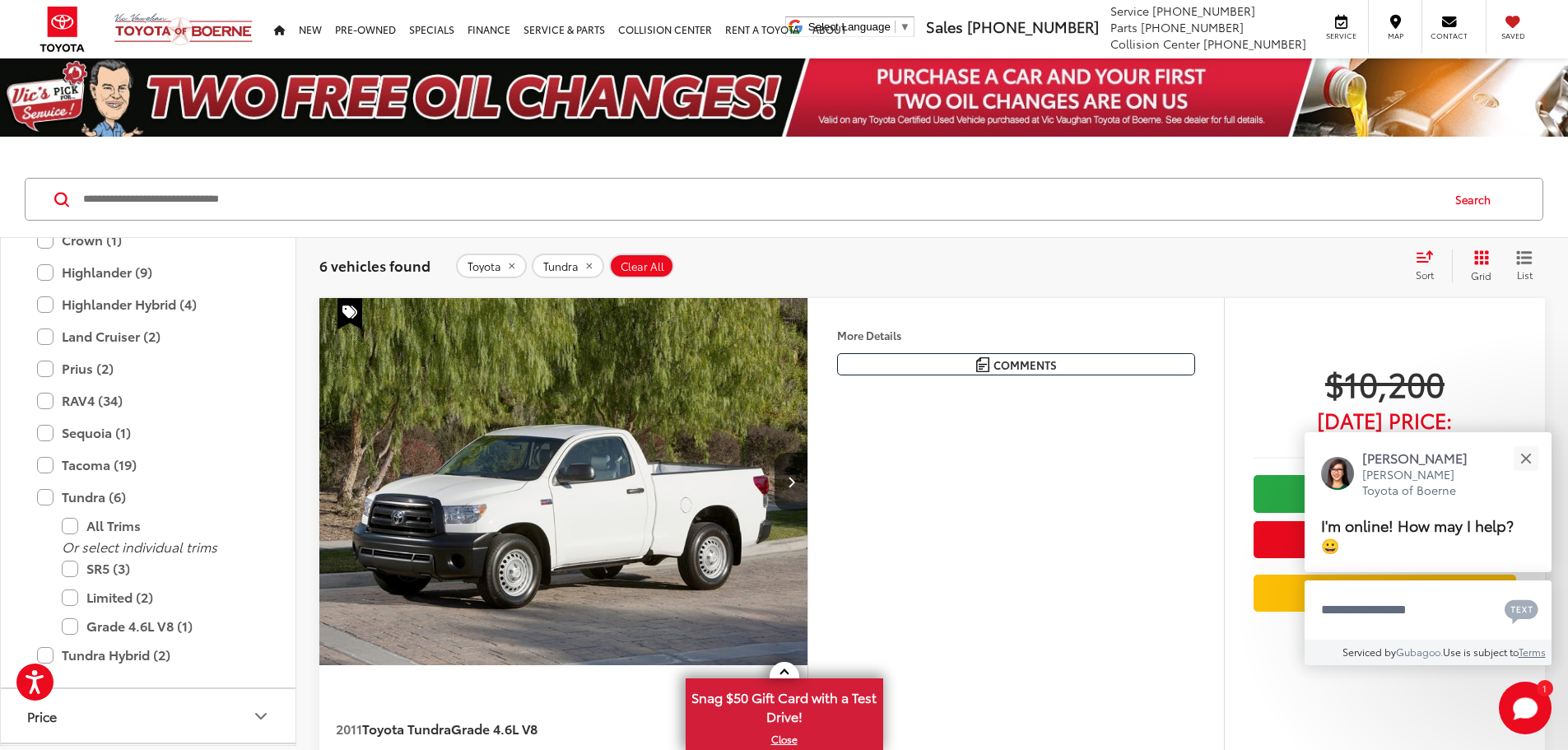
click at [1435, 265] on div "Sort" at bounding box center [1430, 265] width 45 height 33
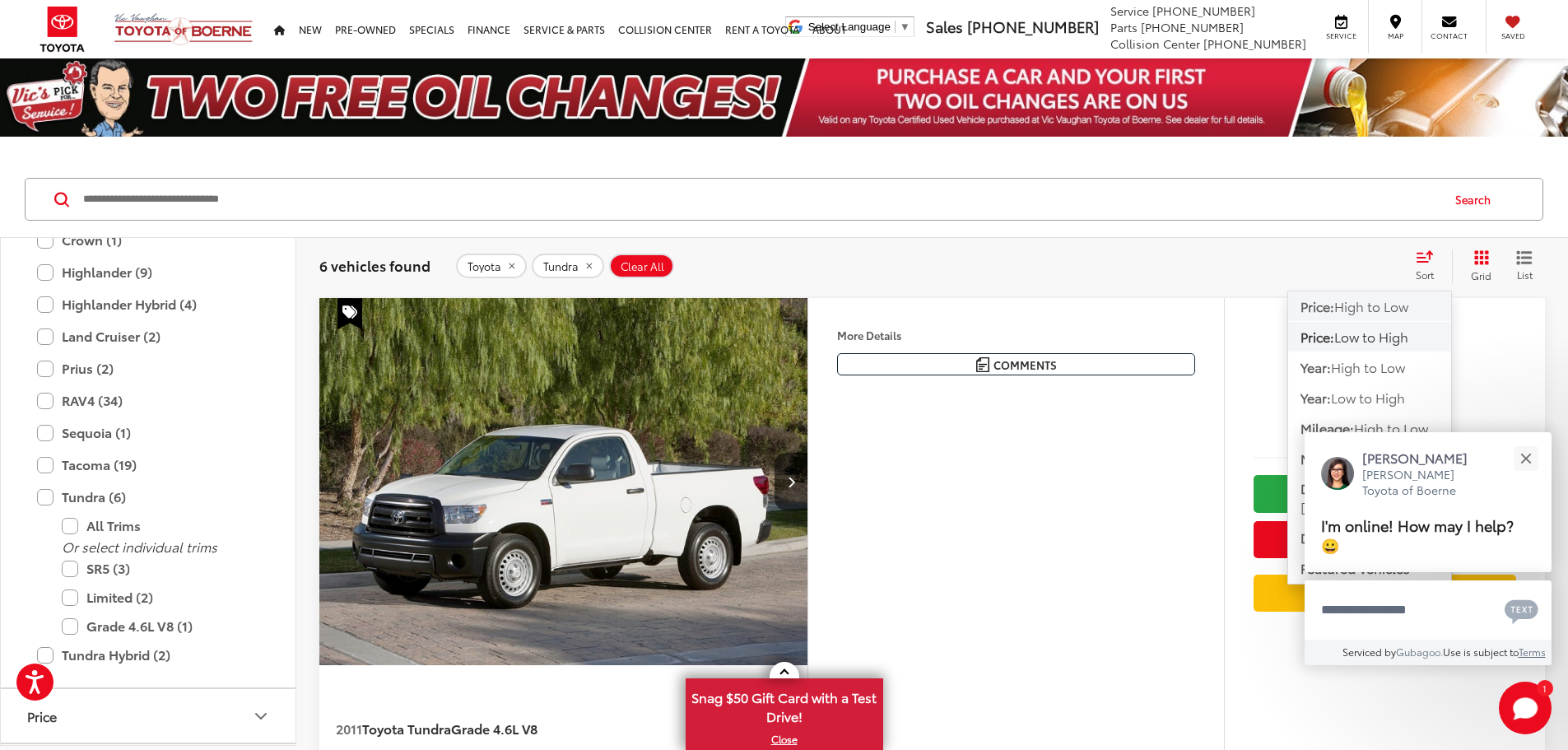
click at [1373, 309] on span "High to Low" at bounding box center [1372, 306] width 74 height 19
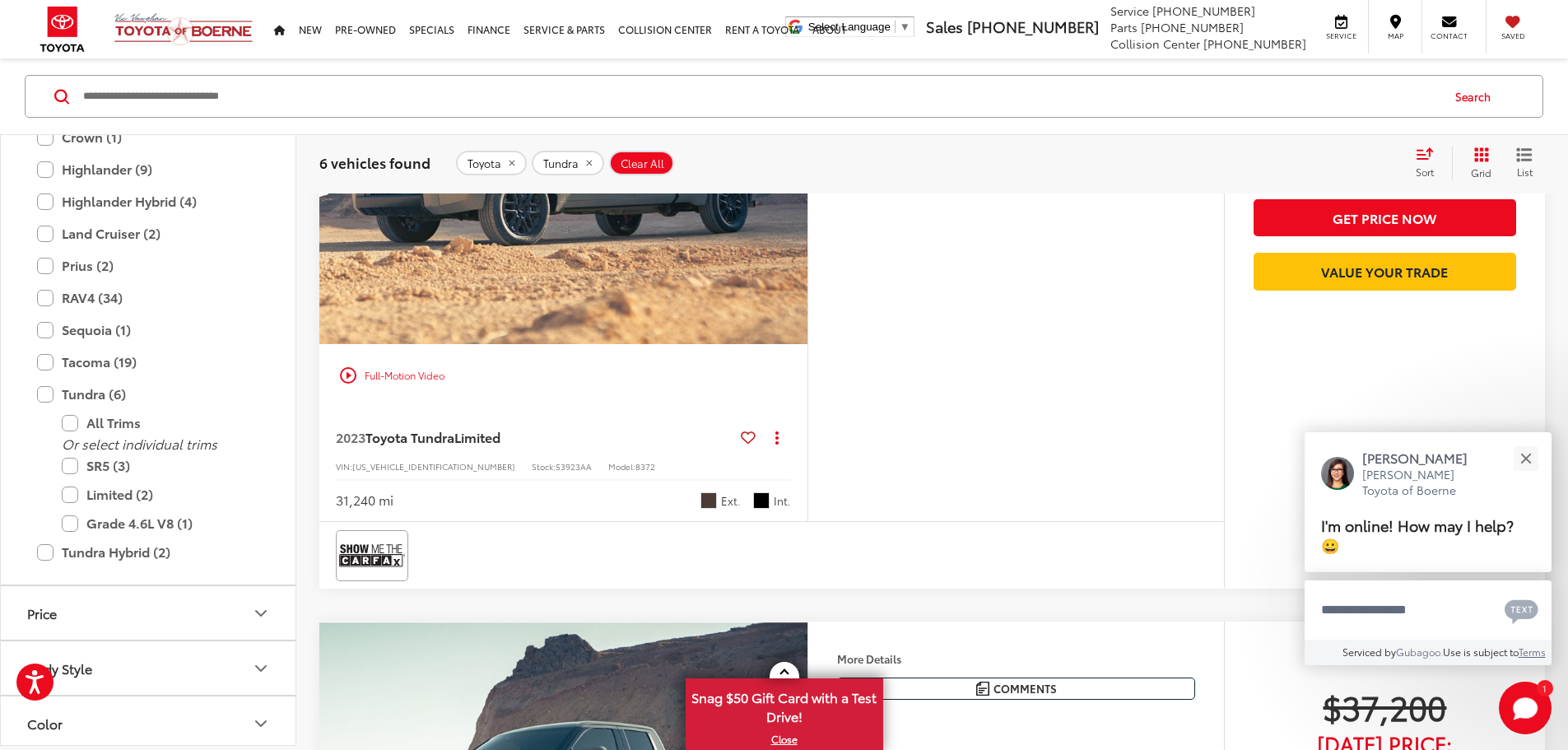
scroll to position [1812, 0]
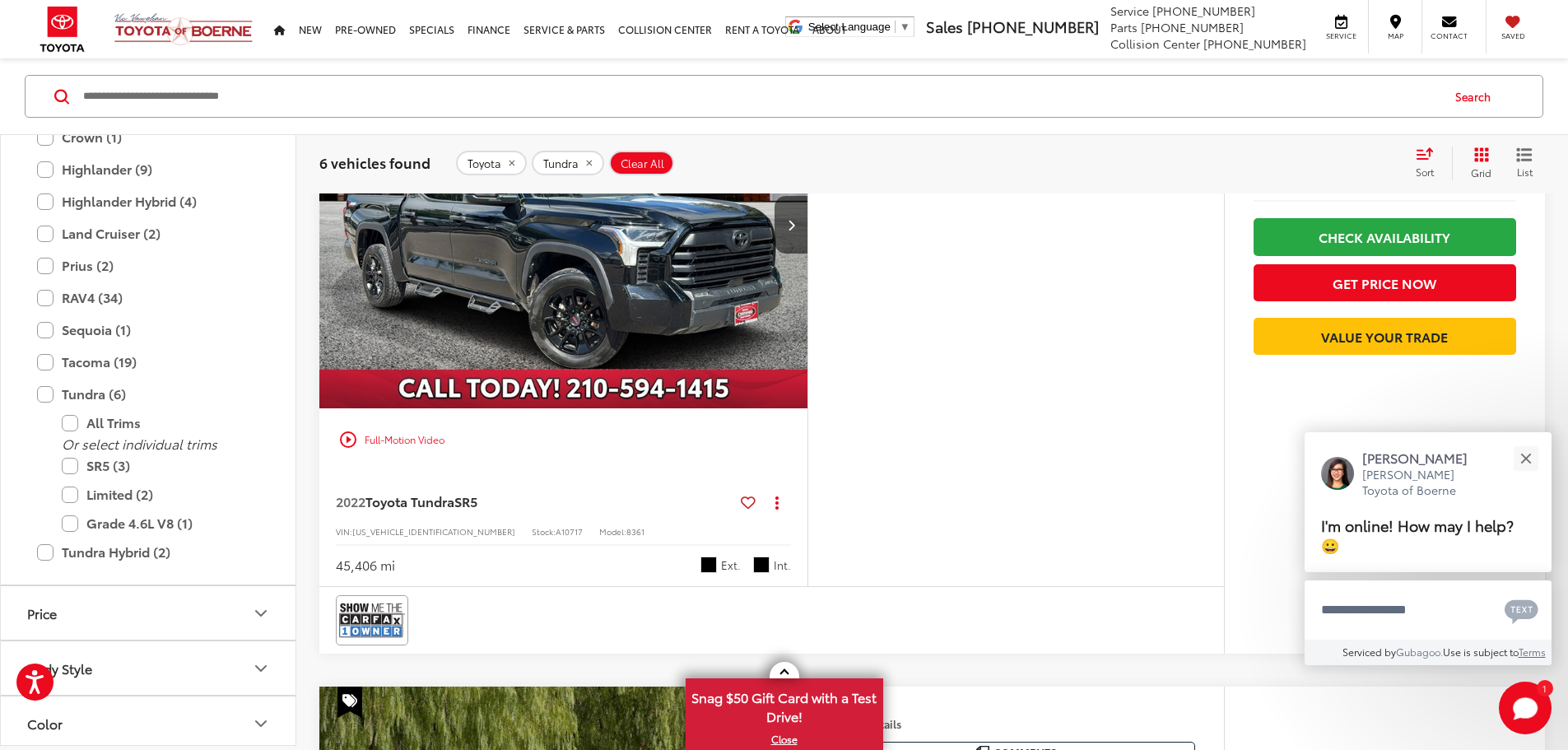
drag, startPoint x: 1082, startPoint y: 367, endPoint x: 1088, endPoint y: 478, distance: 111.2
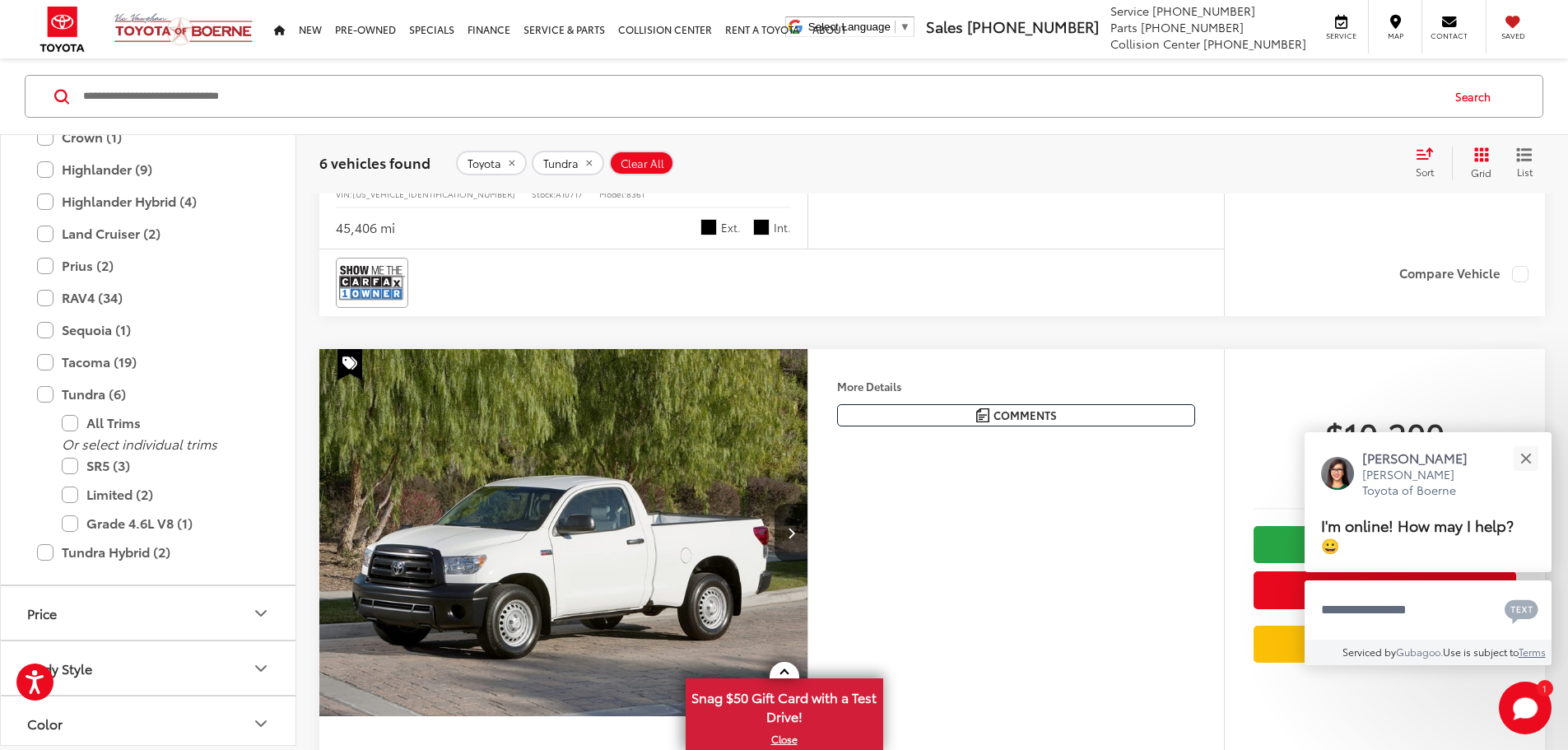
drag, startPoint x: 1091, startPoint y: 421, endPoint x: 1093, endPoint y: 479, distance: 58.0
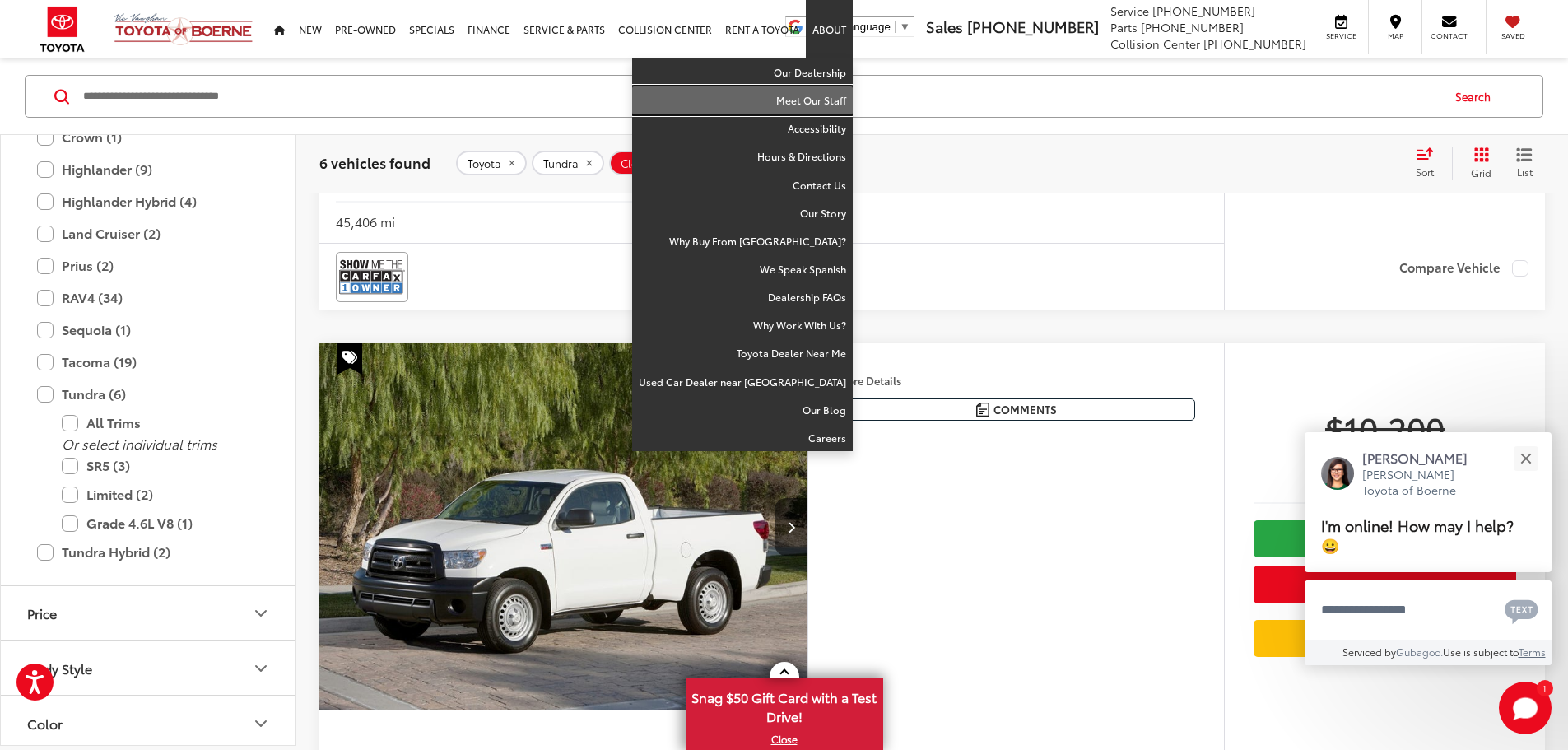
click at [834, 96] on link "Meet Our Staff" at bounding box center [742, 100] width 220 height 28
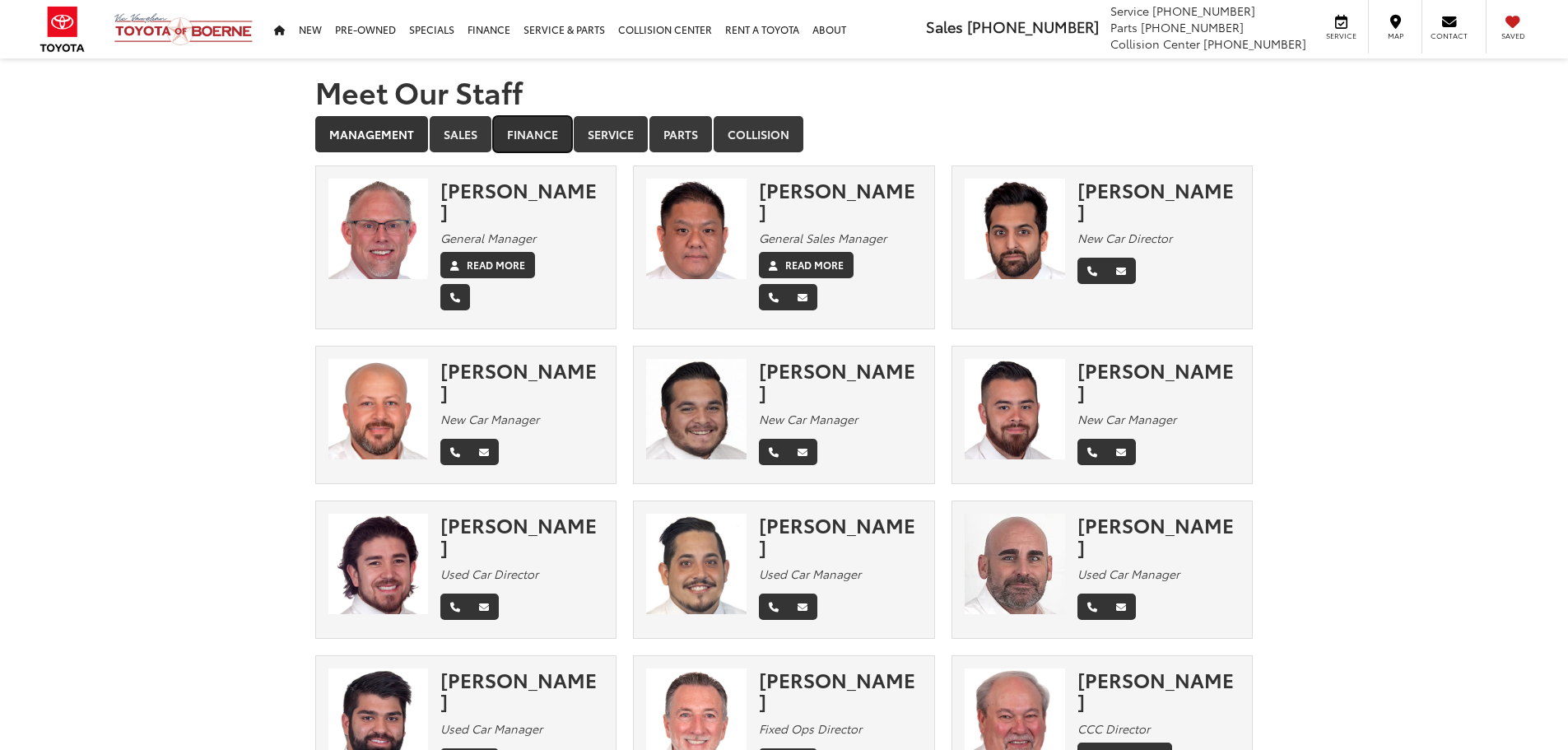
click at [547, 124] on link "Finance" at bounding box center [533, 133] width 79 height 36
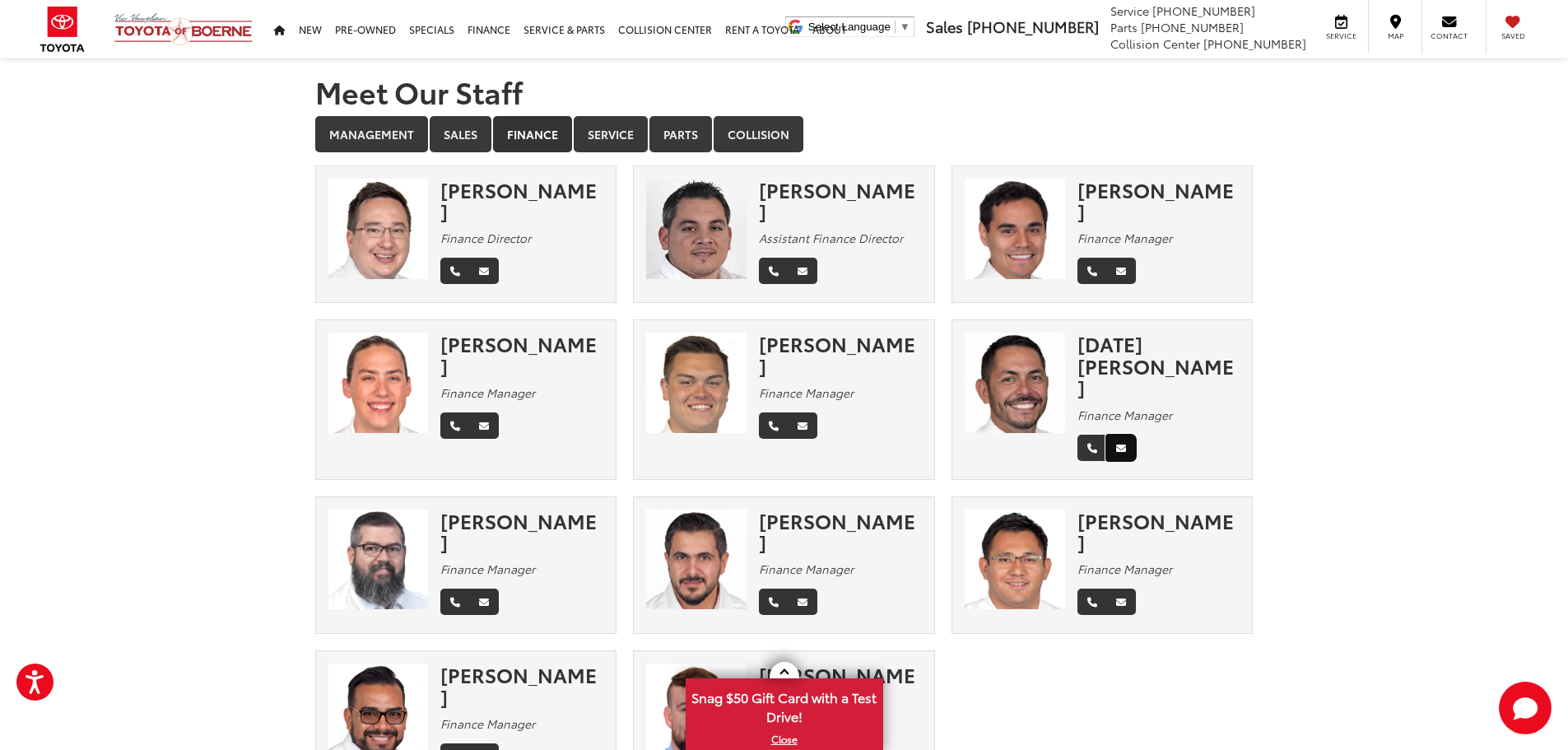
click at [1116, 444] on icon "Email" at bounding box center [1121, 449] width 10 height 10
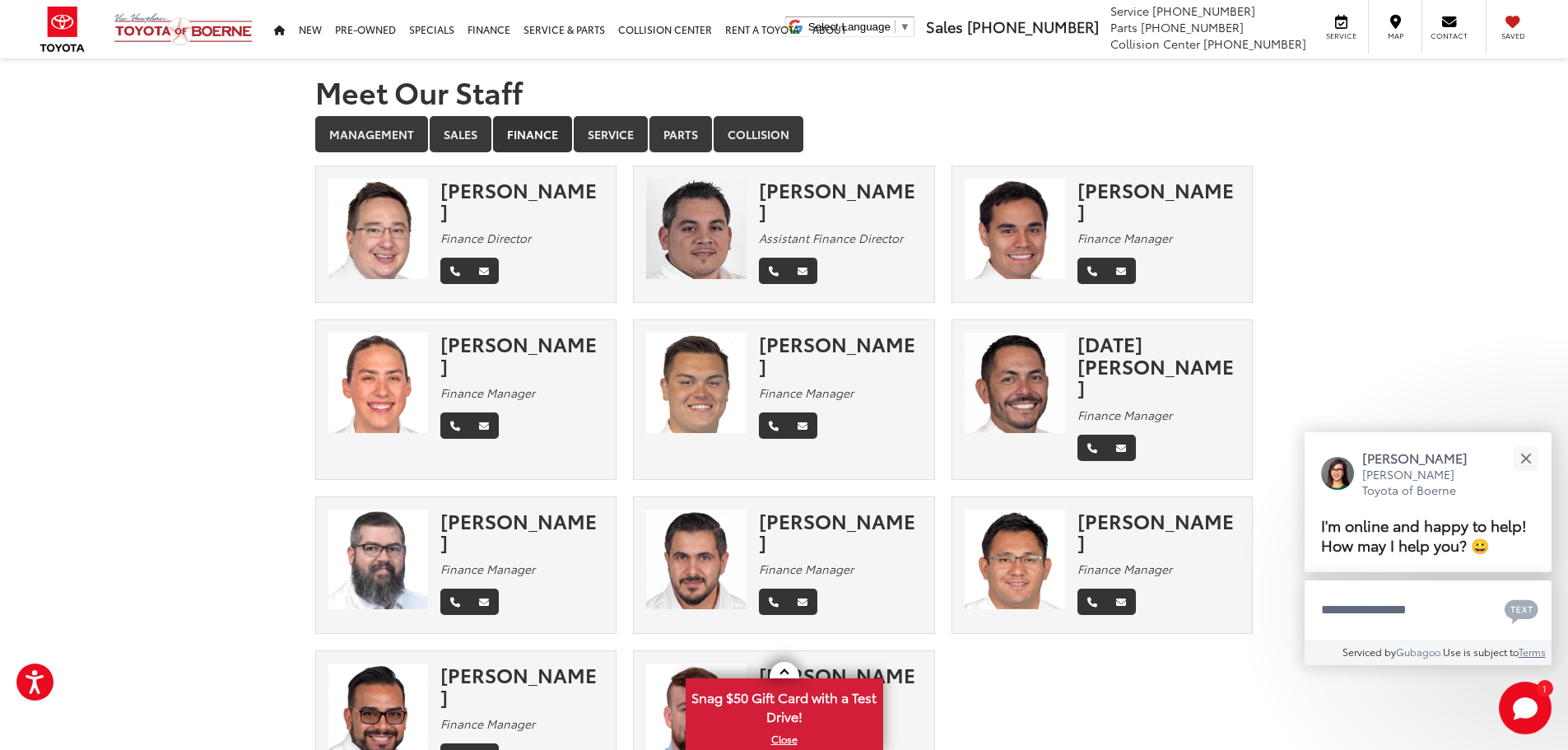
click at [1101, 361] on div "[DATE][PERSON_NAME] Finance Manager" at bounding box center [1165, 399] width 176 height 133
click at [1102, 348] on div "[DATE][PERSON_NAME]" at bounding box center [1158, 365] width 163 height 65
click at [1010, 377] on img at bounding box center [1015, 383] width 100 height 101
click at [1095, 444] on icon "Phone" at bounding box center [1093, 449] width 10 height 10
click at [1131, 435] on link "Email" at bounding box center [1120, 448] width 30 height 26
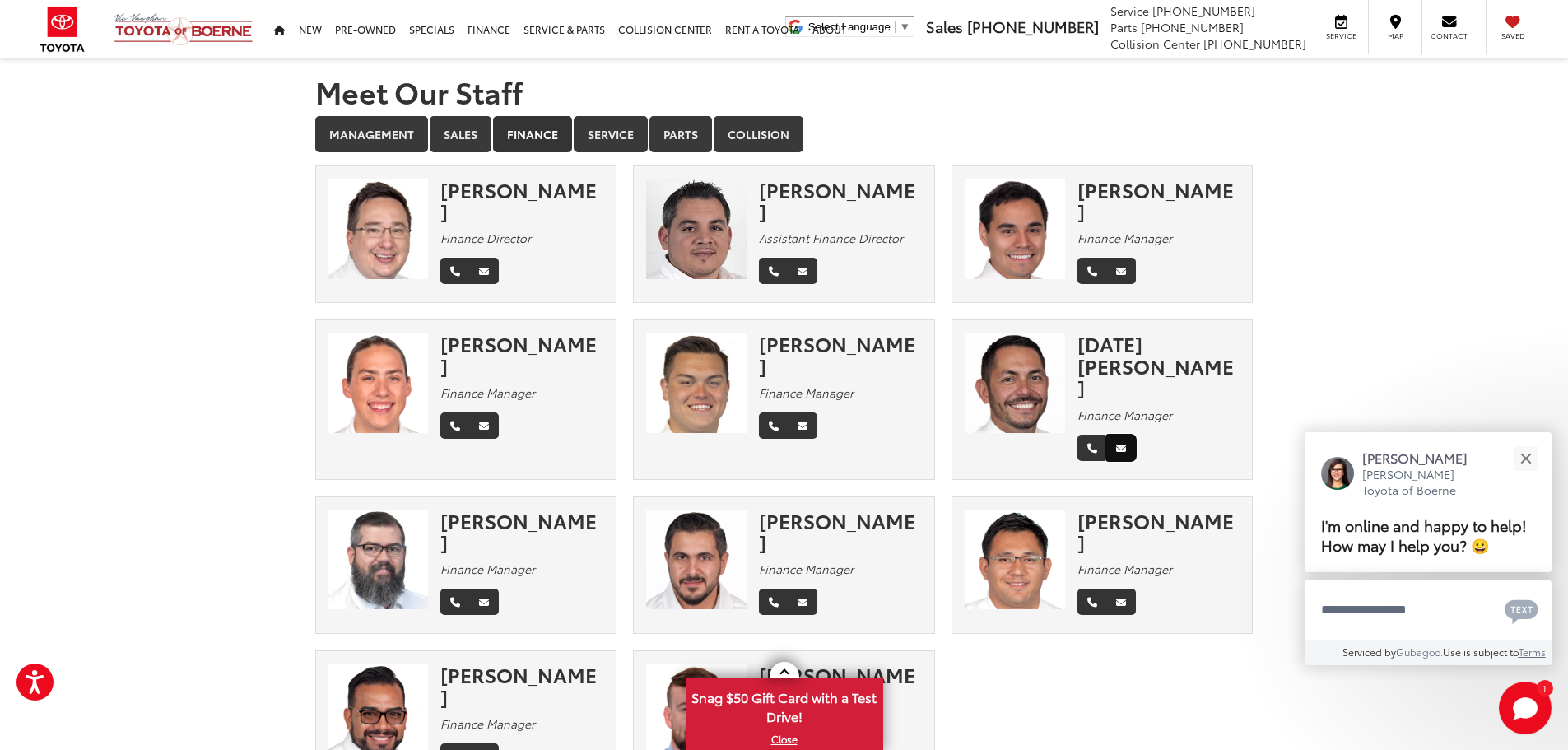
click at [1126, 435] on link "Email" at bounding box center [1120, 448] width 30 height 26
click at [1520, 461] on button "Close" at bounding box center [1526, 459] width 35 height 35
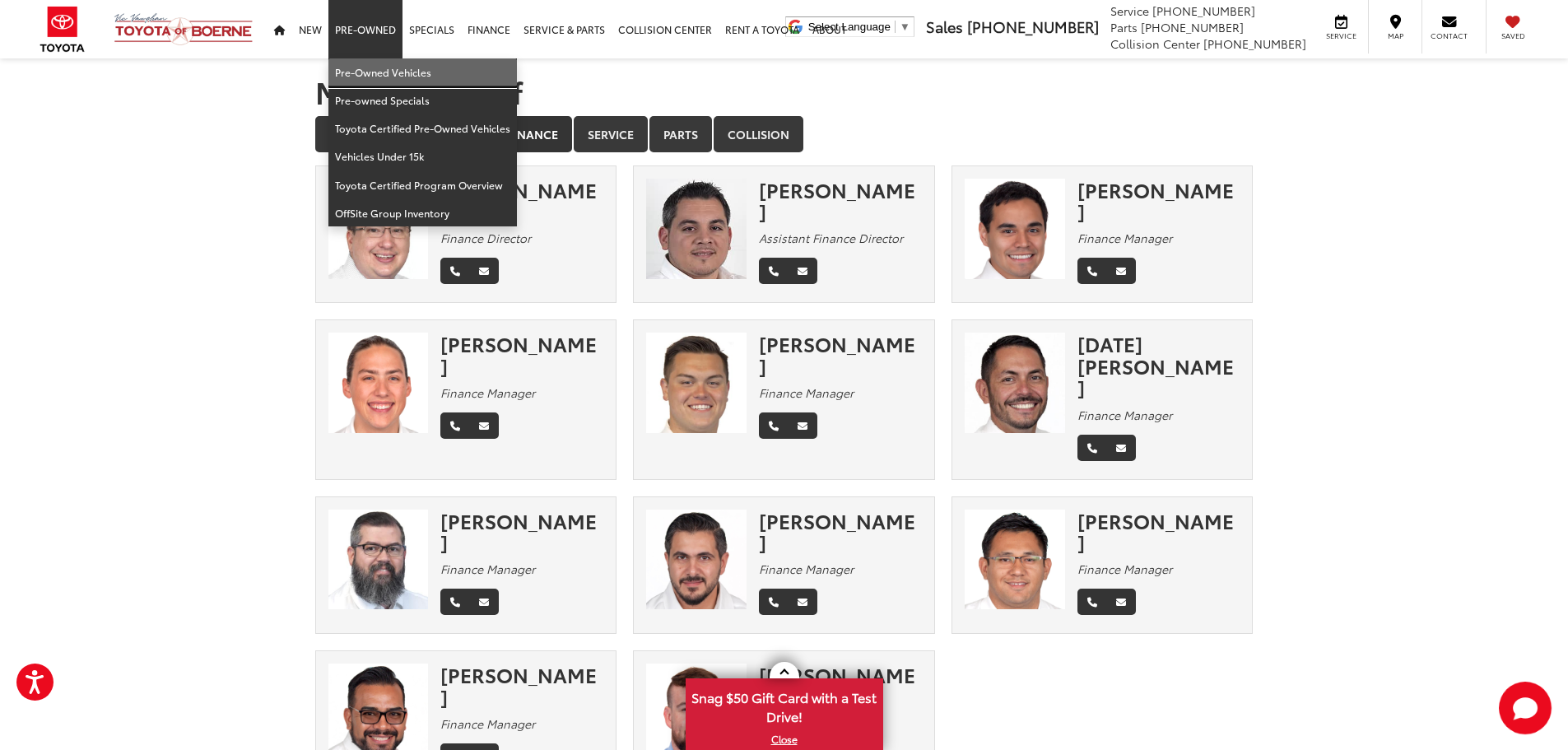
click at [359, 60] on link "Pre-Owned Vehicles" at bounding box center [422, 72] width 188 height 28
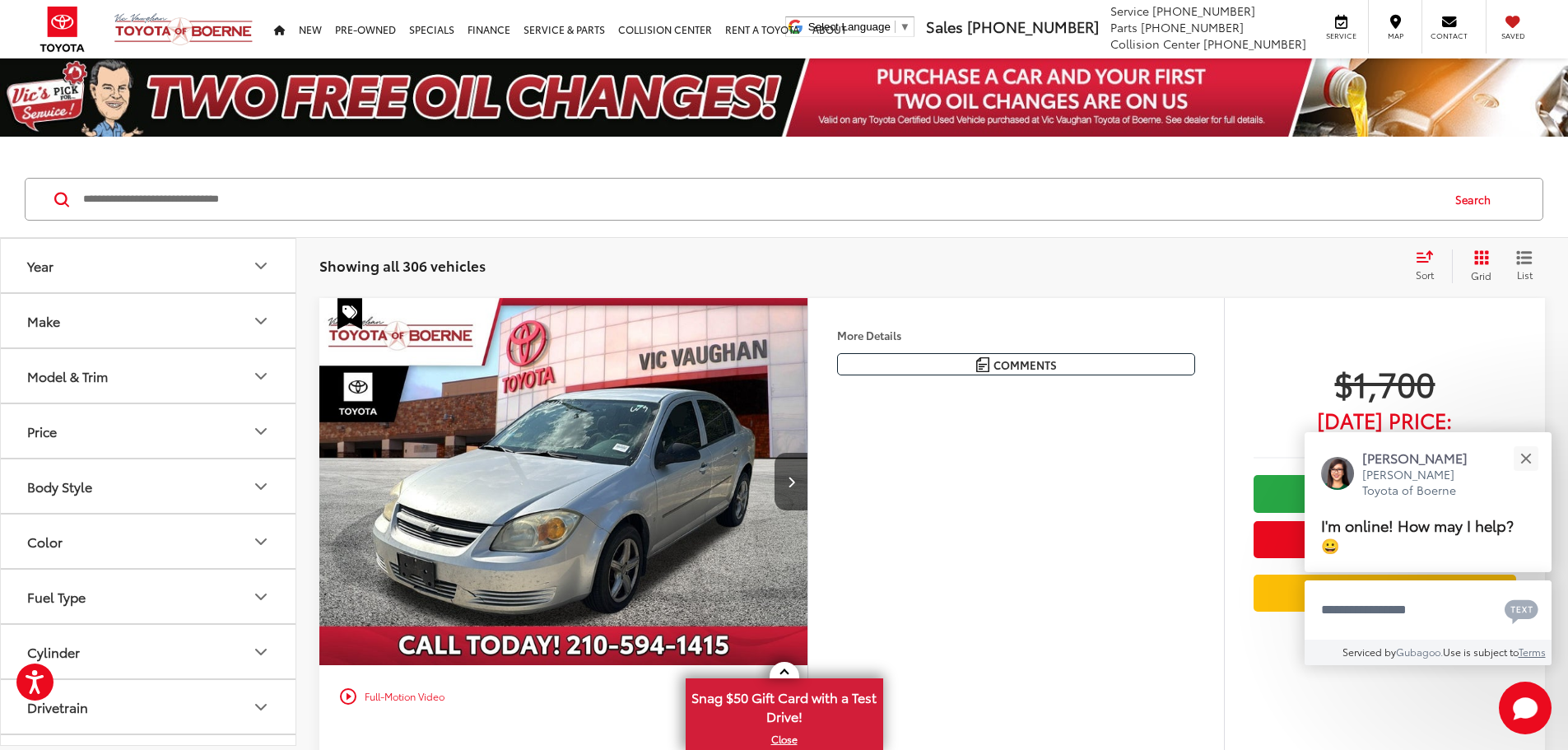
click at [290, 195] on input "Search by Make, Model, or Keyword" at bounding box center [761, 199] width 1359 height 40
click at [1527, 454] on button "Close" at bounding box center [1526, 459] width 35 height 35
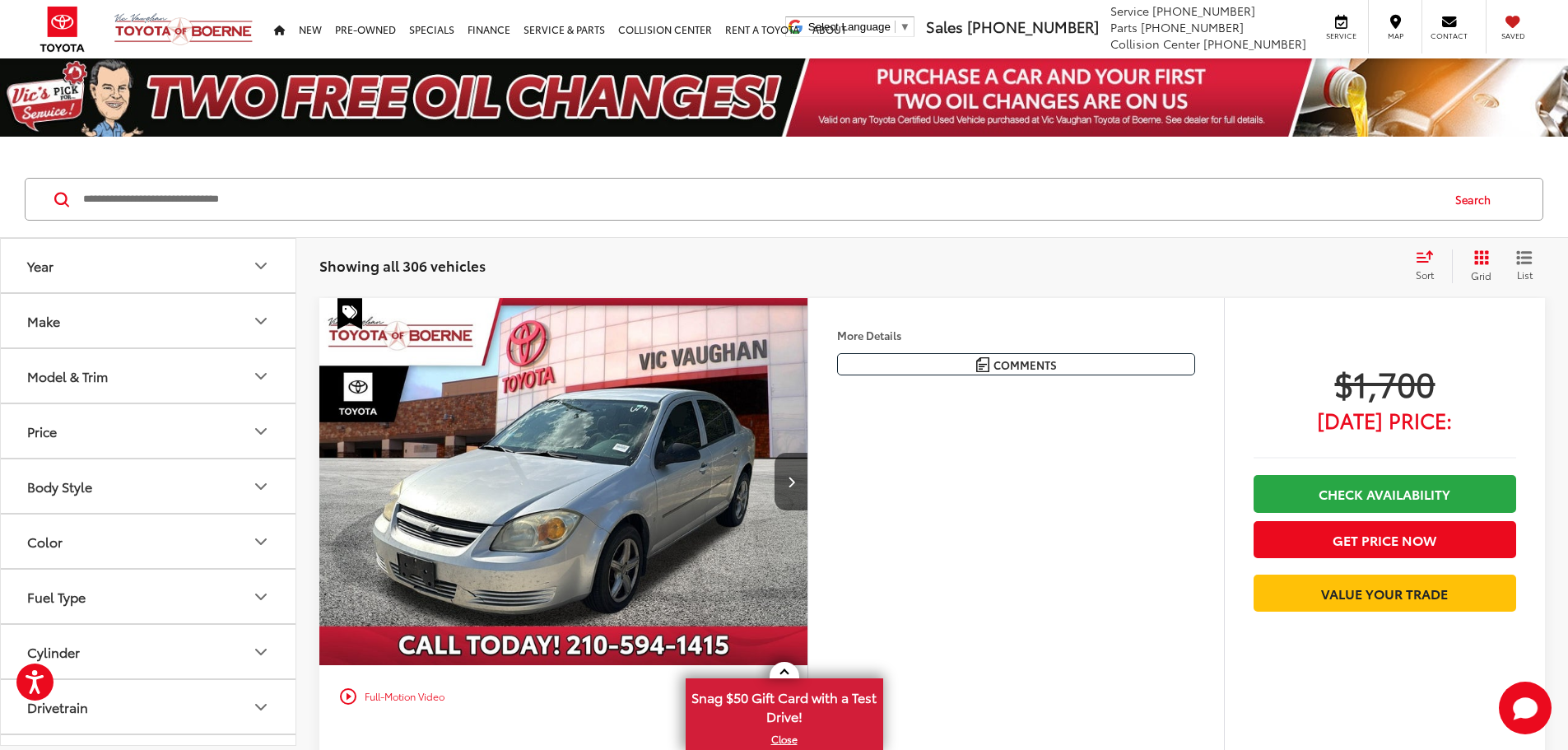
click at [540, 198] on input "Search by Make, Model, or Keyword" at bounding box center [761, 199] width 1359 height 40
type input "*******"
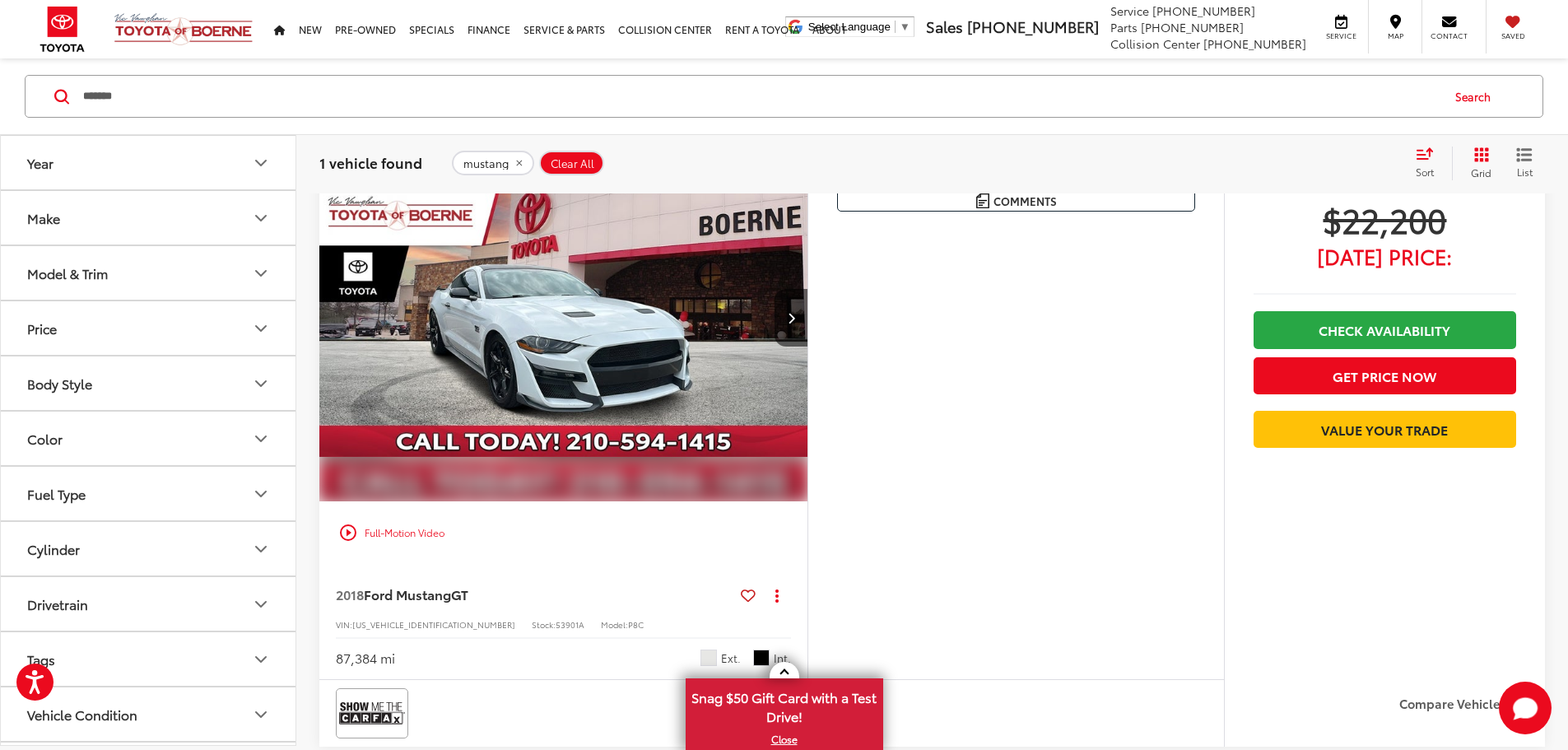
scroll to position [165, 0]
click at [696, 416] on img "2018 Ford Mustang GT 0" at bounding box center [563, 318] width 491 height 368
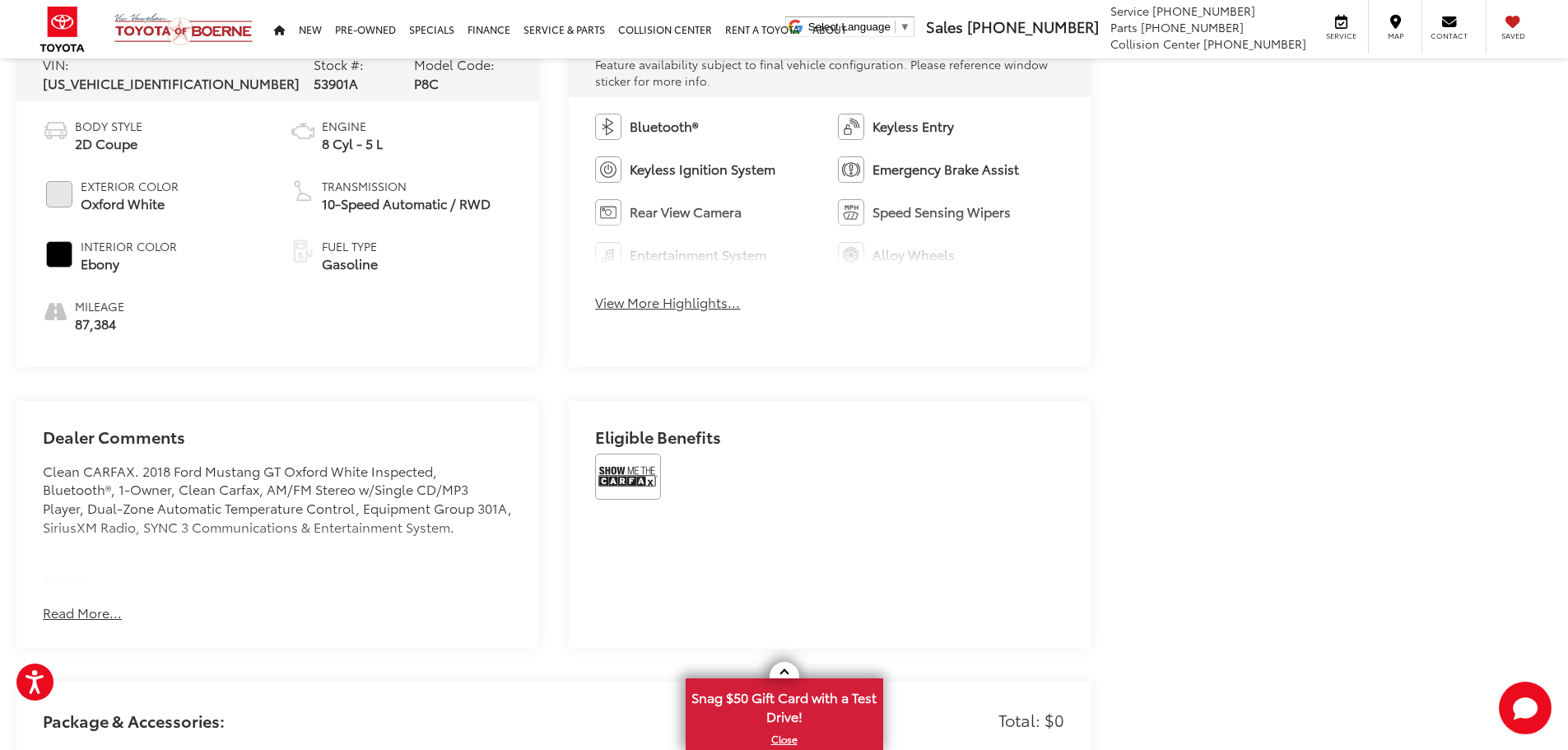
scroll to position [934, 0]
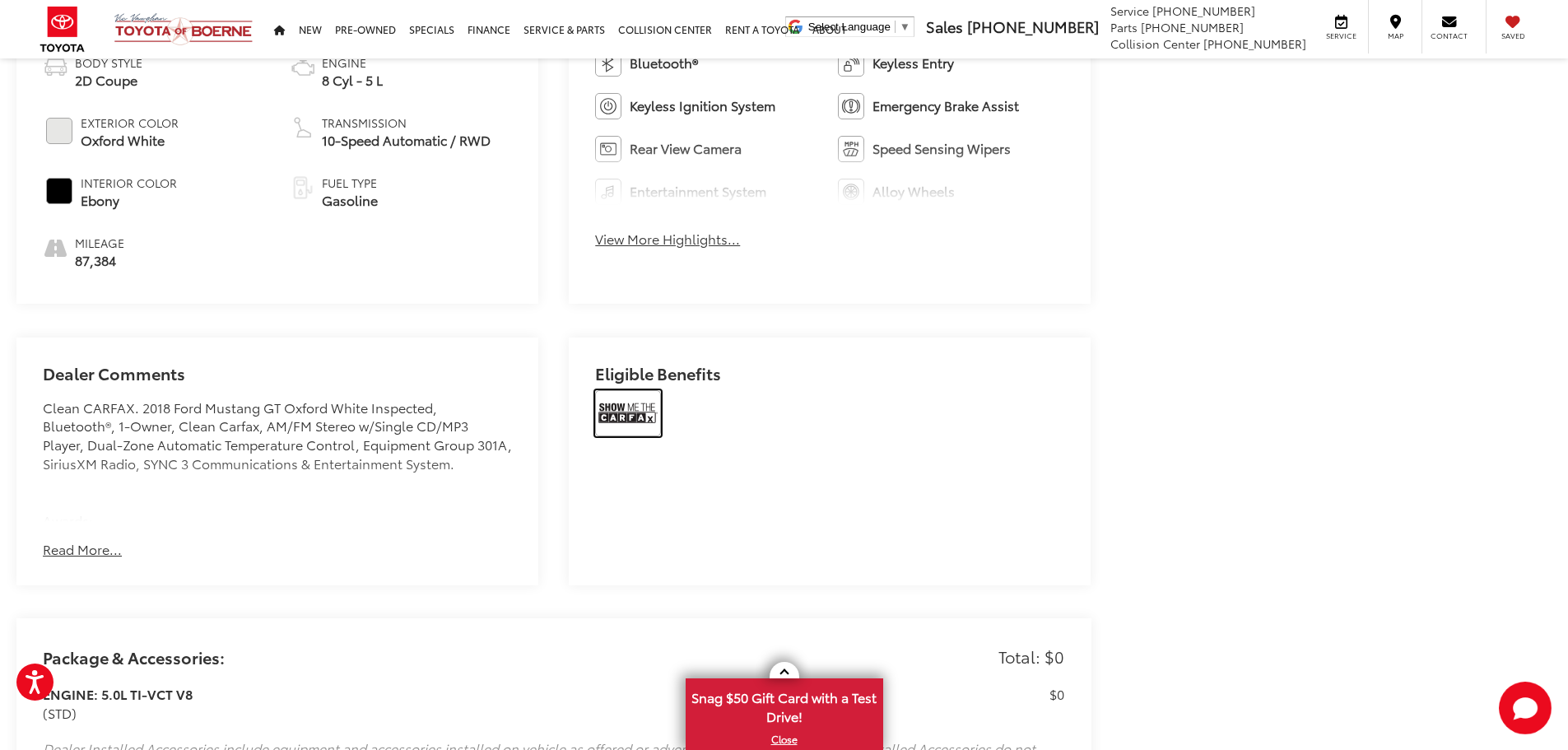
click at [640, 429] on img at bounding box center [628, 413] width 66 height 46
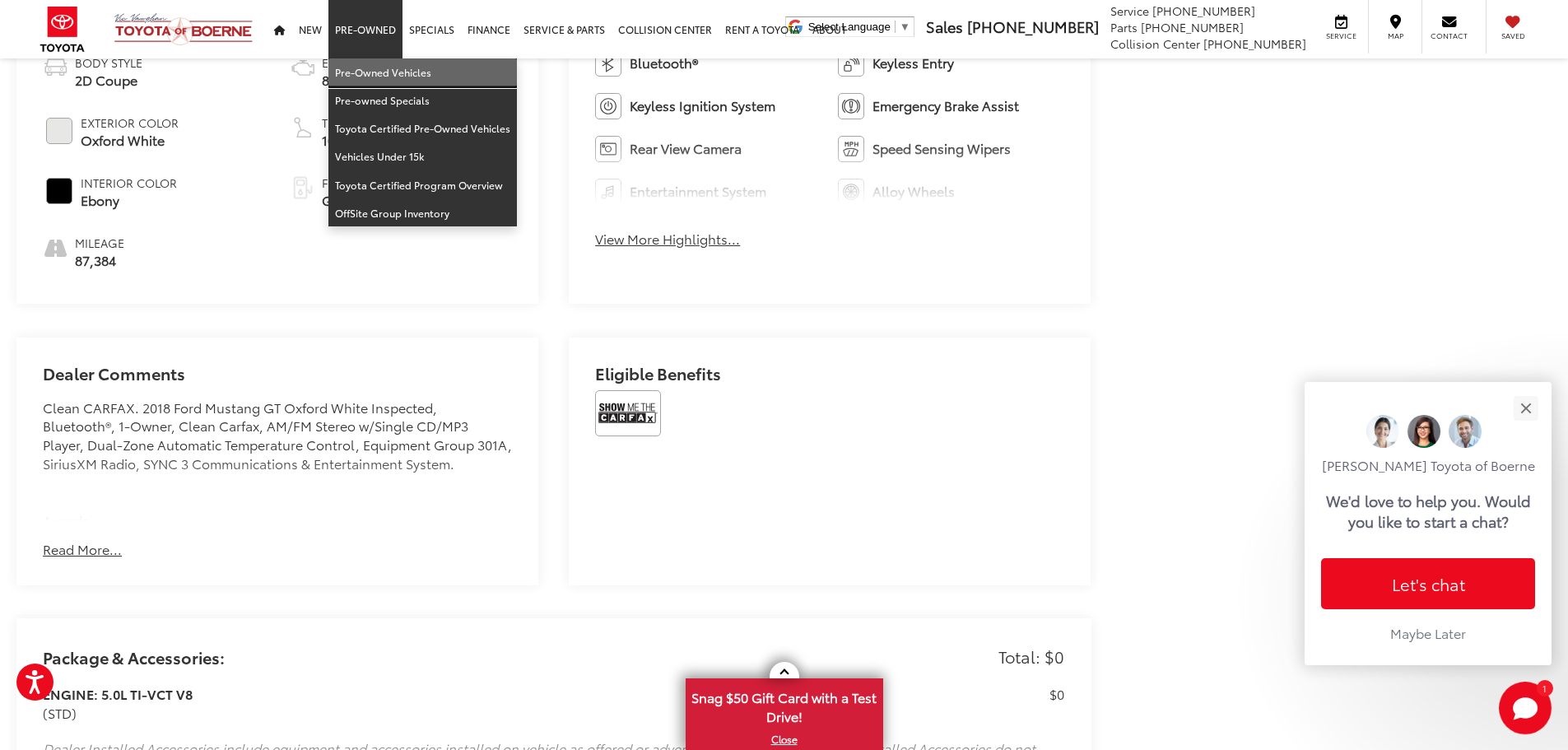
click at [358, 68] on link "Pre-Owned Vehicles" at bounding box center [422, 72] width 188 height 28
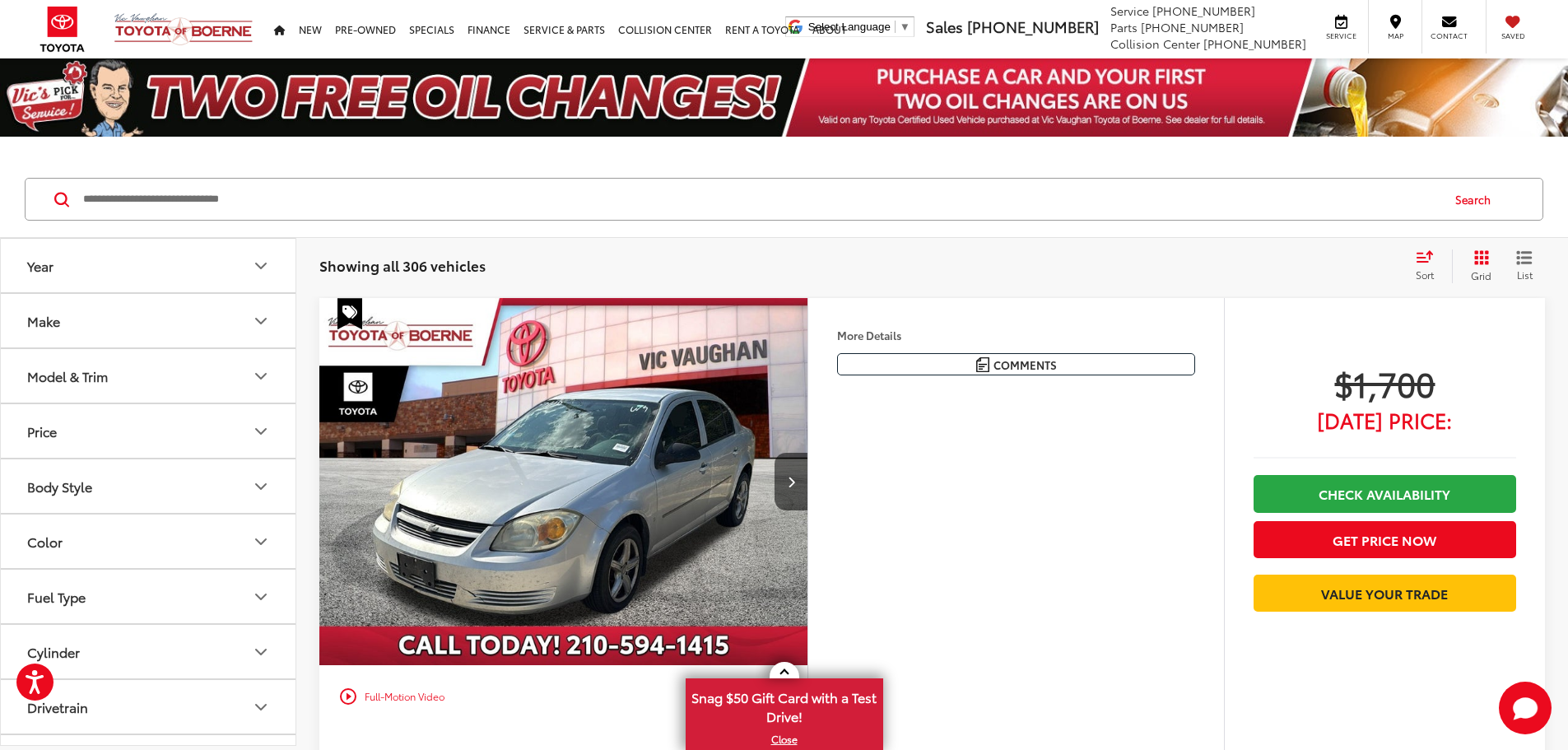
click at [600, 204] on input "Search by Make, Model, or Keyword" at bounding box center [761, 199] width 1359 height 40
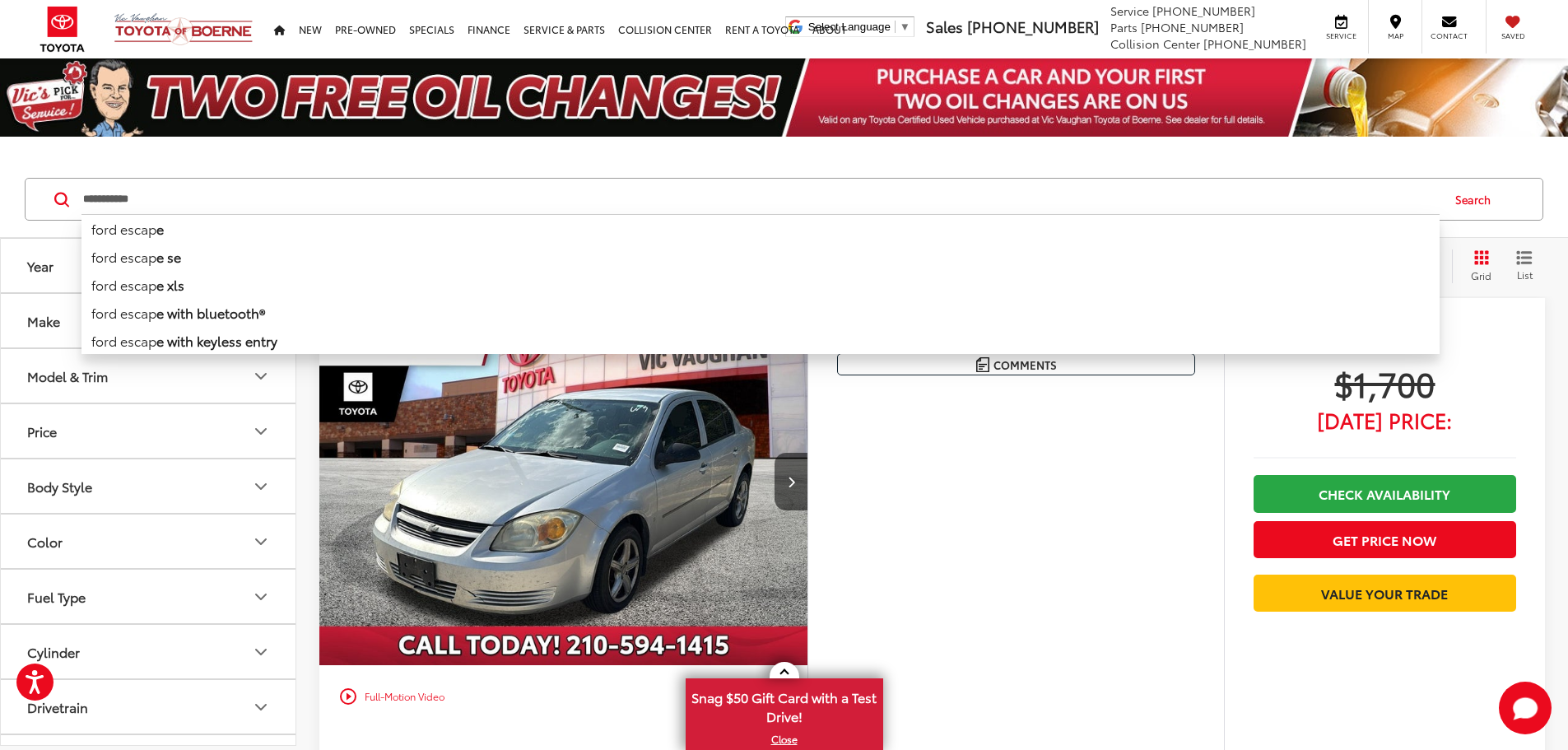
type input "**********"
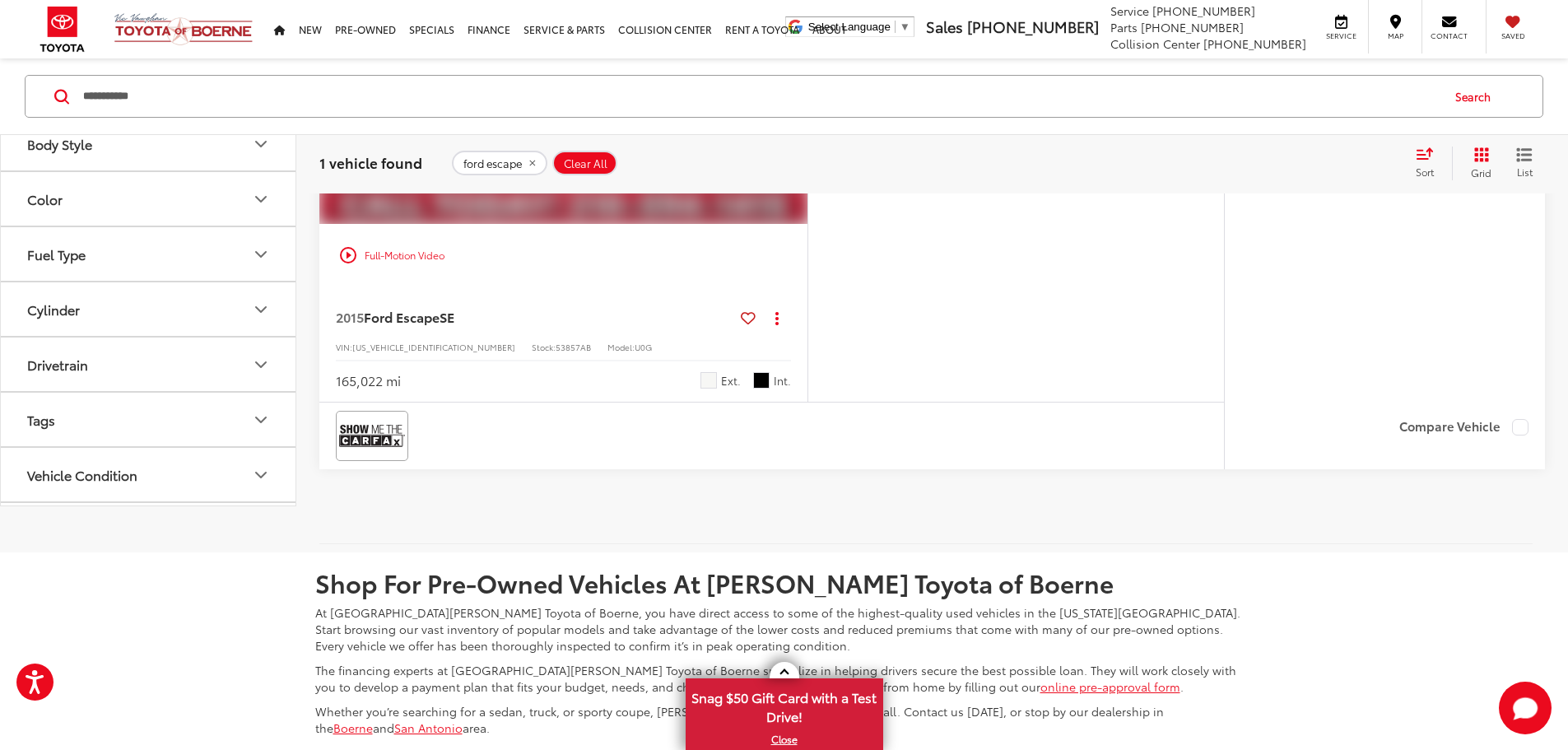
scroll to position [581, 0]
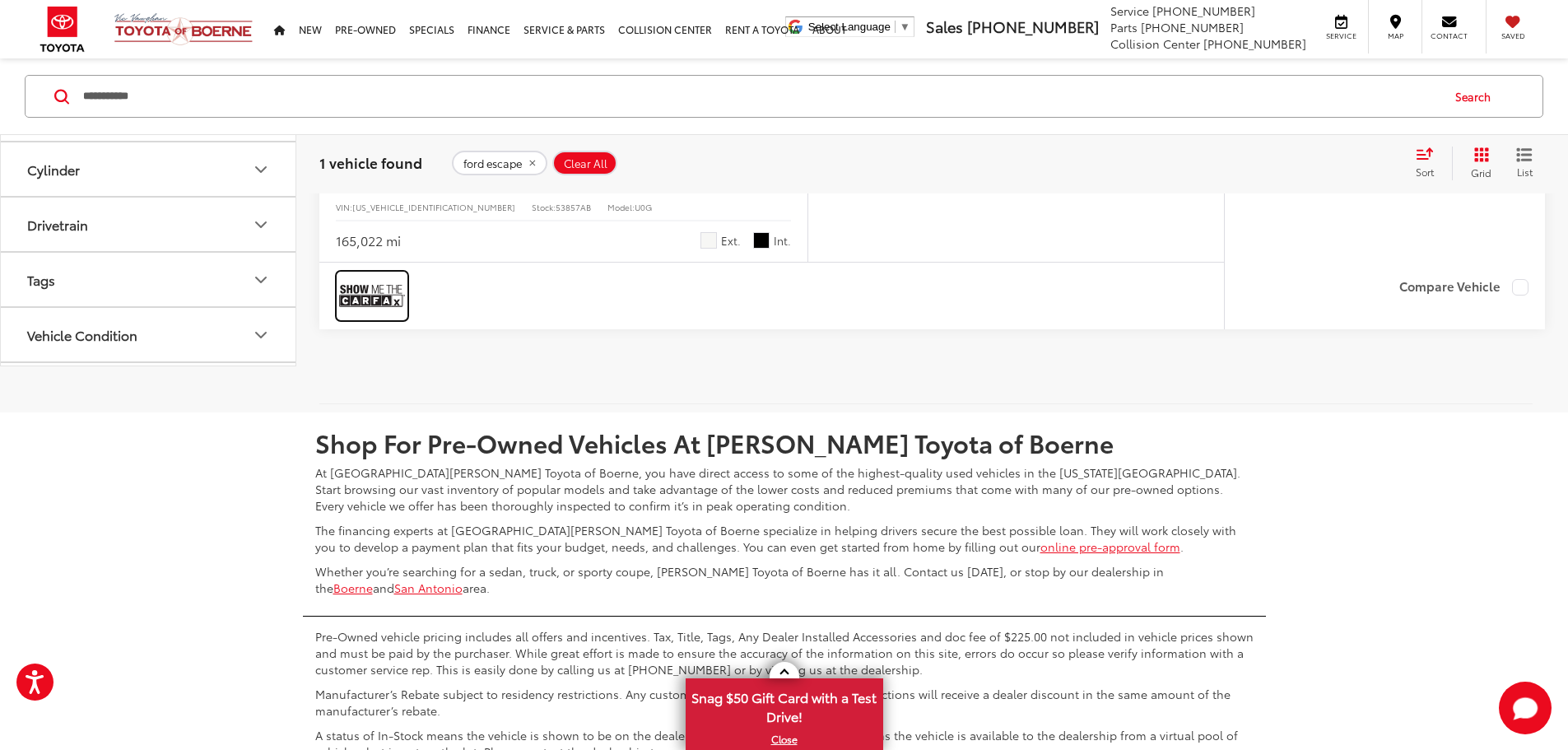
click at [381, 318] on img at bounding box center [372, 296] width 66 height 44
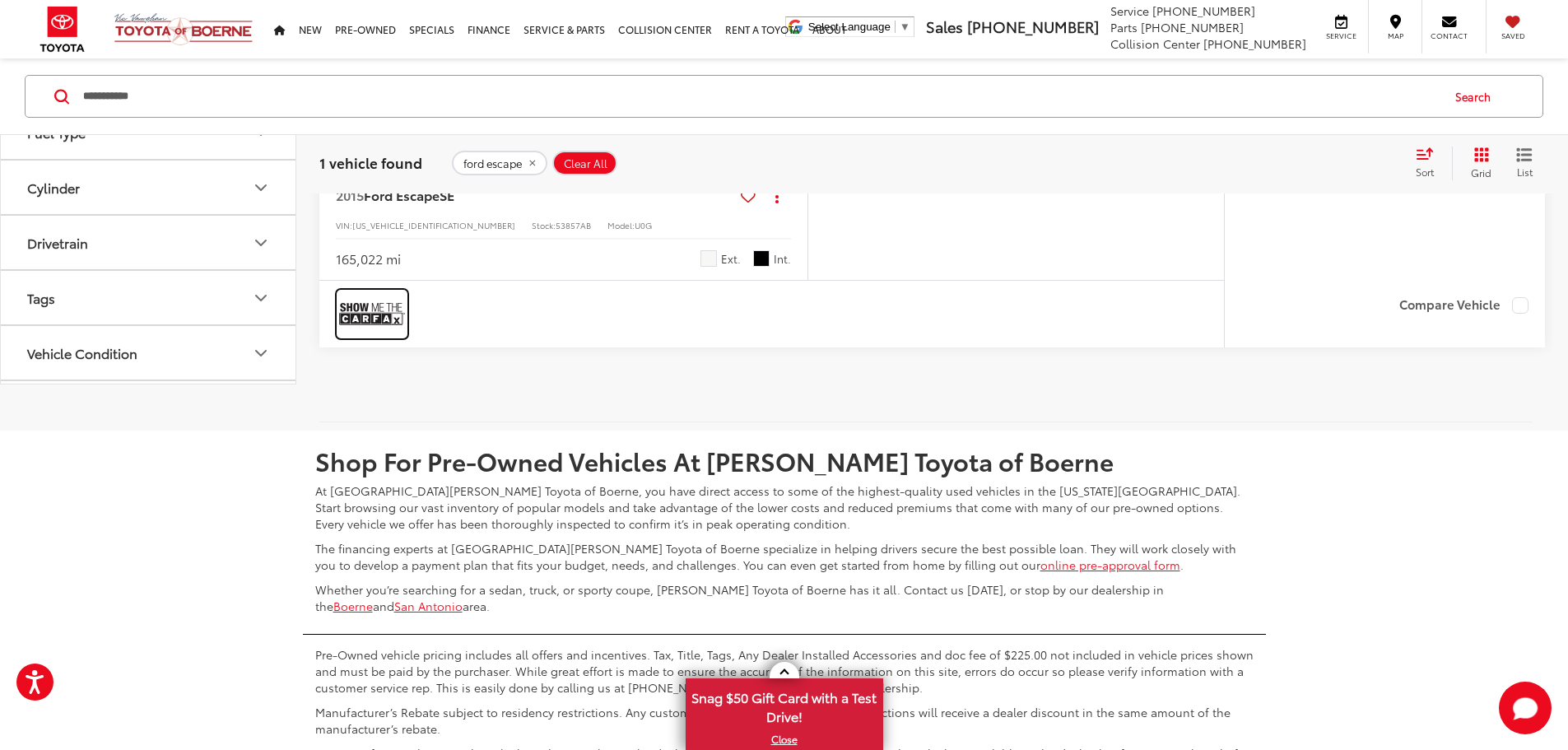
scroll to position [577, 0]
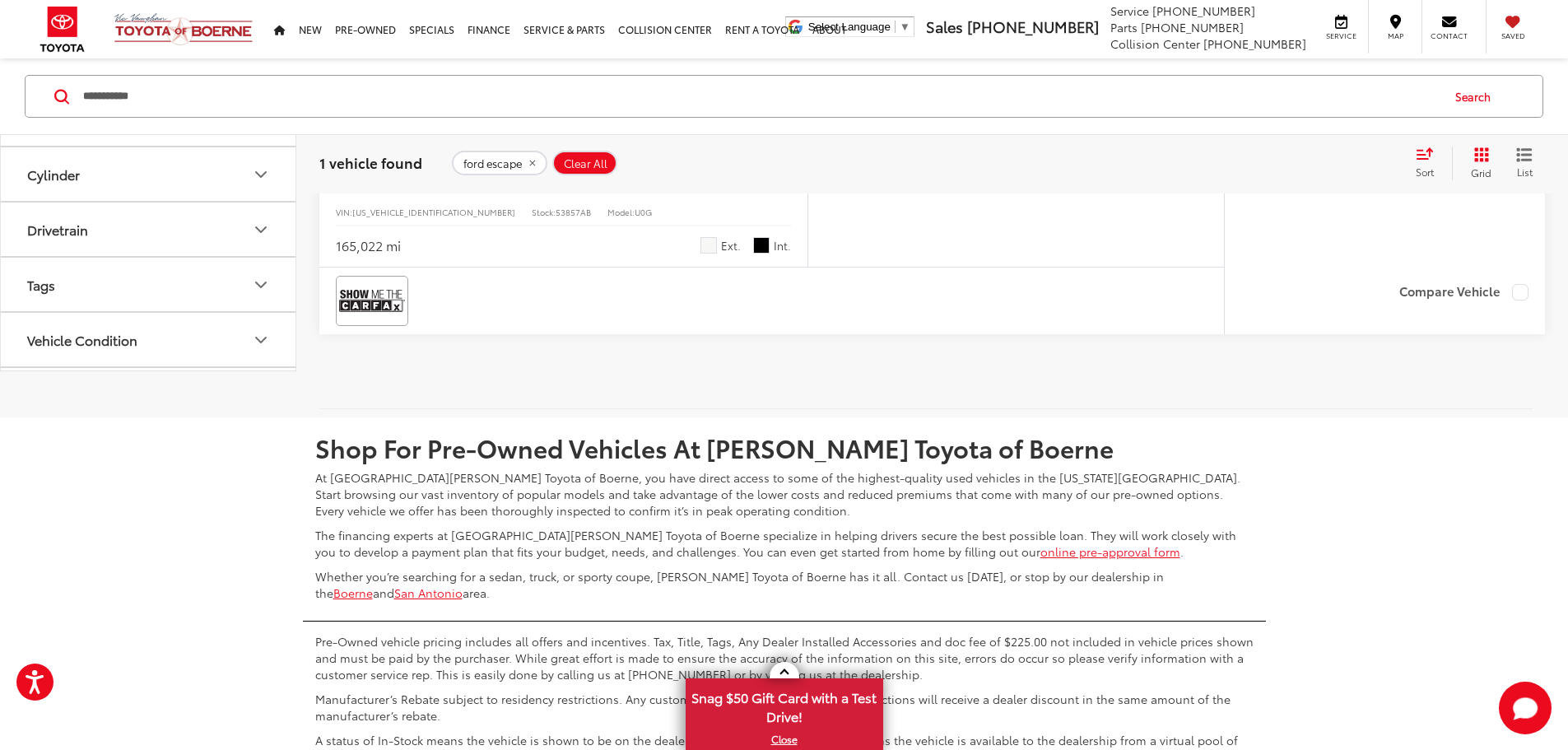
click at [588, 165] on span "Clear All" at bounding box center [586, 163] width 44 height 14
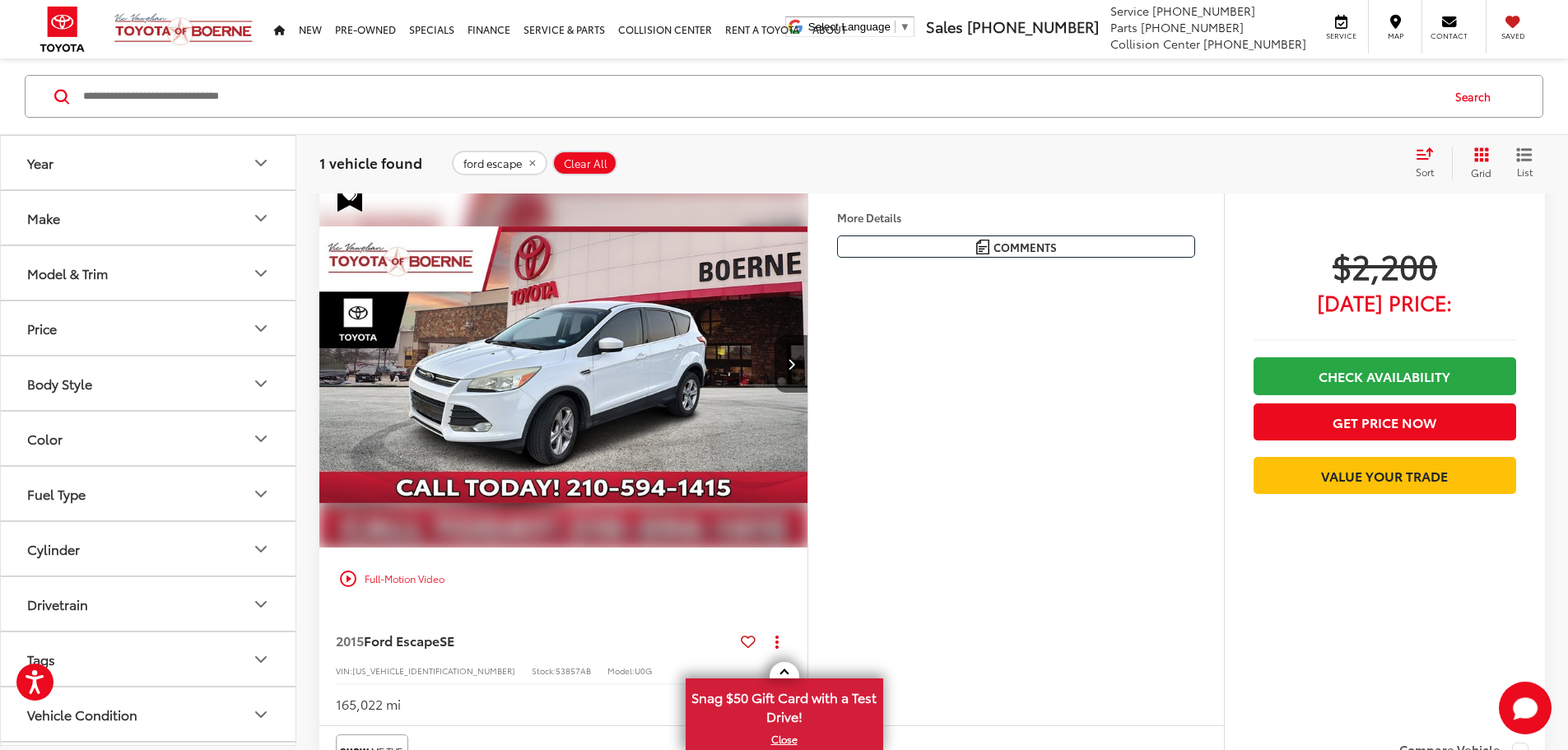
scroll to position [103, 0]
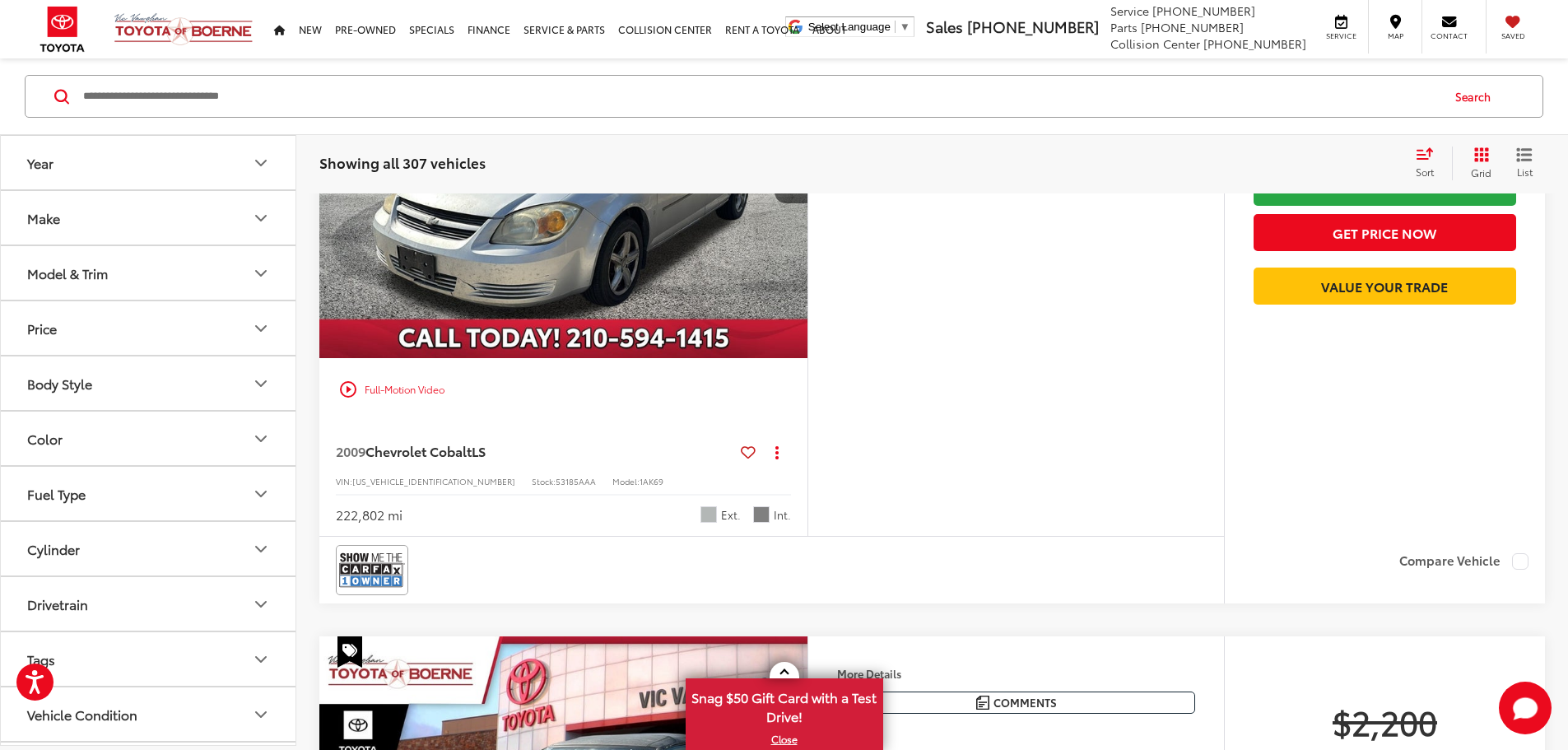
drag, startPoint x: 1181, startPoint y: 187, endPoint x: 1169, endPoint y: 318, distance: 131.5
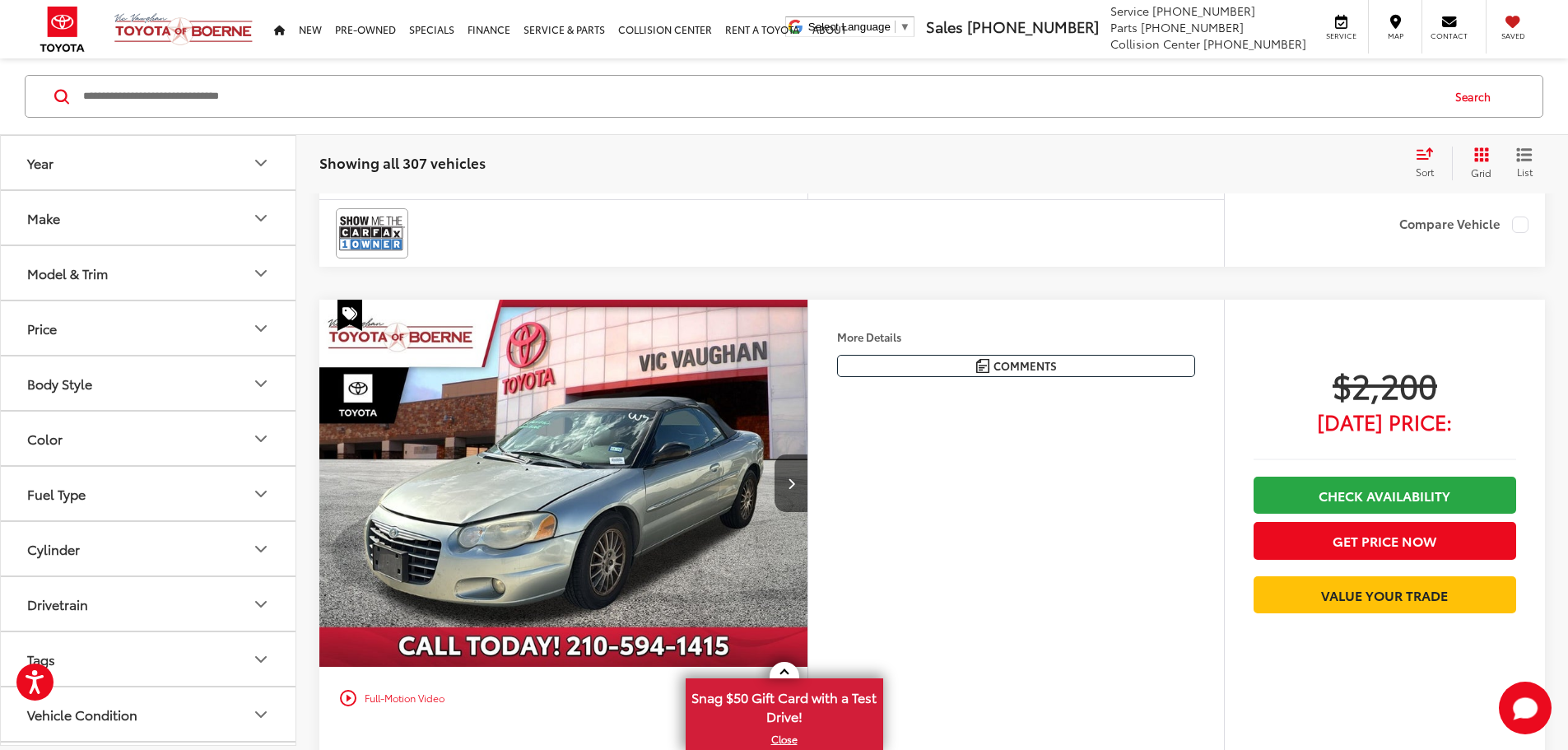
drag, startPoint x: 1165, startPoint y: 262, endPoint x: 1150, endPoint y: 373, distance: 112.0
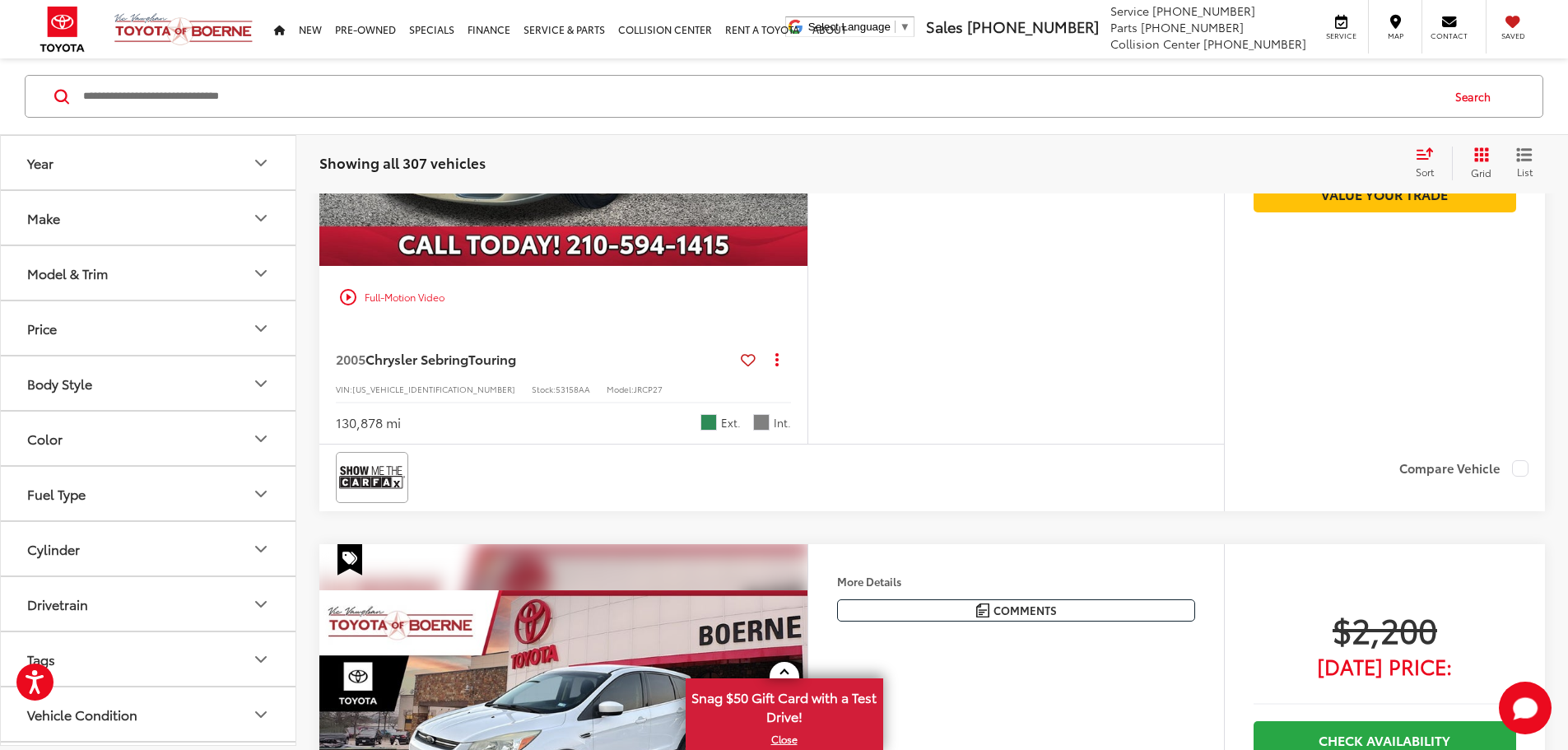
drag, startPoint x: 1151, startPoint y: 361, endPoint x: 1144, endPoint y: 406, distance: 45.5
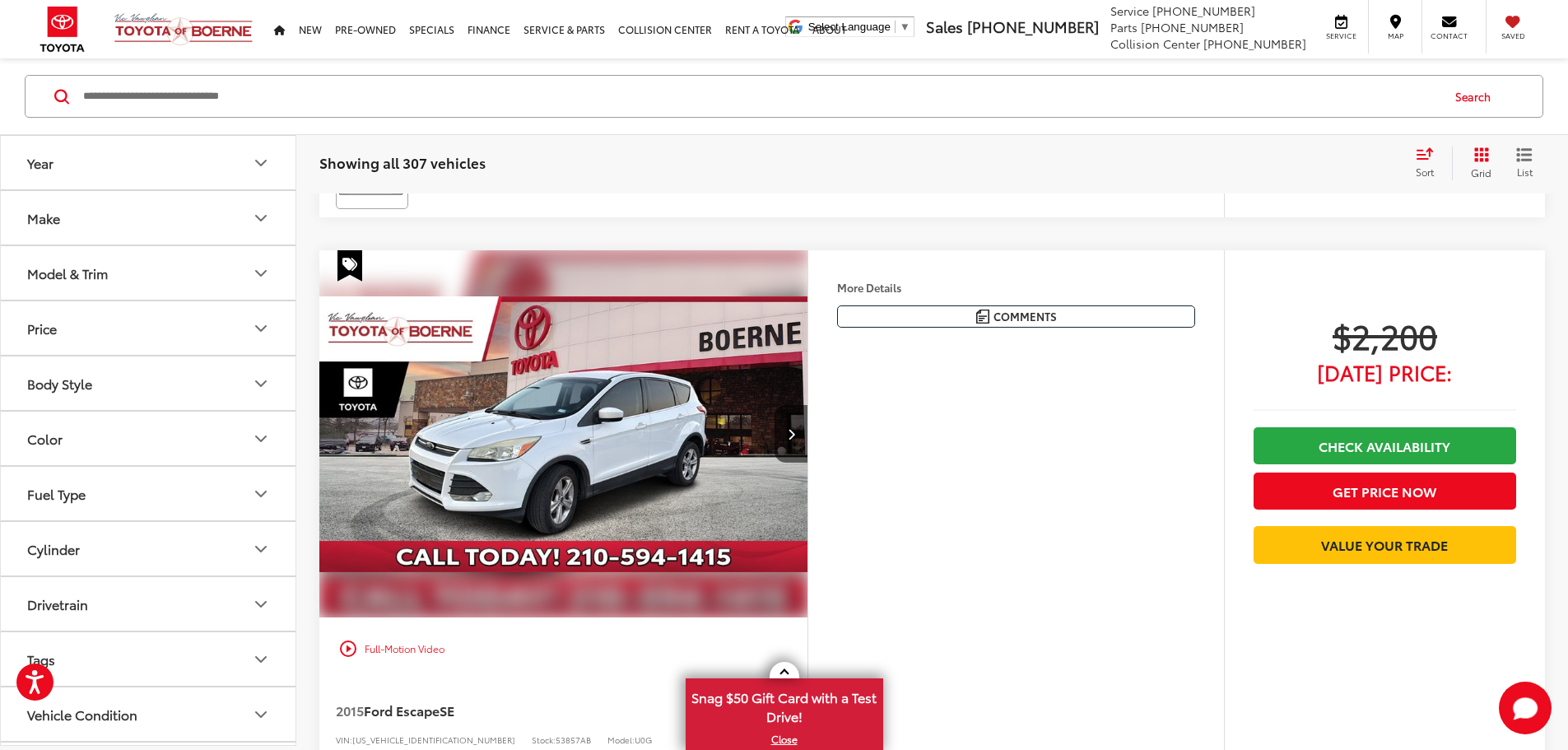
drag, startPoint x: 1156, startPoint y: 325, endPoint x: 1141, endPoint y: 436, distance: 112.0
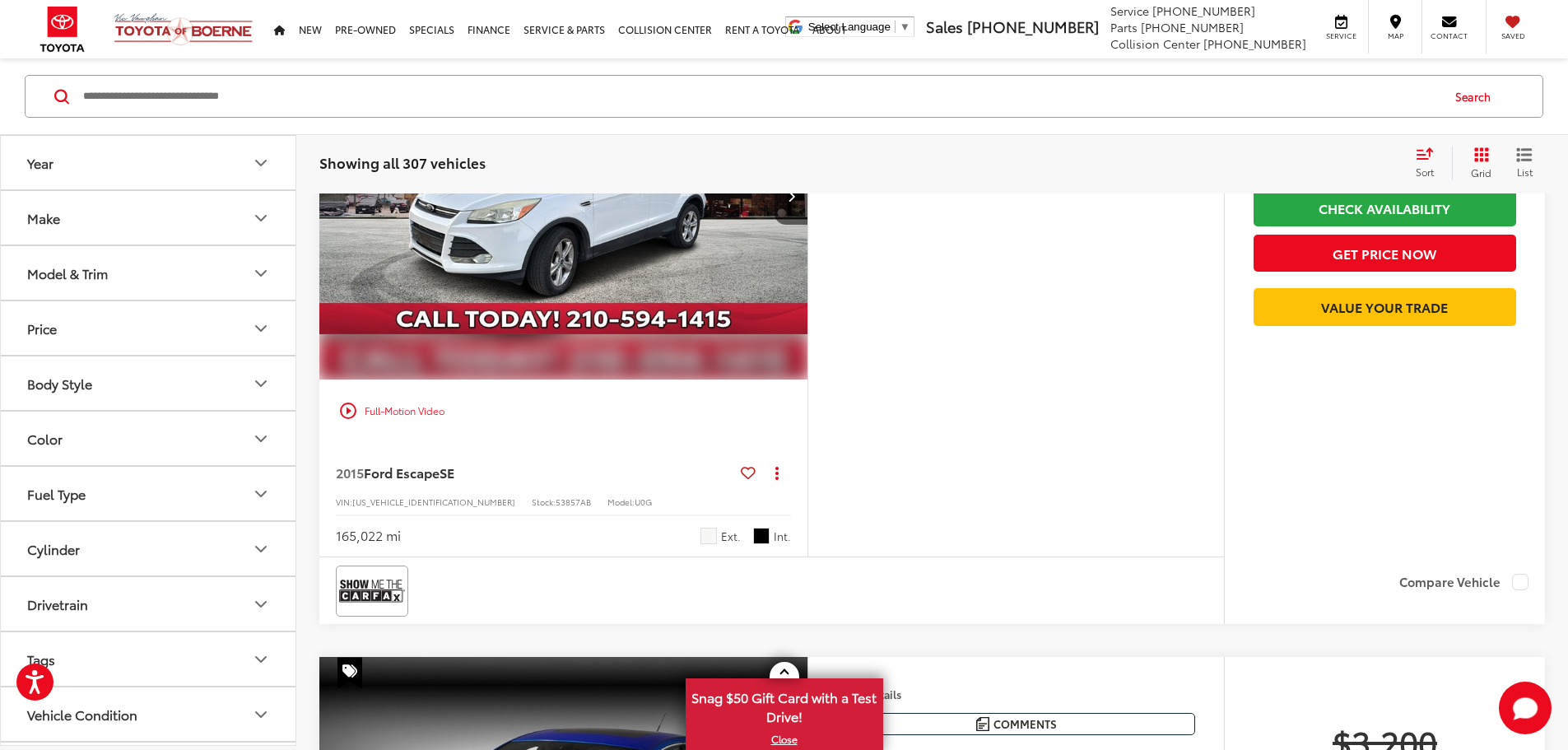
drag, startPoint x: 1154, startPoint y: 347, endPoint x: 1148, endPoint y: 433, distance: 86.2
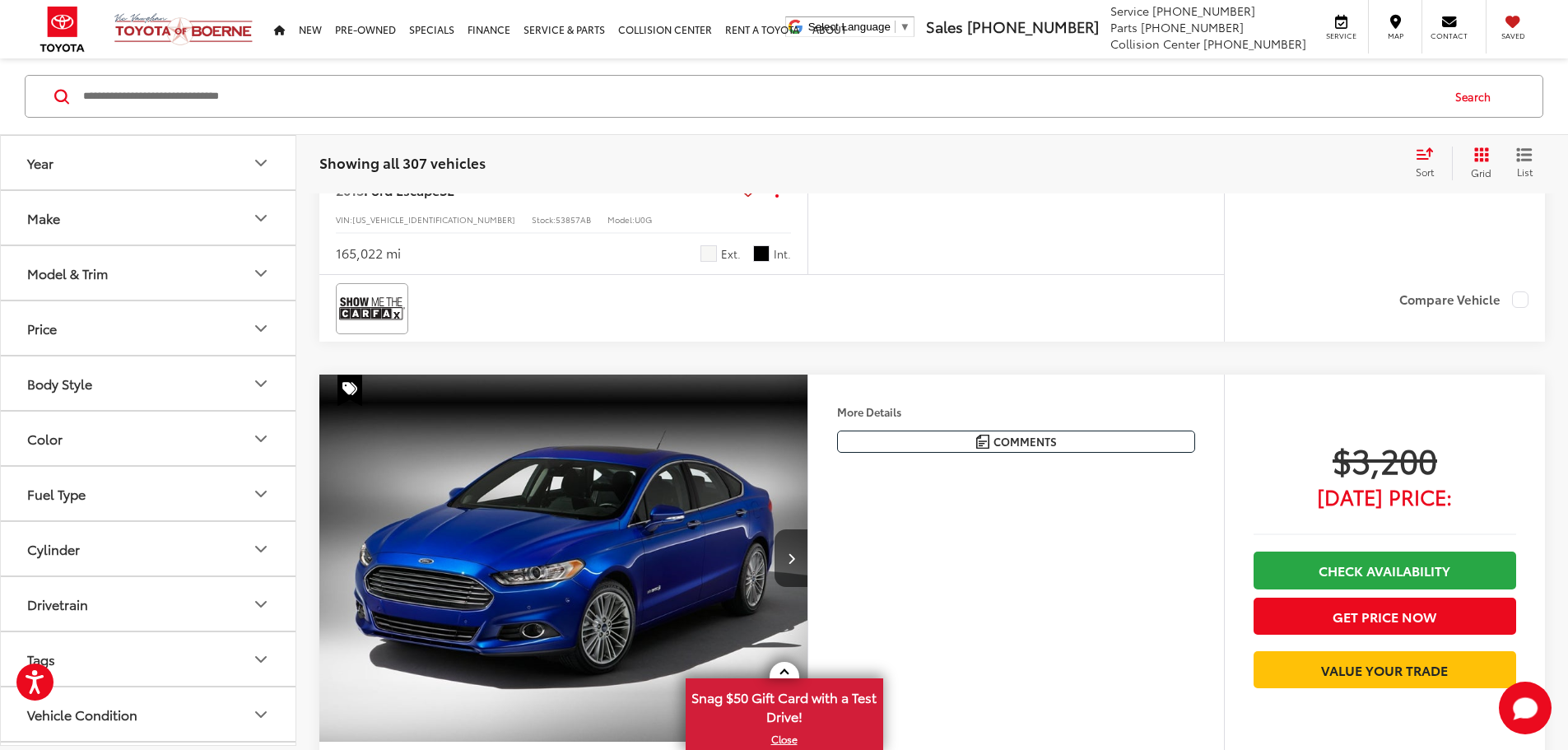
drag, startPoint x: 1155, startPoint y: 355, endPoint x: 1150, endPoint y: 453, distance: 98.1
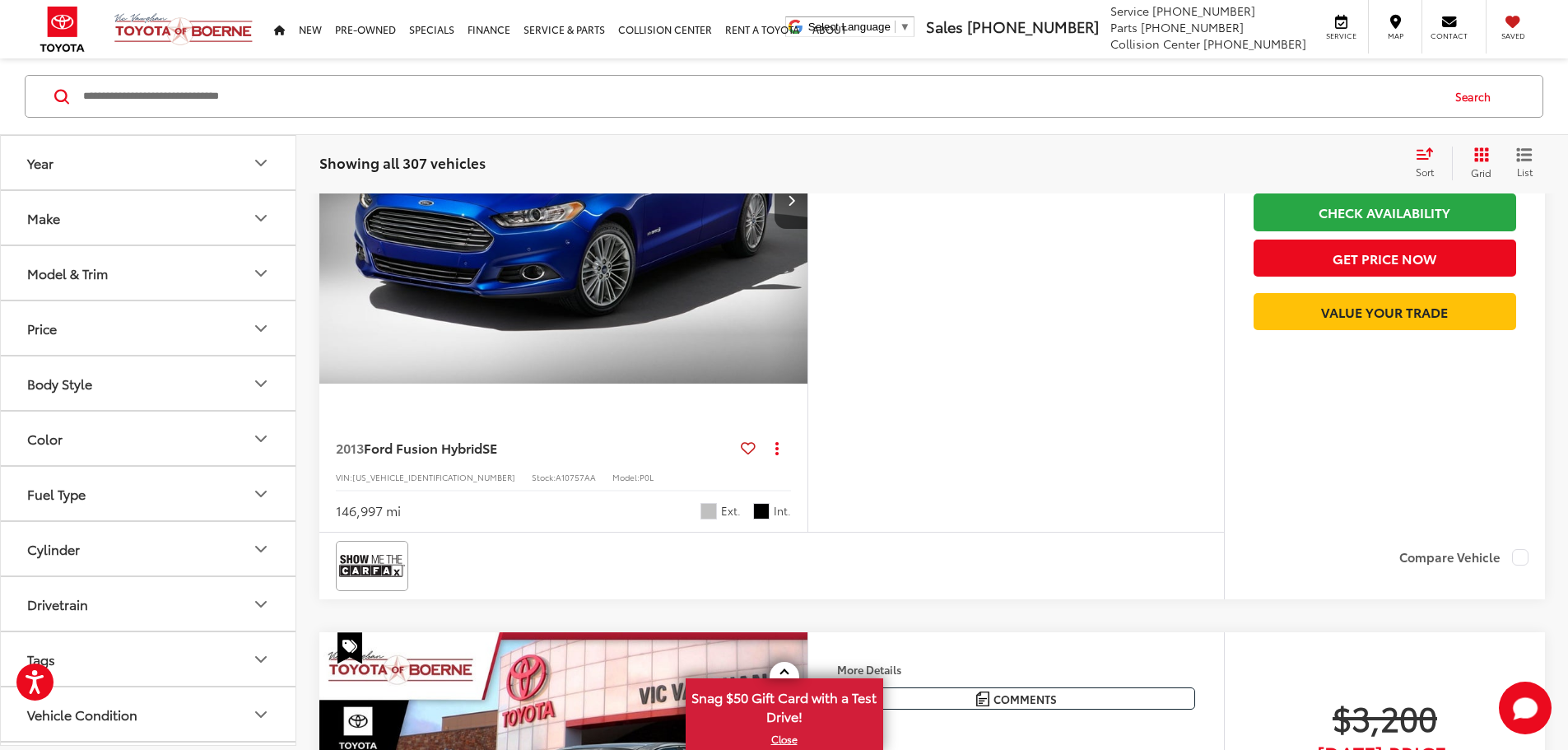
drag, startPoint x: 1153, startPoint y: 373, endPoint x: 1144, endPoint y: 475, distance: 102.4
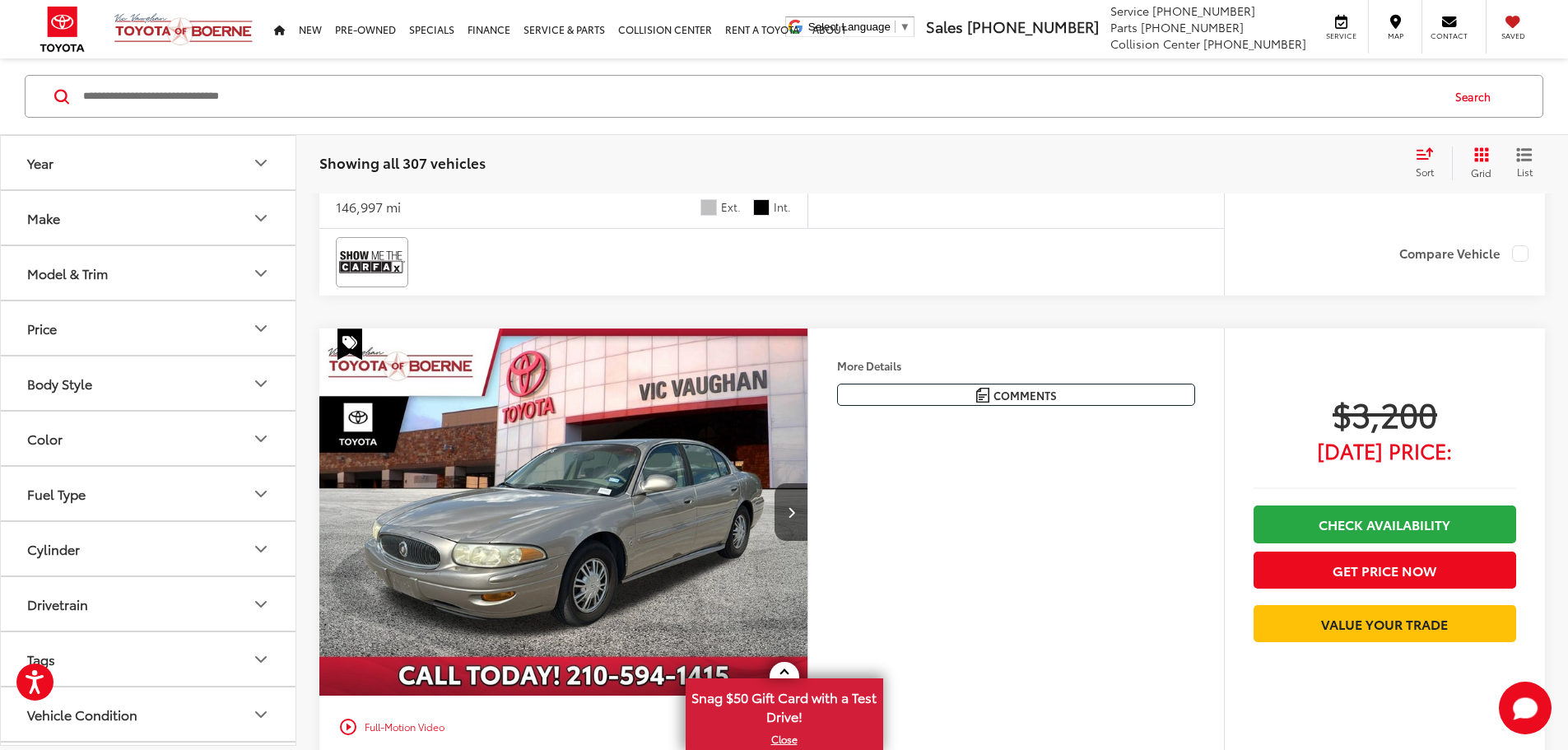
drag, startPoint x: 1163, startPoint y: 454, endPoint x: 1153, endPoint y: 461, distance: 12.2
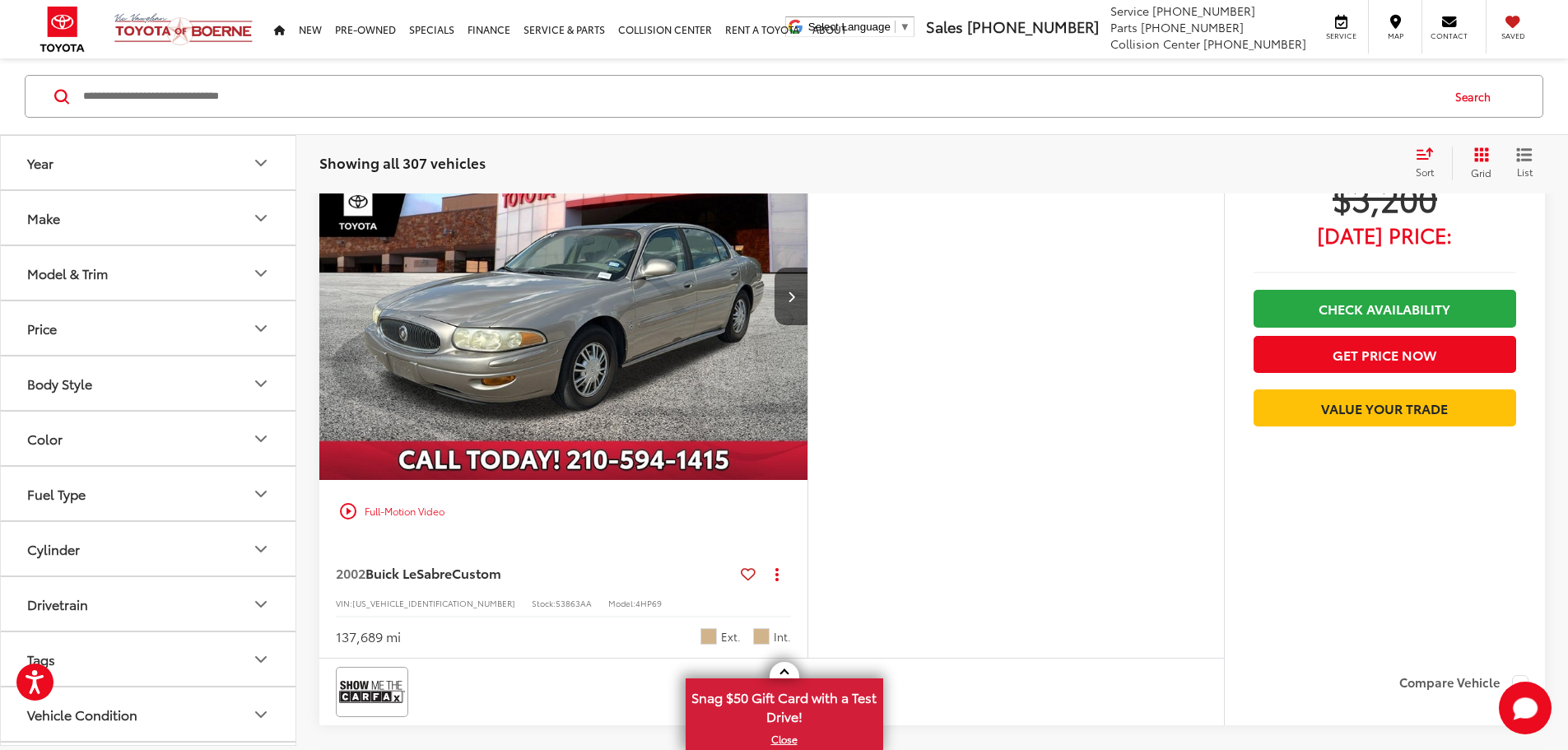
drag, startPoint x: 1160, startPoint y: 445, endPoint x: 1155, endPoint y: 492, distance: 47.3
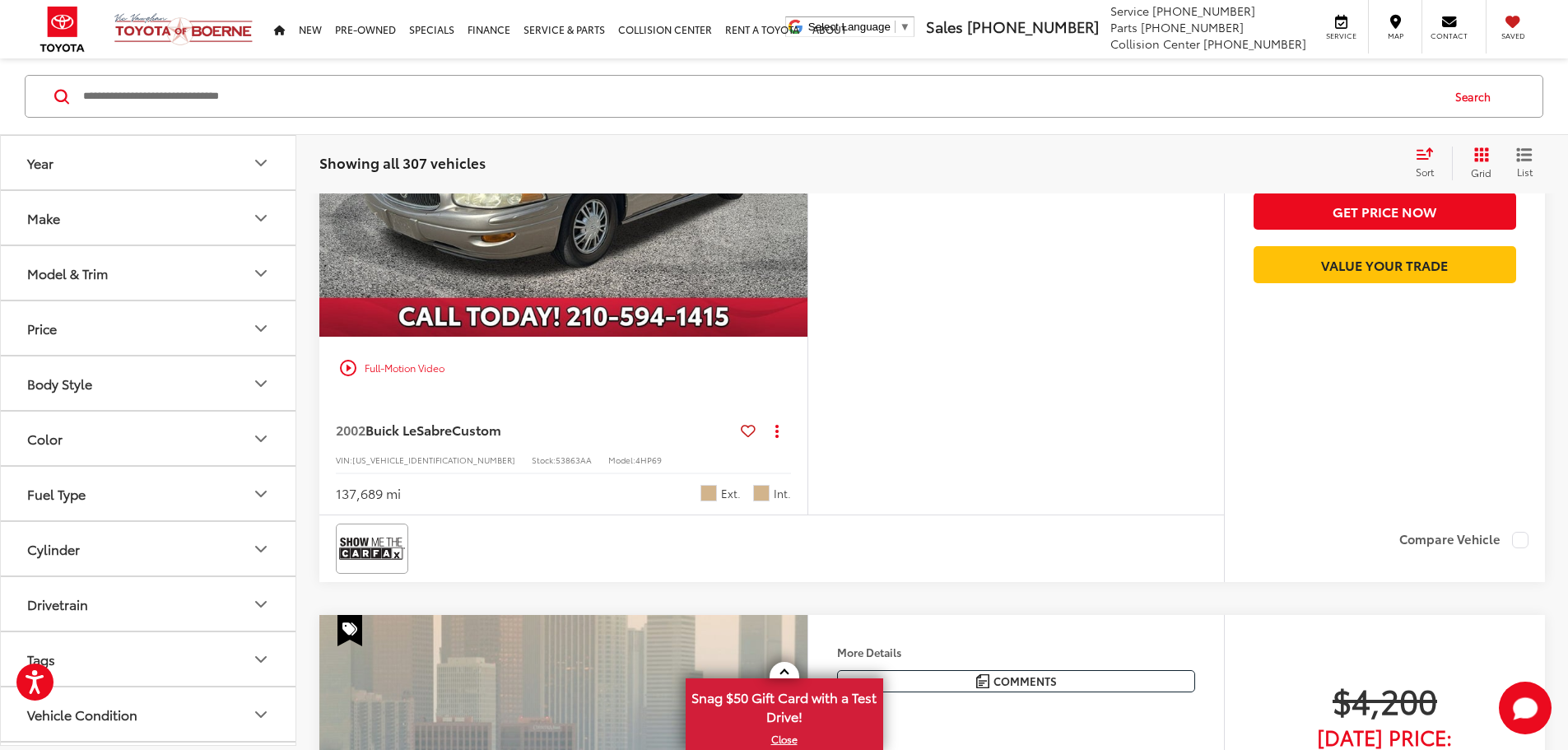
drag, startPoint x: 1158, startPoint y: 429, endPoint x: 1145, endPoint y: 502, distance: 74.1
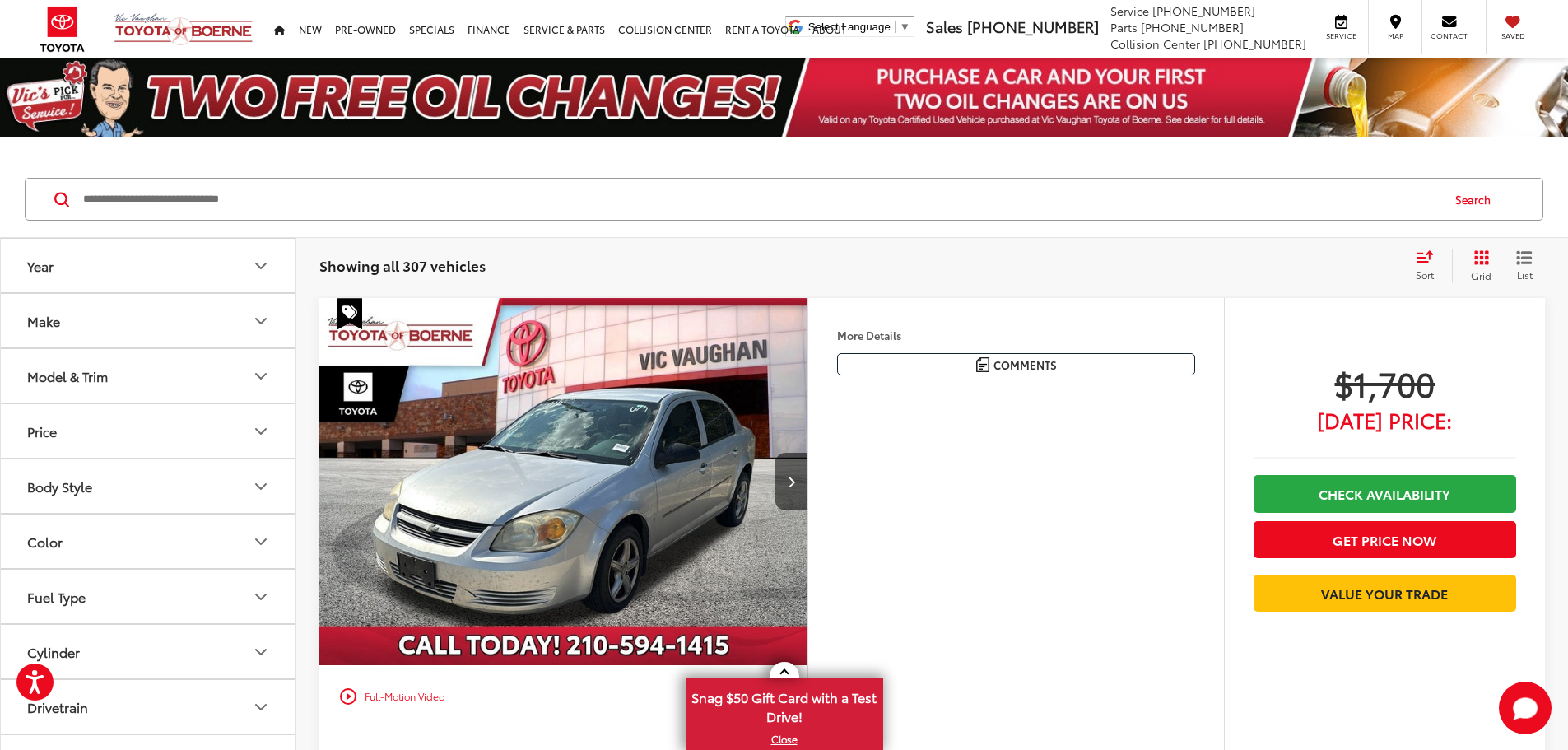
scroll to position [0, 0]
click at [998, 193] on input "Search by Make, Model, or Keyword" at bounding box center [761, 199] width 1359 height 40
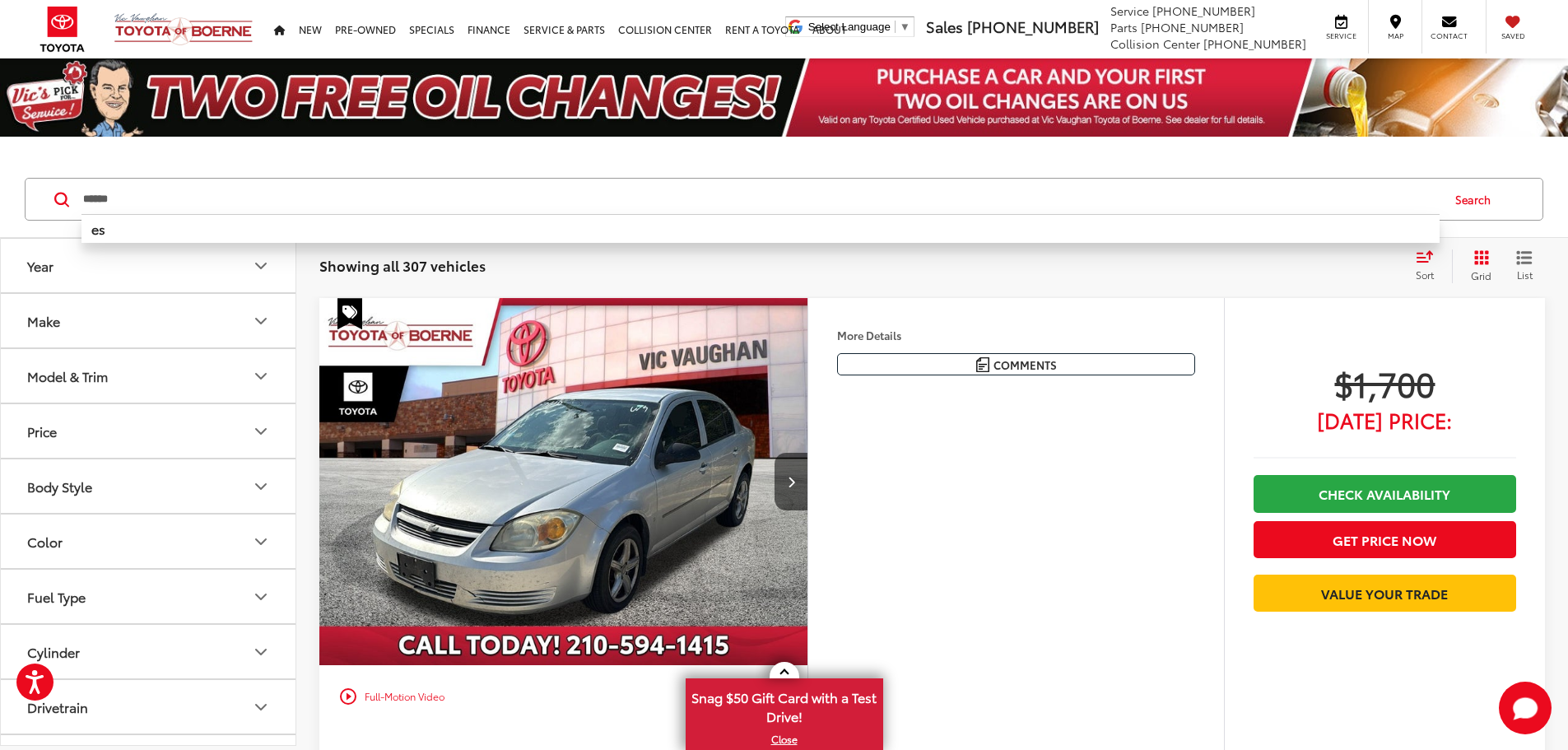
type input "******"
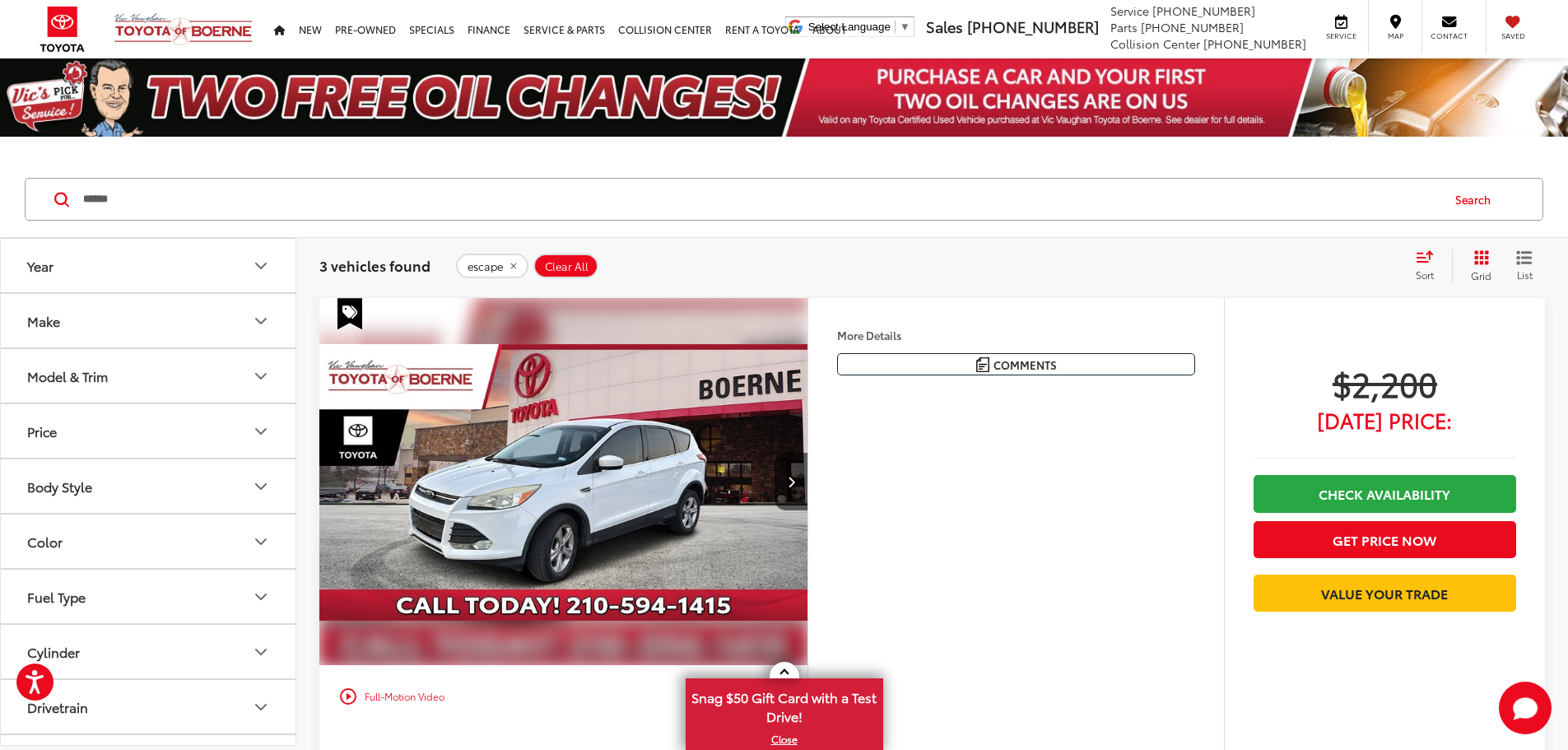
click at [700, 519] on img "2015 Ford Escape SE 0" at bounding box center [563, 482] width 491 height 368
